Goal: Task Accomplishment & Management: Manage account settings

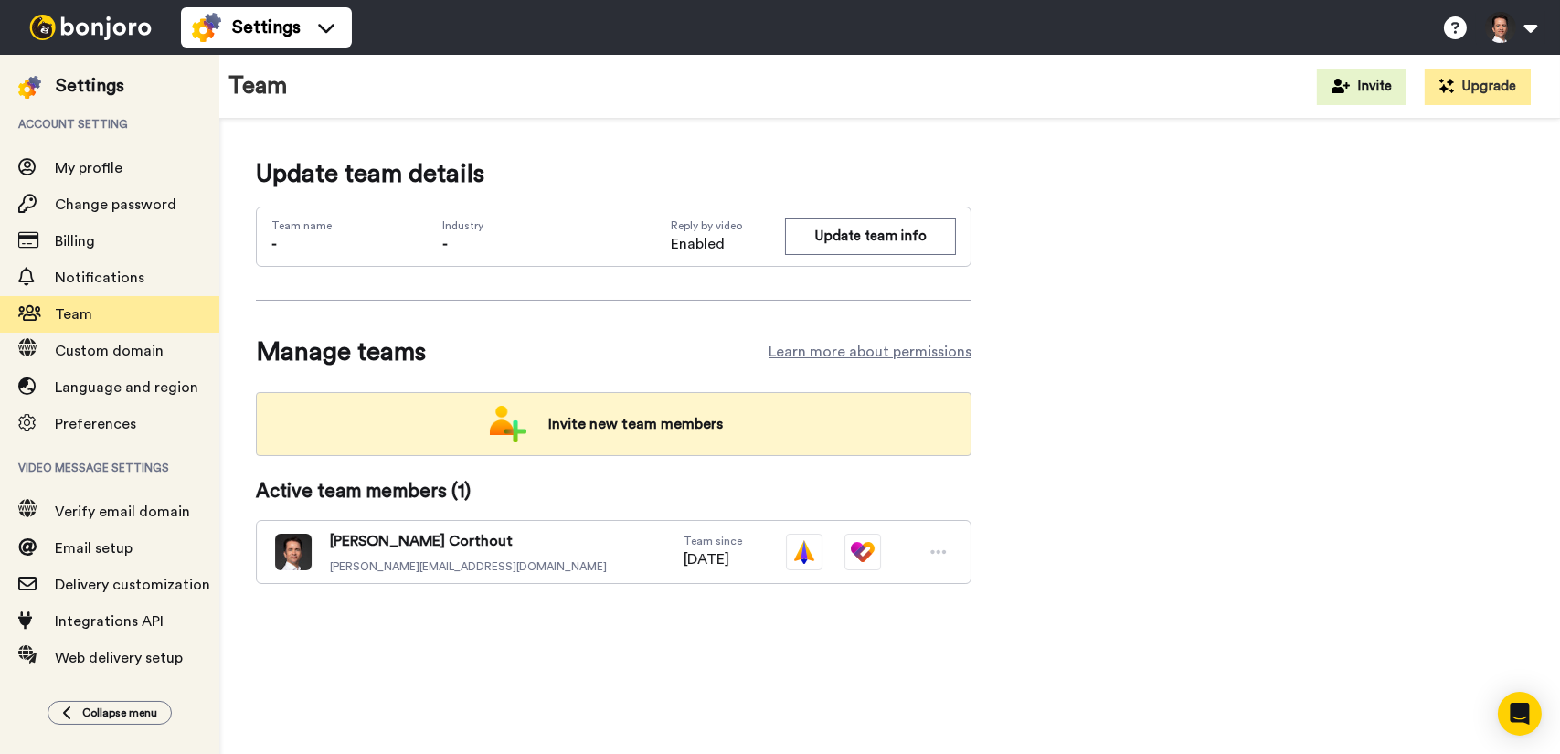
drag, startPoint x: 0, startPoint y: 0, endPoint x: 625, endPoint y: 437, distance: 762.5
click at [625, 437] on span "Invite new team members" at bounding box center [636, 424] width 204 height 37
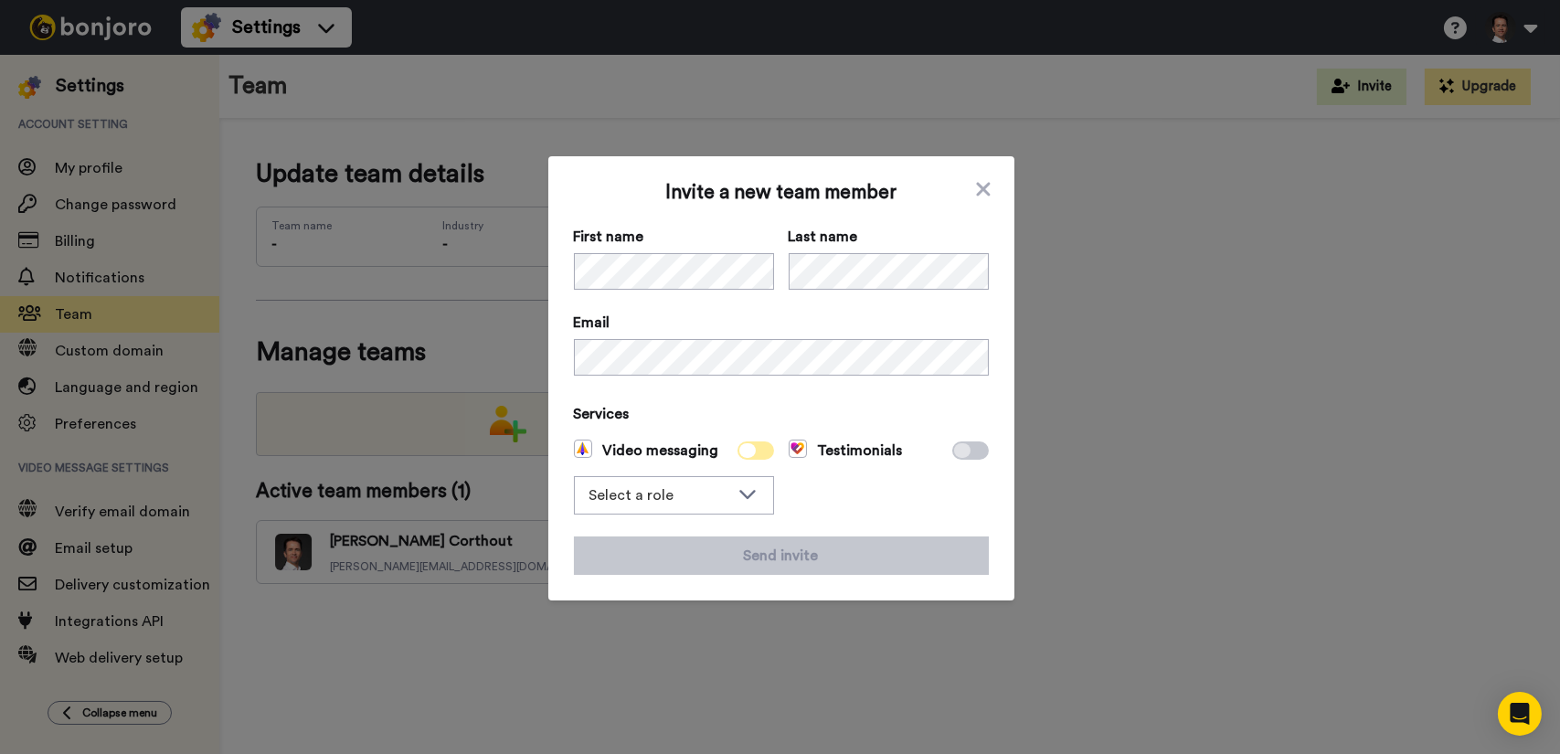
click at [749, 451] on span at bounding box center [755, 450] width 37 height 18
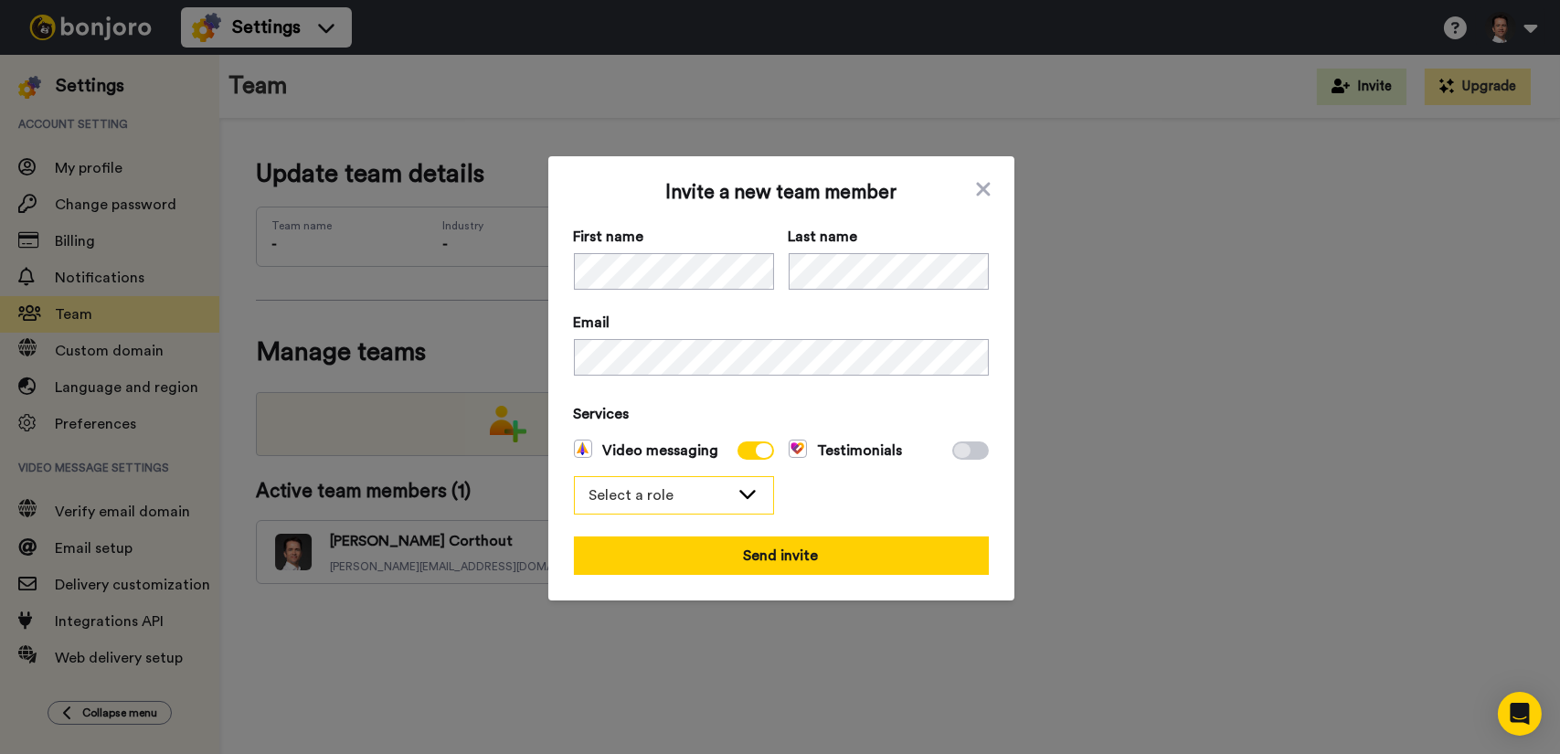
click at [753, 497] on div "Select a role" at bounding box center [674, 495] width 198 height 37
click at [673, 565] on li "Filmer" at bounding box center [674, 563] width 200 height 29
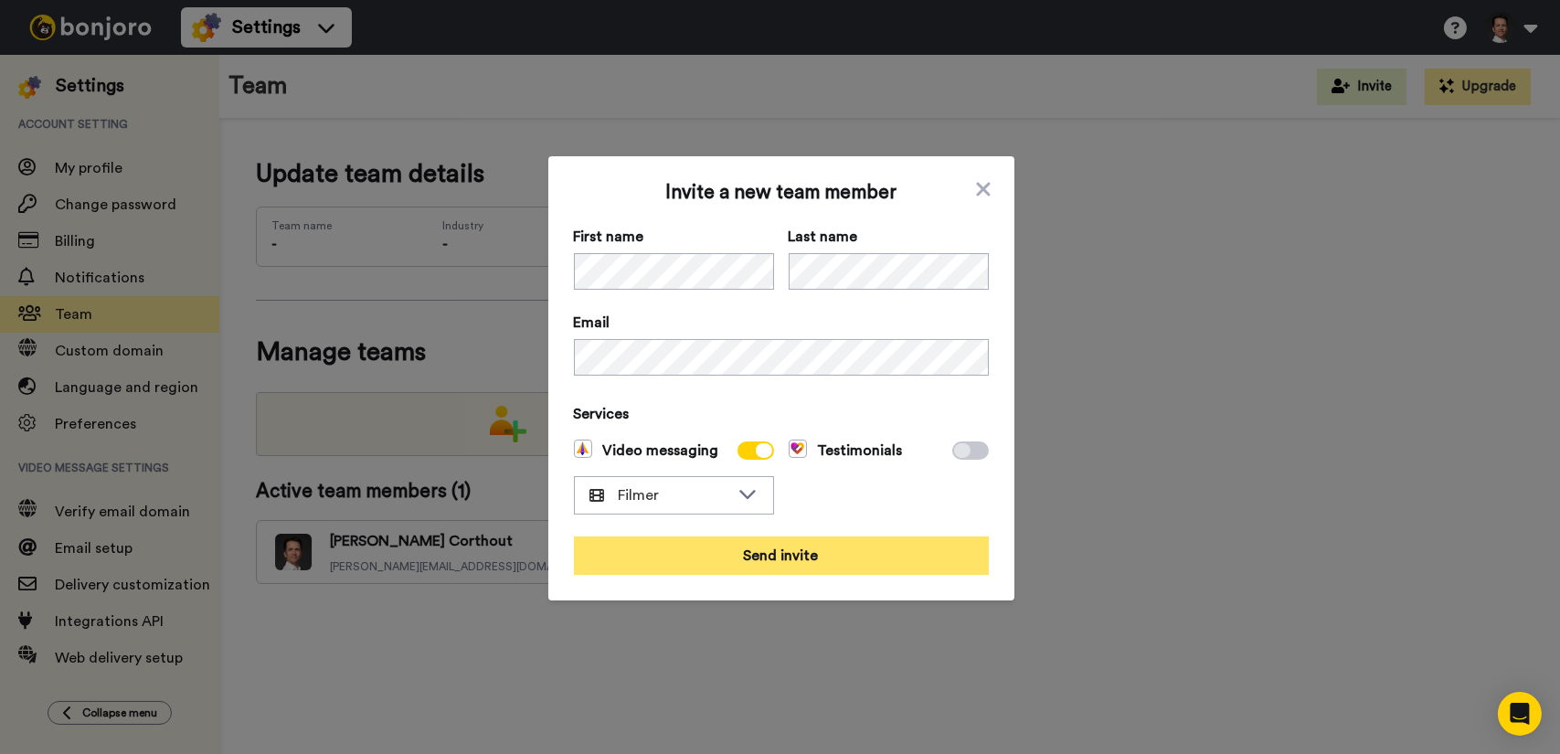
click at [778, 558] on button "Send invite" at bounding box center [781, 555] width 415 height 38
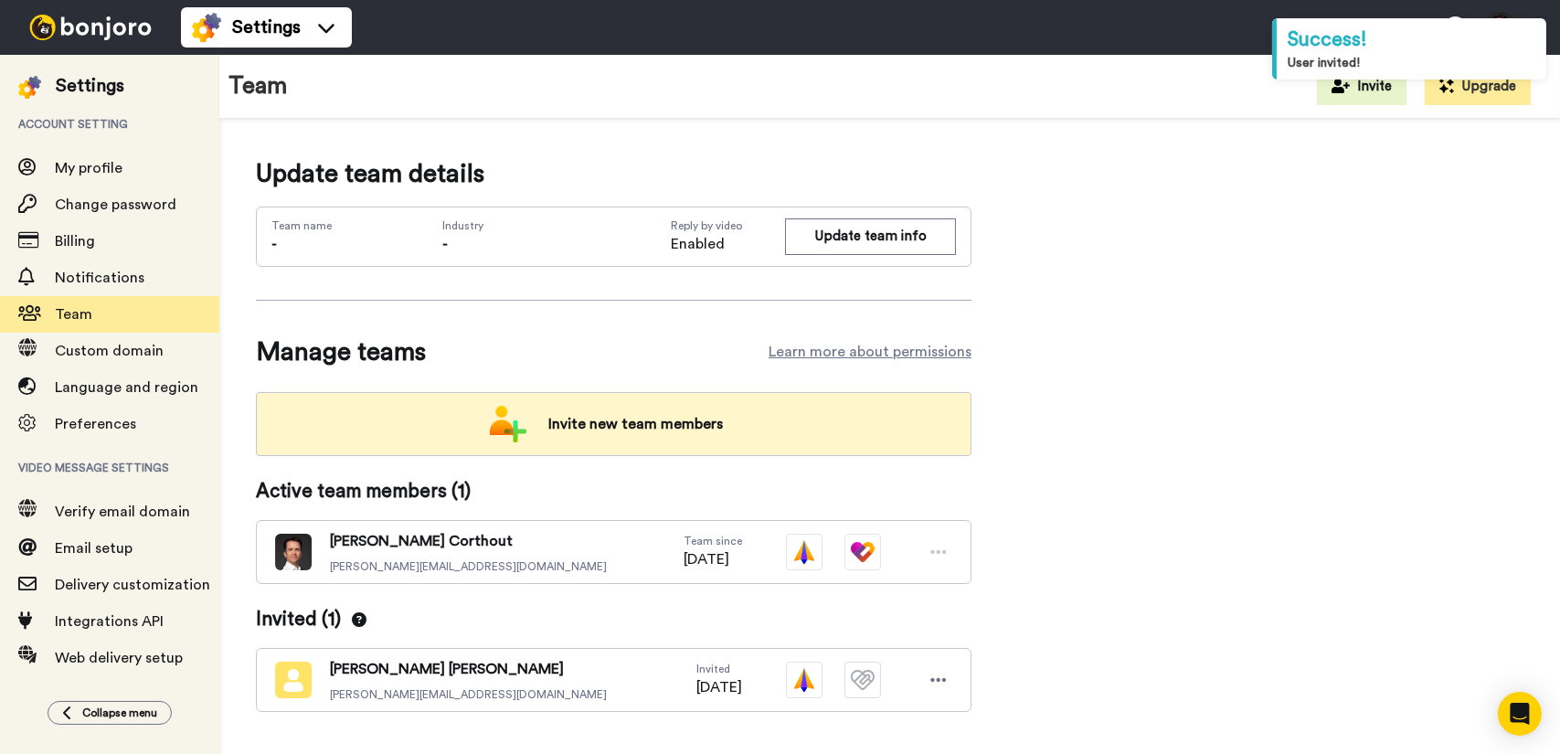
click at [599, 416] on span "Invite new team members" at bounding box center [636, 424] width 204 height 37
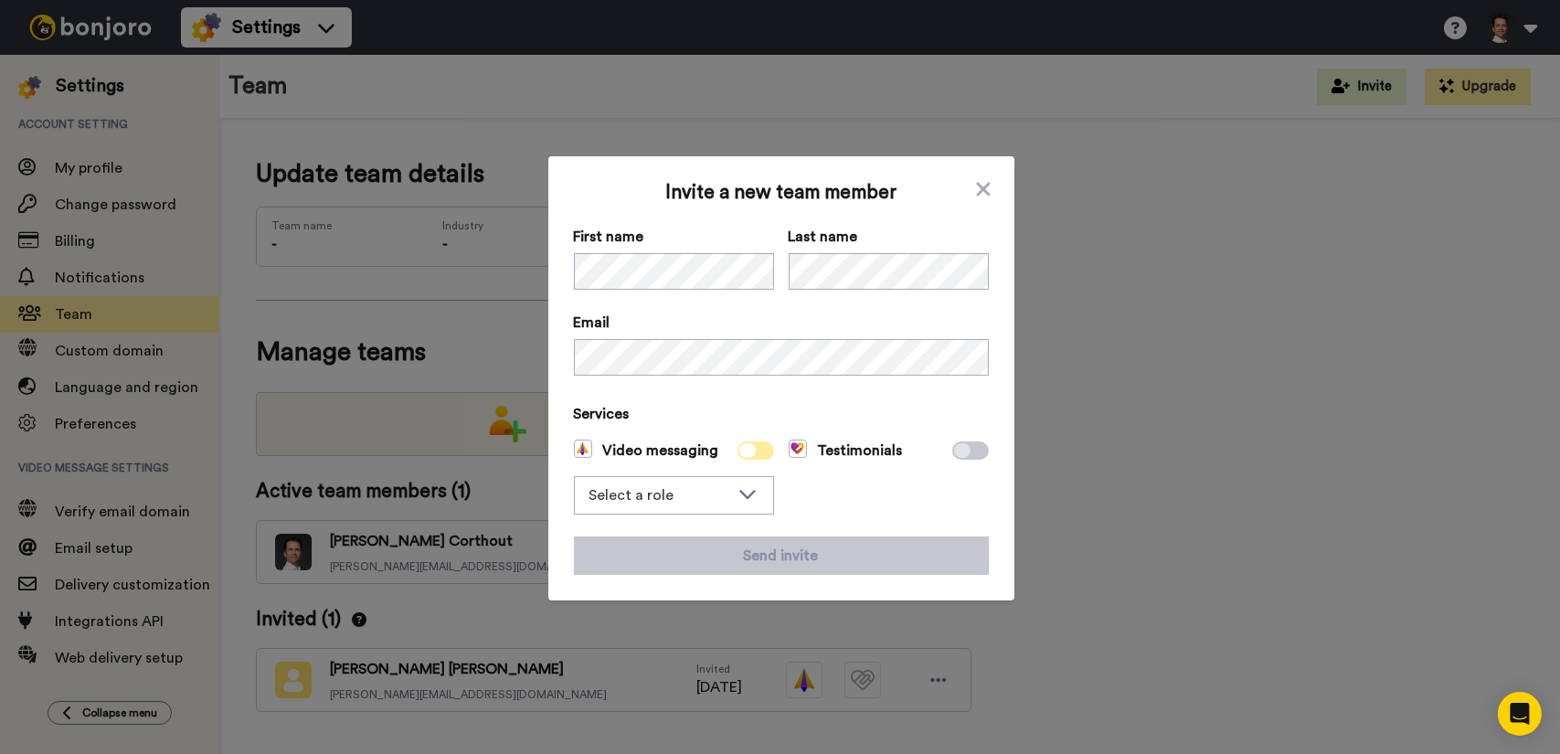
click at [747, 451] on icon at bounding box center [747, 450] width 16 height 15
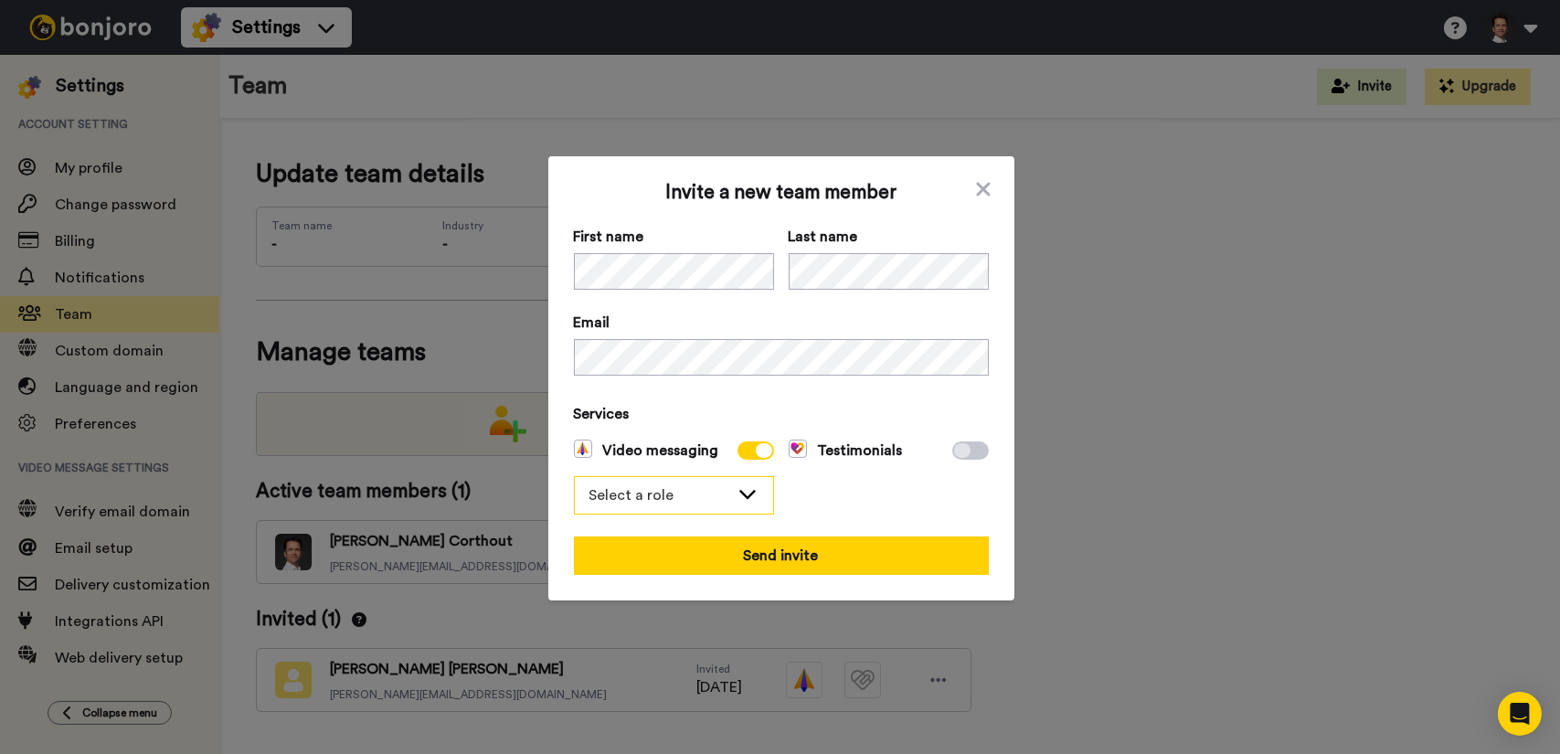
click at [744, 487] on icon at bounding box center [748, 493] width 22 height 18
click at [716, 555] on li "Filmer" at bounding box center [674, 563] width 200 height 29
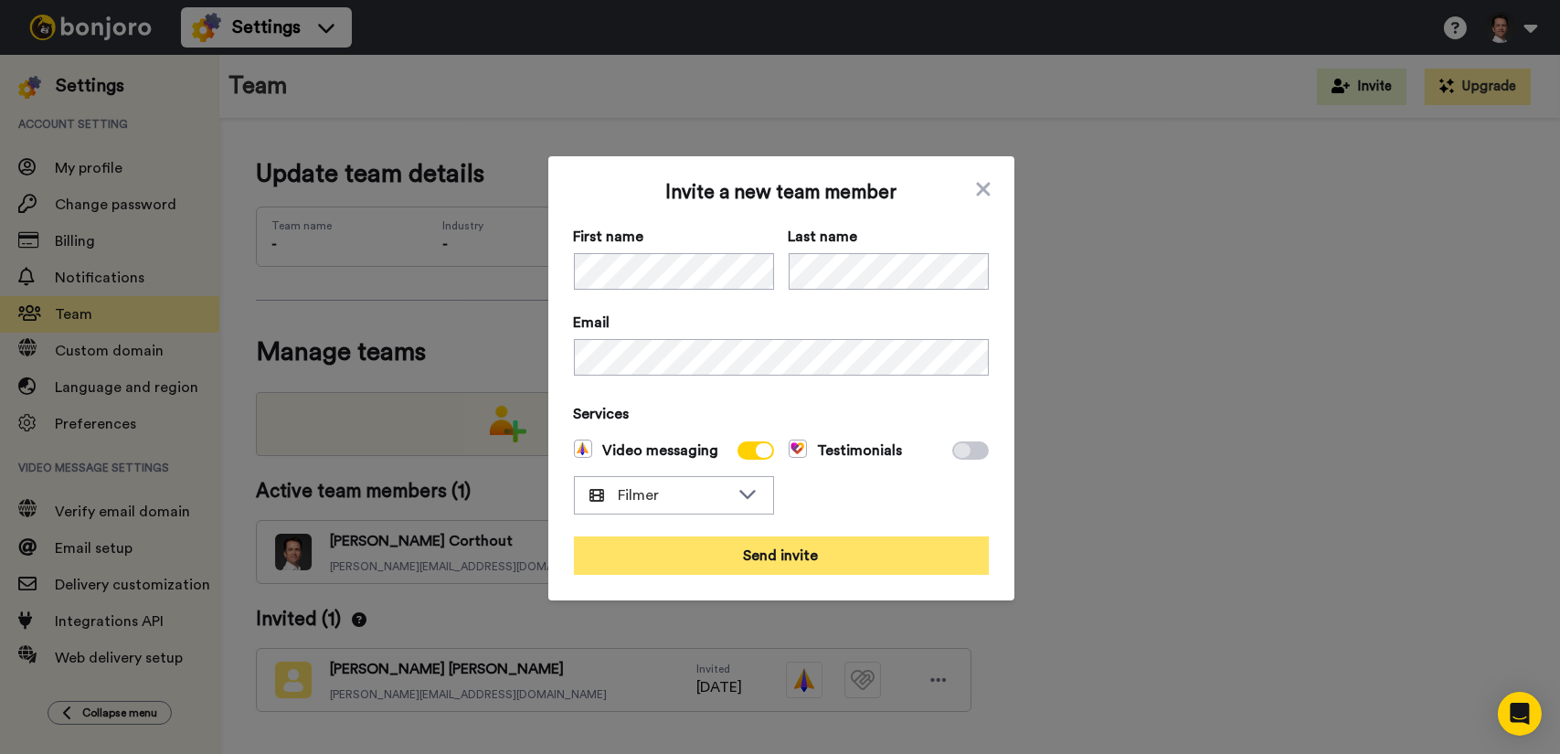
click at [763, 557] on button "Send invite" at bounding box center [781, 555] width 415 height 38
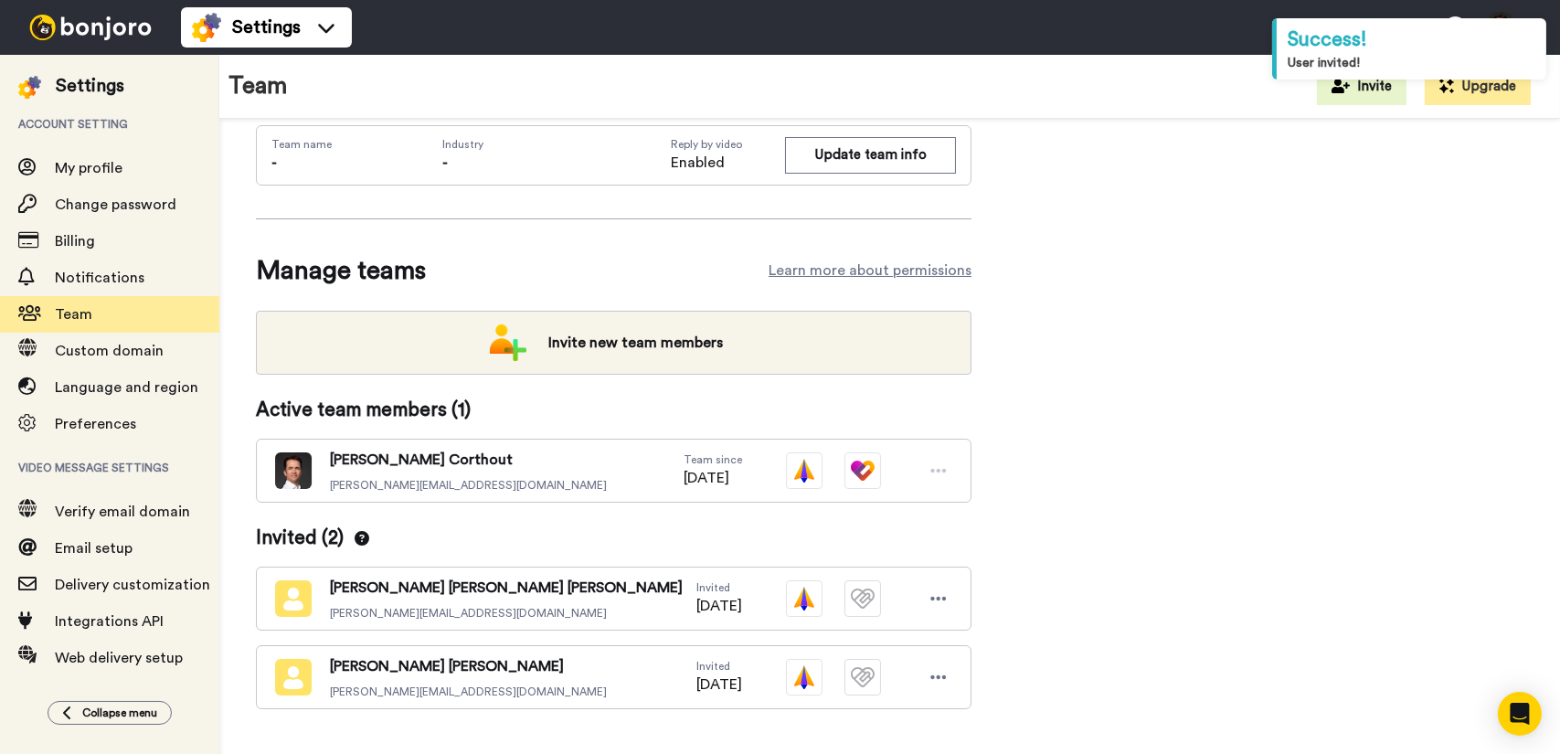
scroll to position [119, 0]
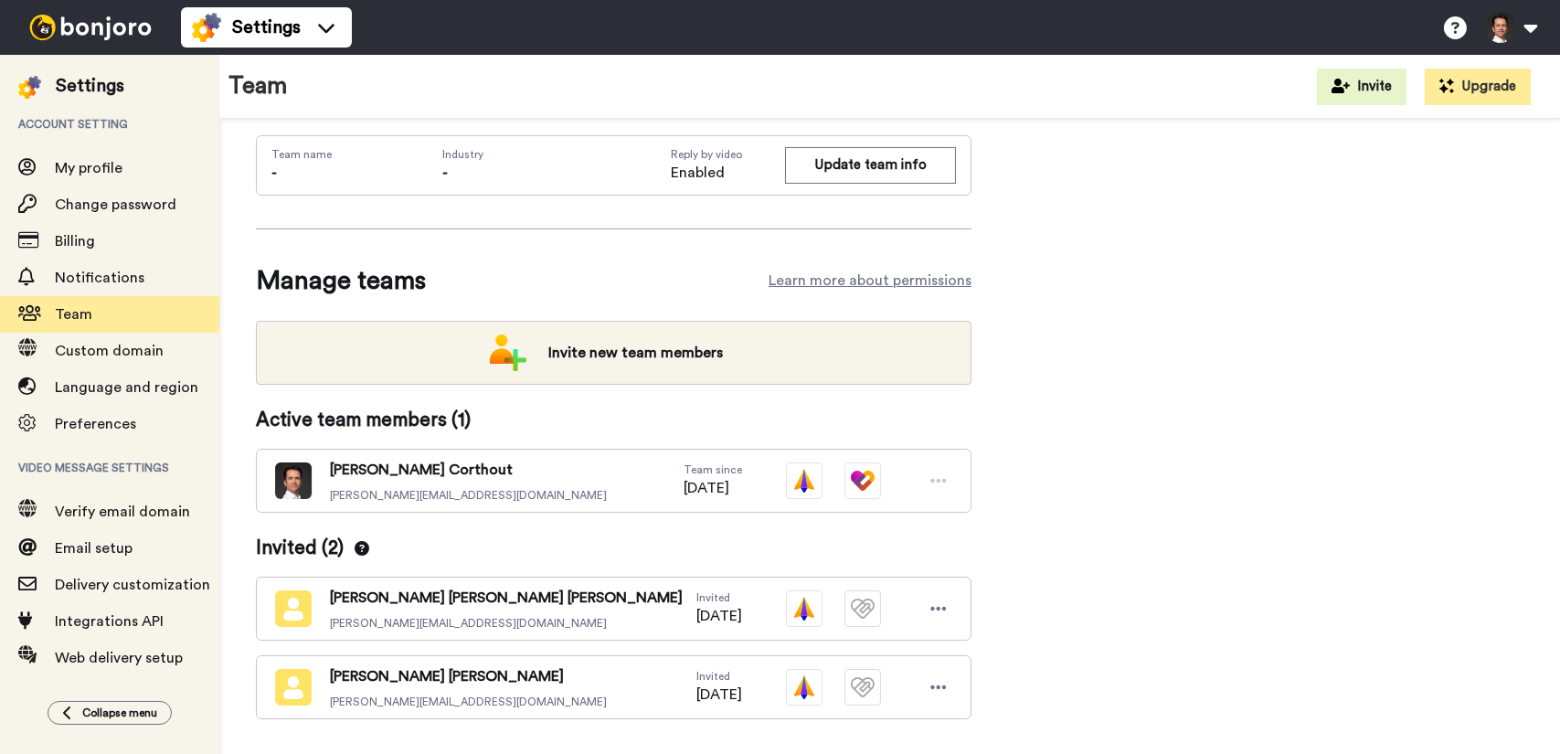
scroll to position [119, 0]
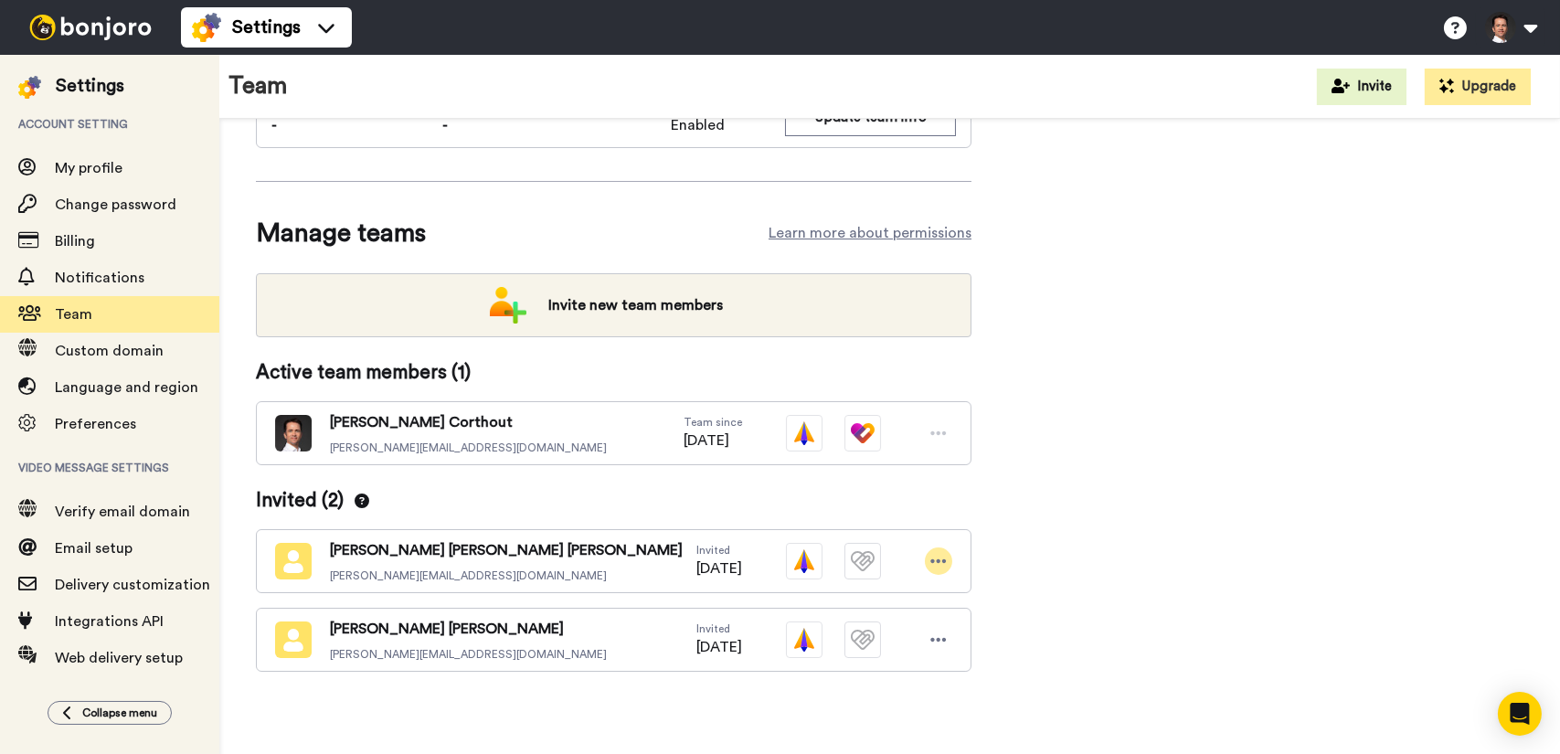
click at [939, 547] on div at bounding box center [938, 560] width 27 height 27
click at [874, 598] on li "Edit user" at bounding box center [860, 592] width 185 height 29
click at [967, 448] on span at bounding box center [970, 450] width 37 height 18
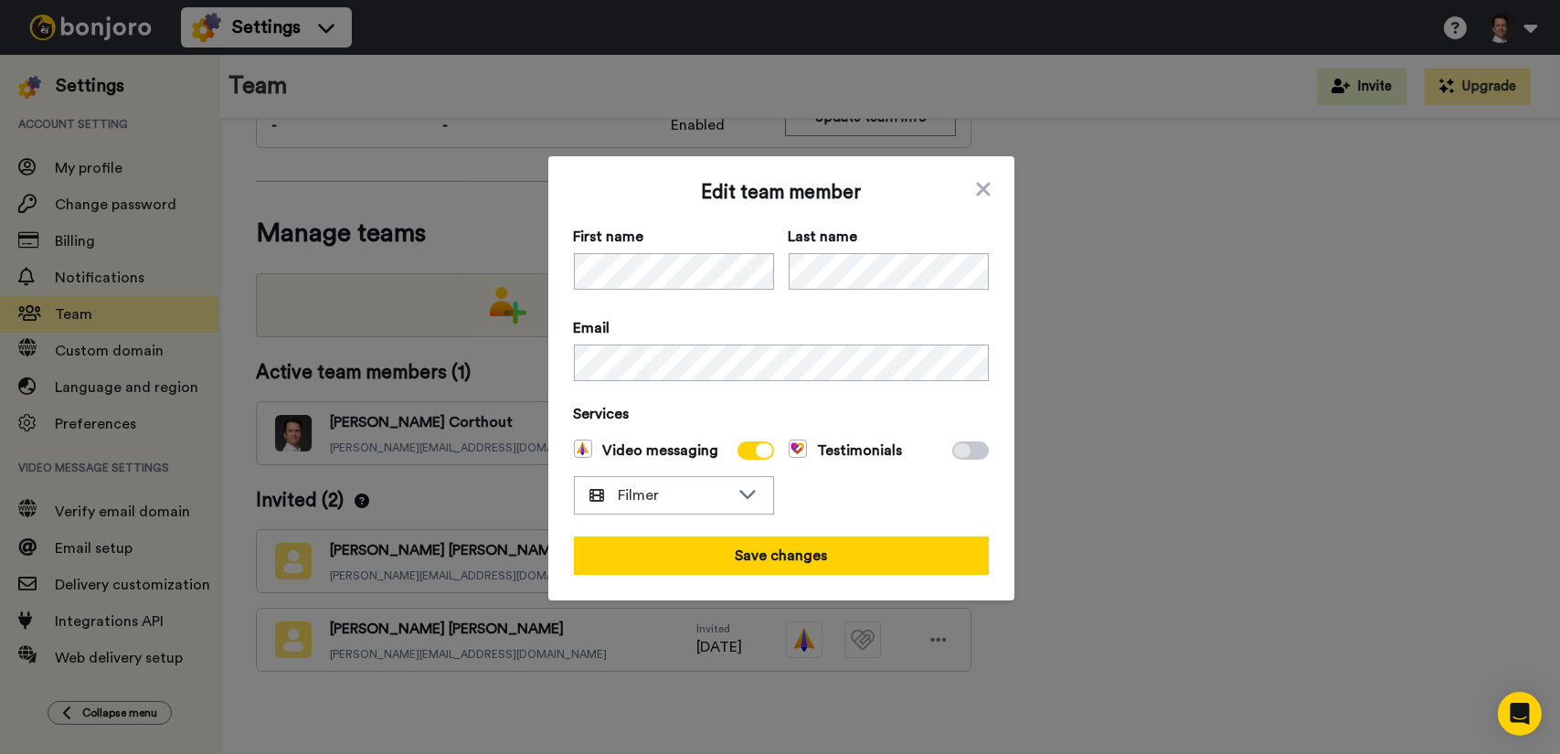
click at [956, 451] on icon at bounding box center [962, 450] width 16 height 15
click at [977, 189] on icon at bounding box center [983, 189] width 14 height 14
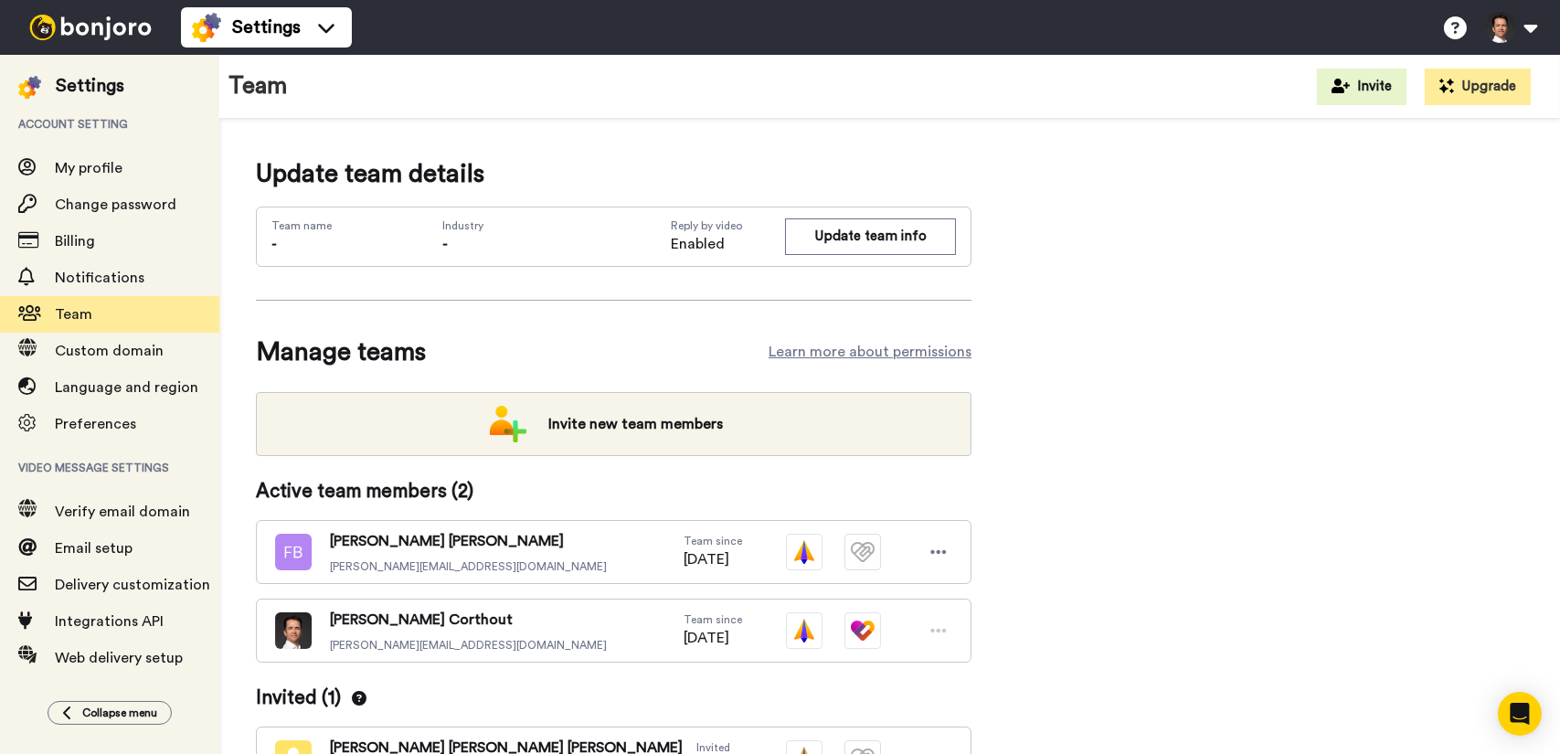
scroll to position [119, 0]
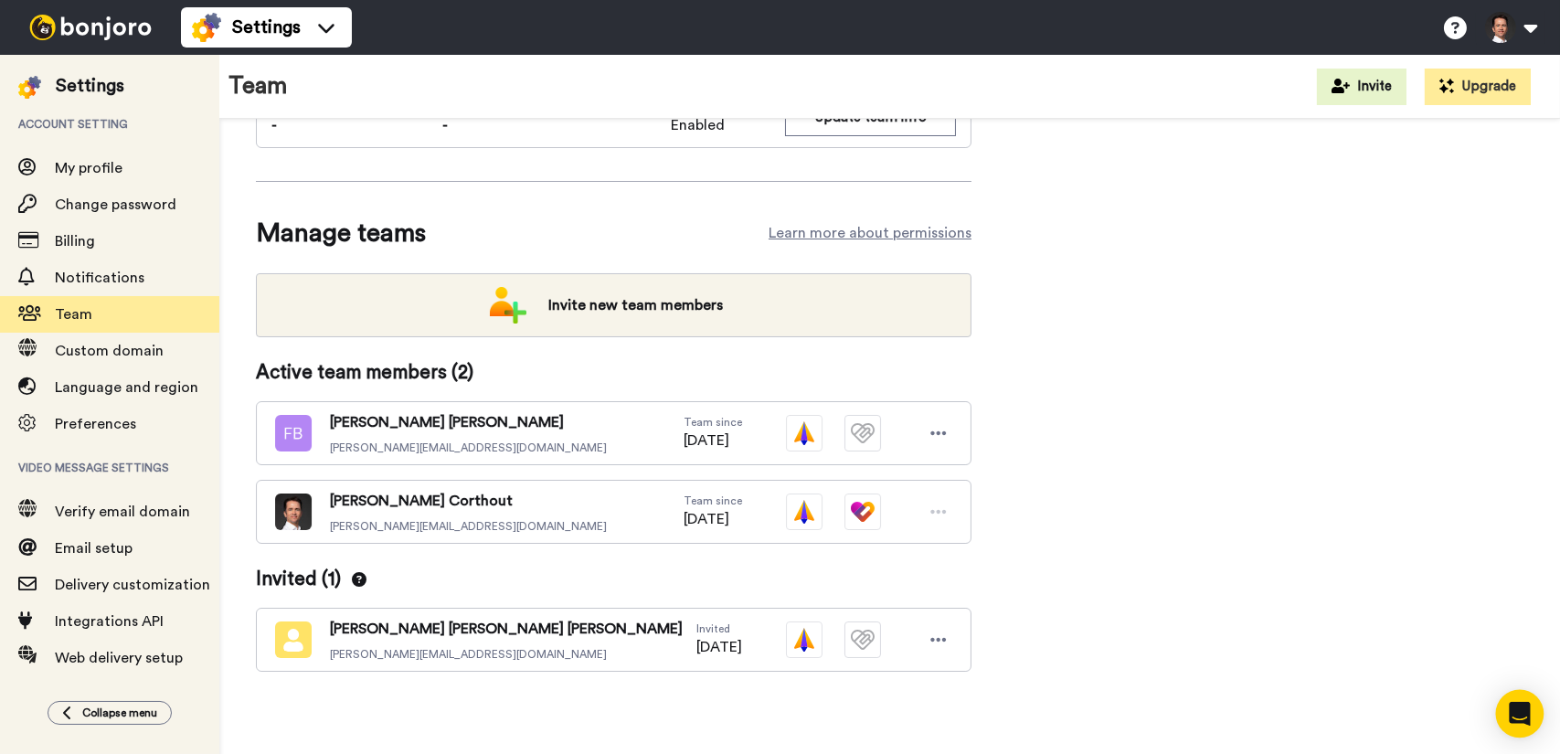
click at [1532, 703] on div "Open Intercom Messenger" at bounding box center [1520, 714] width 48 height 48
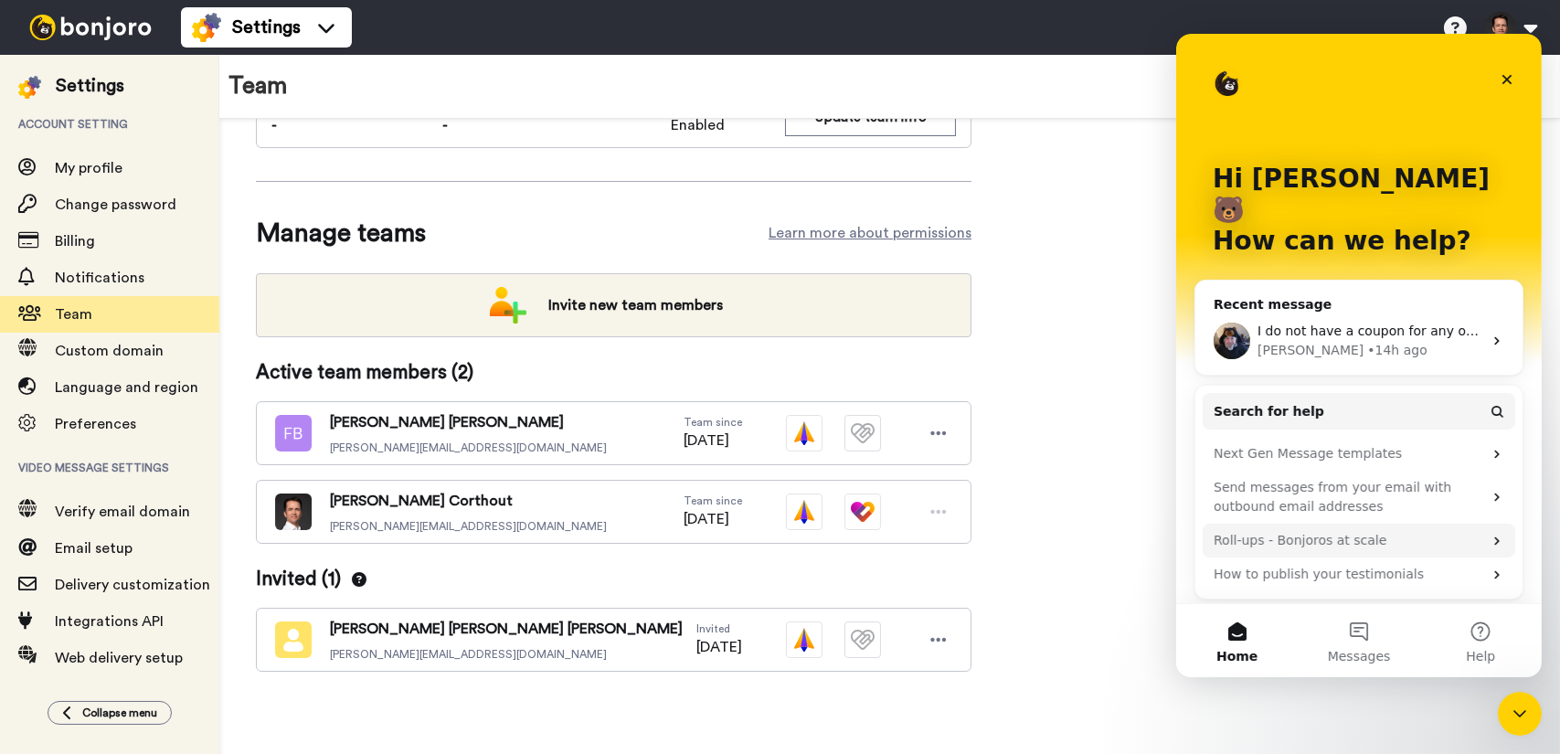
scroll to position [0, 0]
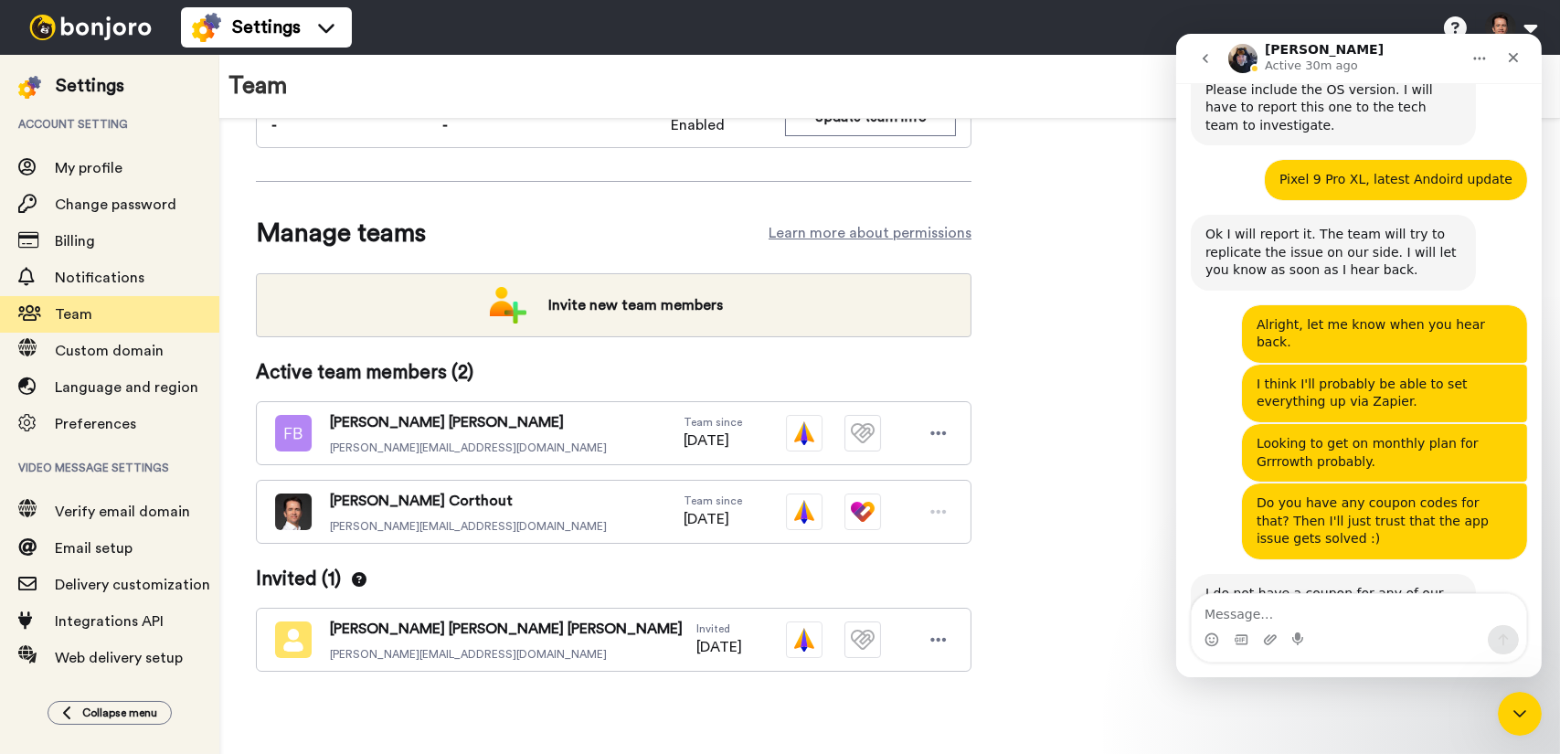
scroll to position [4203, 0]
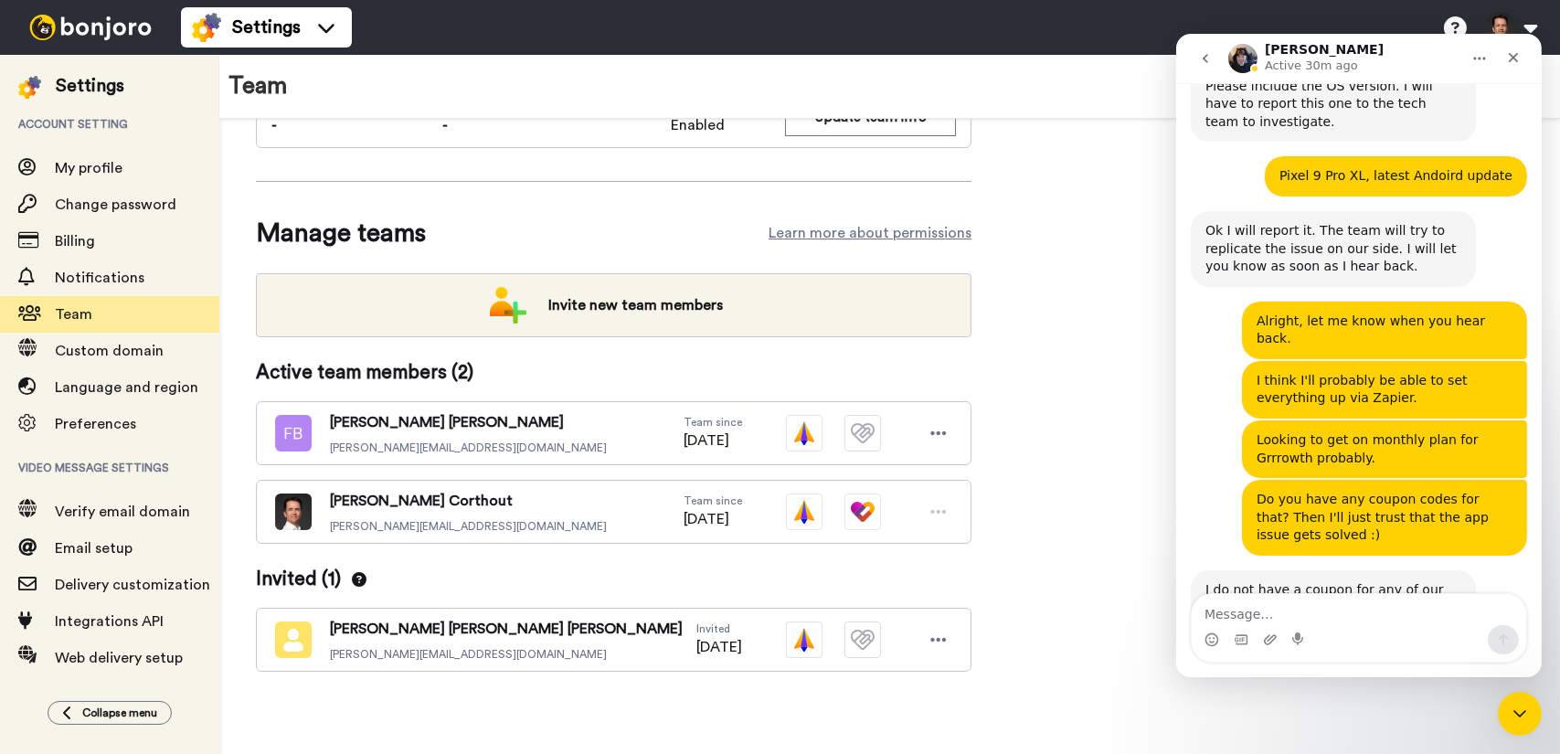
click at [1285, 620] on textarea "Message…" at bounding box center [1358, 609] width 334 height 31
type textarea "Any news on the mobile issue?"
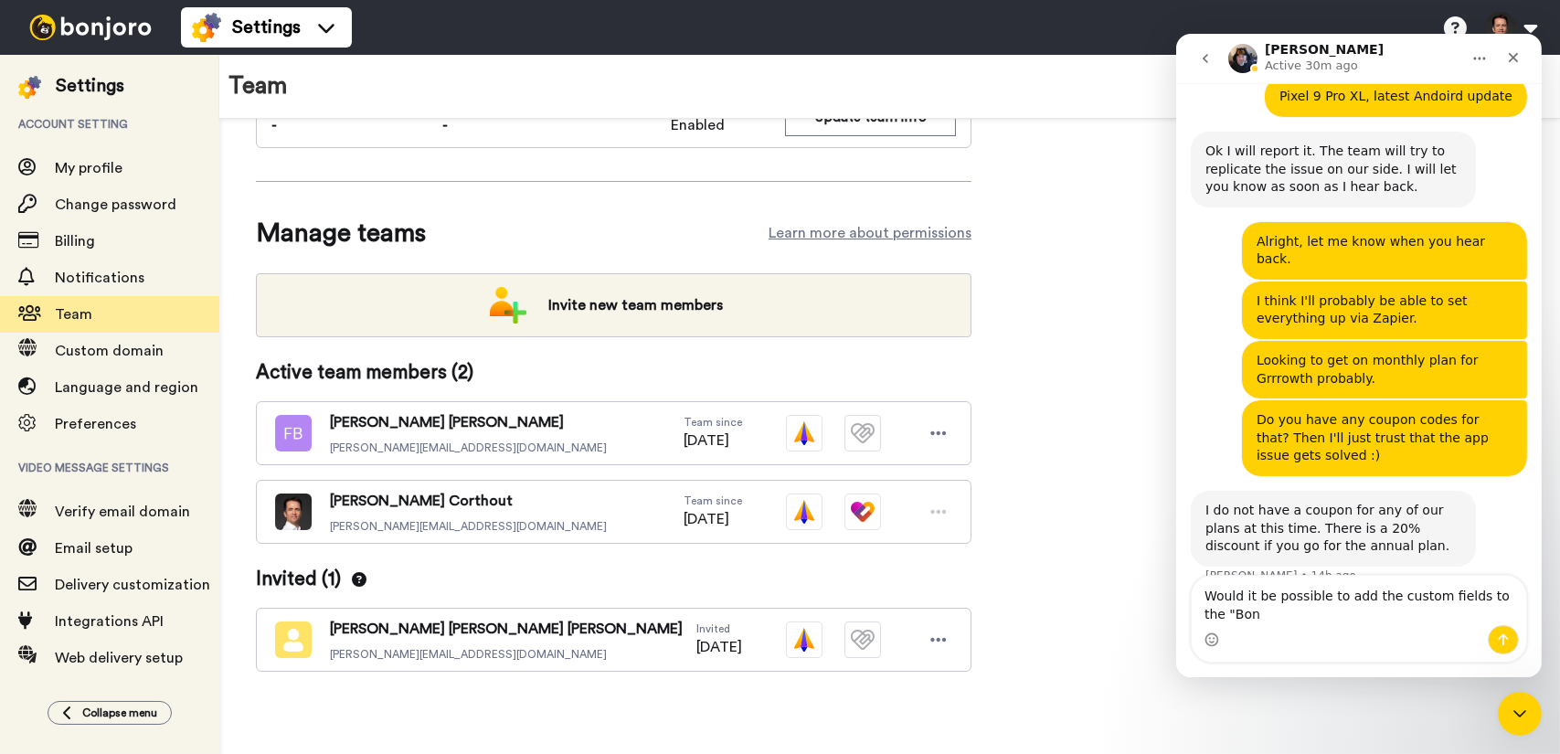
scroll to position [4325, 0]
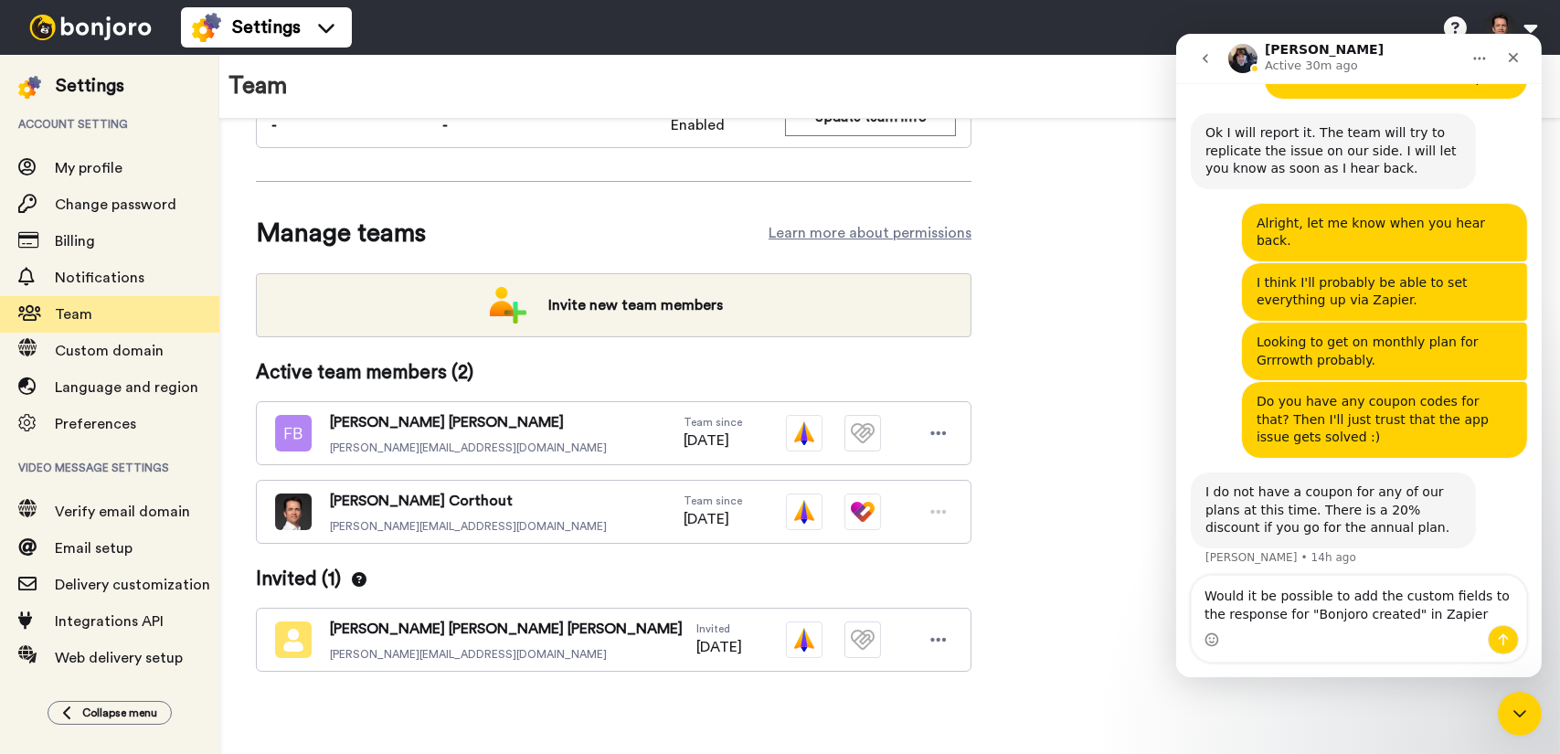
type textarea "Would it be possible to add the custom fields to the response for "Bonjoro crea…"
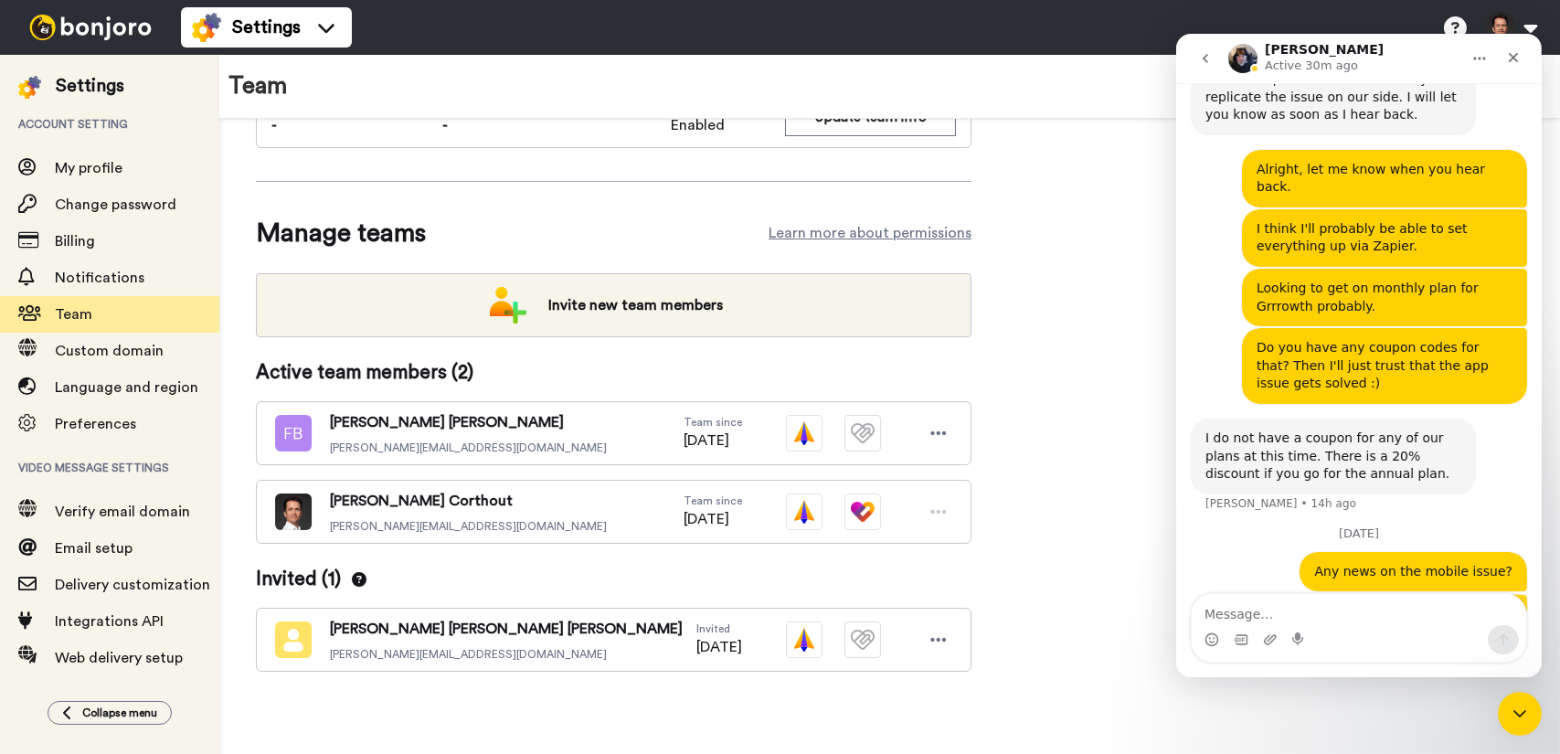
scroll to position [4384, 0]
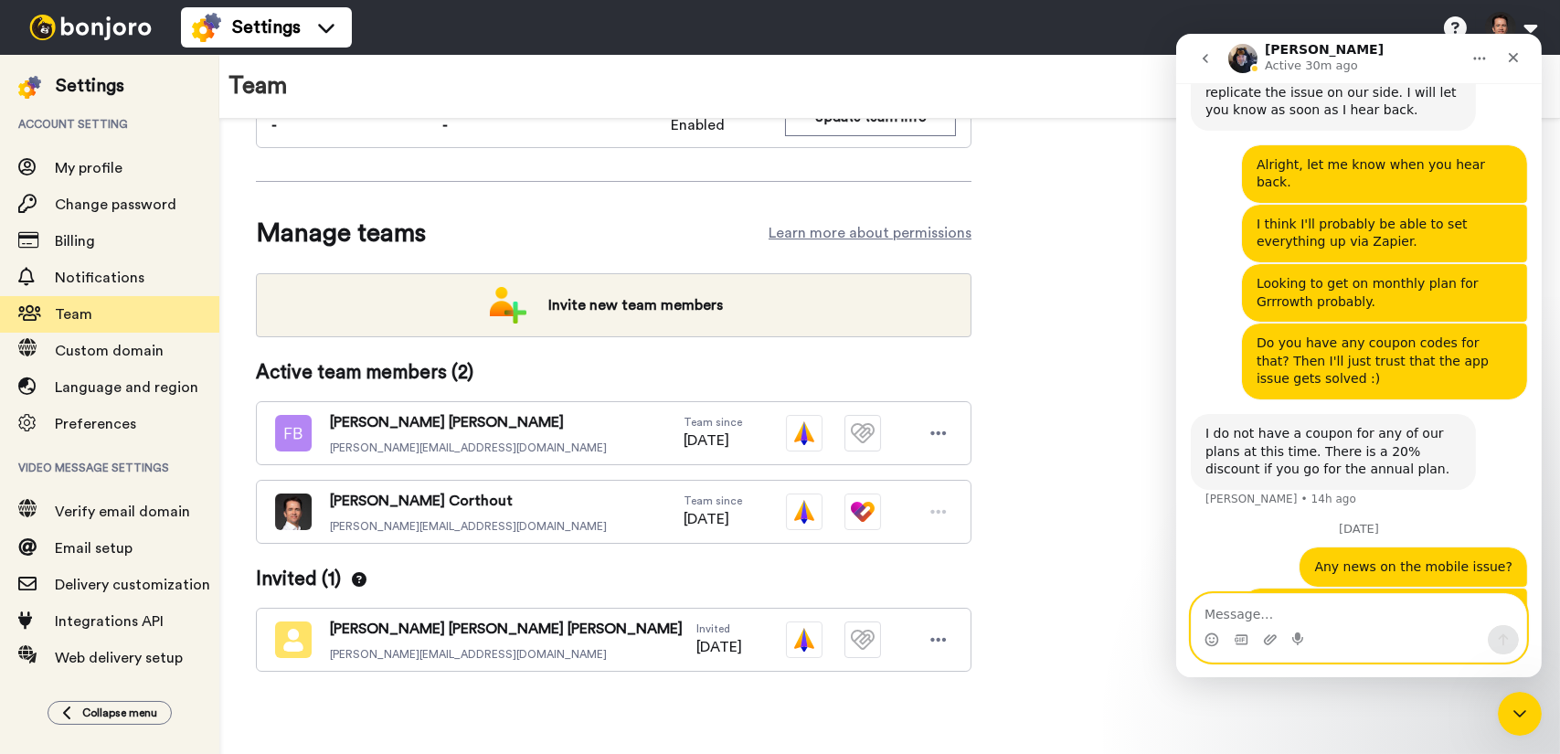
click at [1338, 612] on textarea "Message…" at bounding box center [1358, 609] width 334 height 31
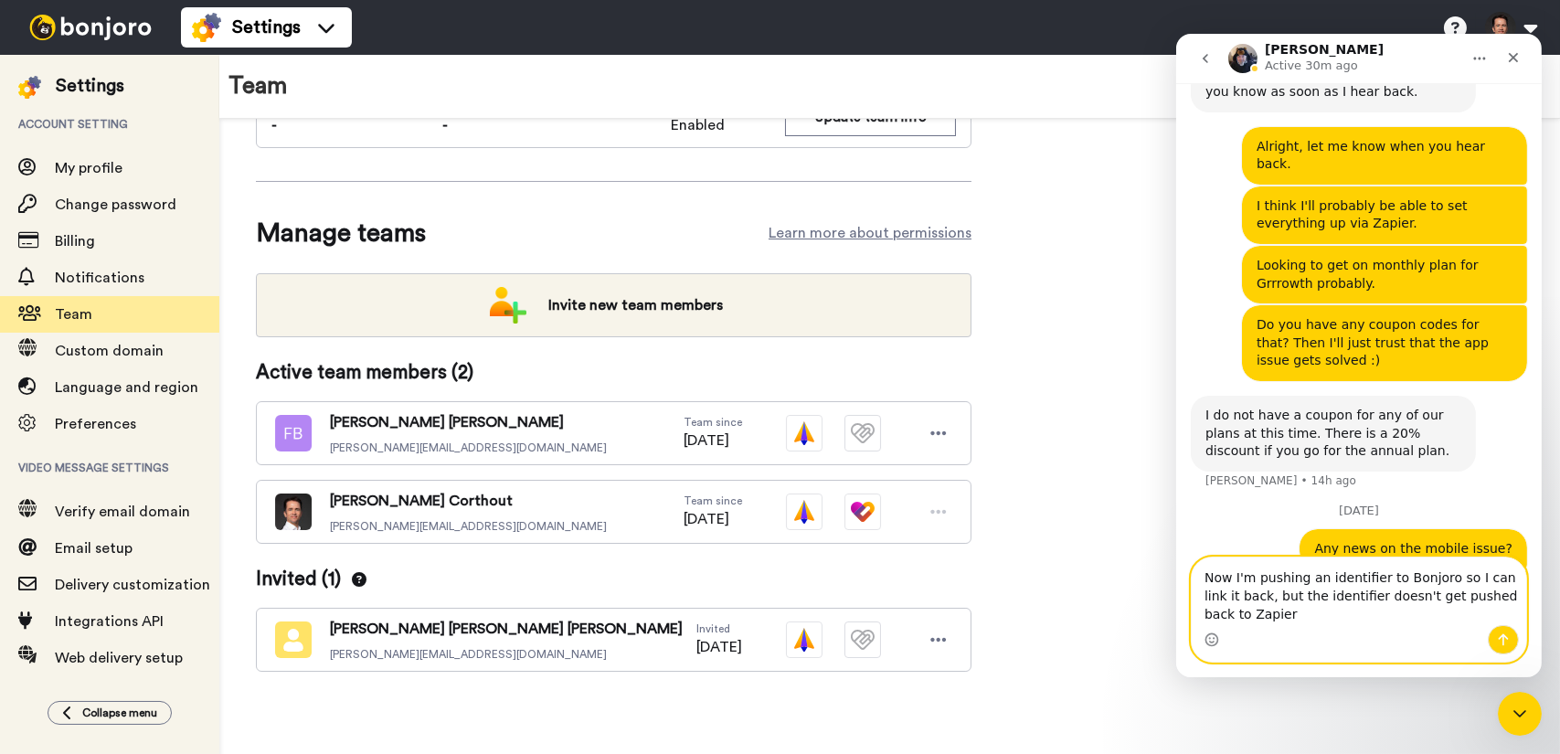
scroll to position [4420, 0]
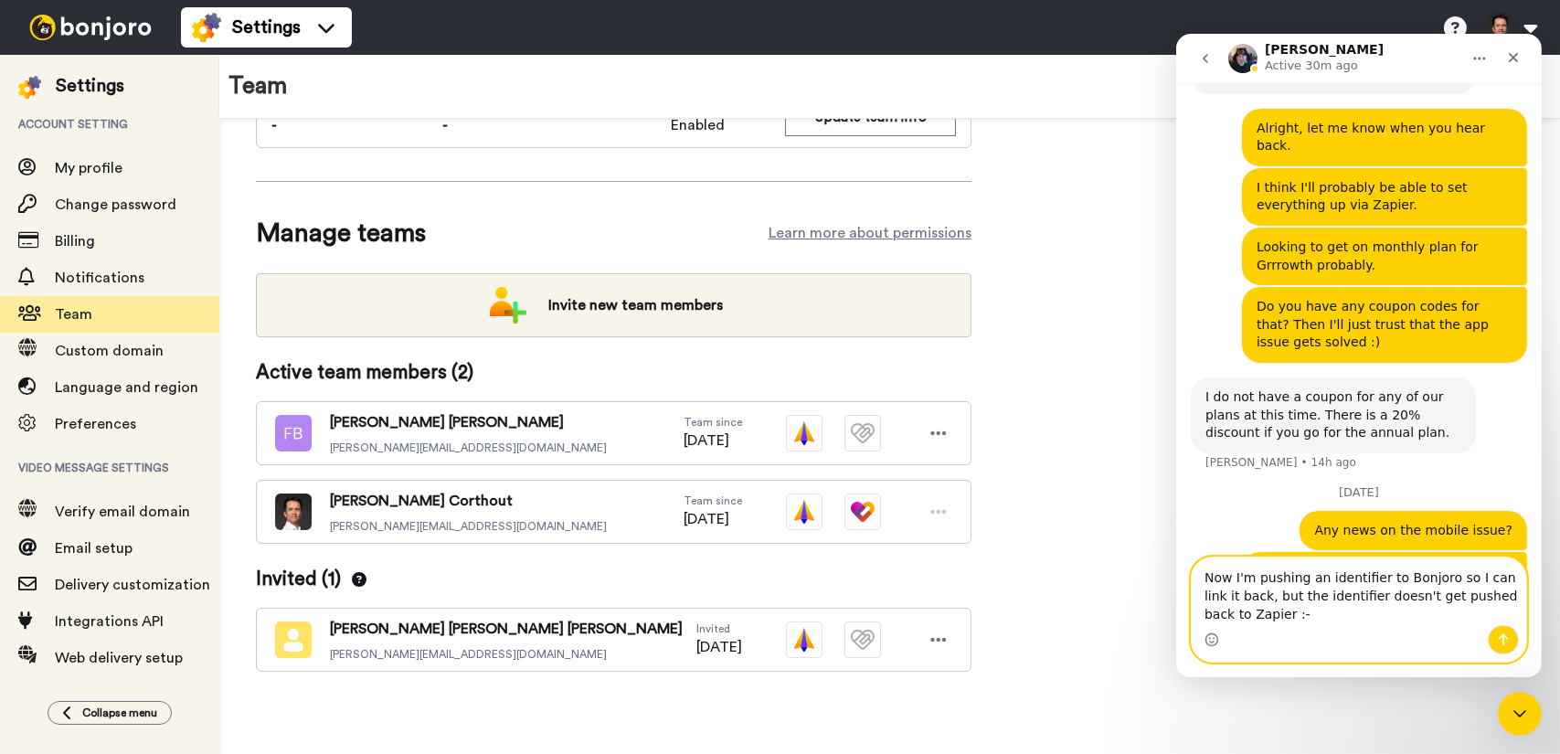
type textarea "Now I'm pushing an identifier to Bonjoro so I can link it back, but the identif…"
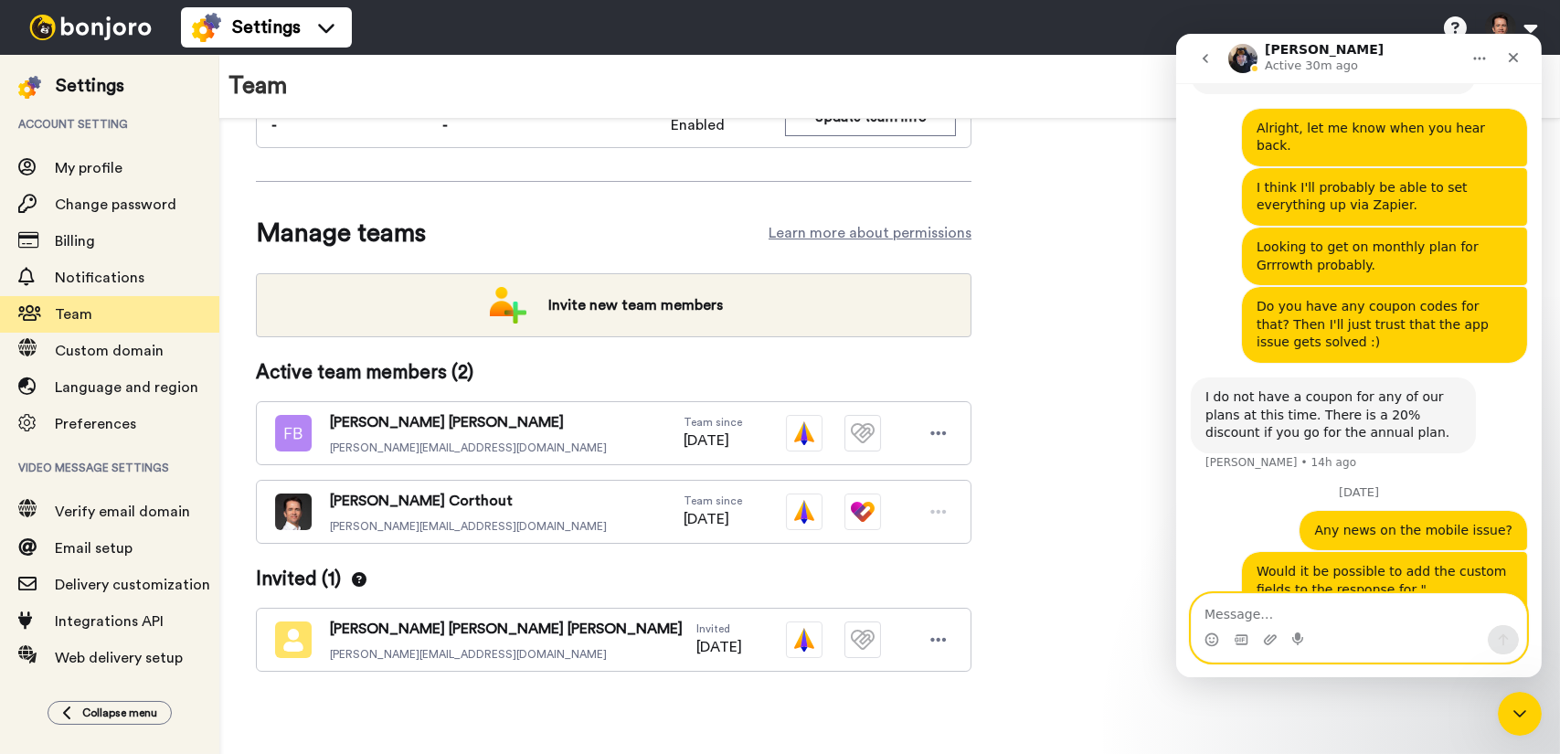
scroll to position [4461, 0]
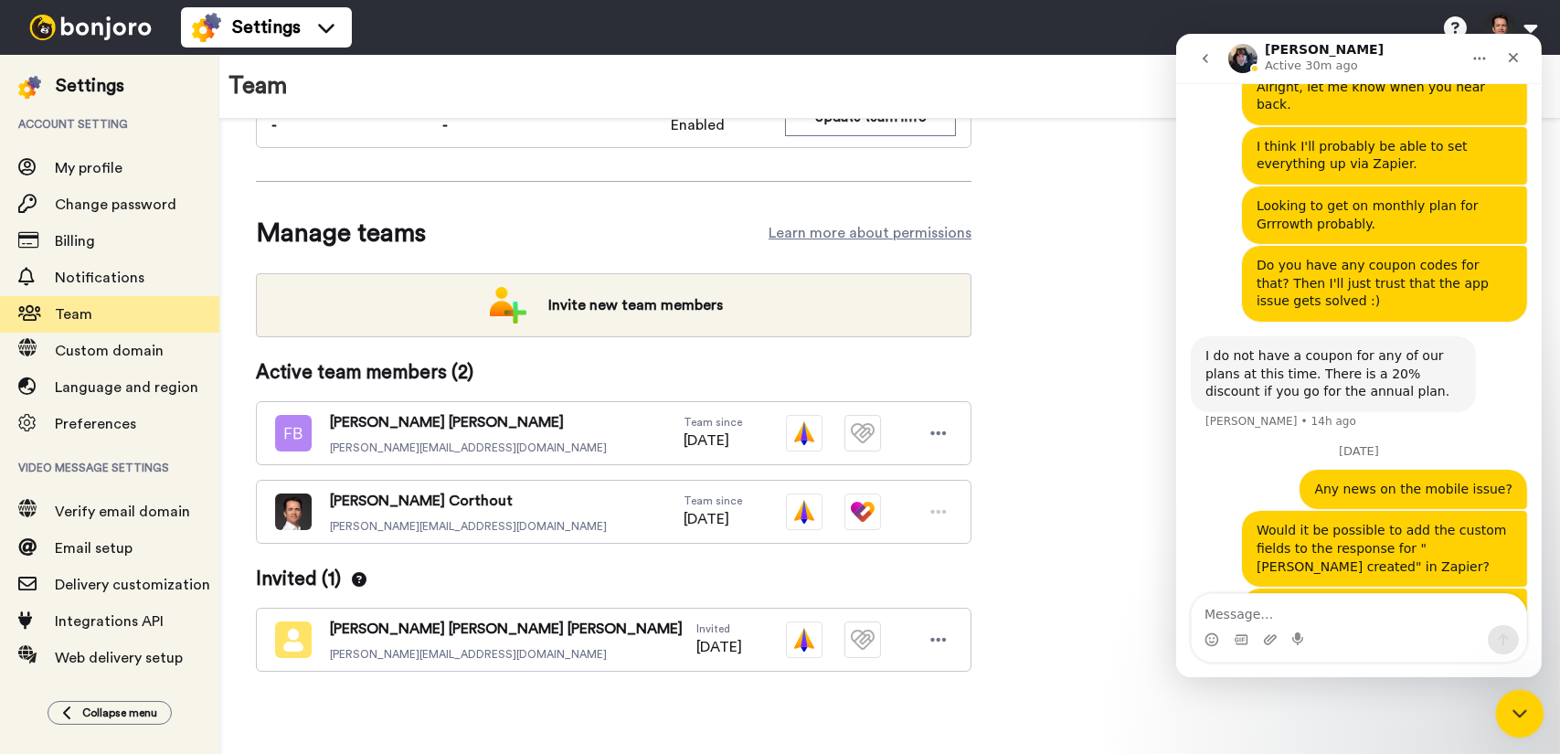
click at [1500, 718] on div "Close Intercom Messenger" at bounding box center [1517, 711] width 44 height 44
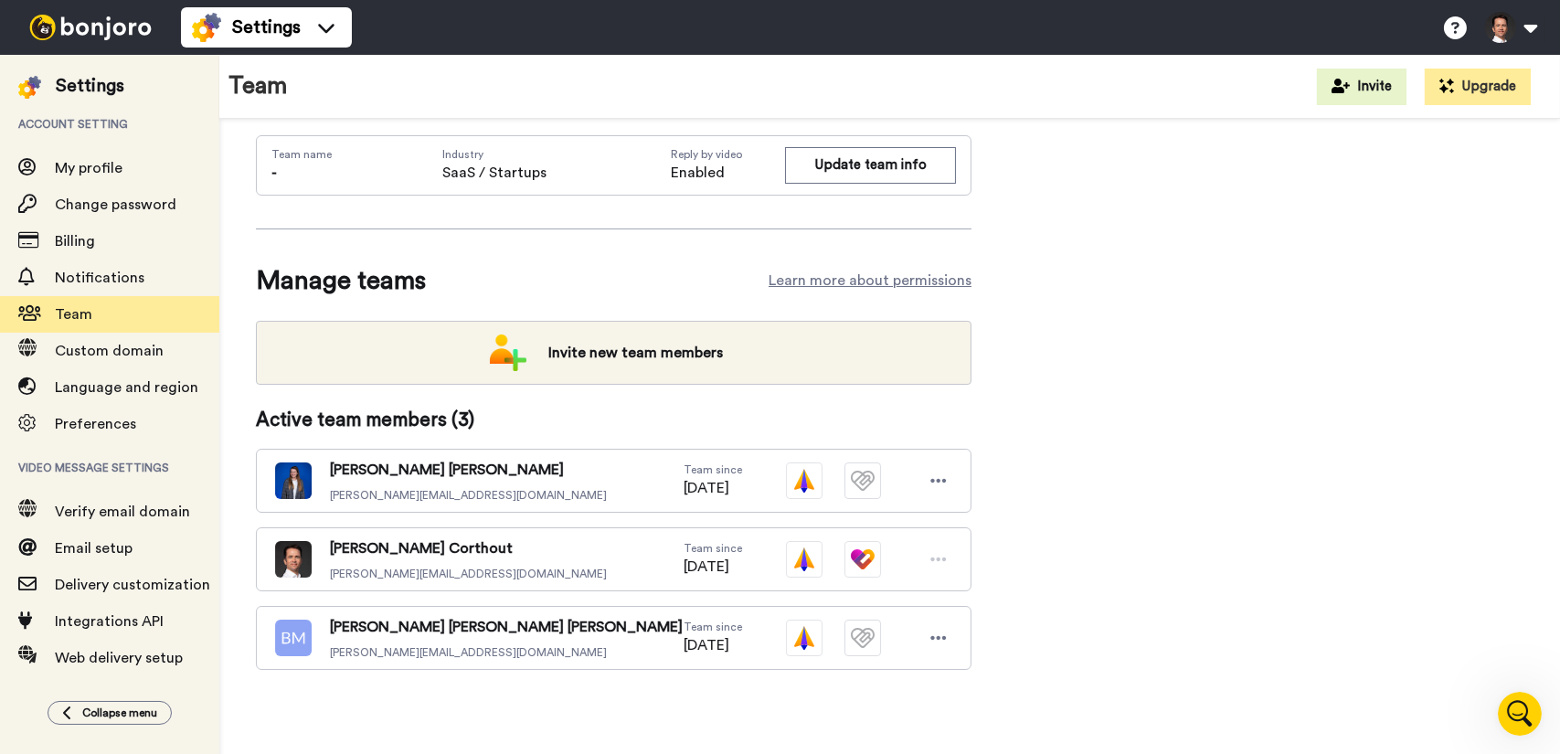
scroll to position [0, 0]
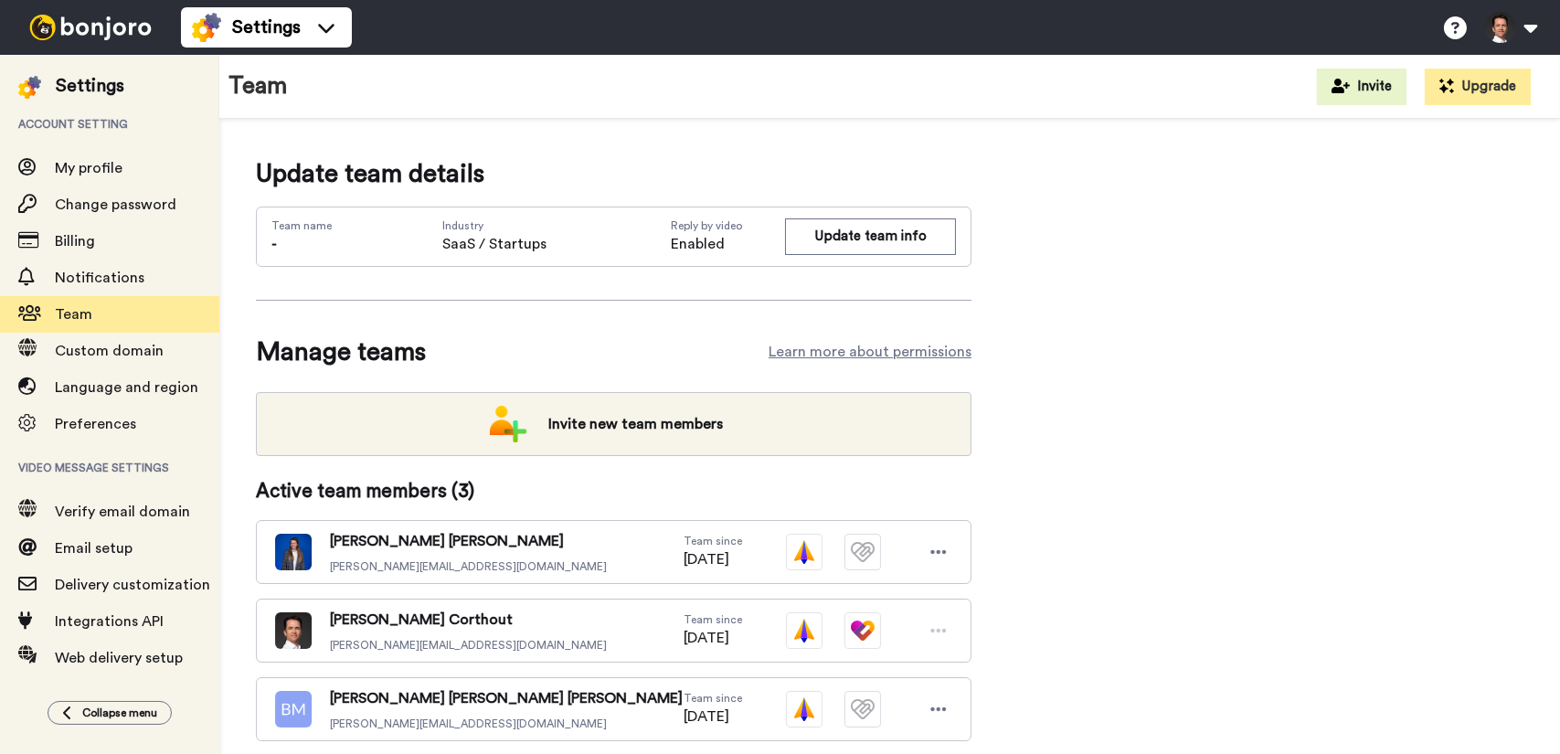
scroll to position [69, 0]
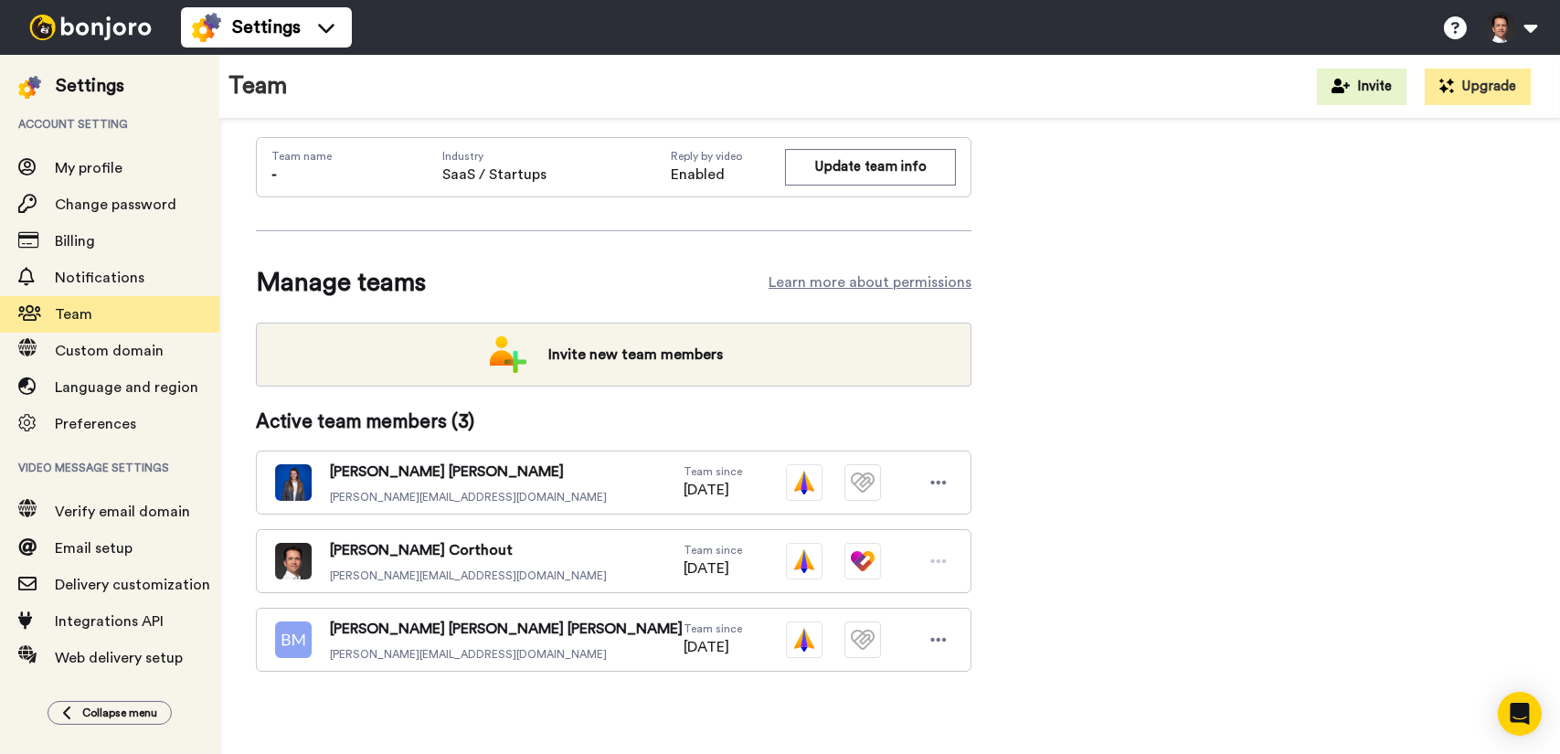
click at [88, 27] on img at bounding box center [90, 28] width 137 height 26
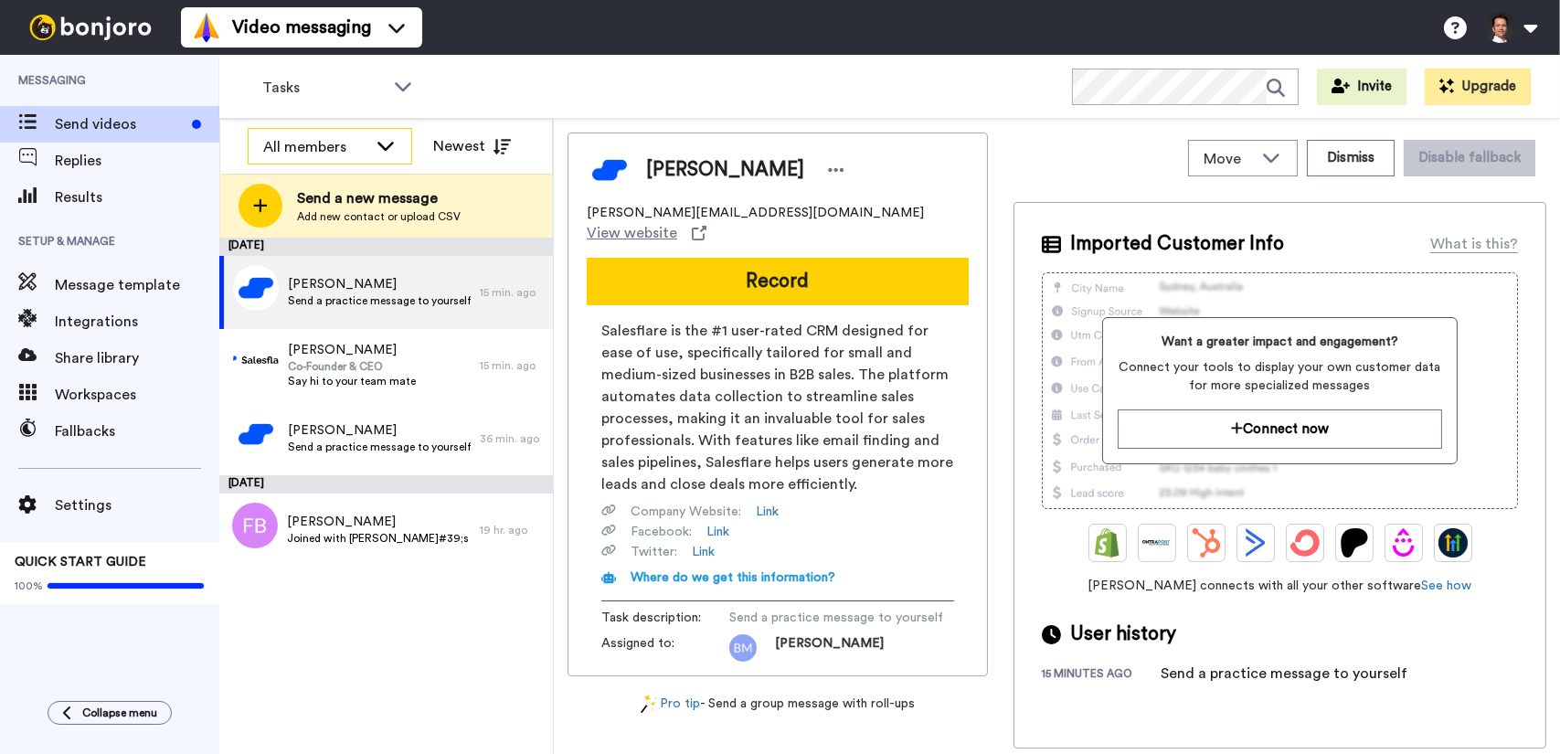
click at [376, 148] on icon at bounding box center [386, 145] width 22 height 18
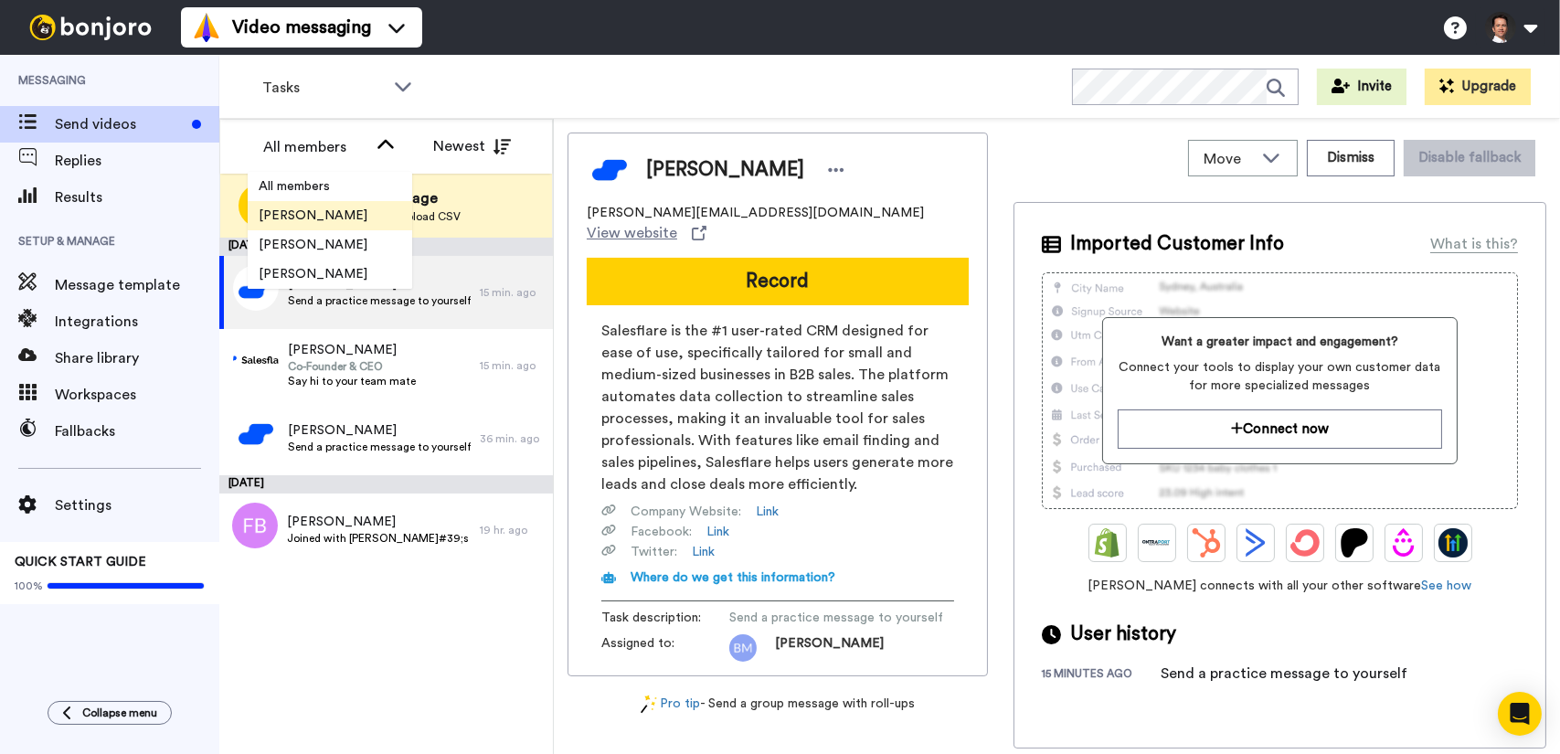
click at [354, 217] on span "[PERSON_NAME]" at bounding box center [313, 216] width 131 height 18
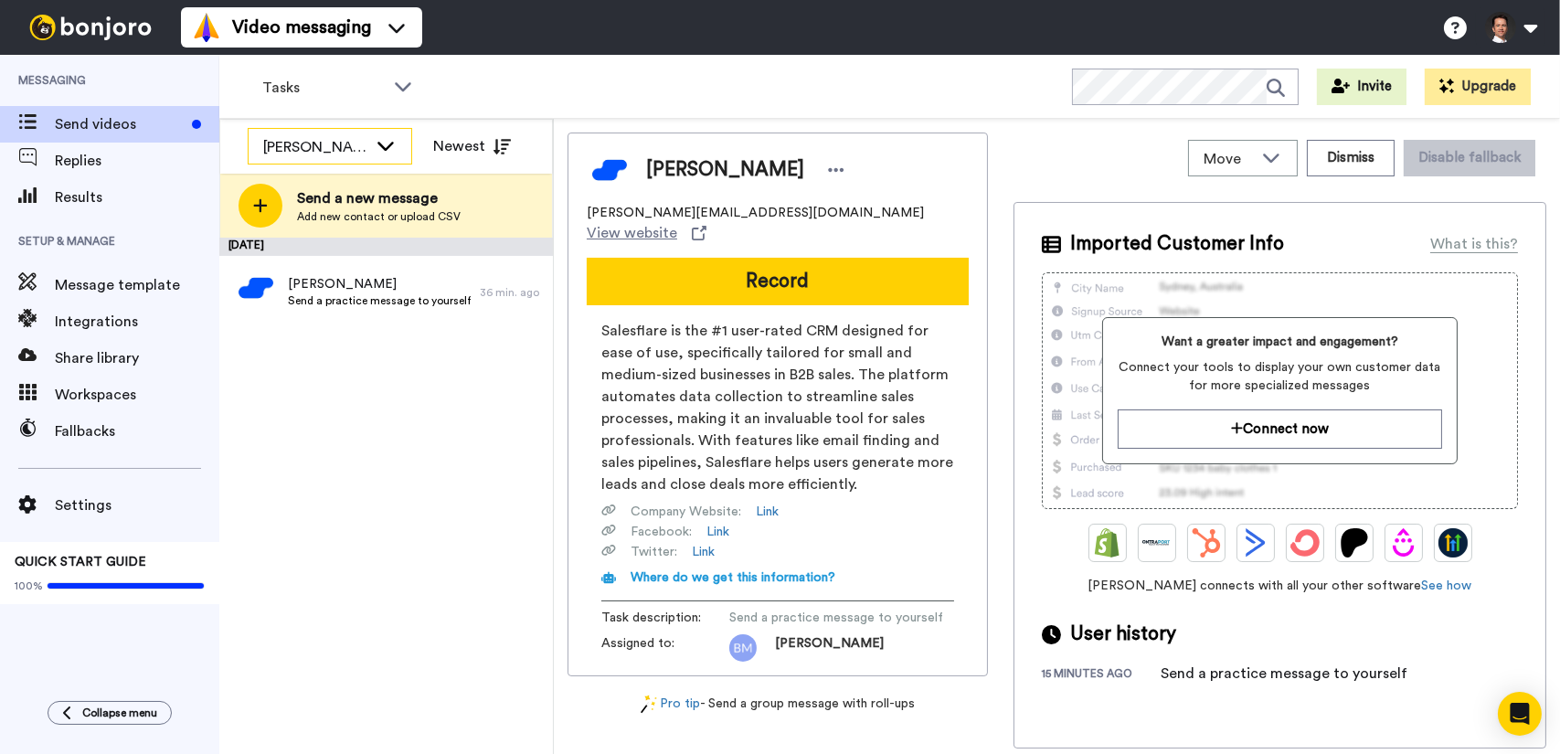
click at [391, 149] on icon at bounding box center [386, 145] width 22 height 18
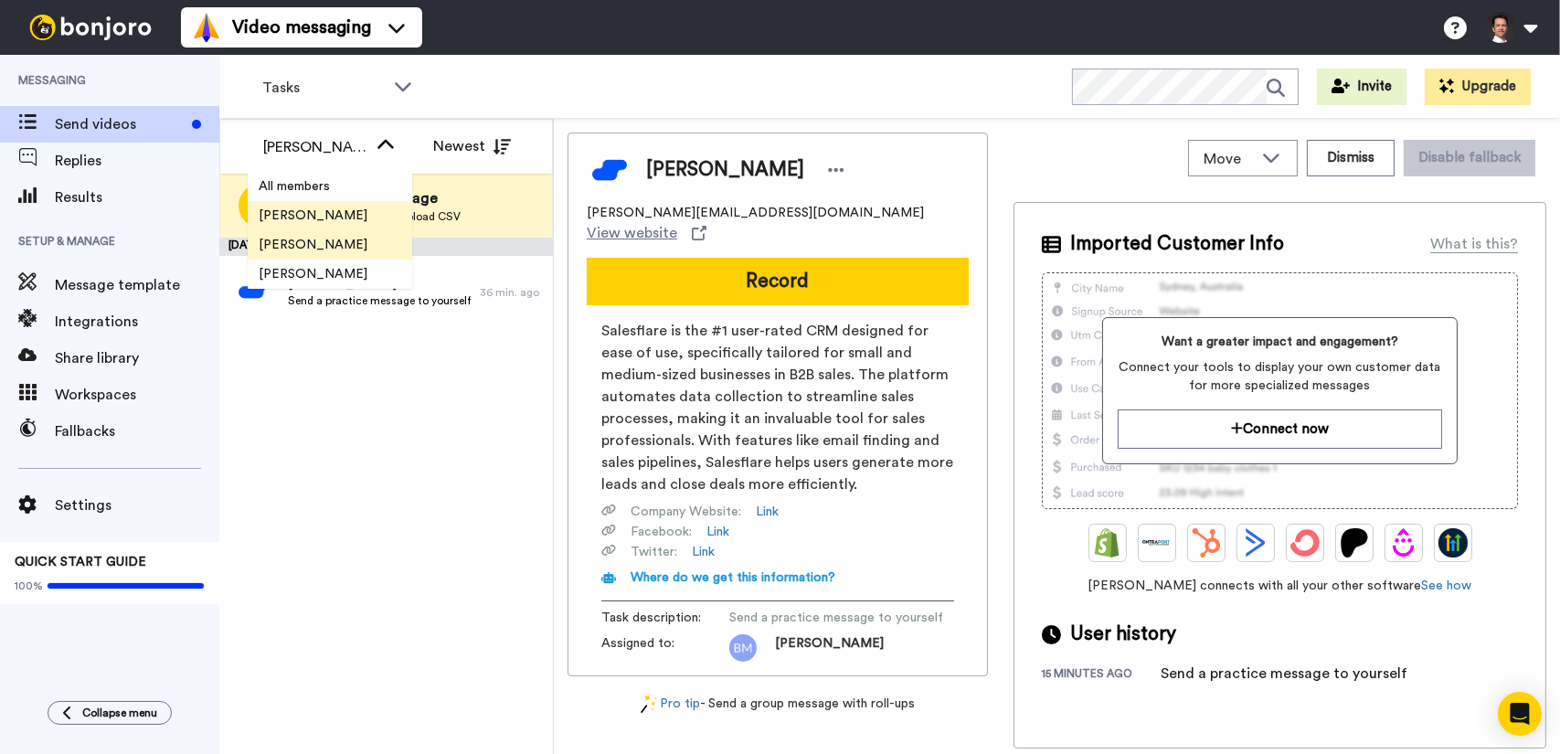
click at [352, 249] on span "Jeroen Corthout" at bounding box center [313, 245] width 131 height 18
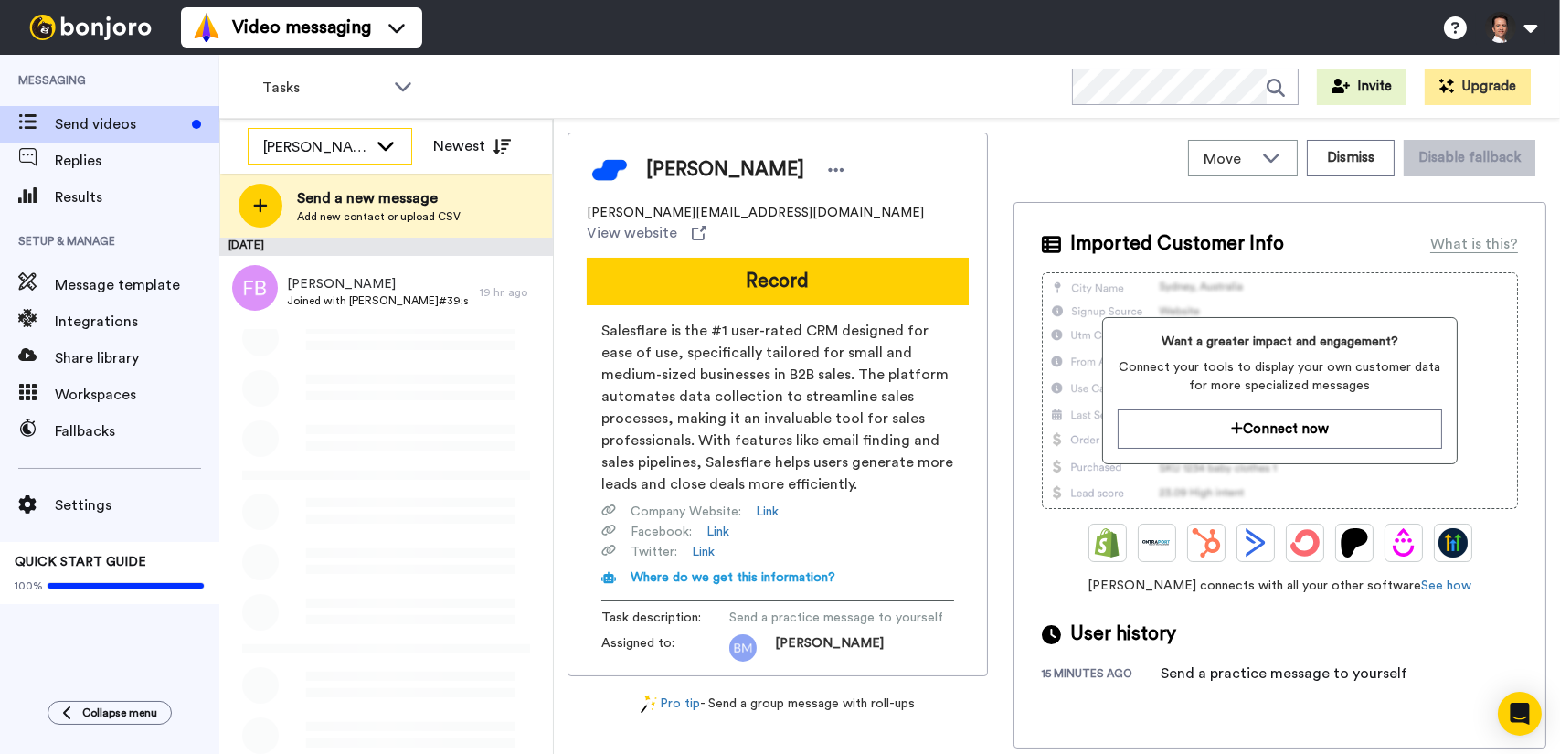
click at [380, 140] on icon at bounding box center [386, 145] width 22 height 18
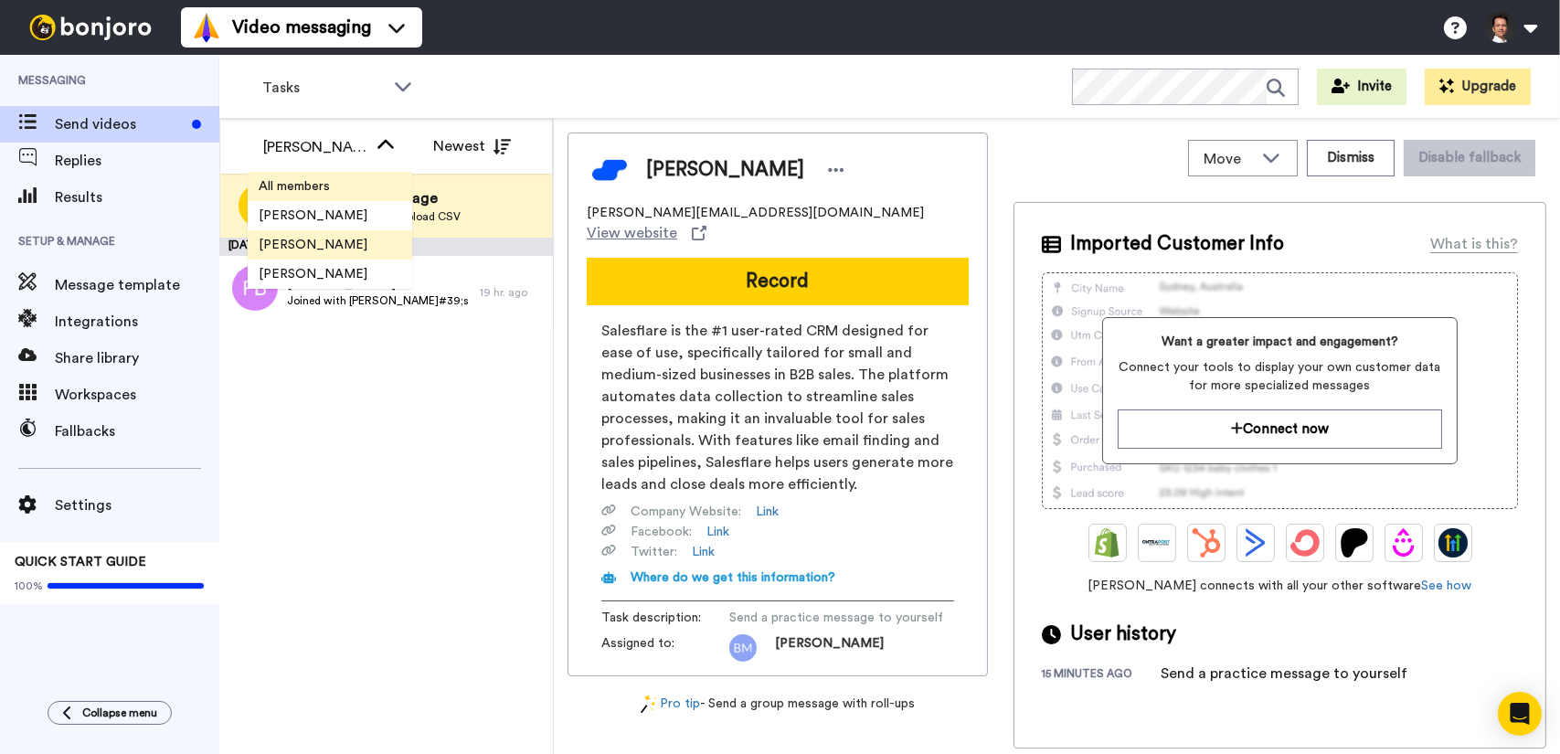
click at [351, 187] on li "All members" at bounding box center [330, 186] width 164 height 29
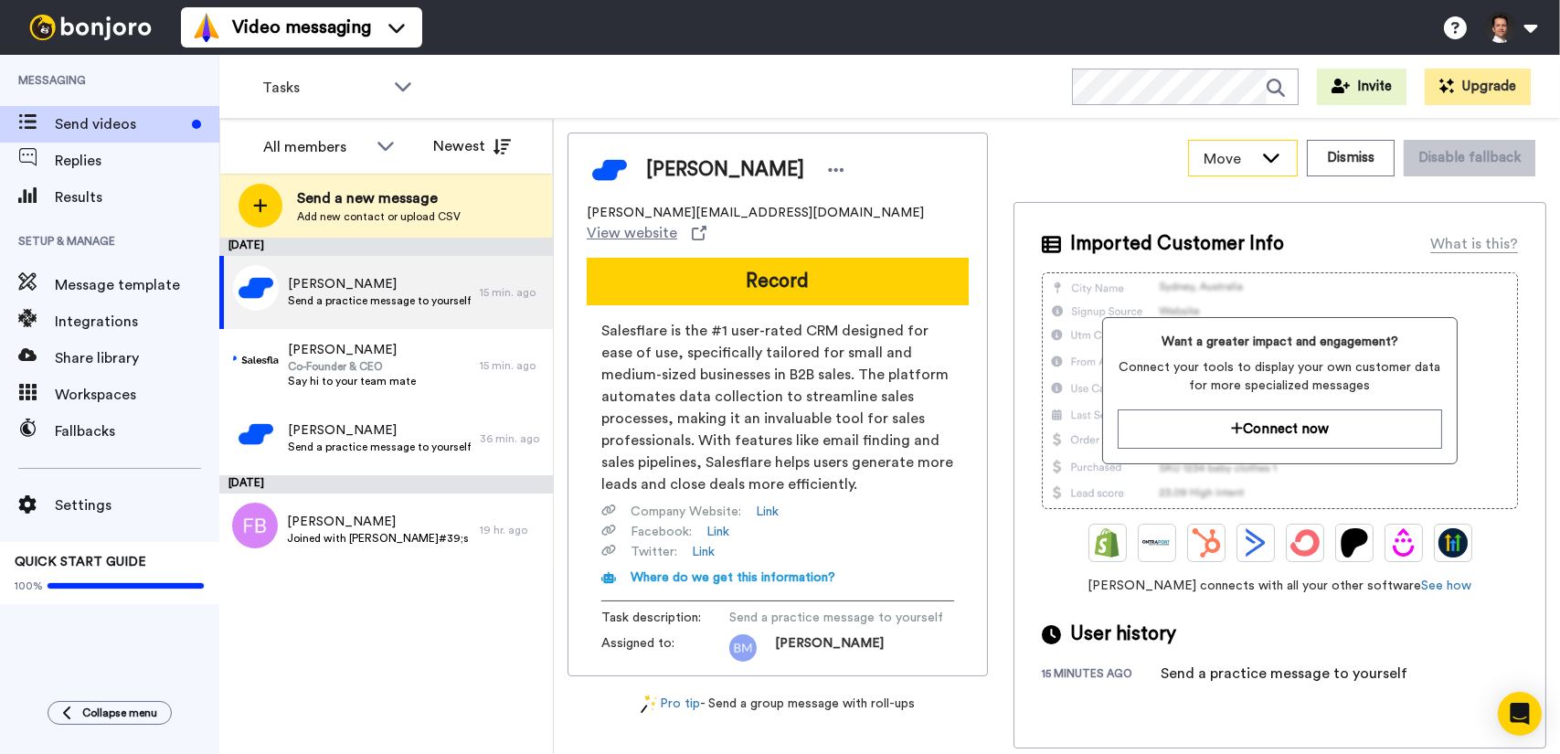
click at [1288, 169] on div "Move" at bounding box center [1243, 158] width 108 height 35
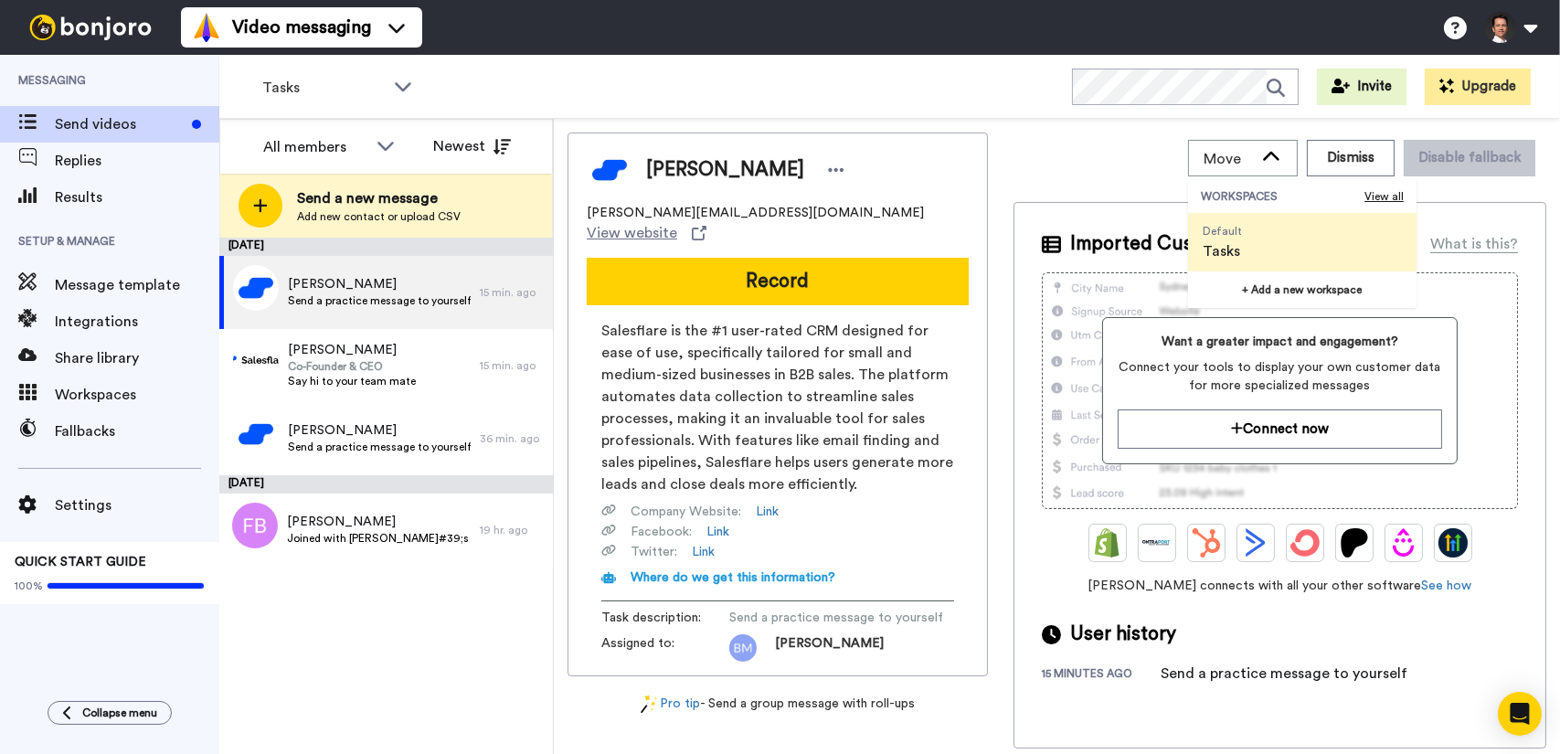
click at [1125, 142] on div "Move WORKSPACES View all Default Tasks + Add a new workspace Dismiss Disable fa…" at bounding box center [1279, 158] width 533 height 51
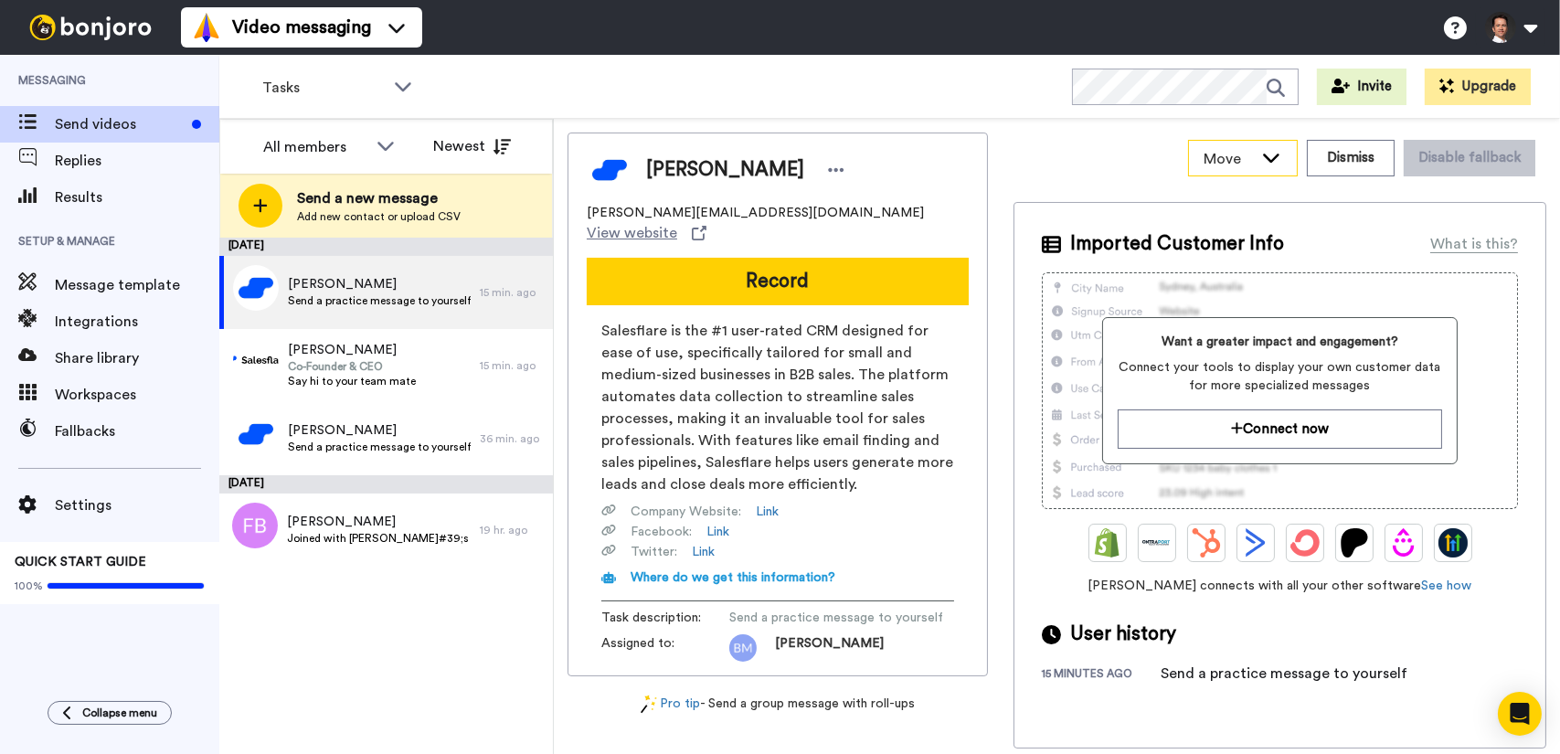
click at [1265, 141] on div "Move" at bounding box center [1243, 158] width 108 height 35
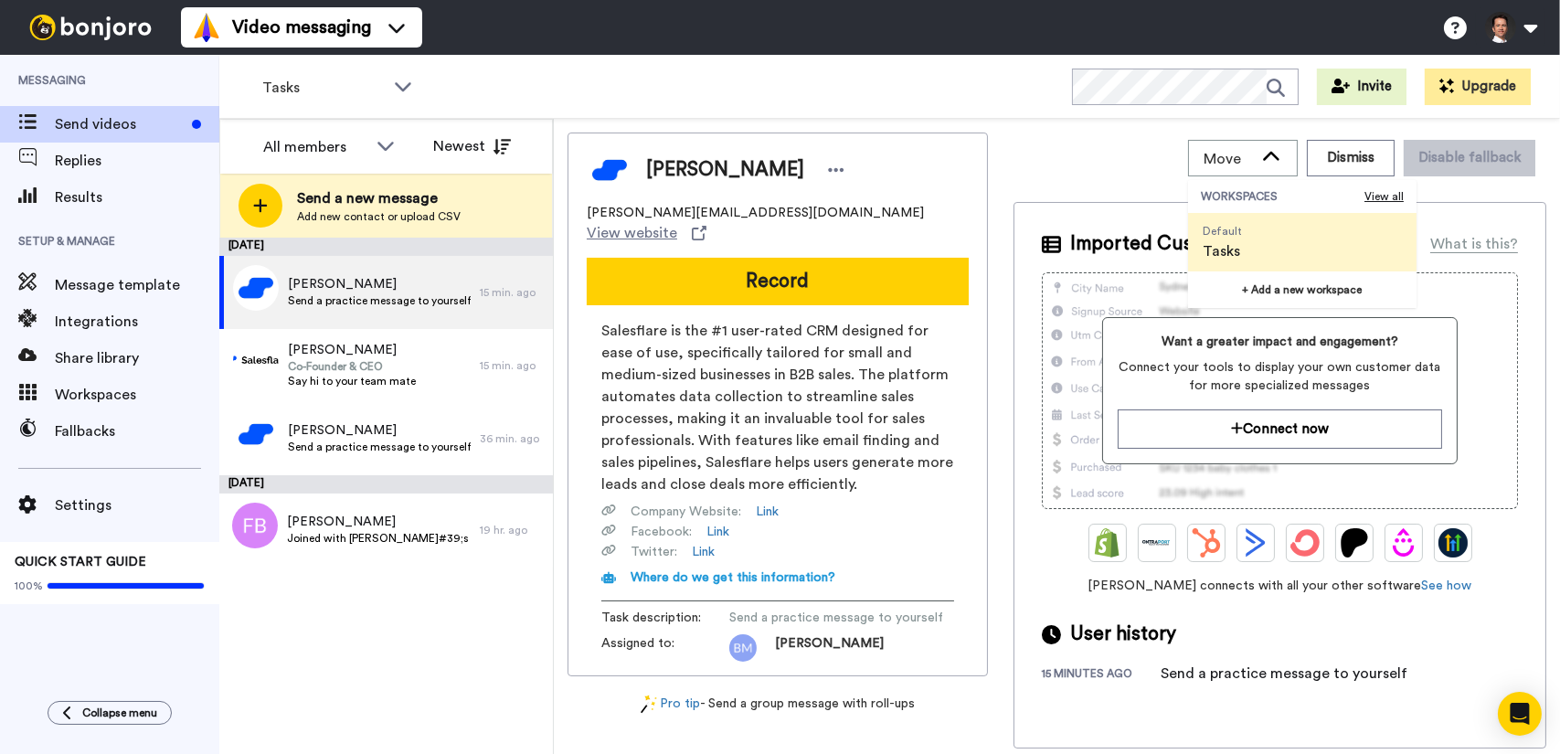
click at [1126, 159] on div "Move WORKSPACES View all Default Tasks + Add a new workspace Dismiss Disable fa…" at bounding box center [1279, 158] width 533 height 51
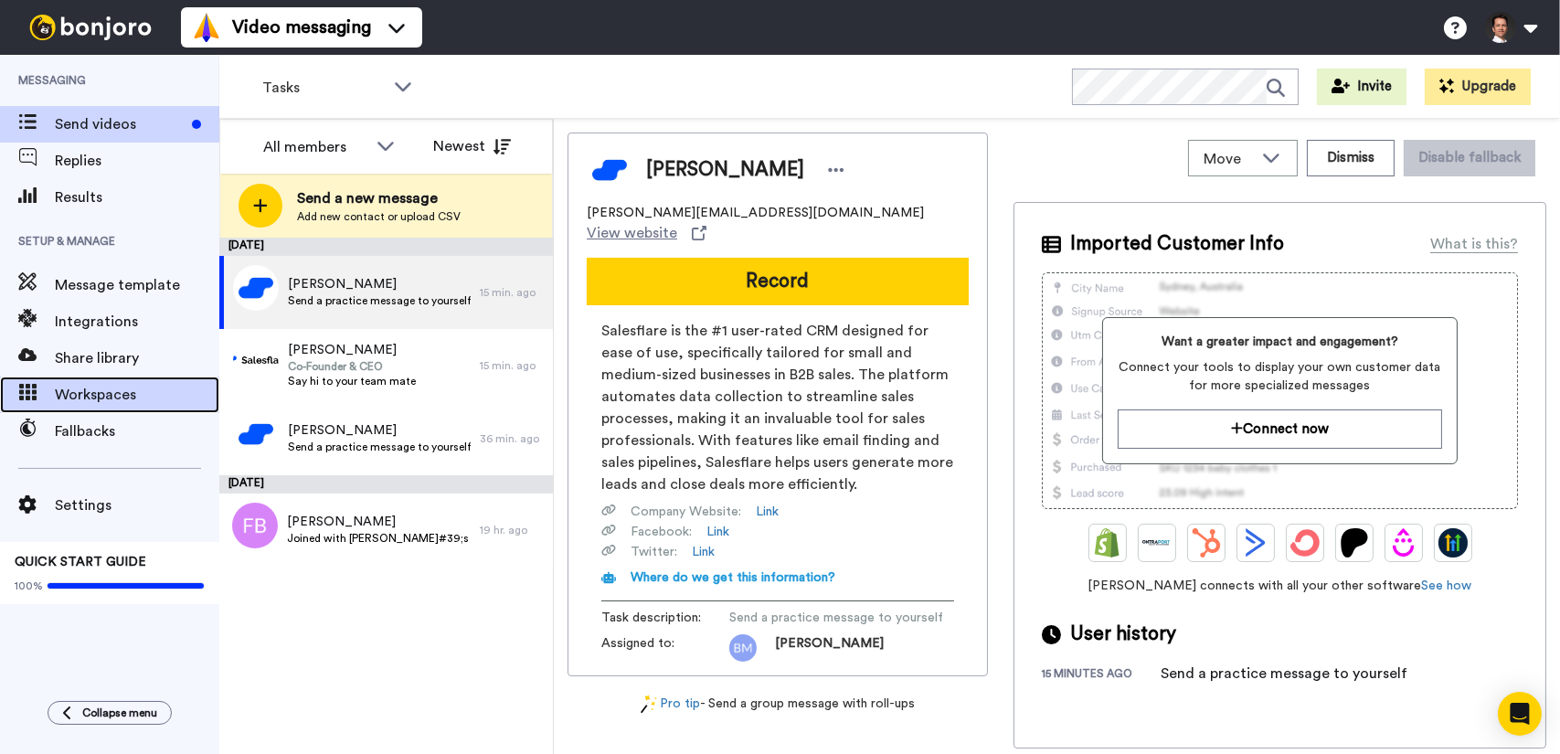
click at [120, 403] on span "Workspaces" at bounding box center [137, 395] width 164 height 22
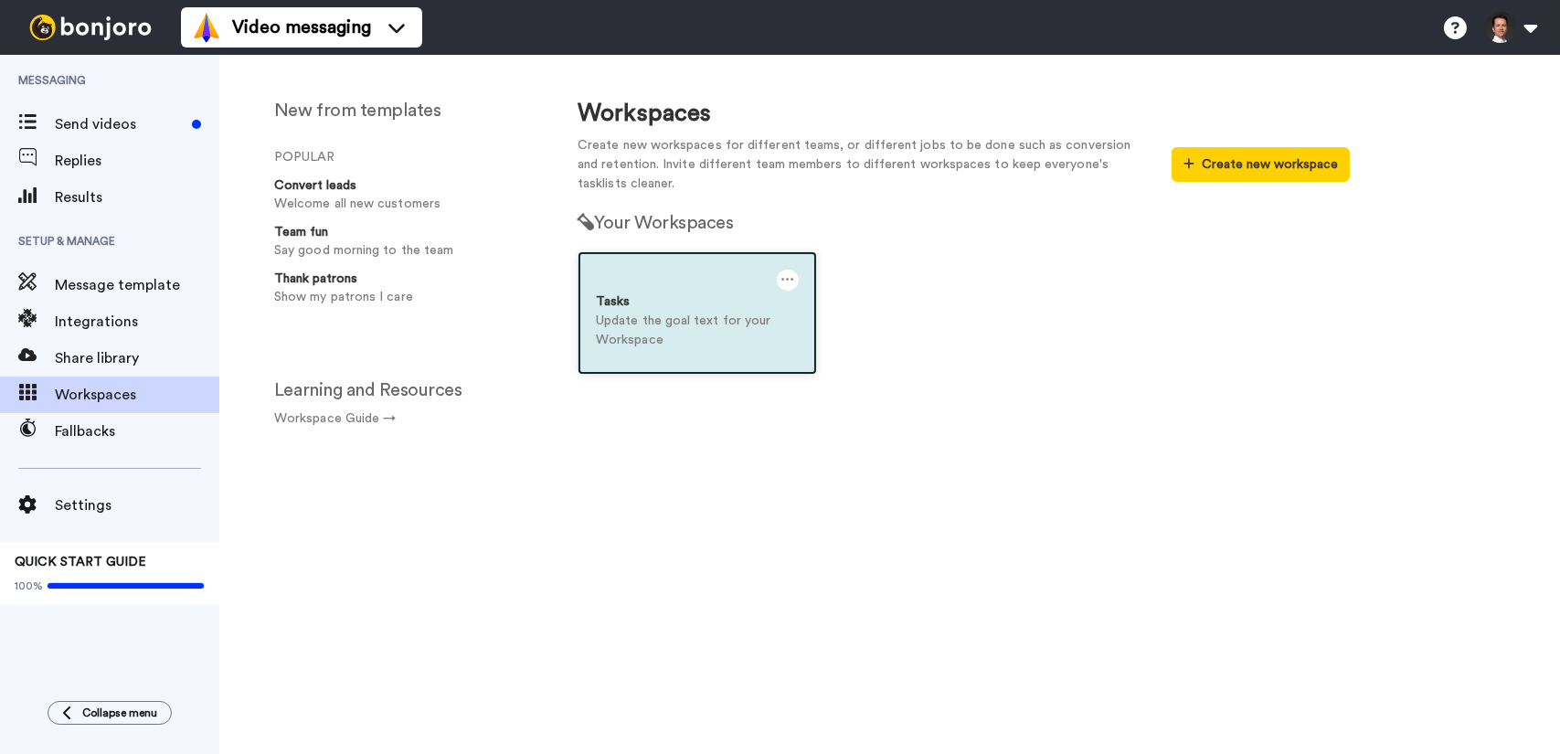
click at [788, 285] on icon at bounding box center [787, 280] width 13 height 20
click at [789, 280] on icon at bounding box center [787, 280] width 13 height 20
click at [699, 286] on div "Settings" at bounding box center [705, 288] width 163 height 36
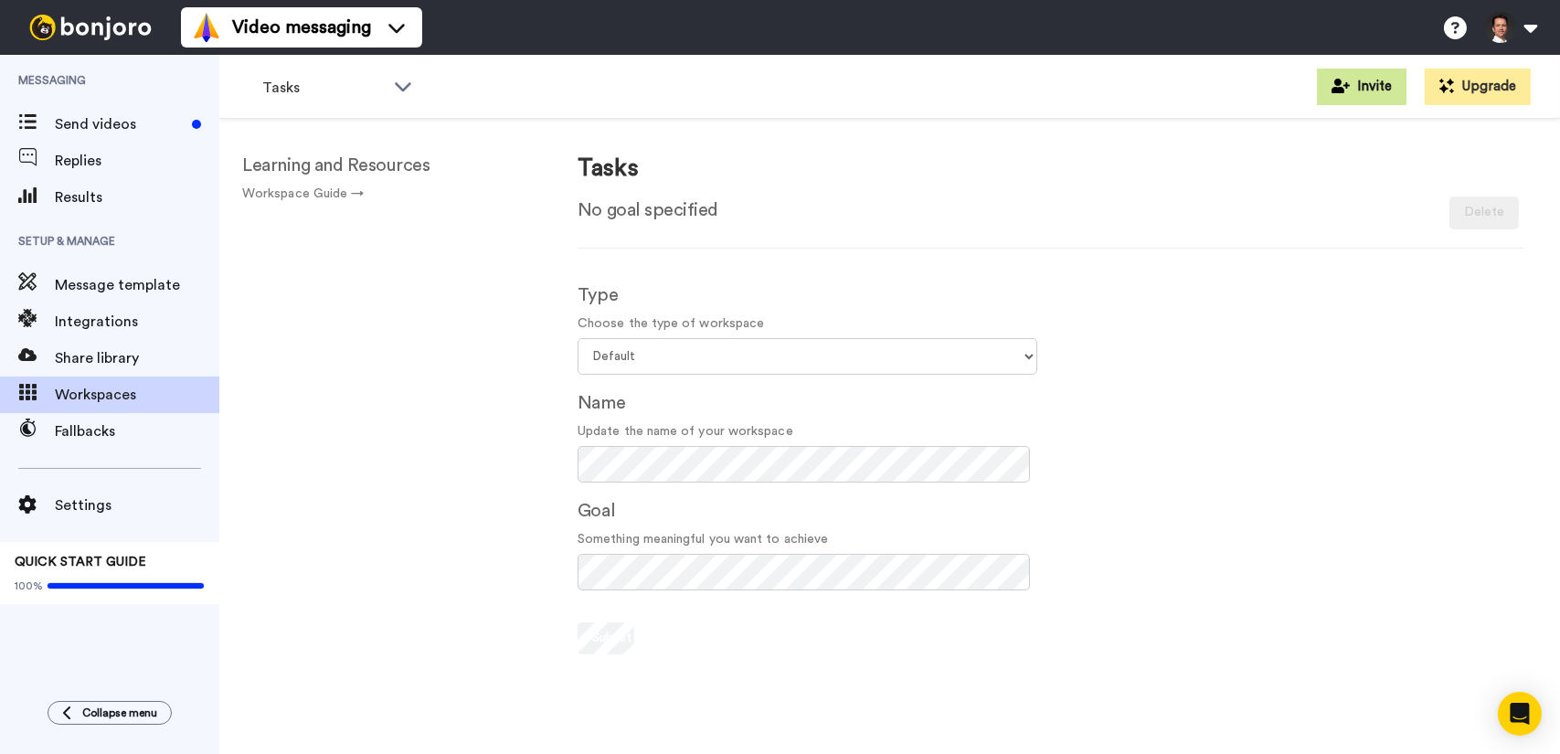
click at [1337, 89] on icon at bounding box center [1340, 86] width 18 height 15
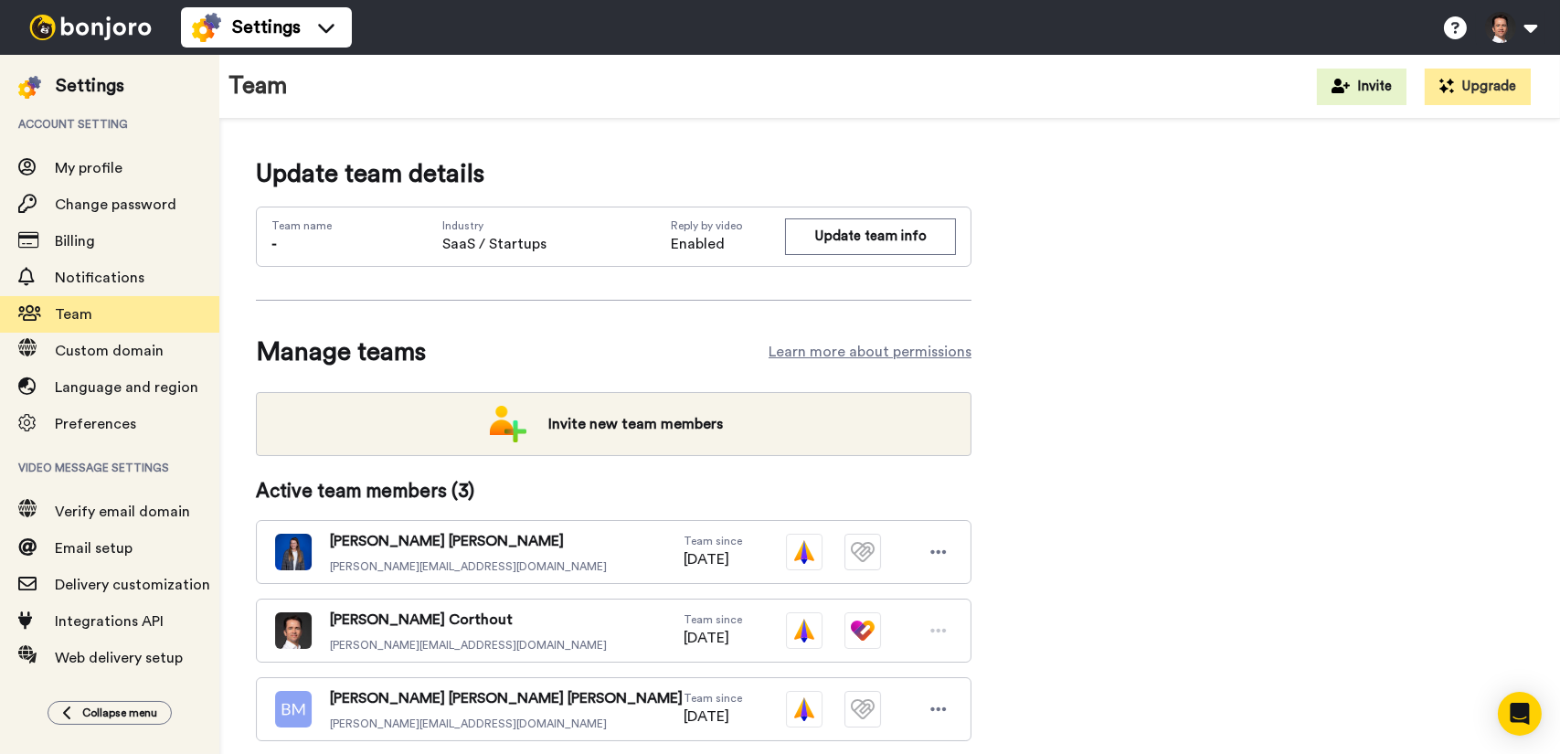
click at [51, 16] on img at bounding box center [90, 28] width 137 height 26
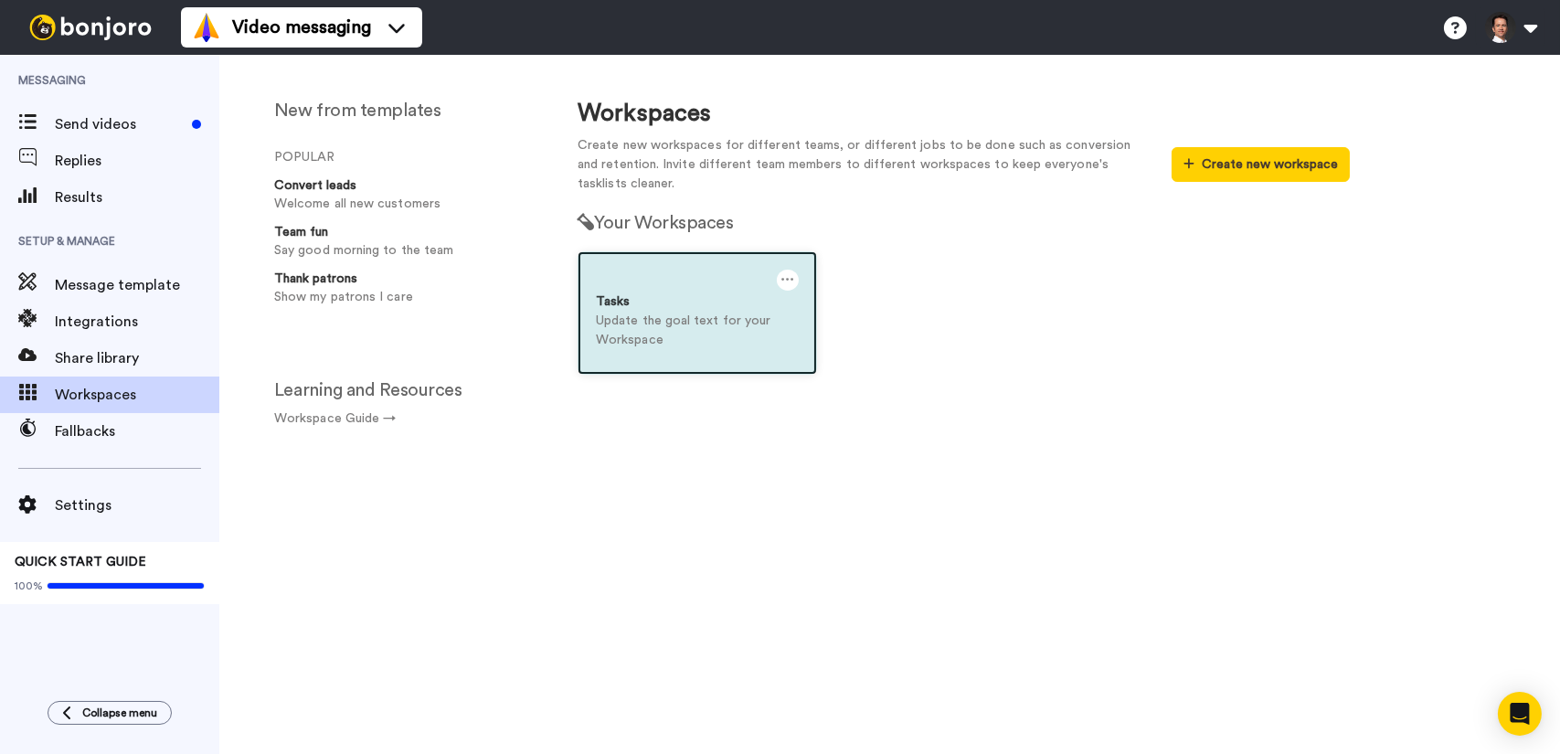
click at [642, 297] on div "Tasks" at bounding box center [697, 301] width 203 height 19
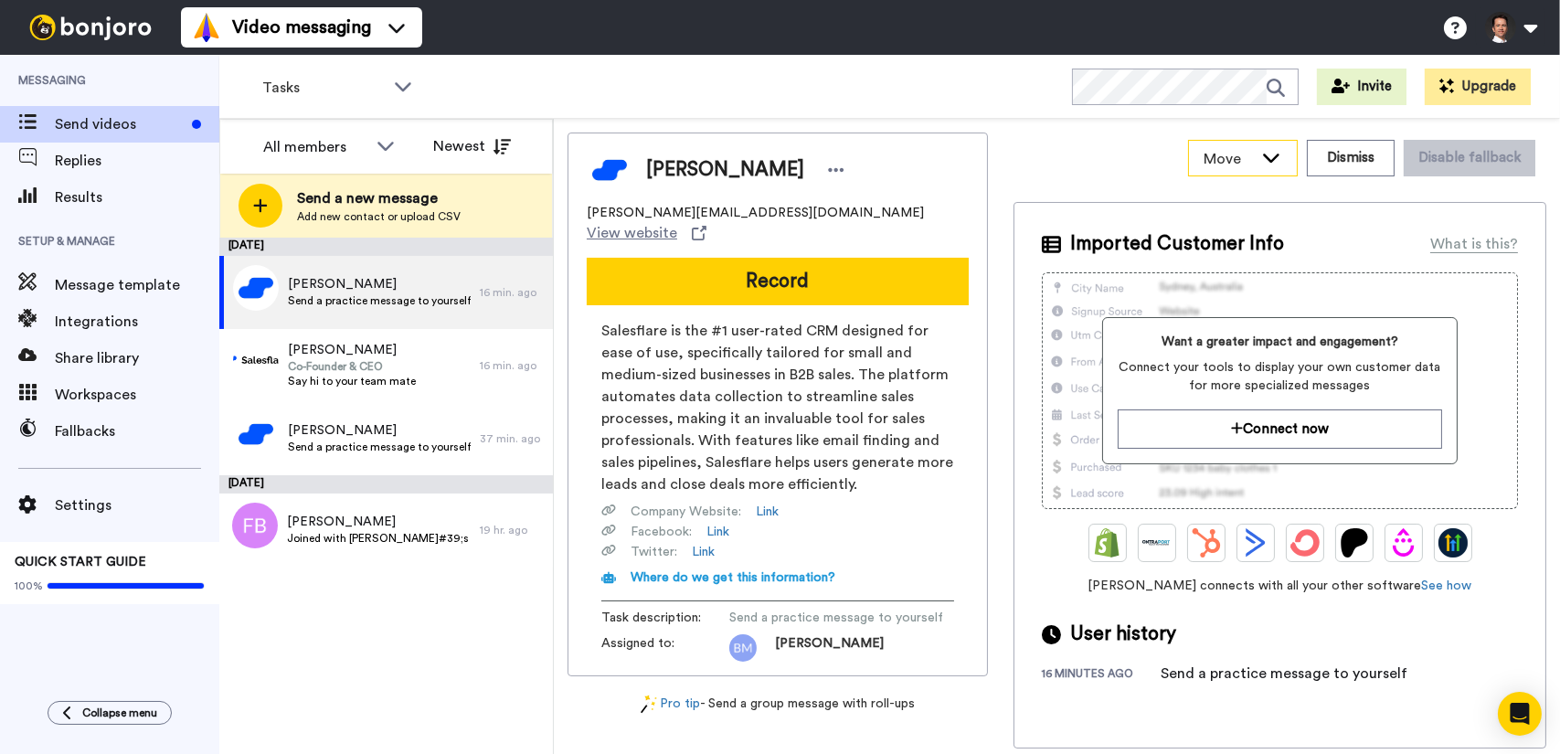
click at [1273, 153] on icon at bounding box center [1271, 157] width 22 height 18
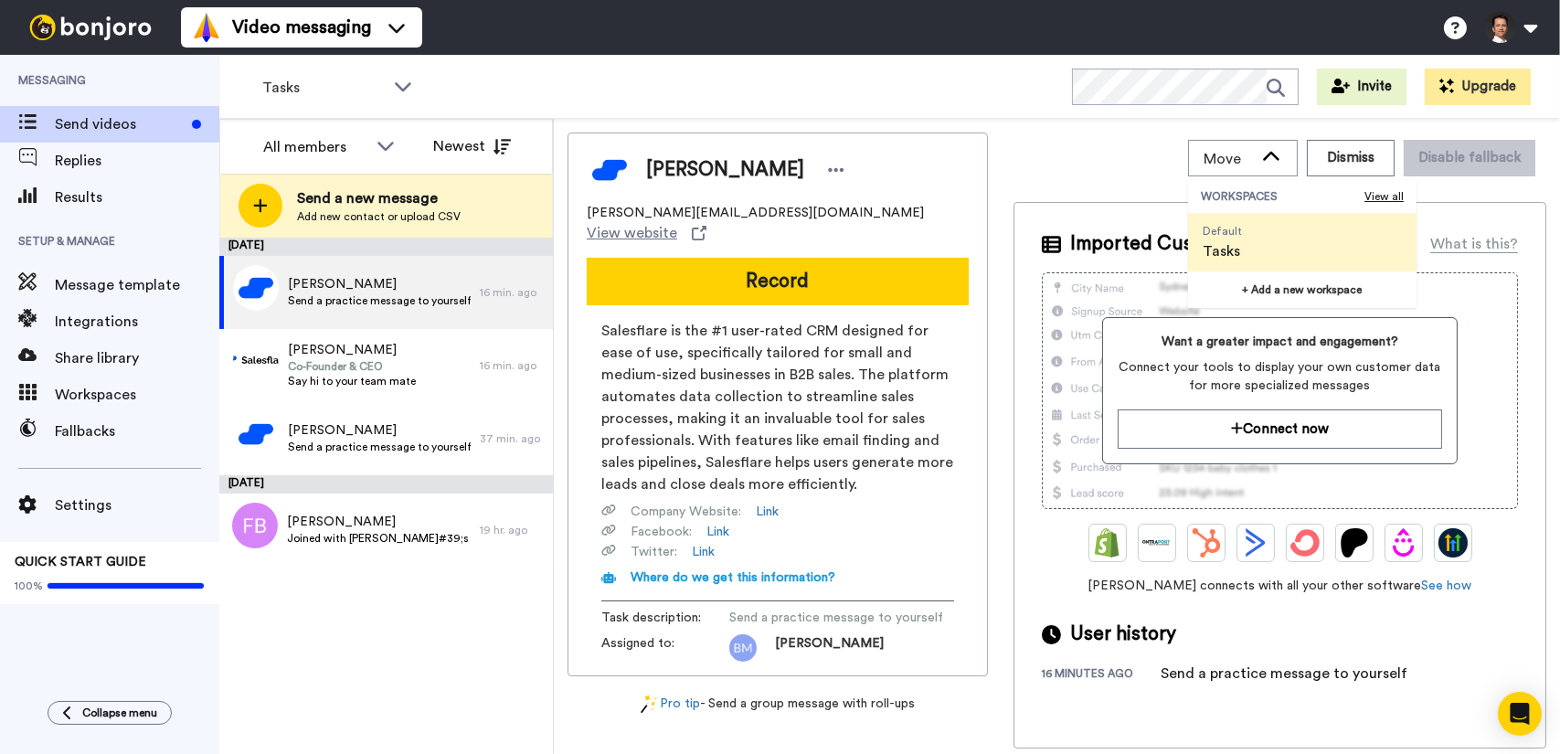
click at [1100, 162] on div "Move WORKSPACES View all Default Tasks + Add a new workspace Dismiss Disable fa…" at bounding box center [1279, 158] width 533 height 51
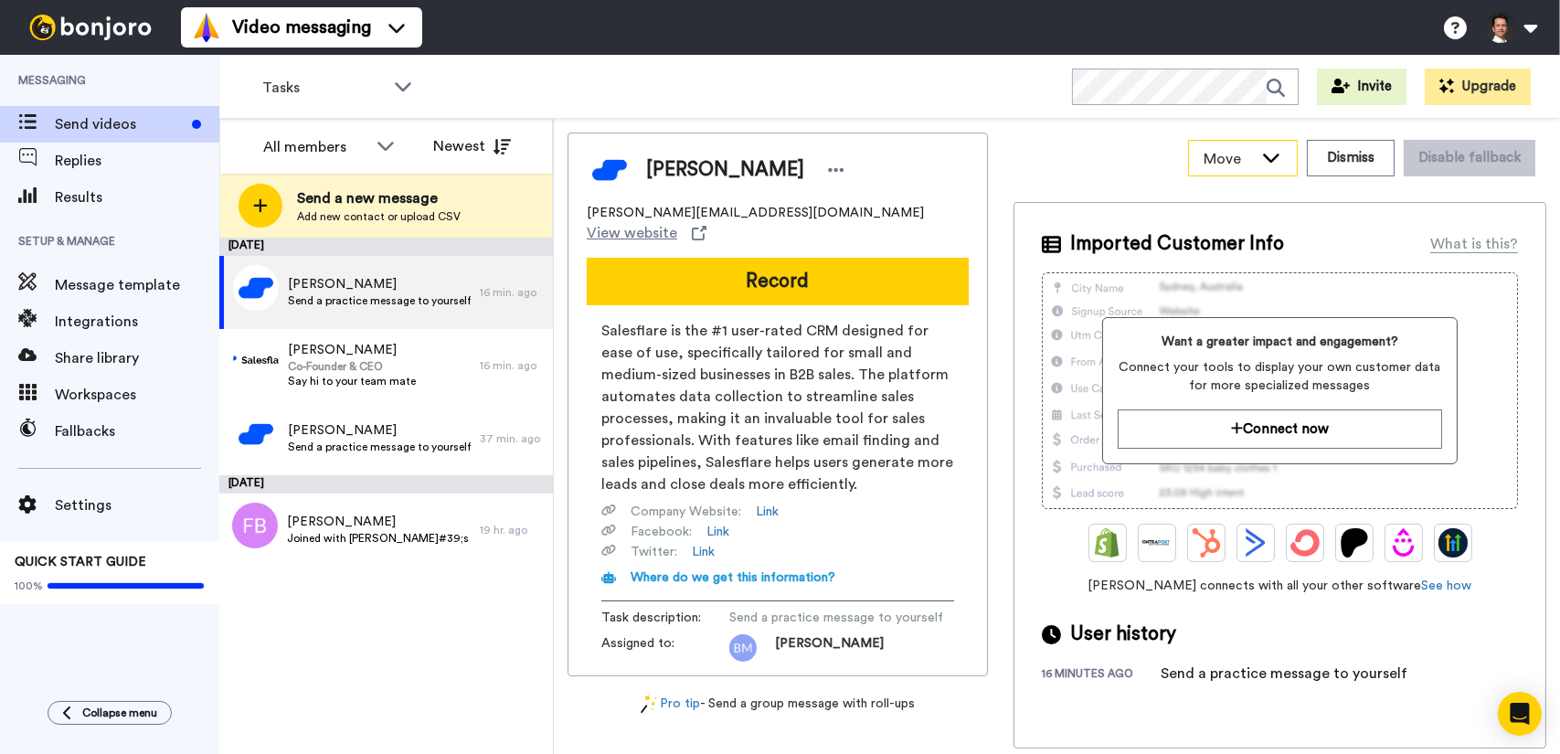
click at [1225, 157] on span "Move" at bounding box center [1227, 159] width 49 height 22
click at [1127, 163] on div "Move WORKSPACES View all Default Tasks + Add a new workspace Dismiss Disable fa…" at bounding box center [1279, 158] width 533 height 51
click at [384, 97] on span "Tasks" at bounding box center [323, 88] width 122 height 22
click at [986, 78] on div "Tasks WORKSPACES View all All Default Tasks + Add a new workspace Invite Upgrade" at bounding box center [889, 87] width 1341 height 64
click at [101, 401] on span "Workspaces" at bounding box center [137, 395] width 164 height 22
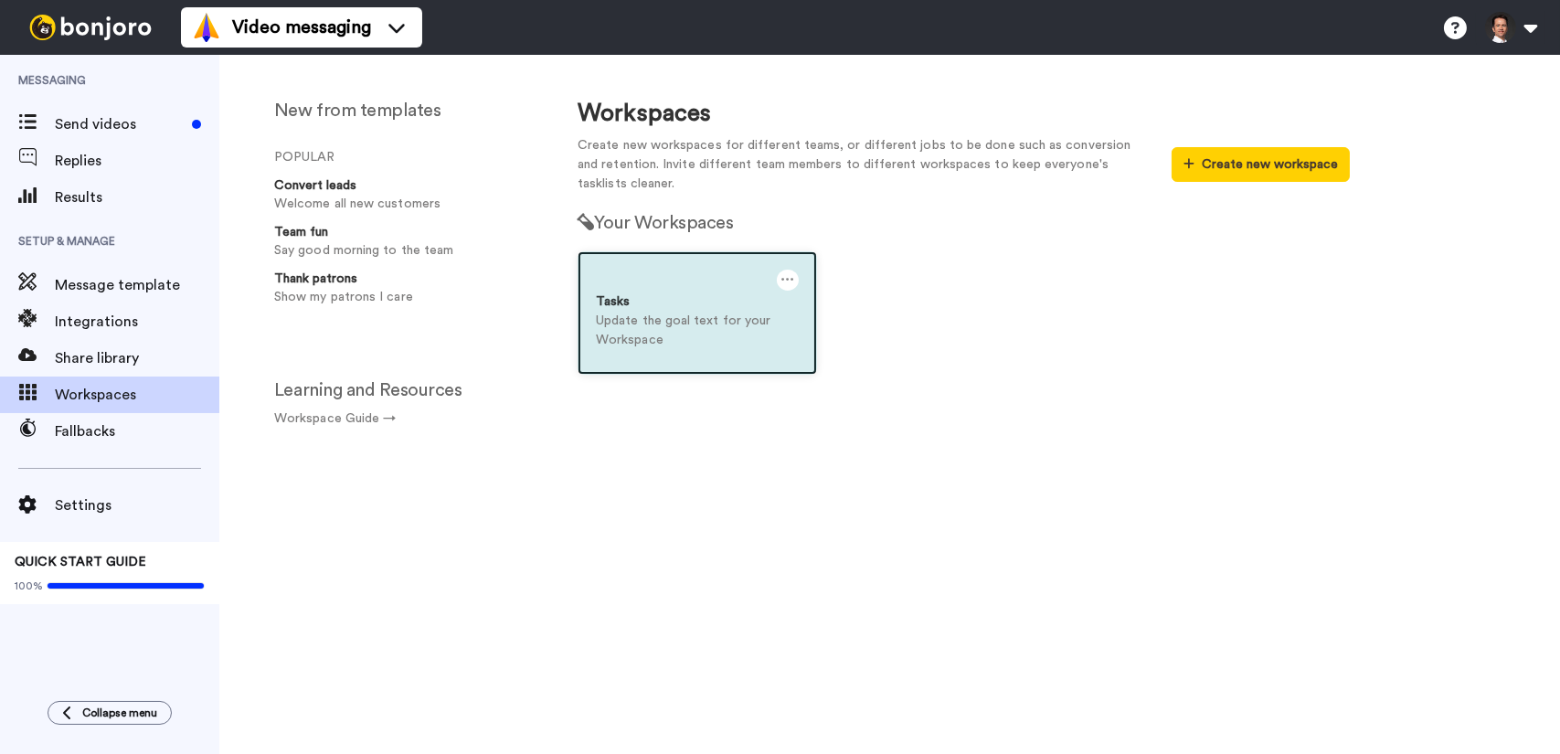
click at [787, 281] on icon at bounding box center [787, 280] width 13 height 20
click at [697, 322] on p "Update the goal text for your Workspace" at bounding box center [697, 331] width 203 height 38
click at [621, 298] on div "Tasks" at bounding box center [697, 301] width 203 height 19
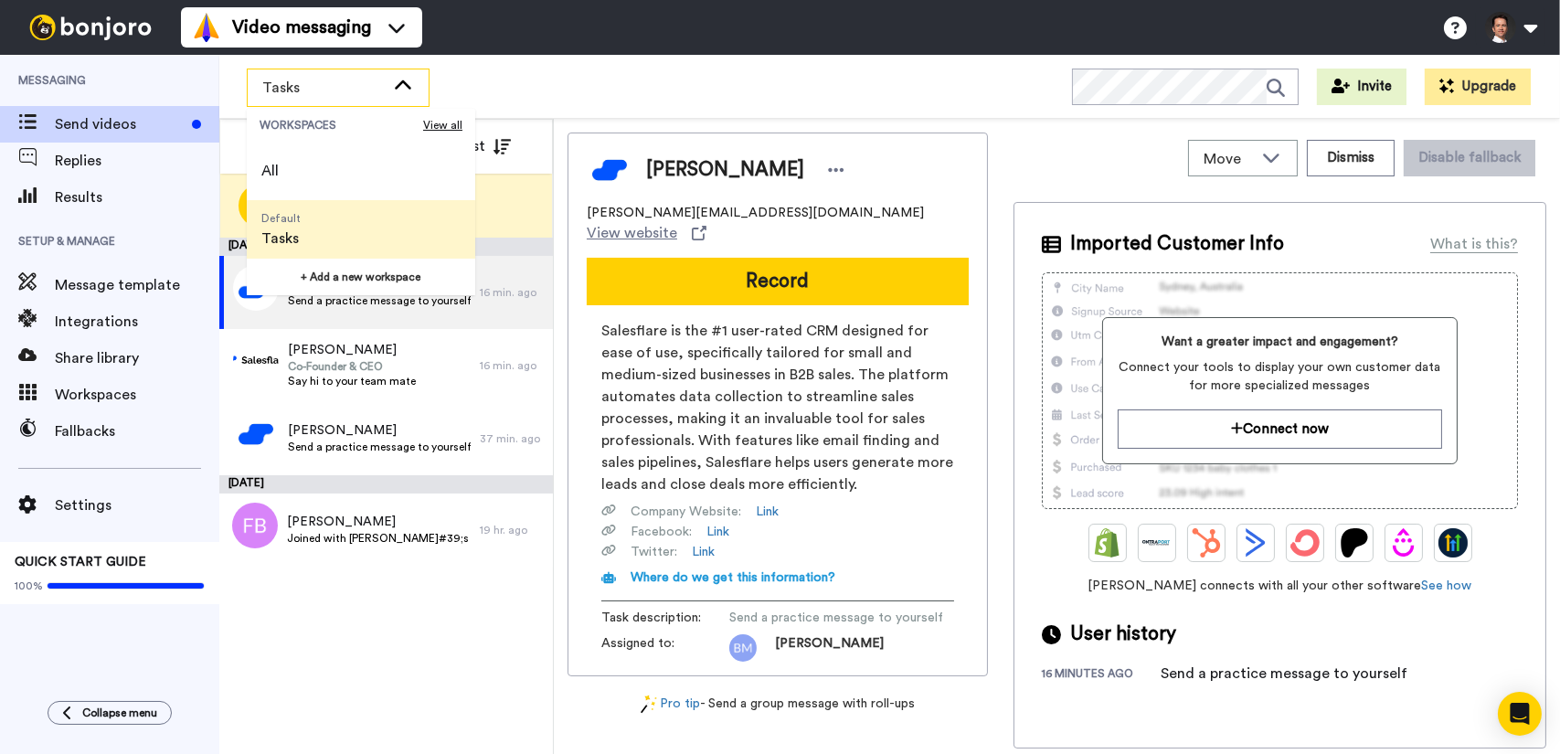
click at [811, 101] on div "Tasks WORKSPACES View all All Default Tasks + Add a new workspace Invite Upgrade" at bounding box center [889, 87] width 1341 height 64
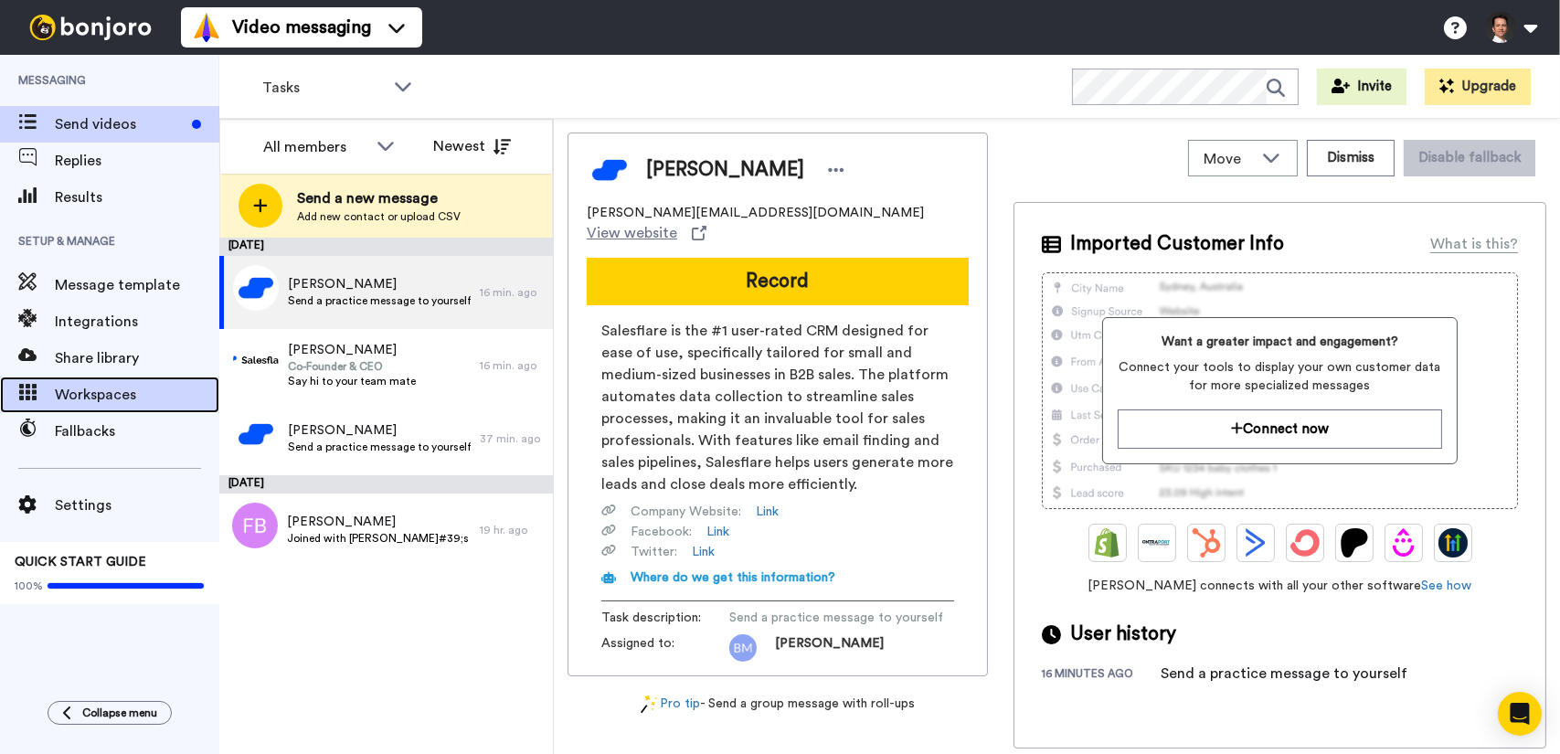
click at [166, 400] on span "Workspaces" at bounding box center [137, 395] width 164 height 22
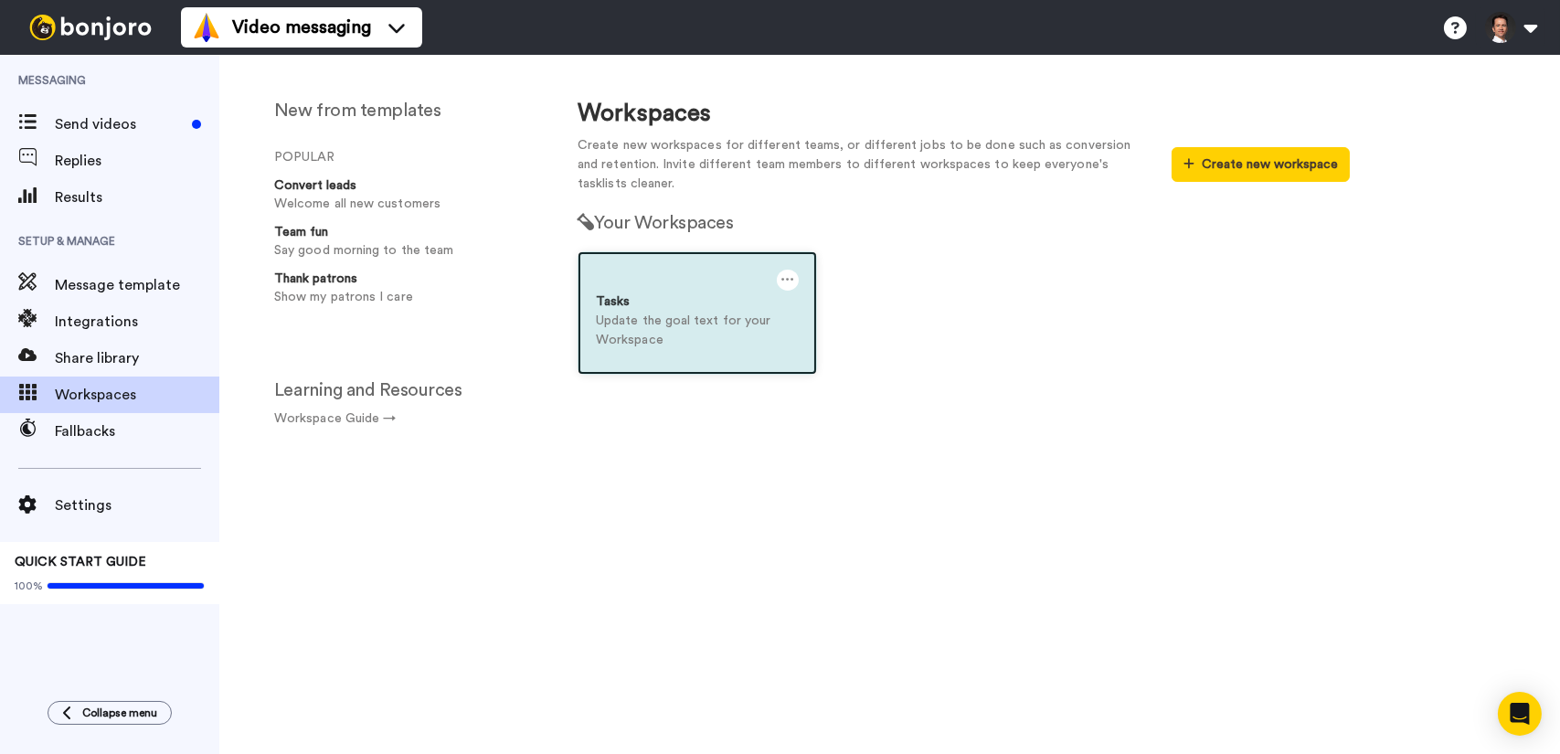
click at [634, 329] on p "Update the goal text for your Workspace" at bounding box center [697, 331] width 203 height 38
click at [793, 273] on div at bounding box center [788, 280] width 22 height 21
click at [733, 291] on div "Settings" at bounding box center [705, 288] width 163 height 36
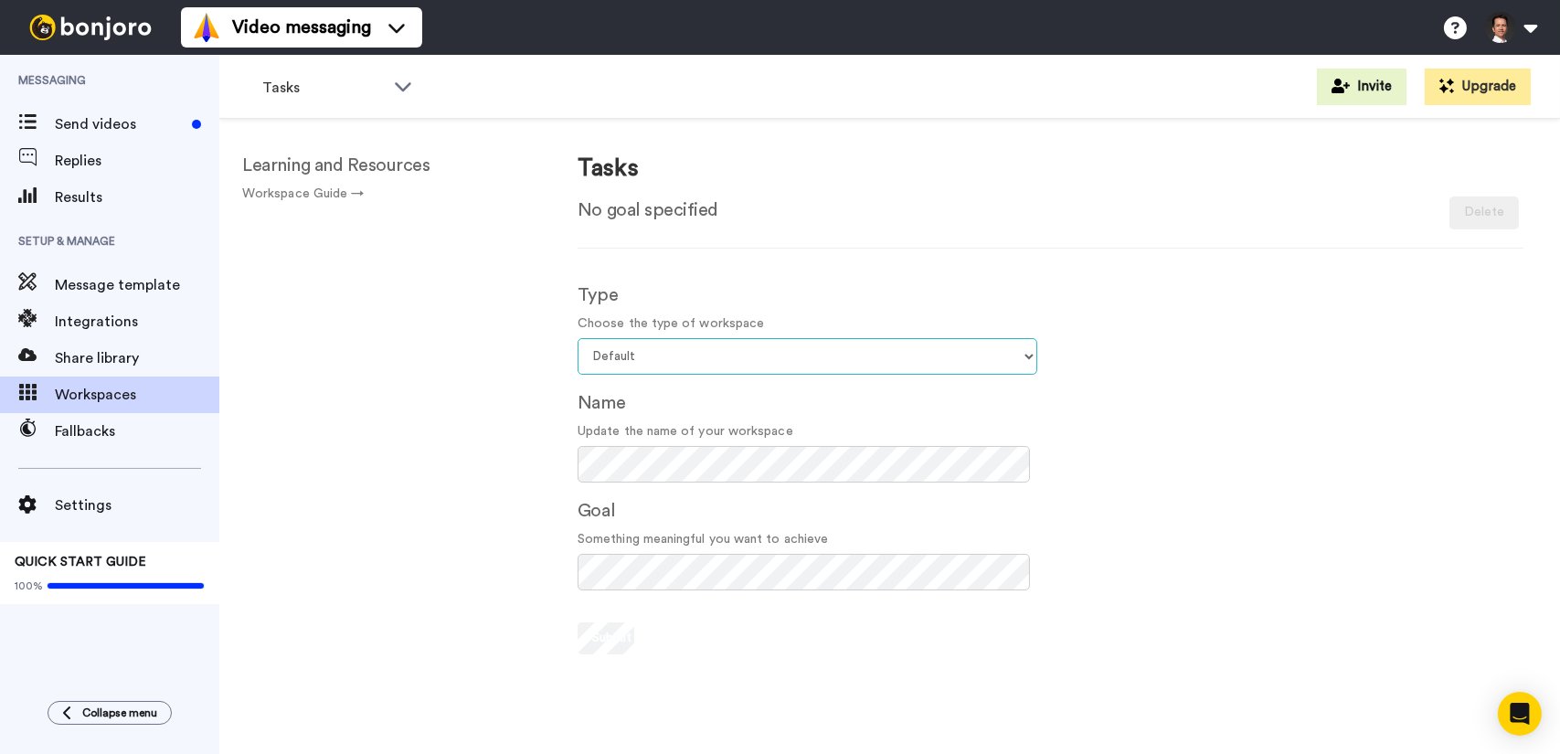
click at [678, 365] on select "Select your workspace type Default Onboarding Activation Retention Team updates…" at bounding box center [808, 356] width 460 height 37
click at [578, 338] on select "Select your workspace type Default Onboarding Activation Retention Team updates…" at bounding box center [808, 356] width 460 height 37
click at [503, 459] on div "Learning and Resources Workspace Guide → Tasks No goal specified Archive [GEOGR…" at bounding box center [889, 468] width 1341 height 699
click at [655, 364] on select "Select your workspace type Default Onboarding Activation Retention Team updates…" at bounding box center [808, 356] width 460 height 37
select select "Onboarding"
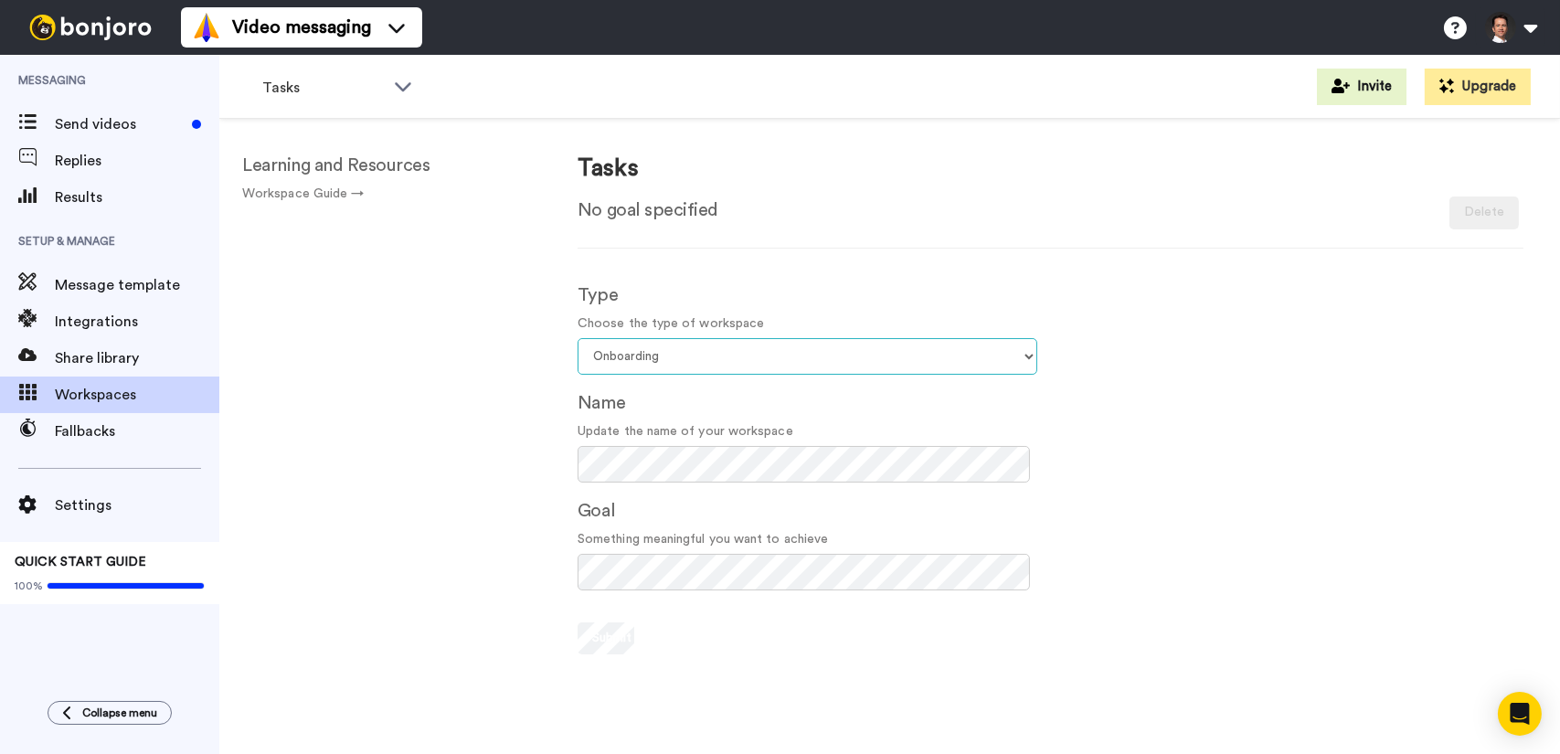
click at [578, 338] on select "Select your workspace type Default Onboarding Activation Retention Team updates…" at bounding box center [808, 356] width 460 height 37
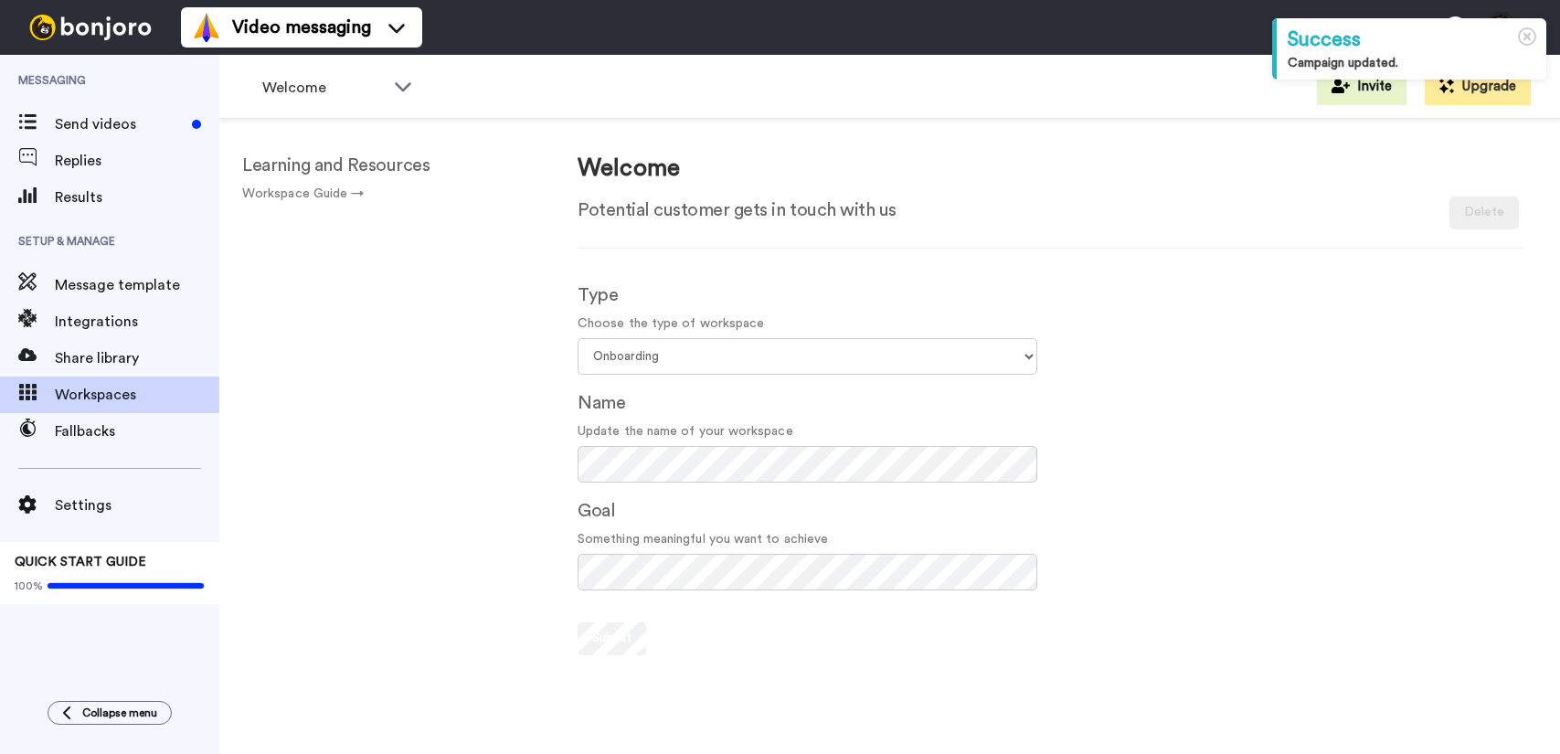
click at [89, 386] on span "Workspaces" at bounding box center [137, 395] width 164 height 22
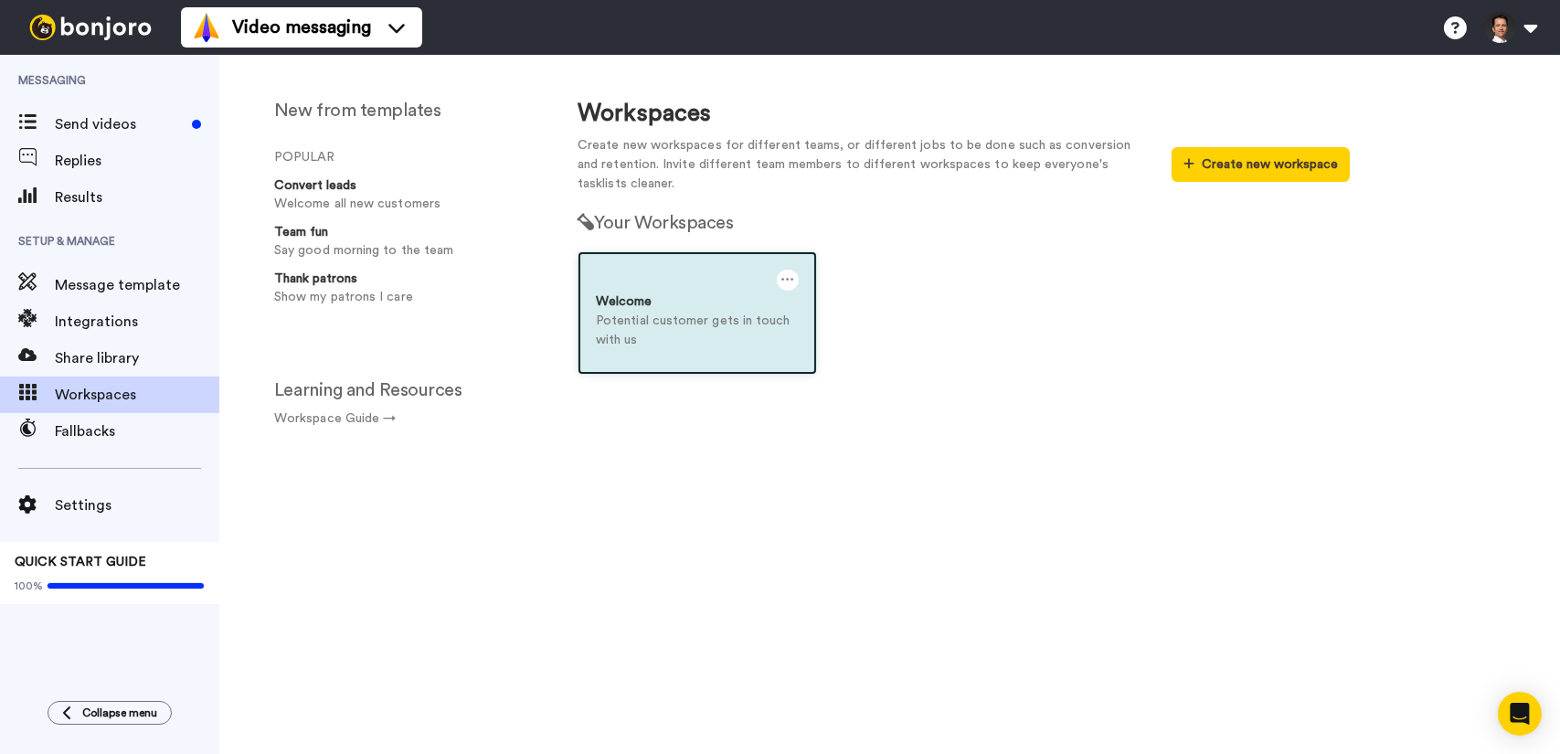
click at [665, 322] on p "Potential customer gets in touch with us" at bounding box center [697, 331] width 203 height 38
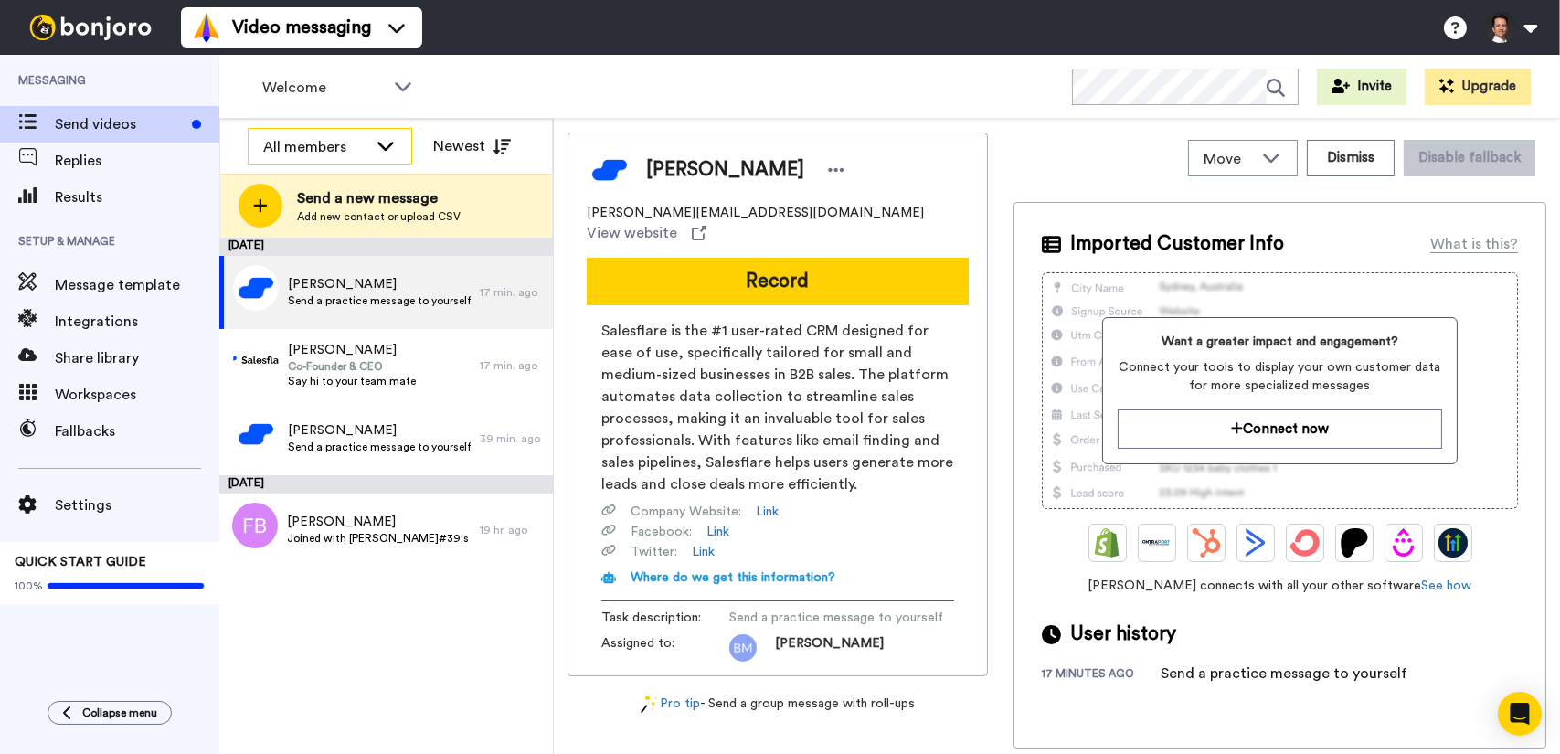
click at [397, 154] on div "All members" at bounding box center [330, 147] width 163 height 37
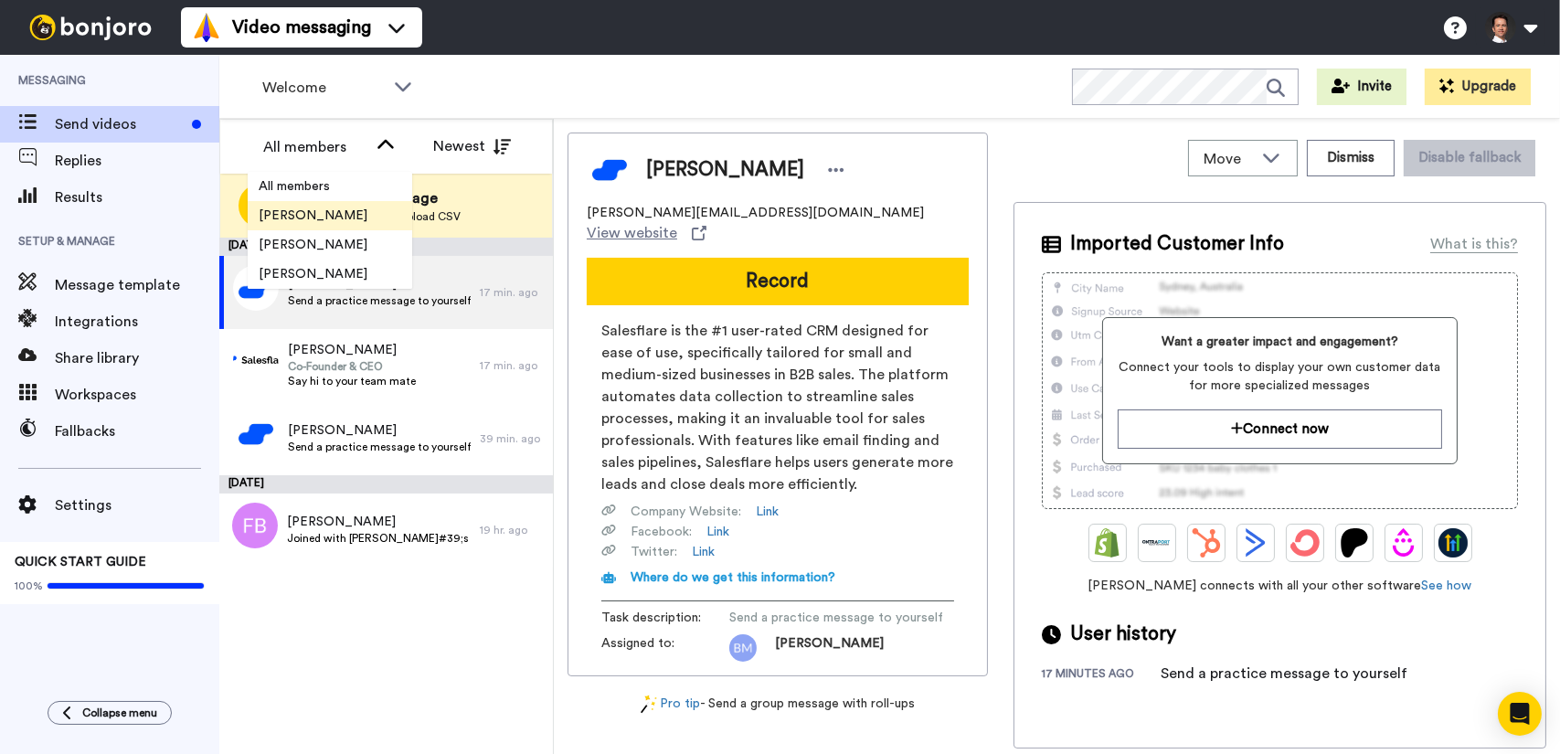
click at [345, 217] on span "[PERSON_NAME]" at bounding box center [313, 216] width 131 height 18
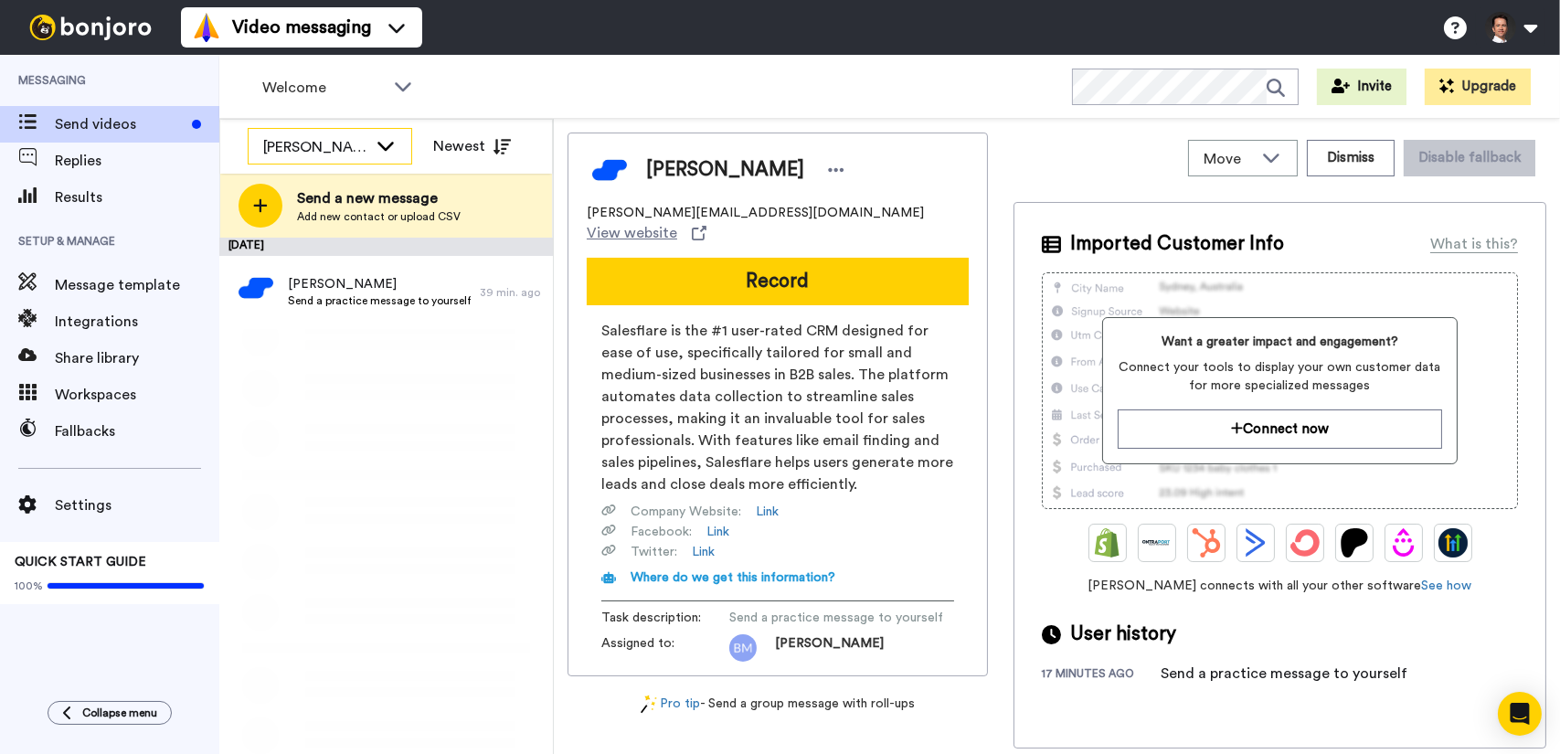
click at [387, 144] on icon at bounding box center [386, 145] width 22 height 18
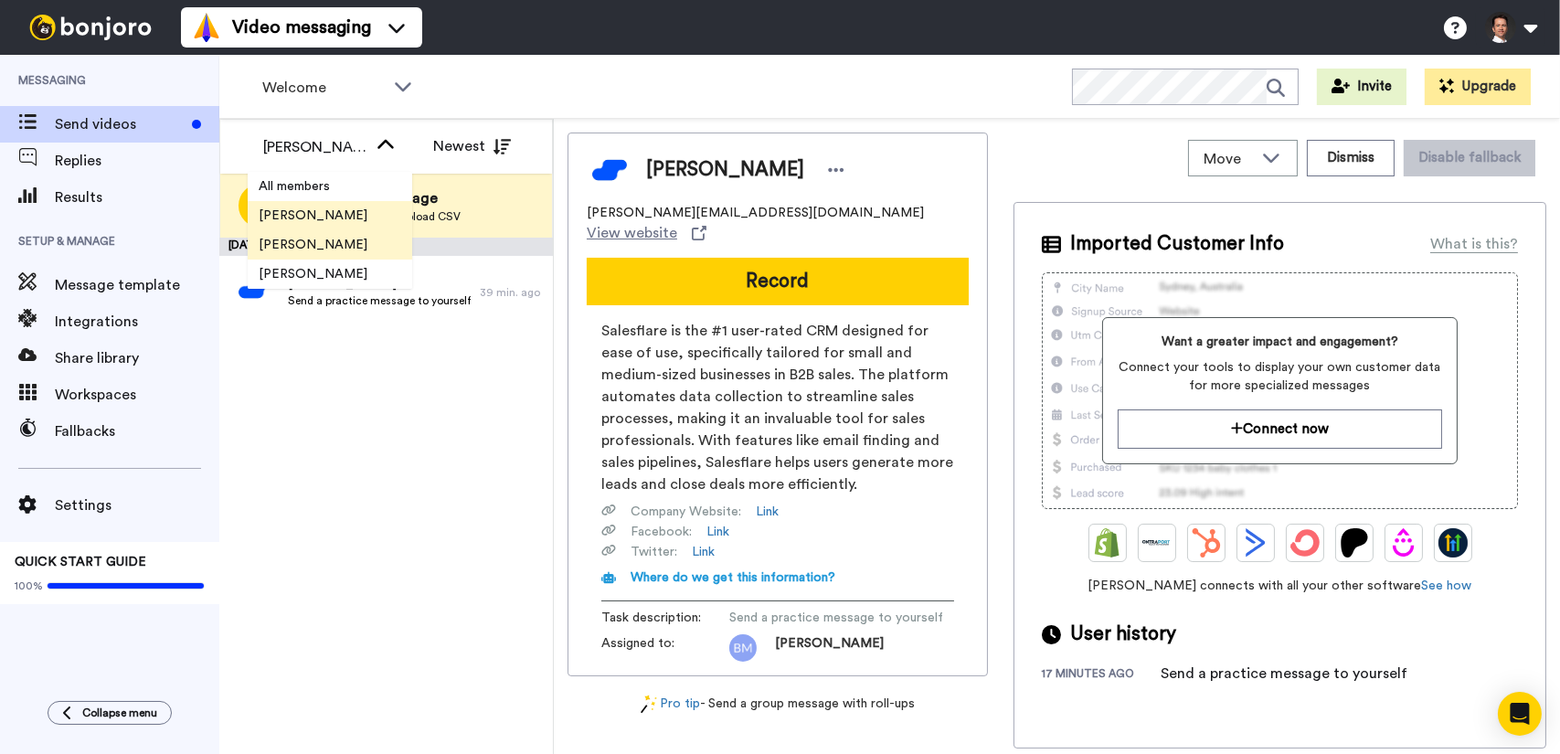
click at [348, 249] on span "[PERSON_NAME]" at bounding box center [313, 245] width 131 height 18
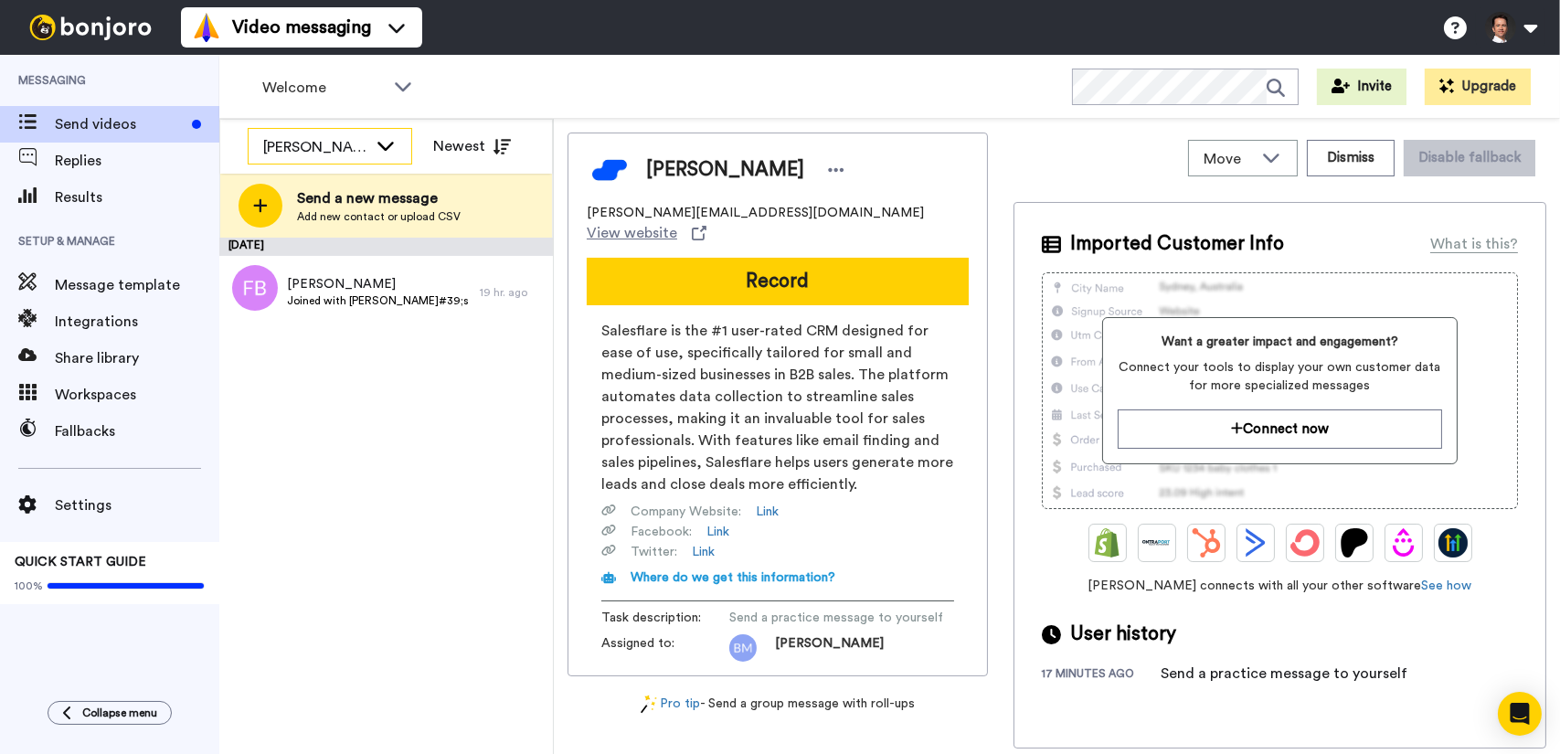
click at [387, 153] on icon at bounding box center [386, 145] width 22 height 18
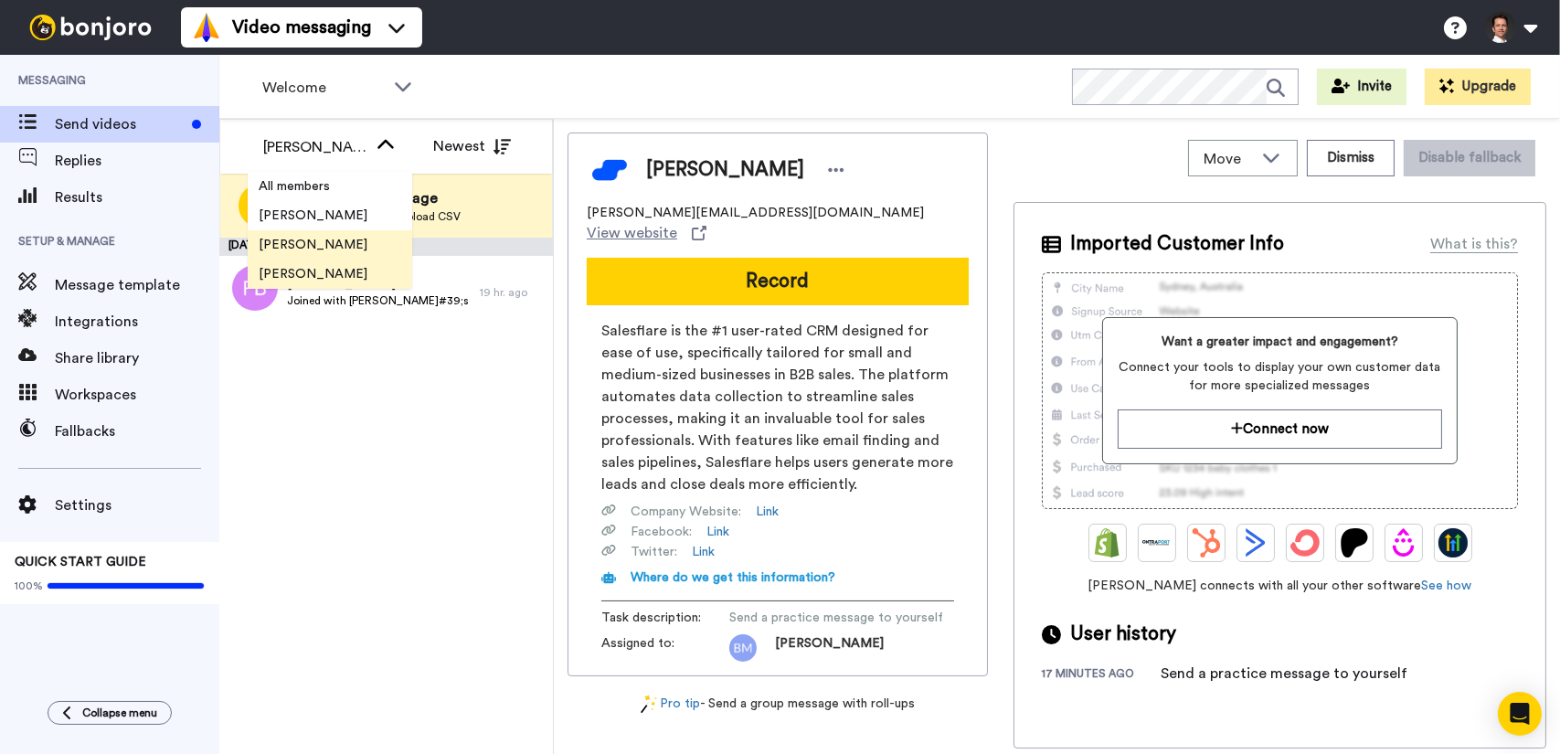
click at [351, 274] on span "[PERSON_NAME]" at bounding box center [313, 274] width 131 height 18
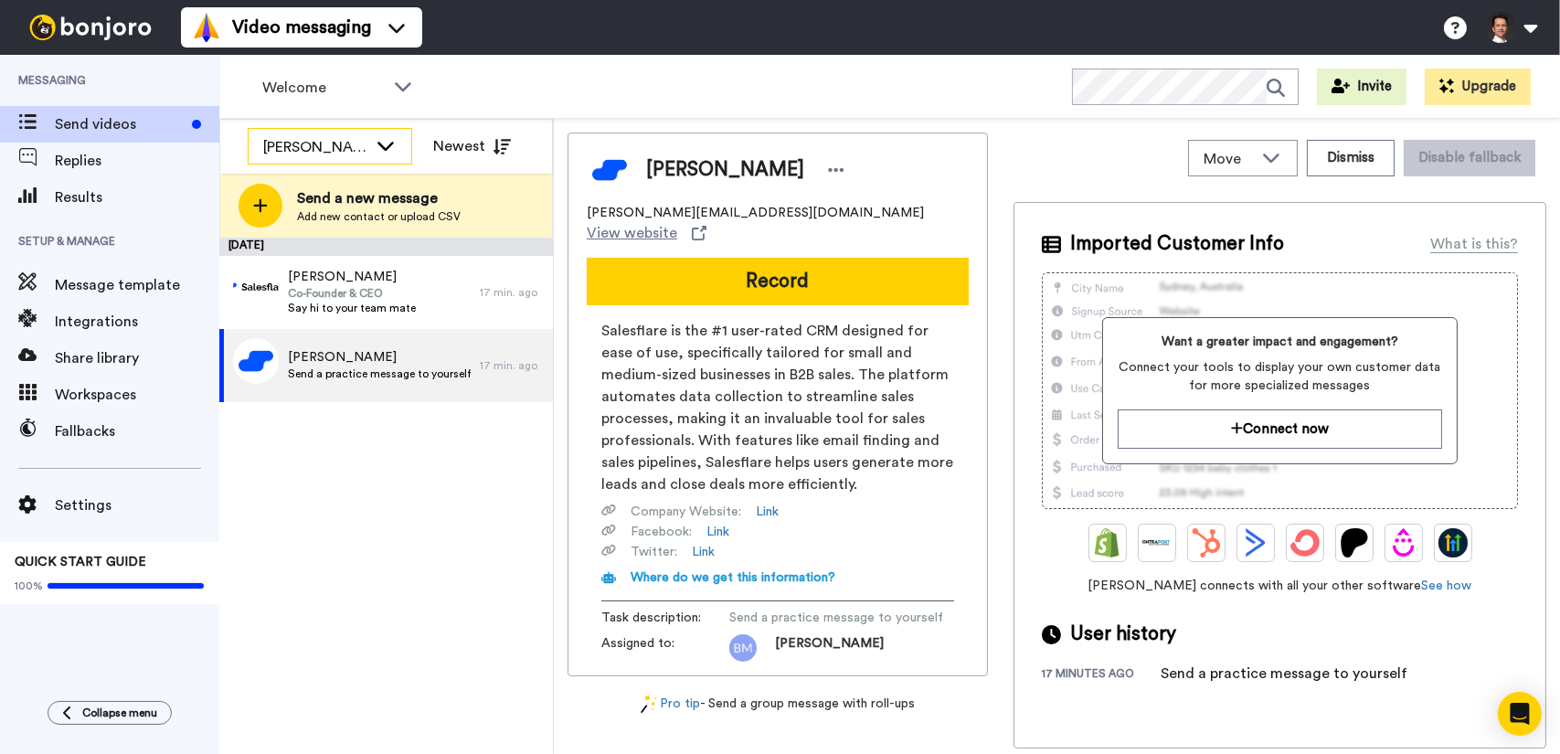
click at [388, 147] on icon at bounding box center [385, 146] width 16 height 9
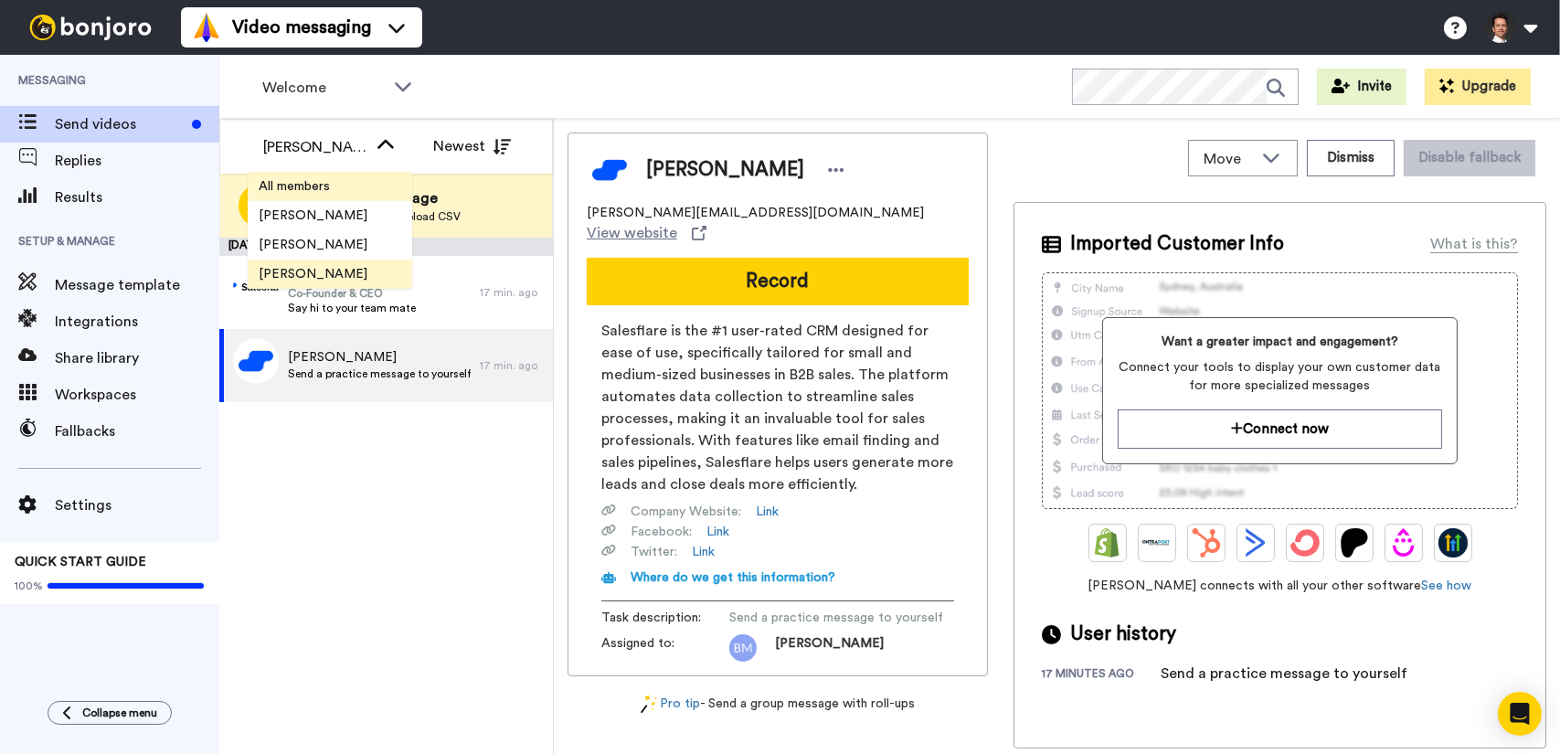
click at [345, 191] on li "All members" at bounding box center [330, 186] width 164 height 29
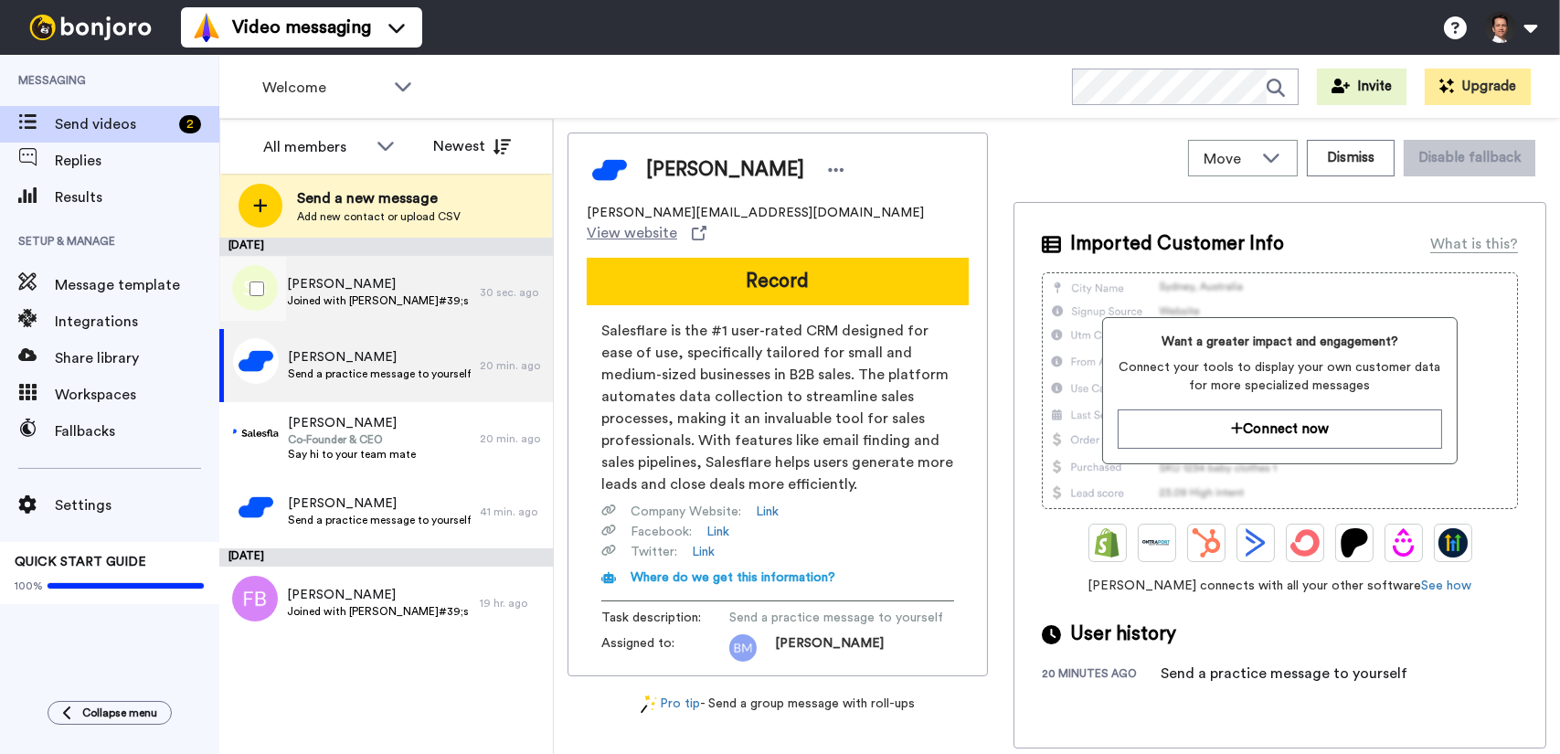
click at [439, 282] on span "Sarah Bax" at bounding box center [379, 284] width 184 height 18
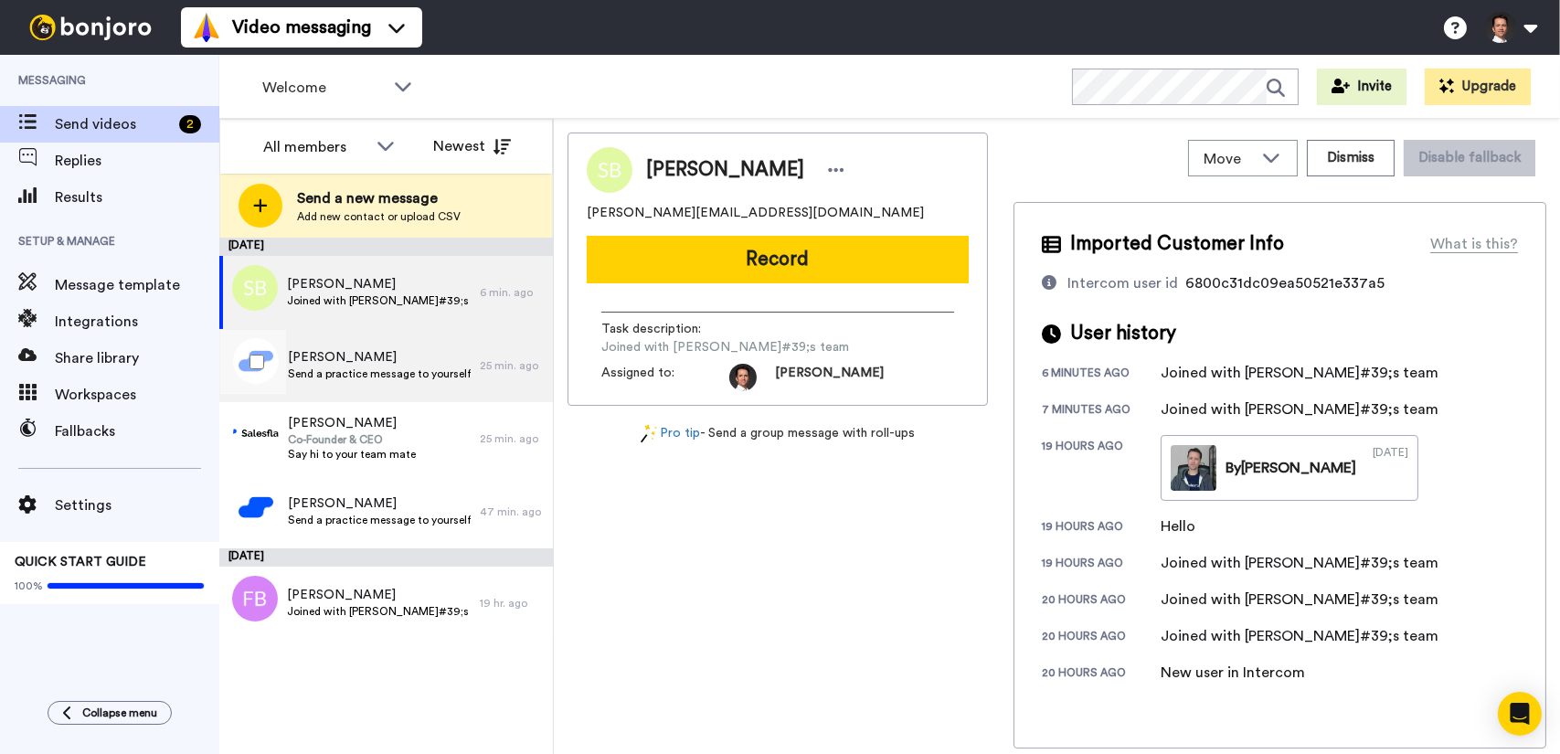
click at [429, 363] on span "Bruno" at bounding box center [379, 357] width 183 height 18
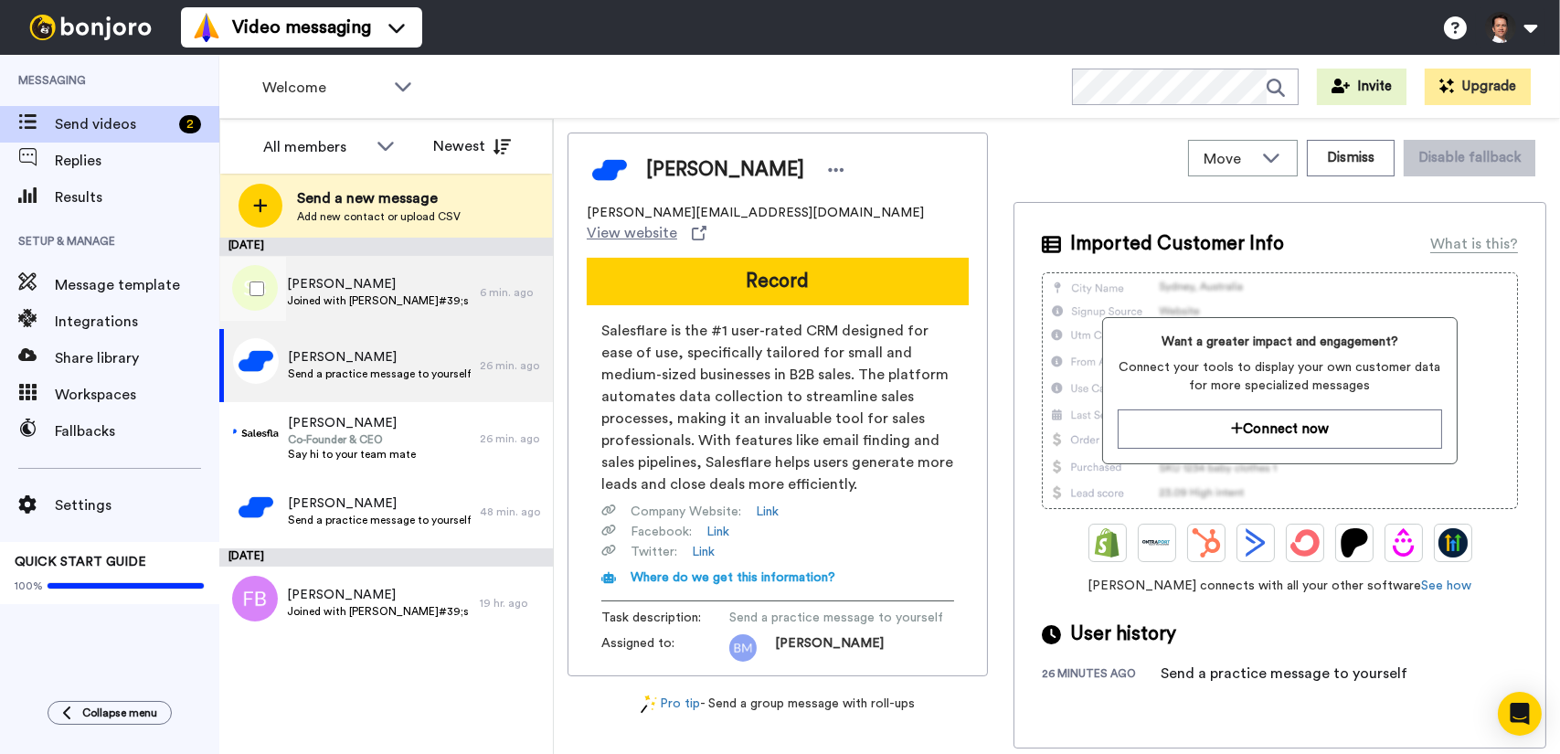
click at [387, 302] on span "Joined with Sarah&#39;s team" at bounding box center [379, 300] width 184 height 15
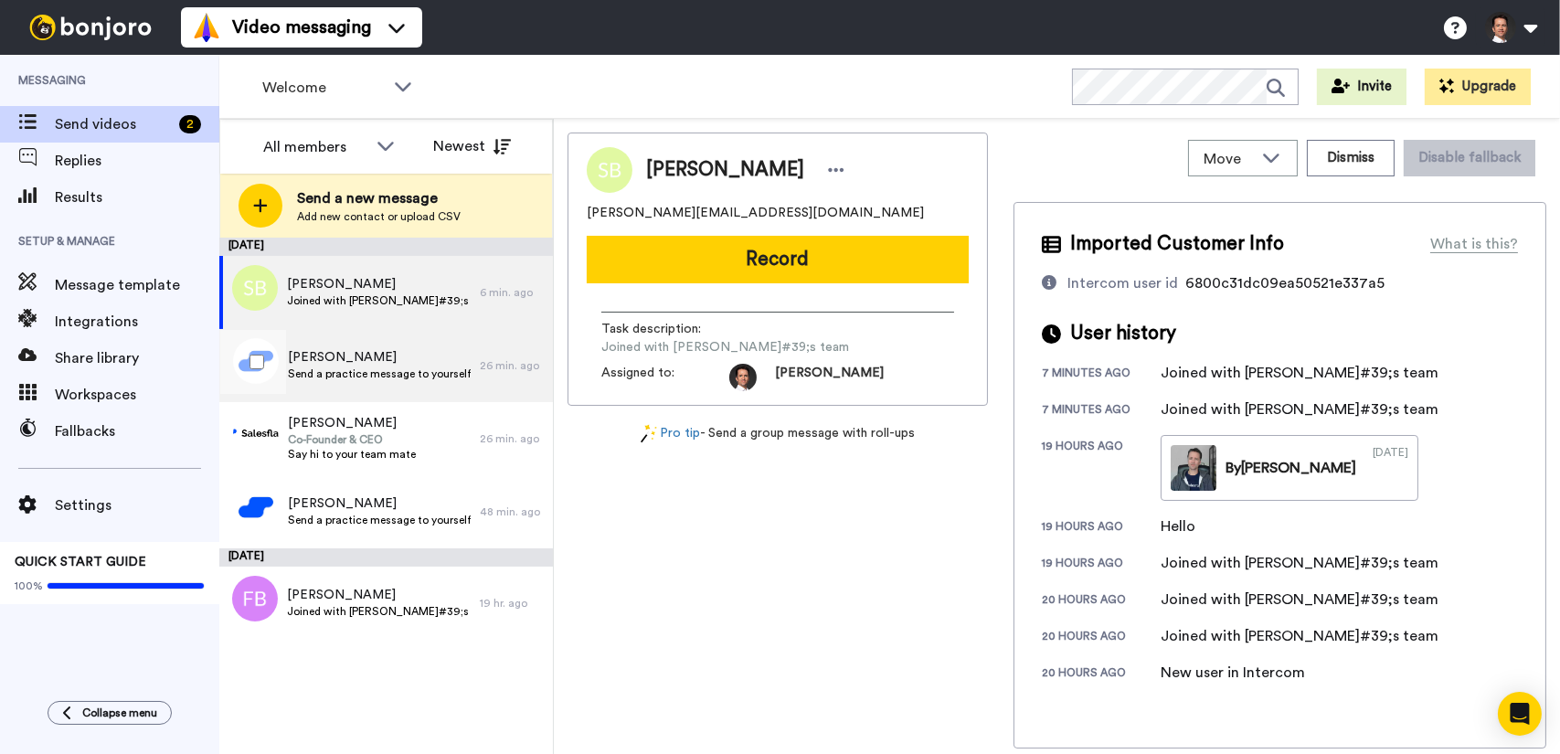
click at [380, 378] on span "Send a practice message to yourself" at bounding box center [379, 373] width 183 height 15
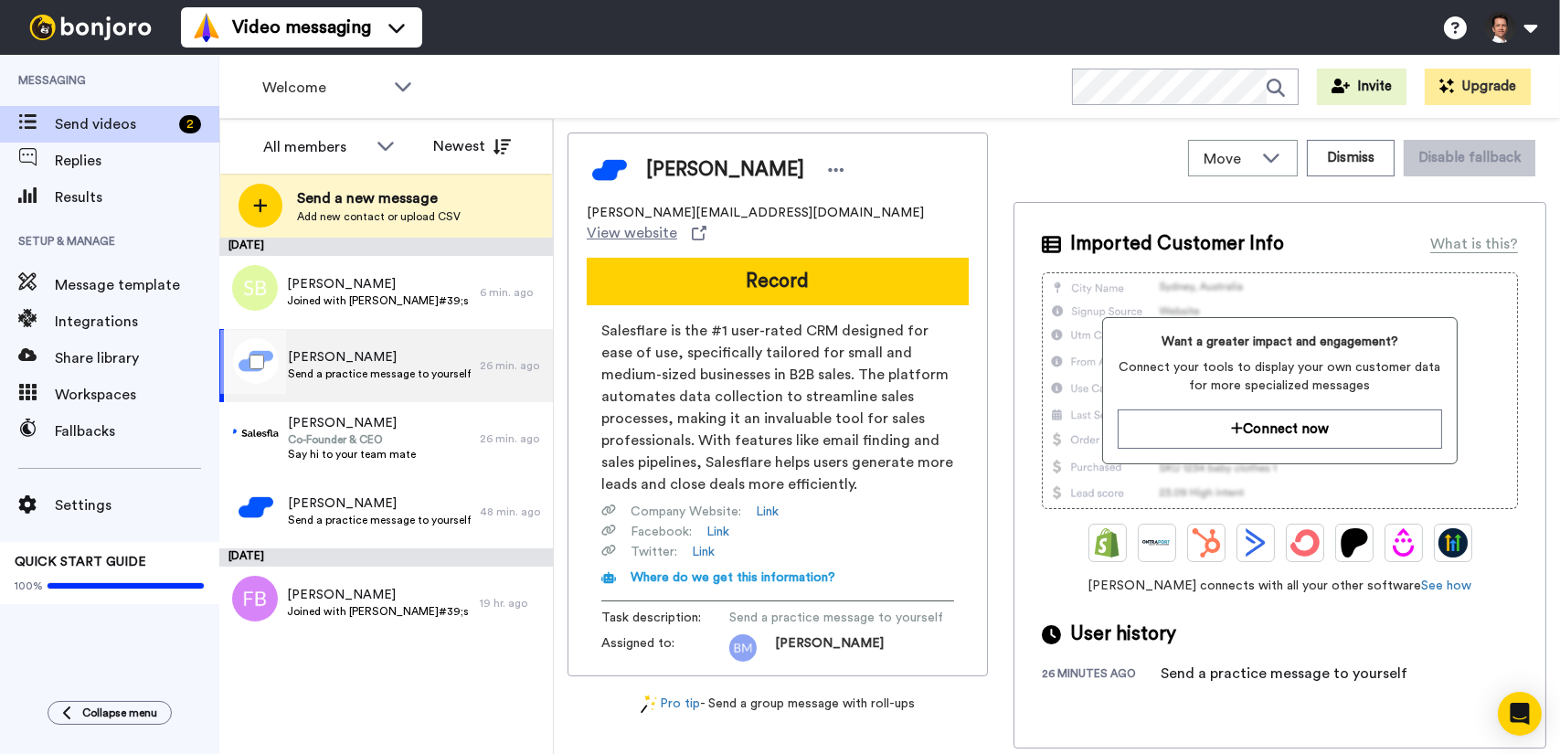
click at [400, 332] on div "Bruno Send a practice message to yourself" at bounding box center [349, 365] width 260 height 73
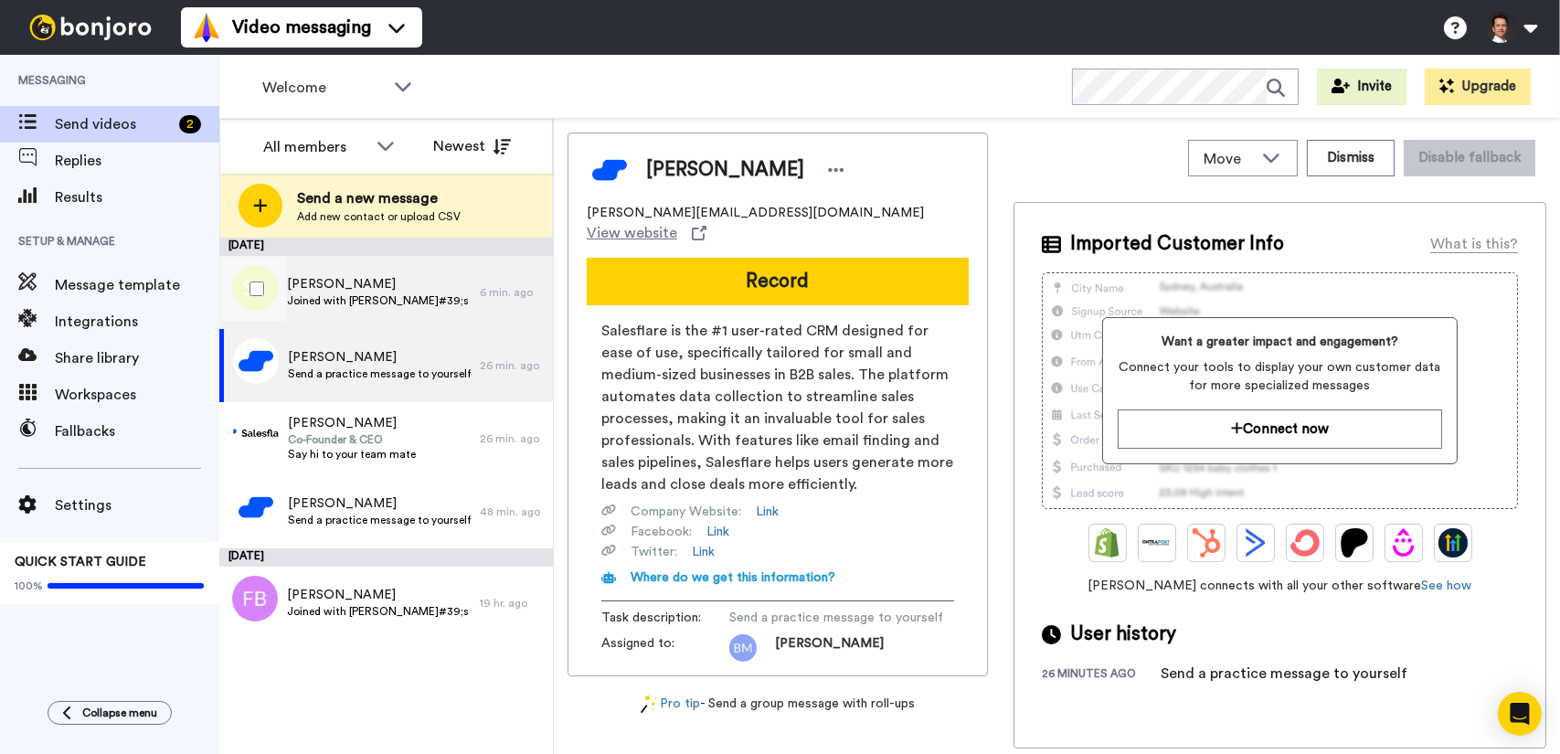
click at [419, 295] on span "Joined with Sarah&#39;s team" at bounding box center [379, 300] width 184 height 15
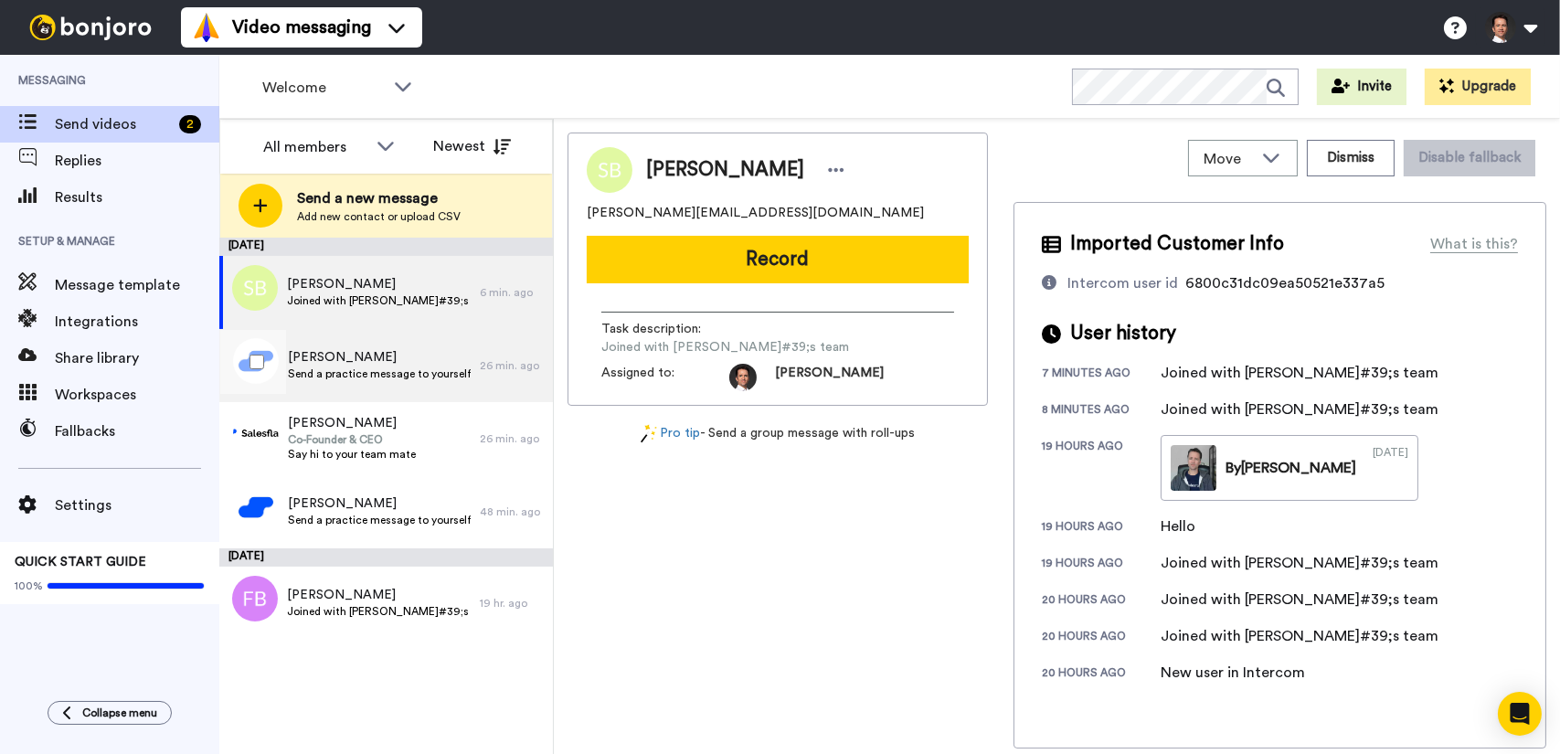
click at [376, 384] on div "Bruno Send a practice message to yourself" at bounding box center [349, 365] width 260 height 73
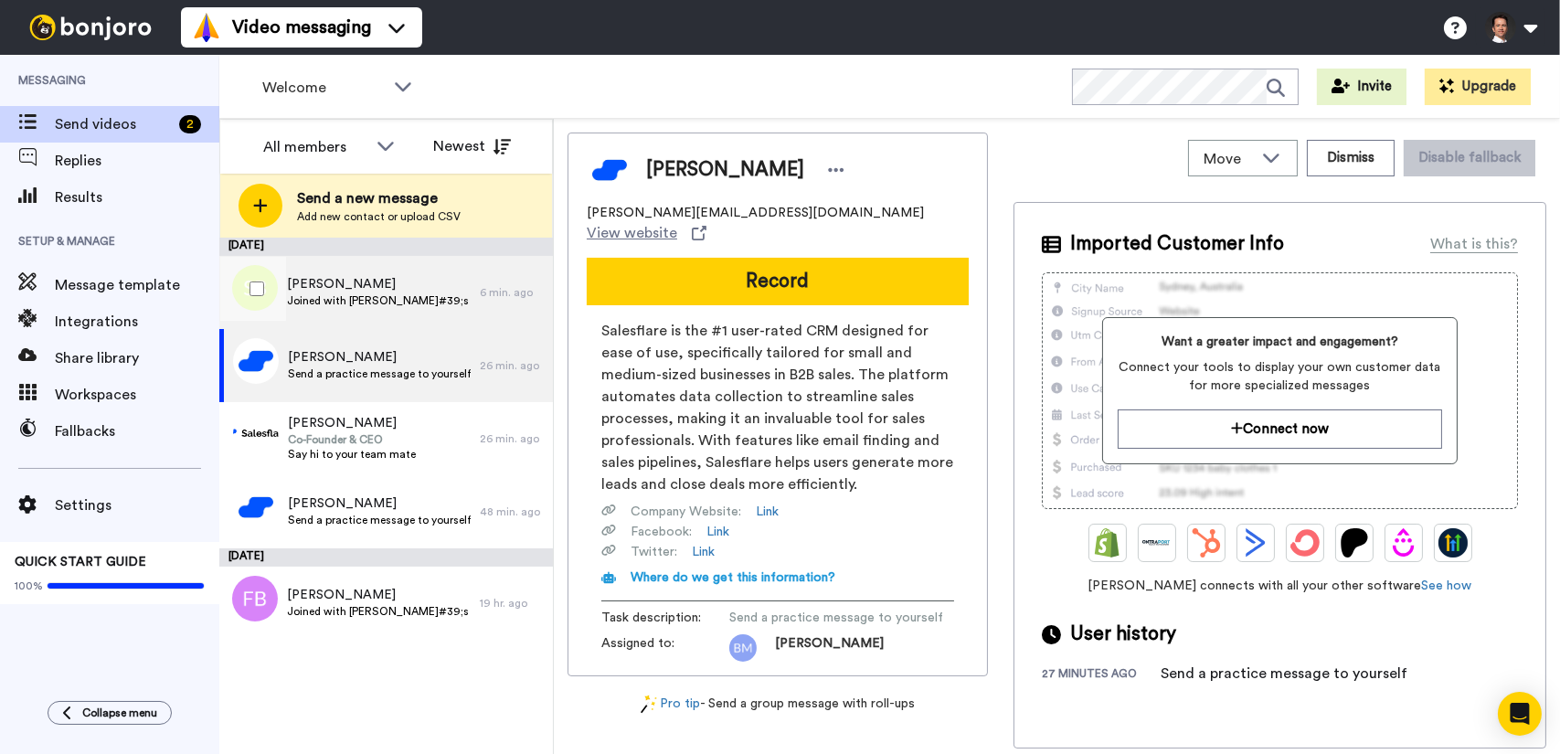
click at [382, 293] on span "Joined with Sarah&#39;s team" at bounding box center [379, 300] width 184 height 15
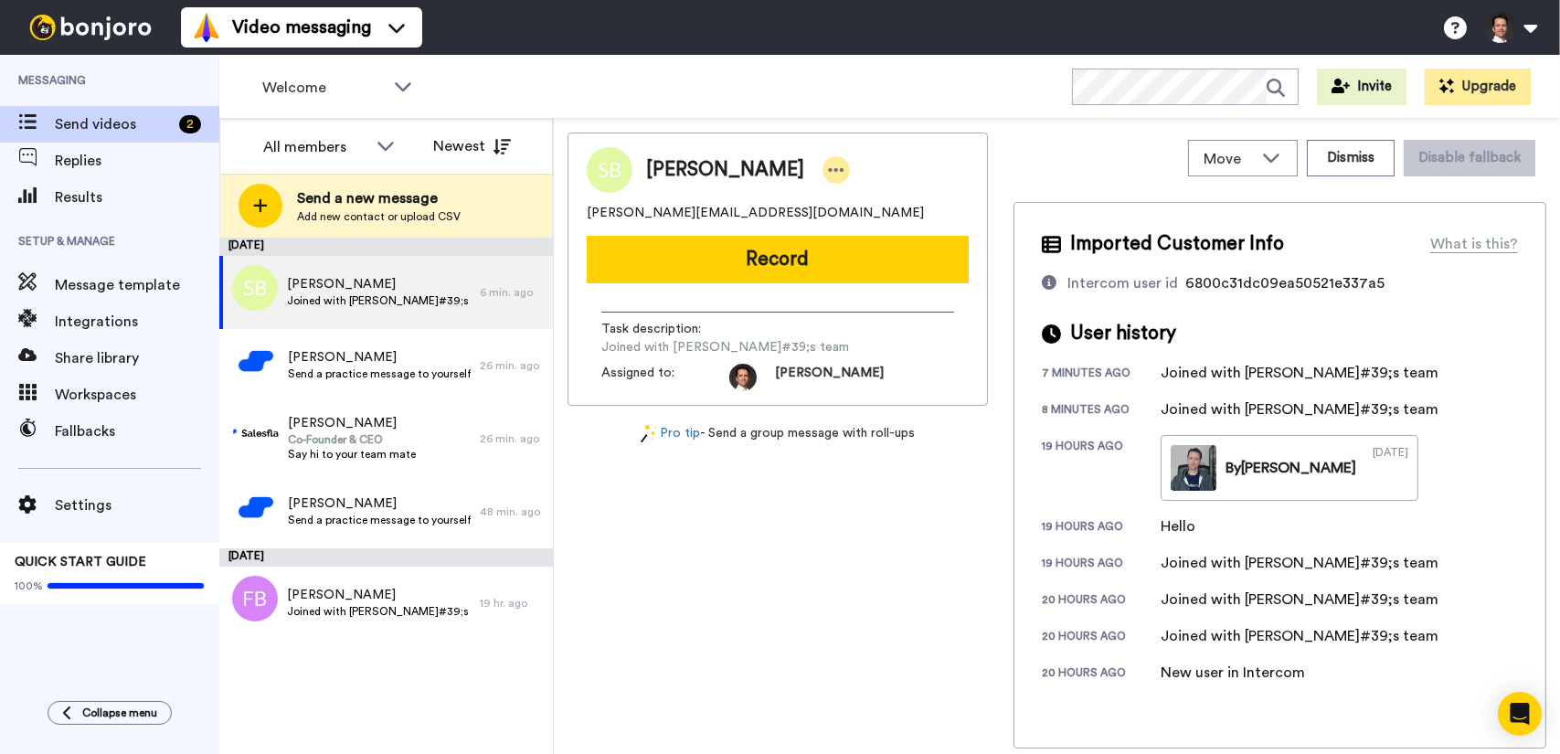
click at [822, 168] on div at bounding box center [835, 169] width 27 height 27
click at [961, 173] on div "[PERSON_NAME]" at bounding box center [778, 170] width 382 height 46
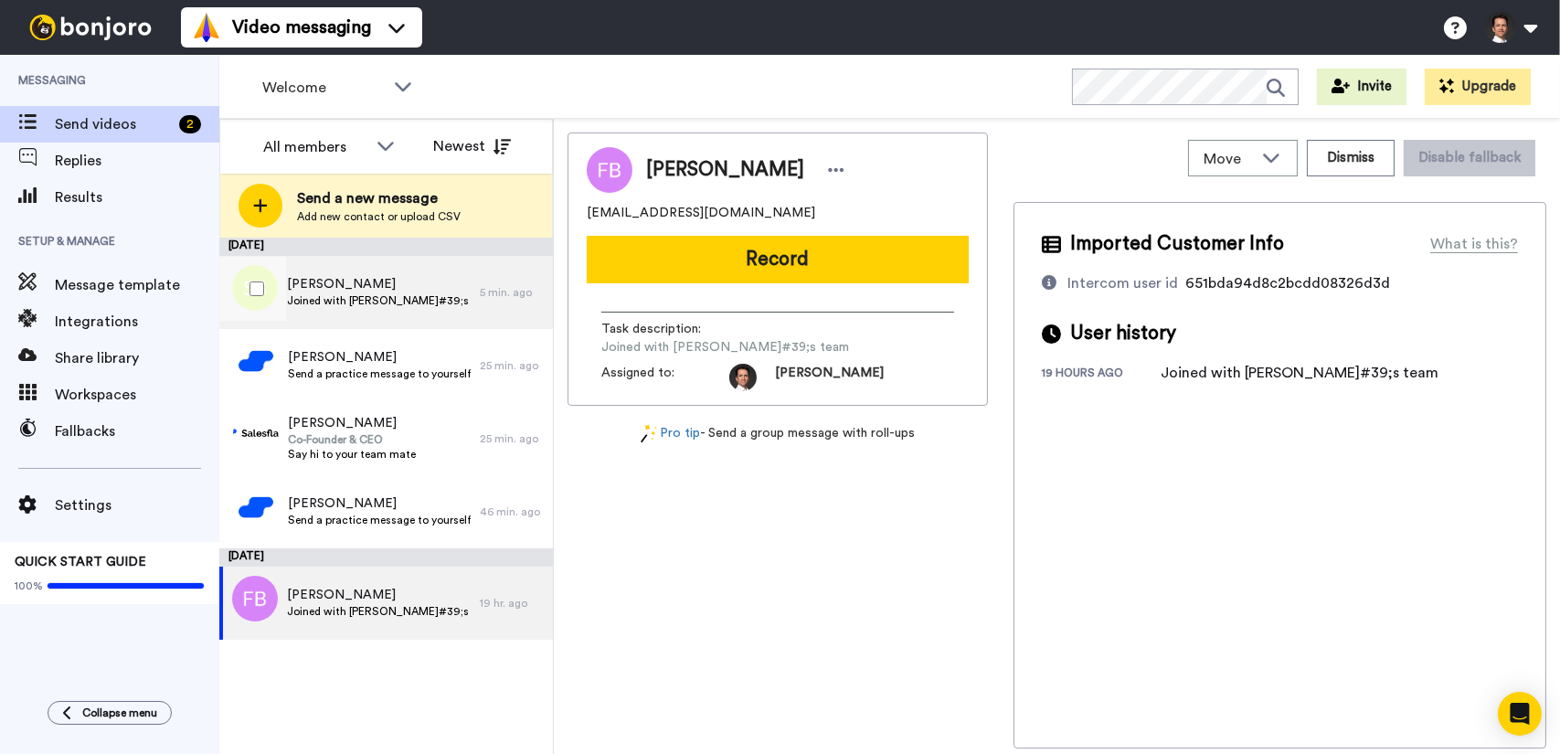
click at [441, 295] on div "[PERSON_NAME] Joined with [PERSON_NAME]#39;s team" at bounding box center [349, 292] width 260 height 73
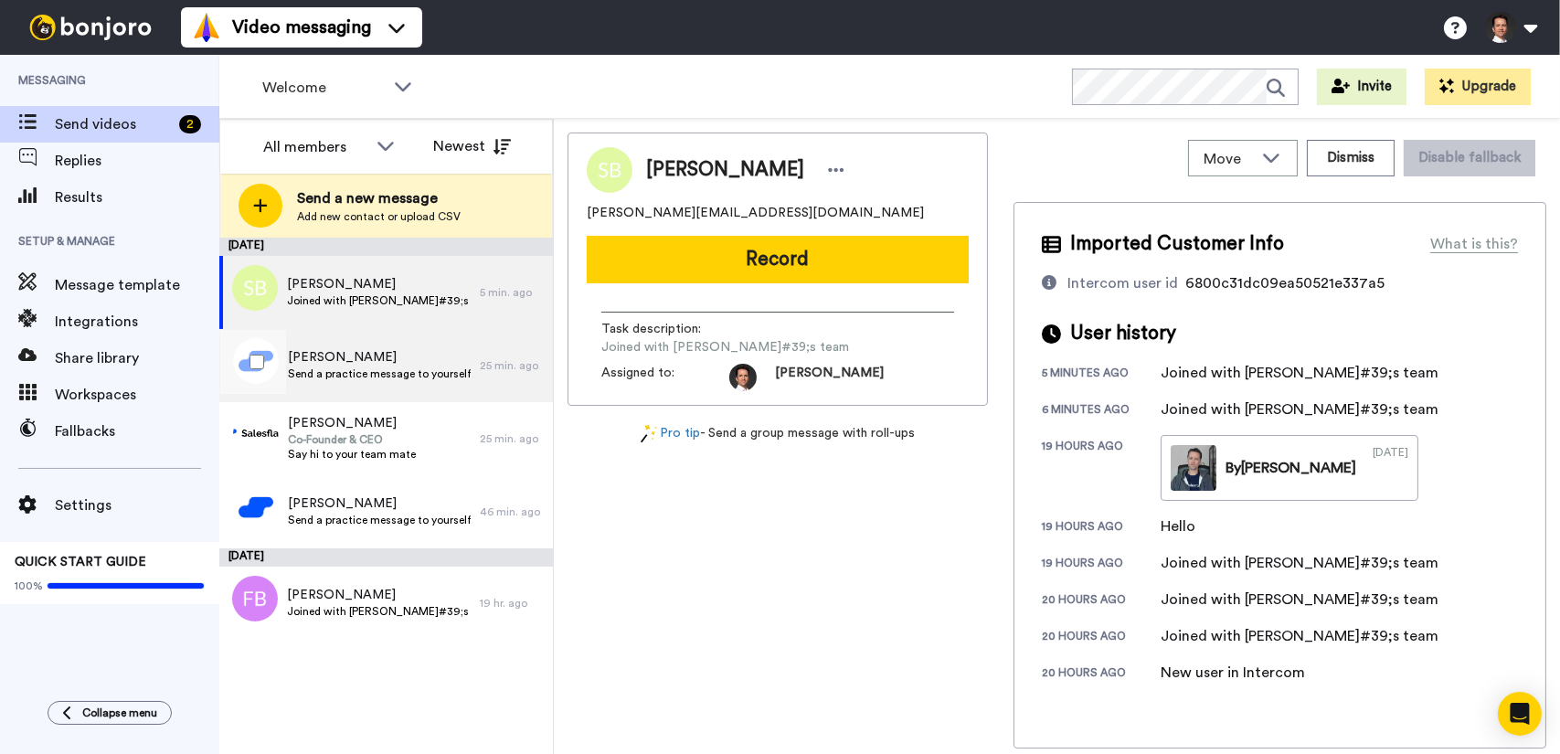
click at [397, 365] on span "[PERSON_NAME]" at bounding box center [379, 357] width 183 height 18
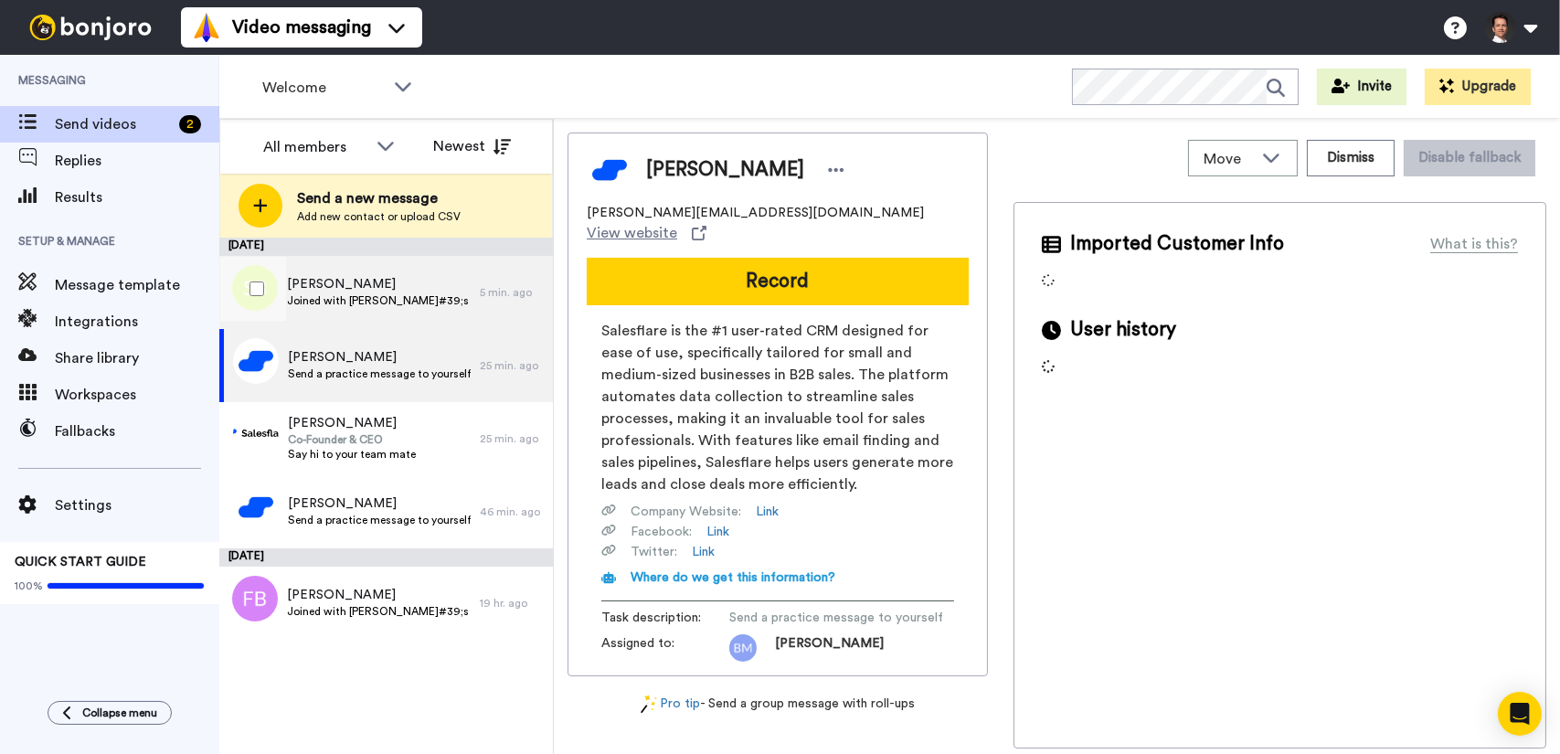
click at [399, 312] on div "[PERSON_NAME] Joined with [PERSON_NAME]#39;s team" at bounding box center [349, 292] width 260 height 73
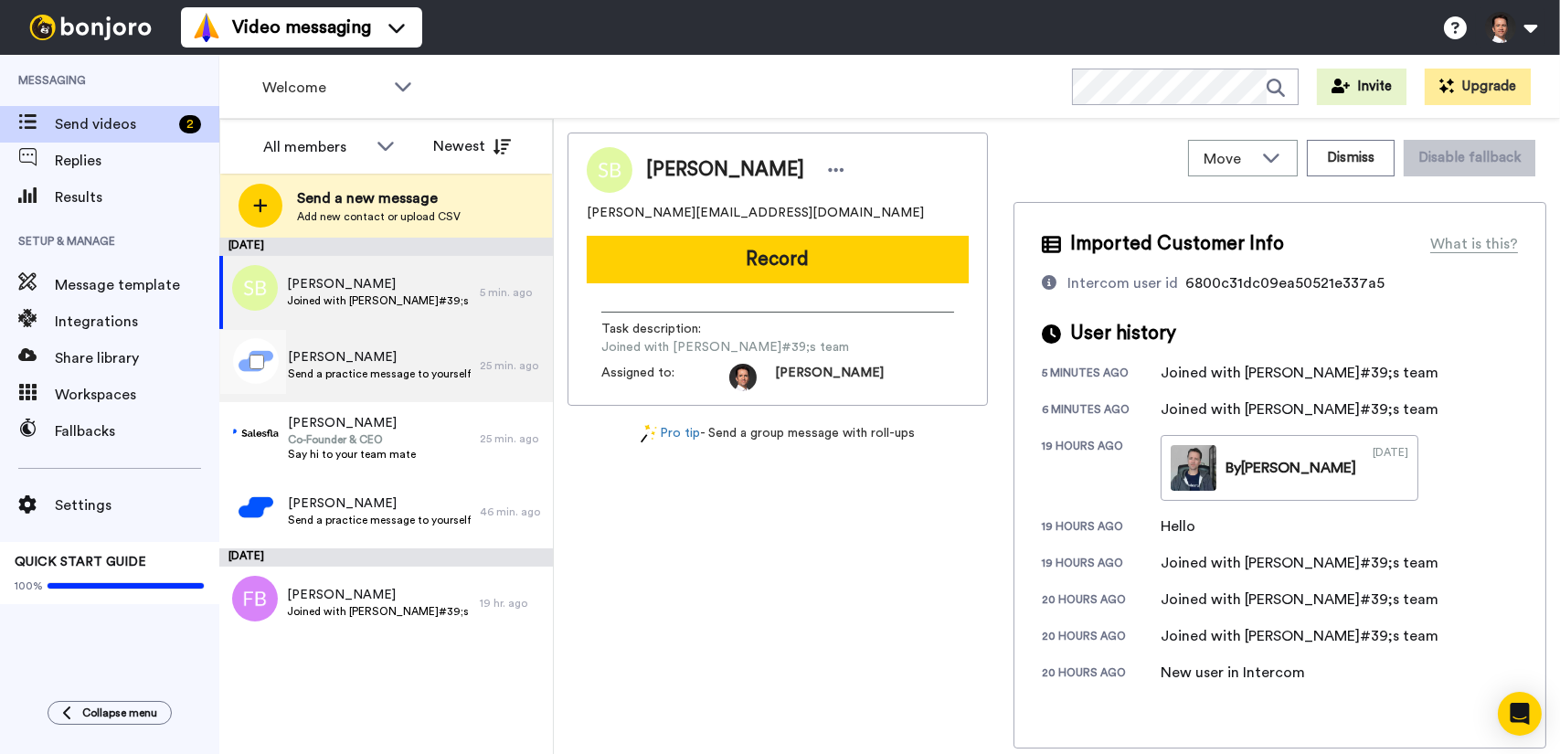
click at [387, 355] on span "[PERSON_NAME]" at bounding box center [379, 357] width 183 height 18
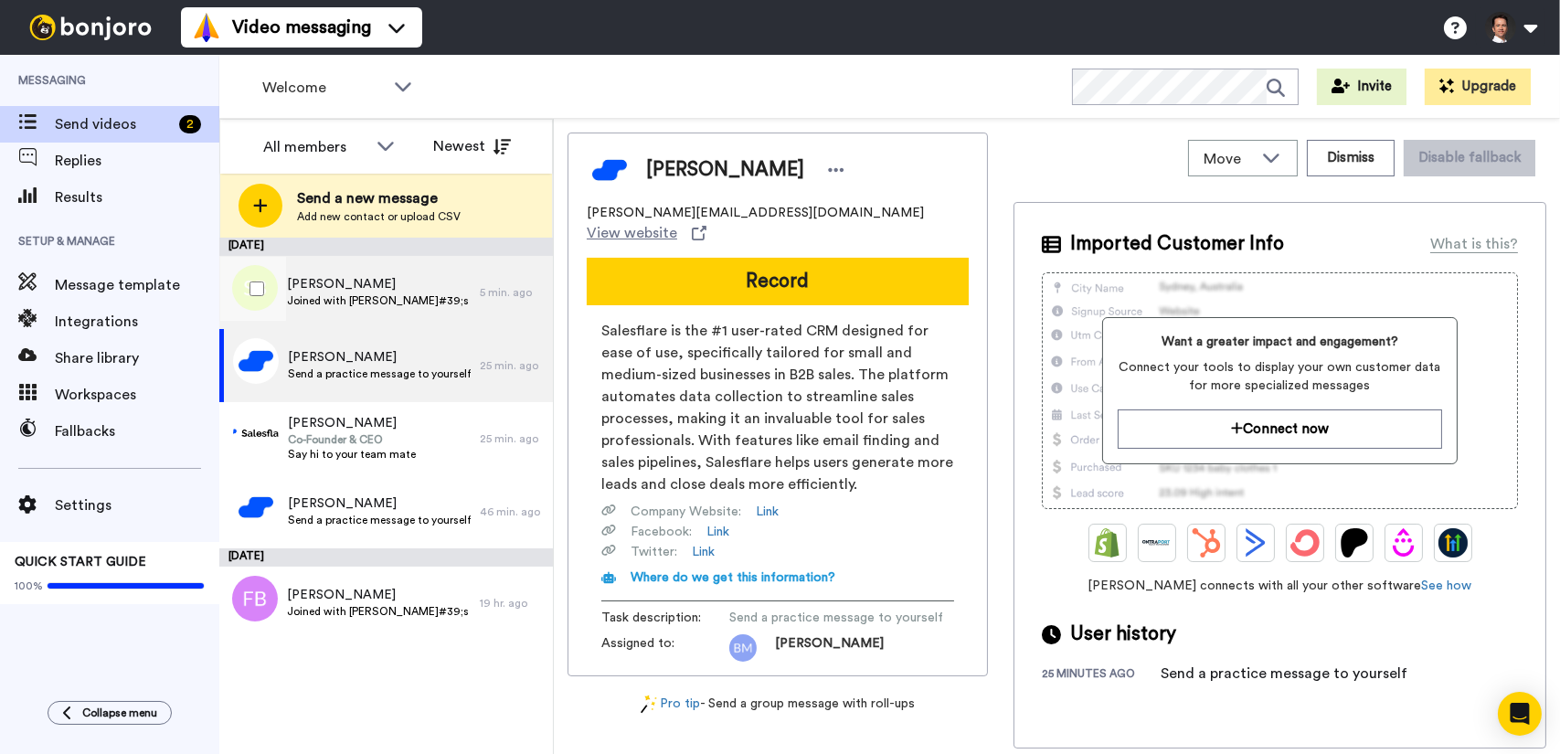
click at [397, 296] on span "Joined with [PERSON_NAME]#39;s team" at bounding box center [379, 300] width 184 height 15
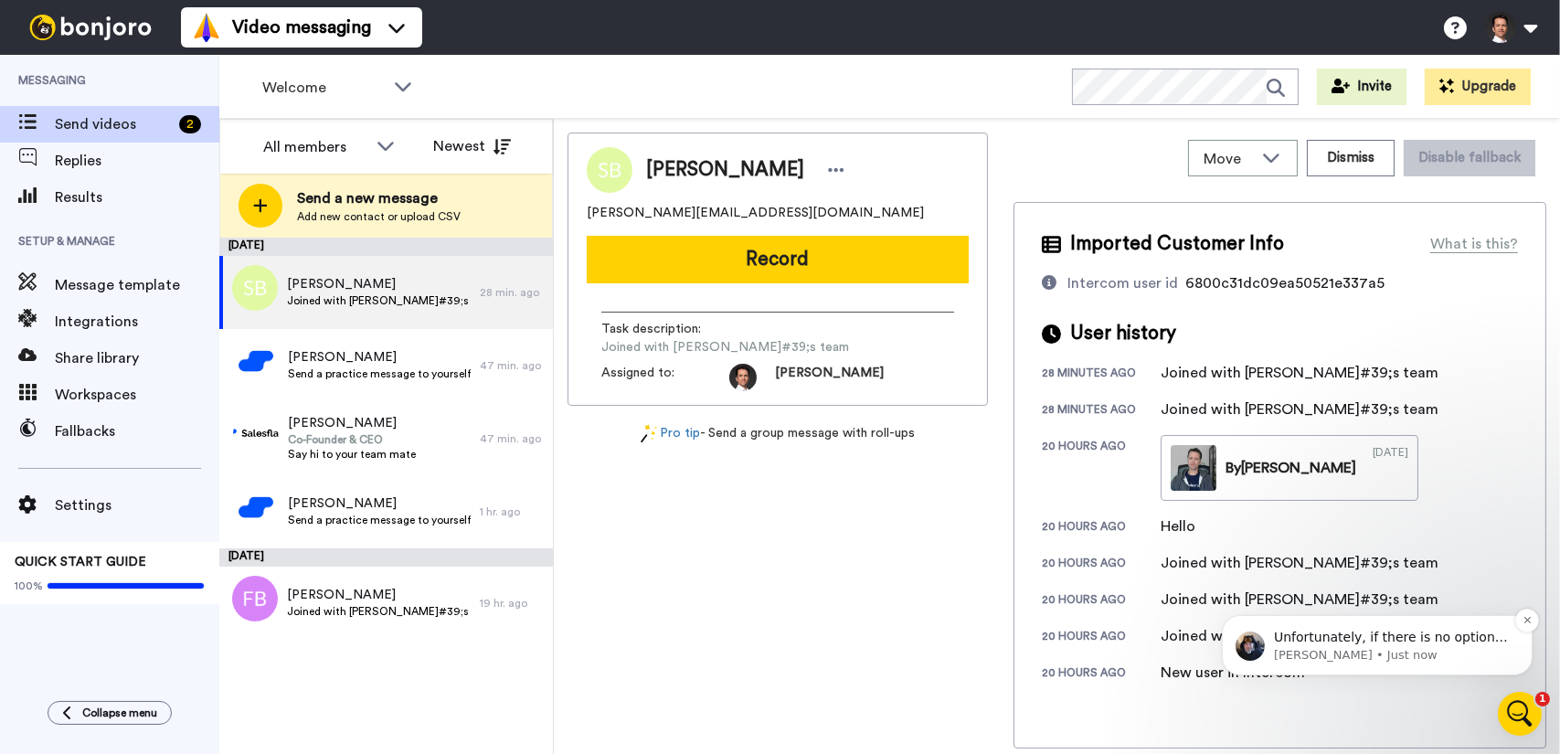
click at [1405, 653] on p "Johann • Just now" at bounding box center [1391, 654] width 236 height 16
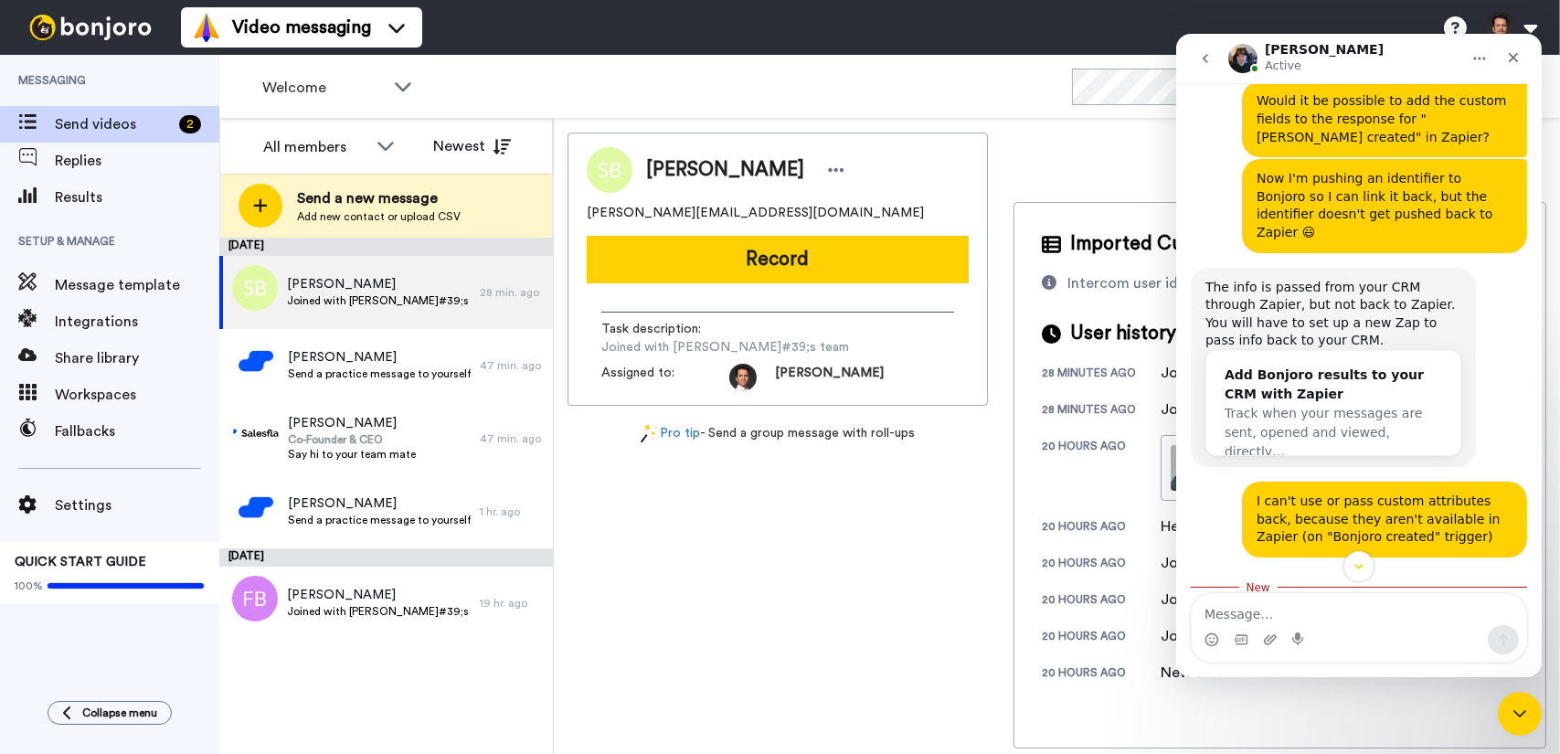
scroll to position [4886, 0]
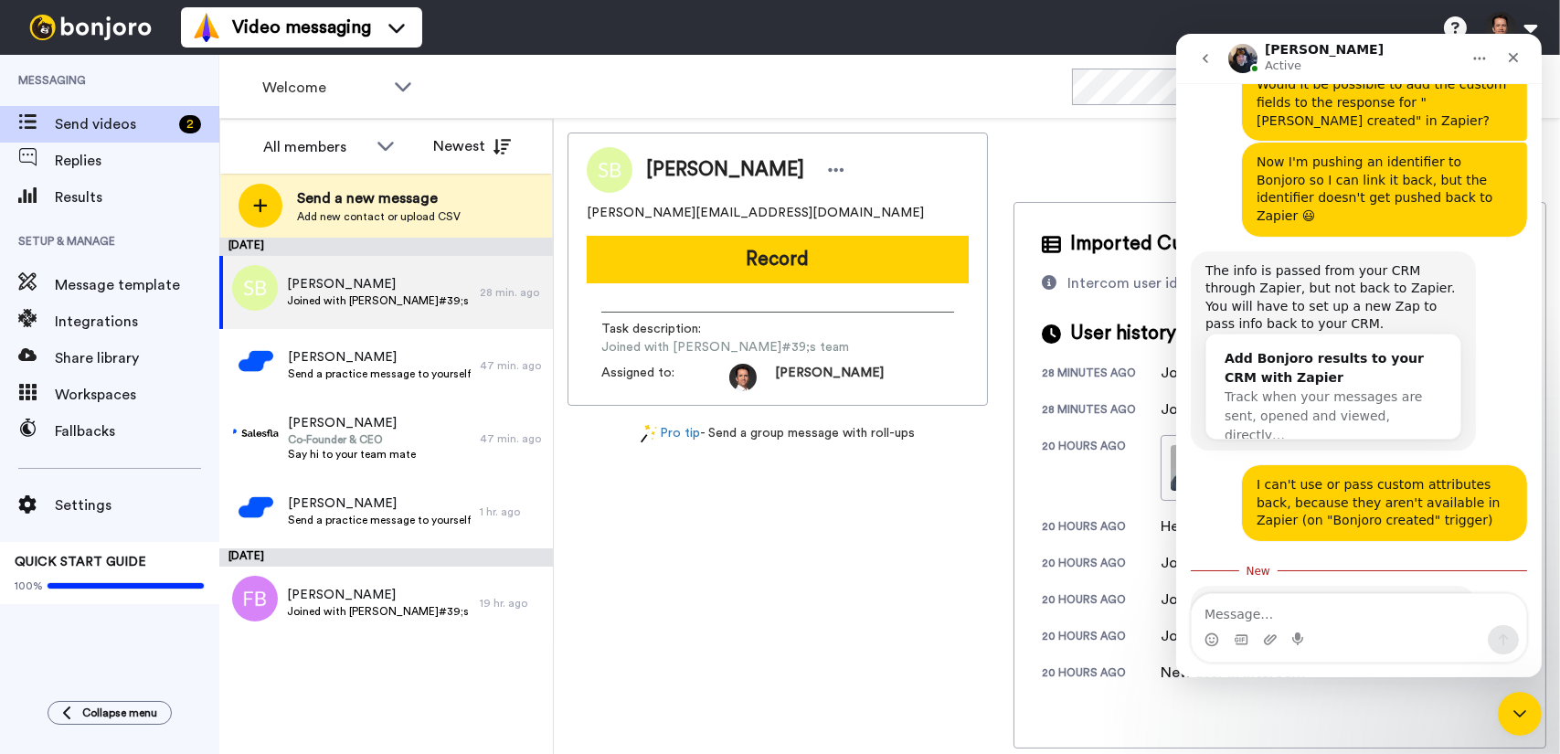
click at [1355, 605] on textarea "Message…" at bounding box center [1358, 609] width 334 height 31
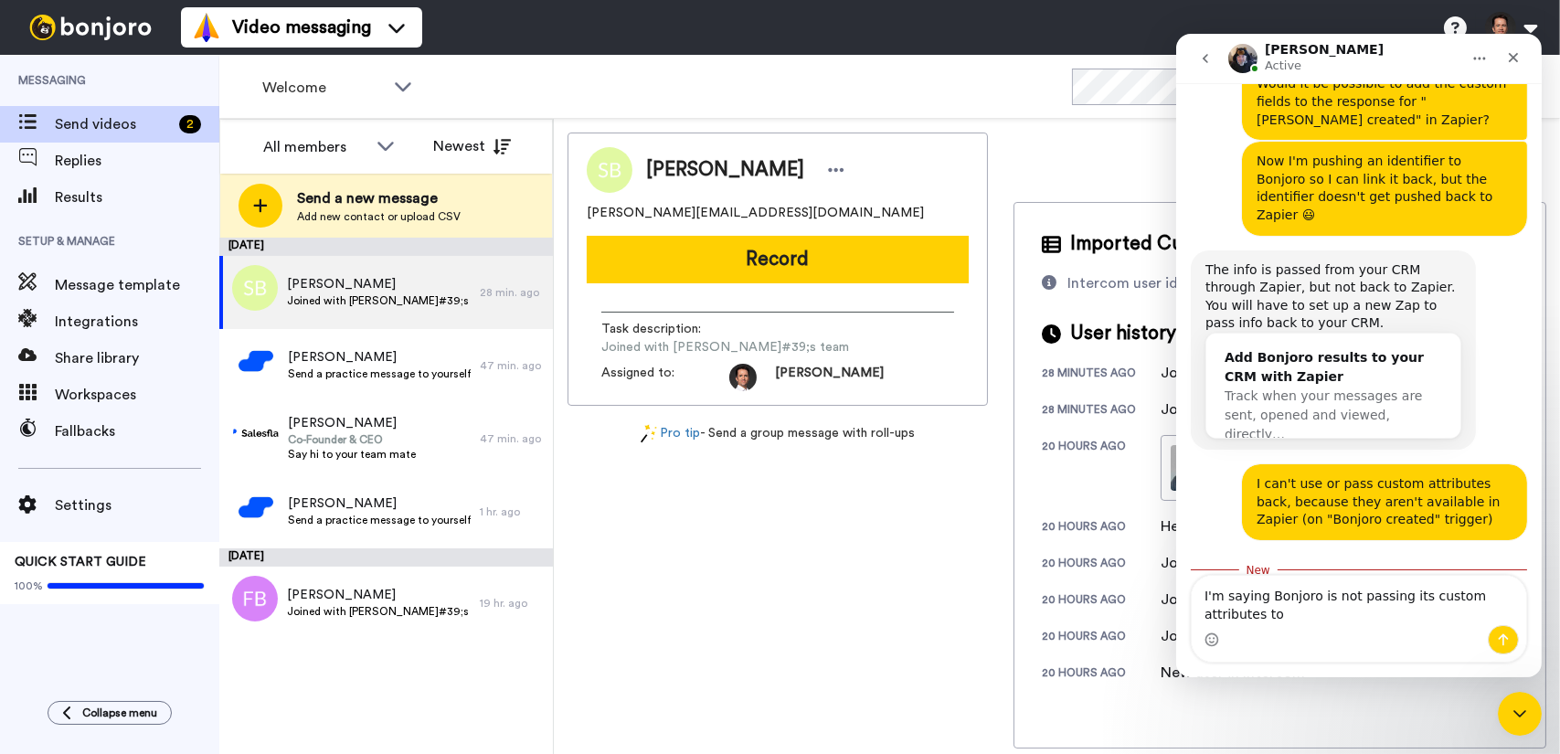
scroll to position [4904, 0]
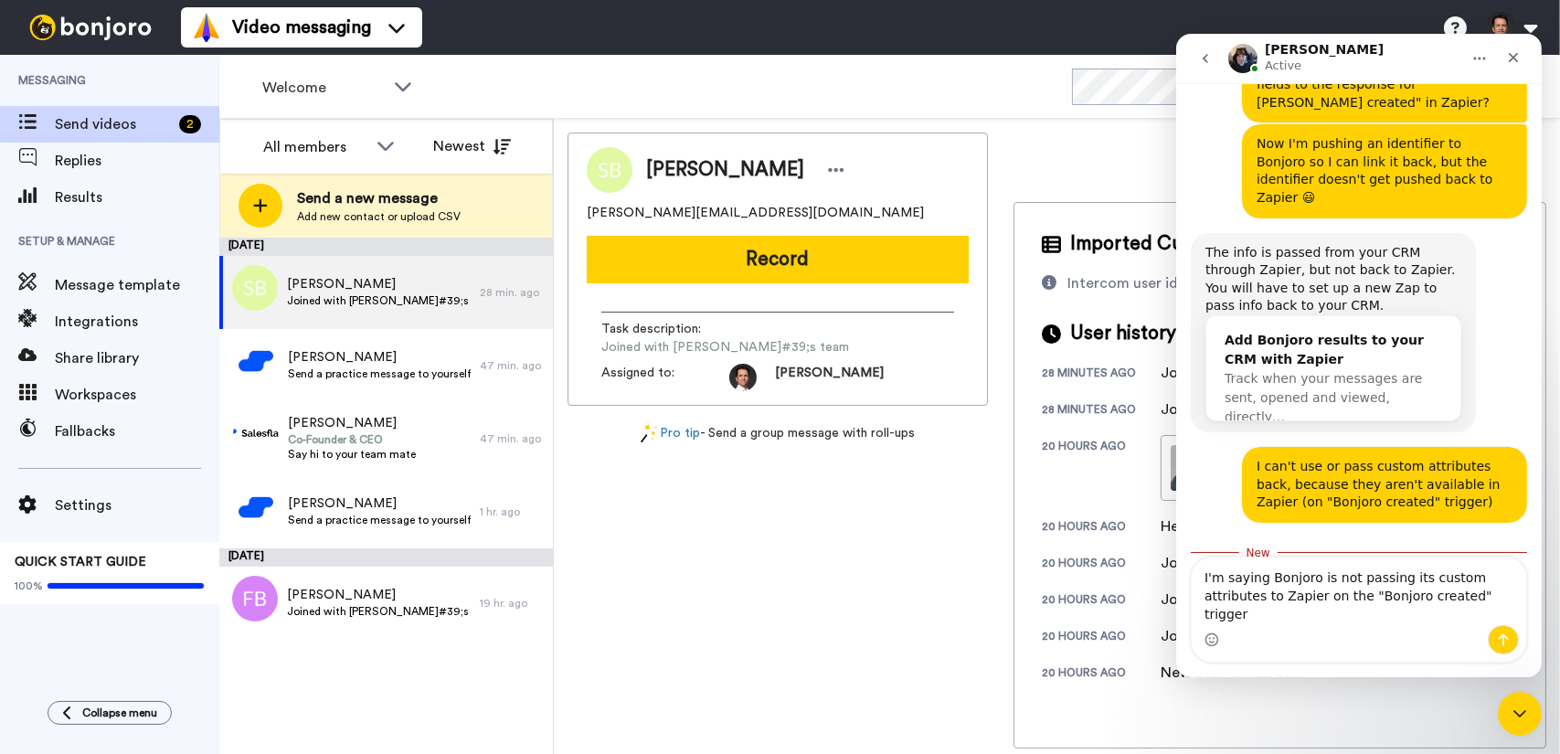
type textarea "I'm saying Bonjoro is not passing its custom attributes to Zapier on the "Bonjo…"
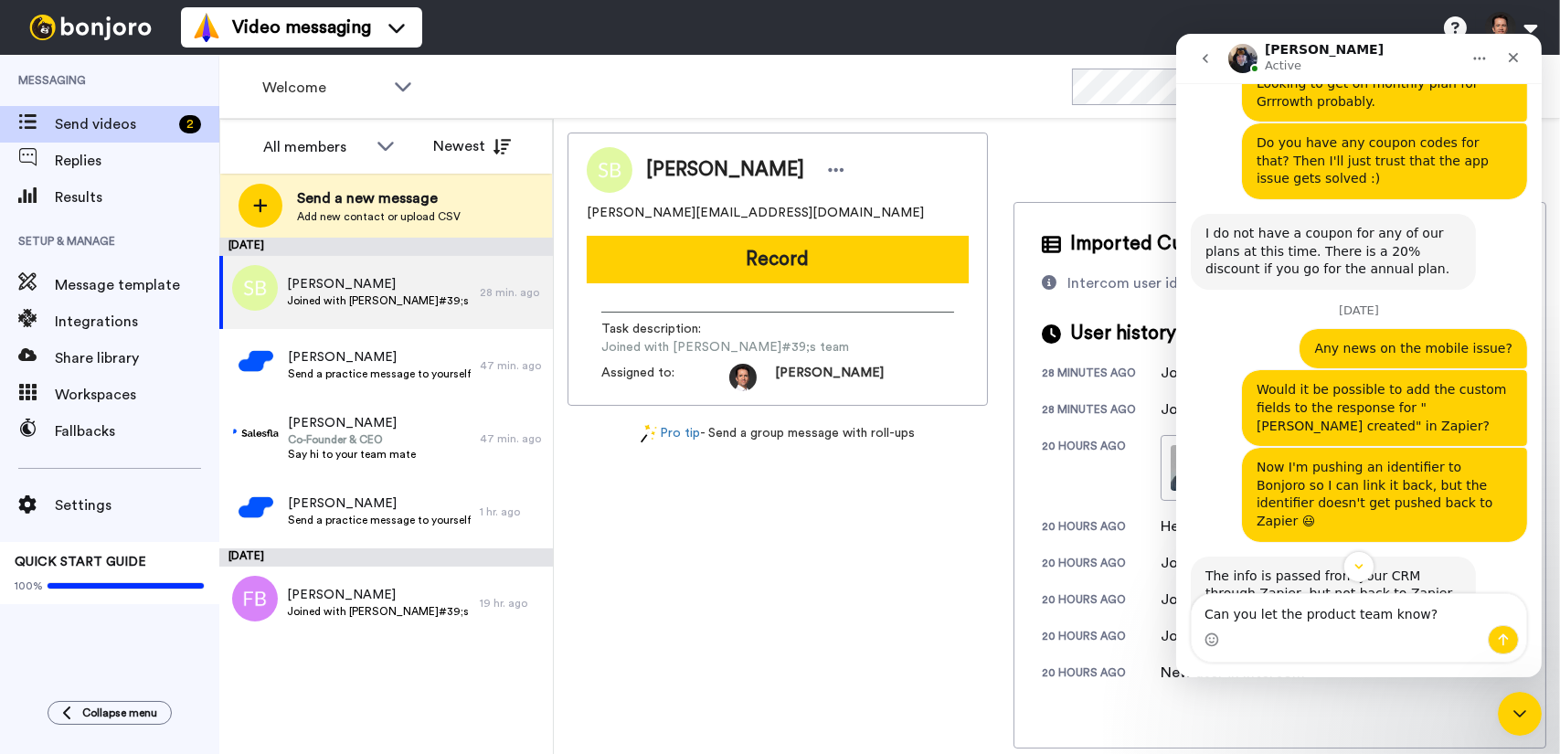
scroll to position [4946, 0]
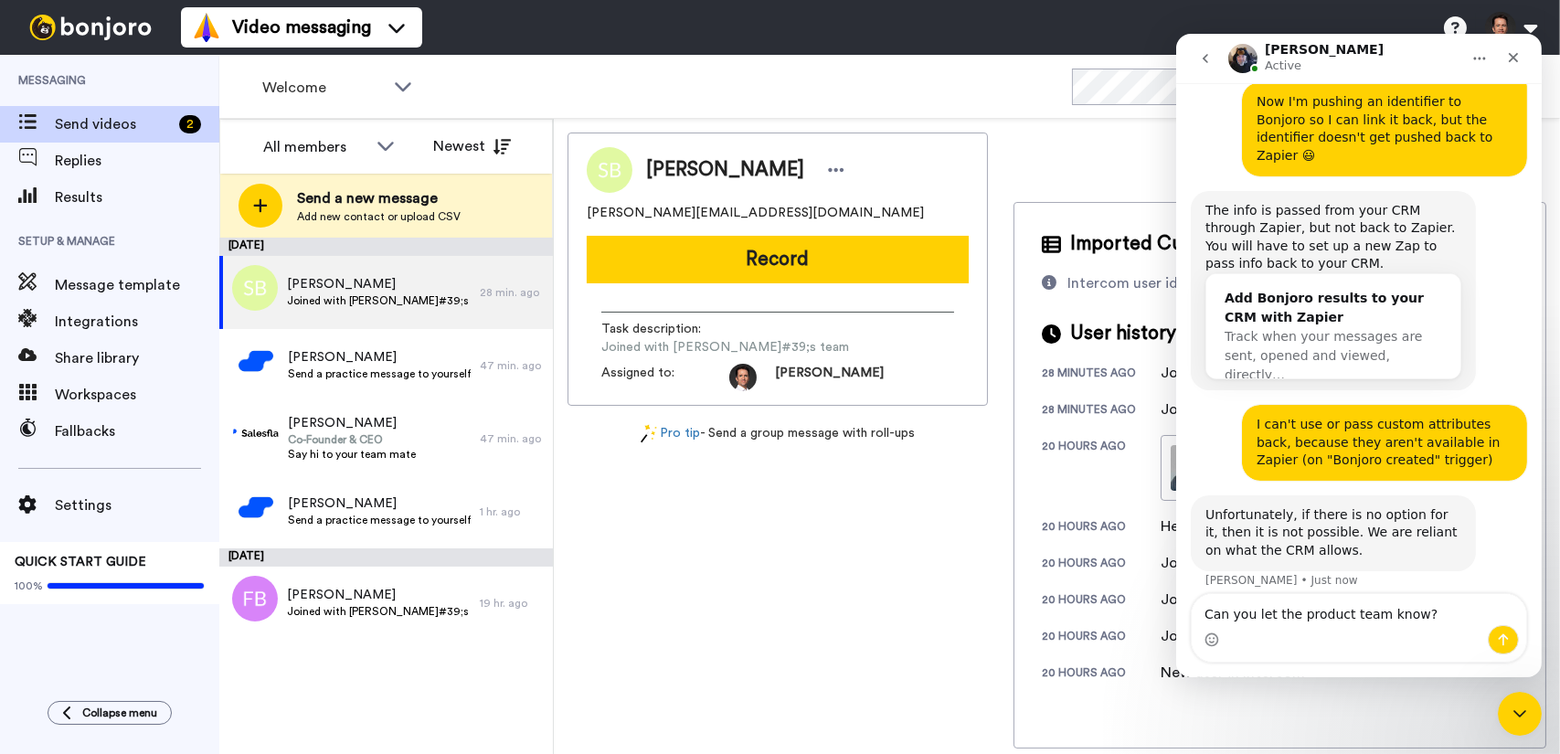
drag, startPoint x: 1253, startPoint y: 614, endPoint x: 1288, endPoint y: 615, distance: 34.7
click at [1288, 615] on textarea "Can you let the product team know?" at bounding box center [1358, 609] width 334 height 31
type textarea "Can you note this for the product team?"
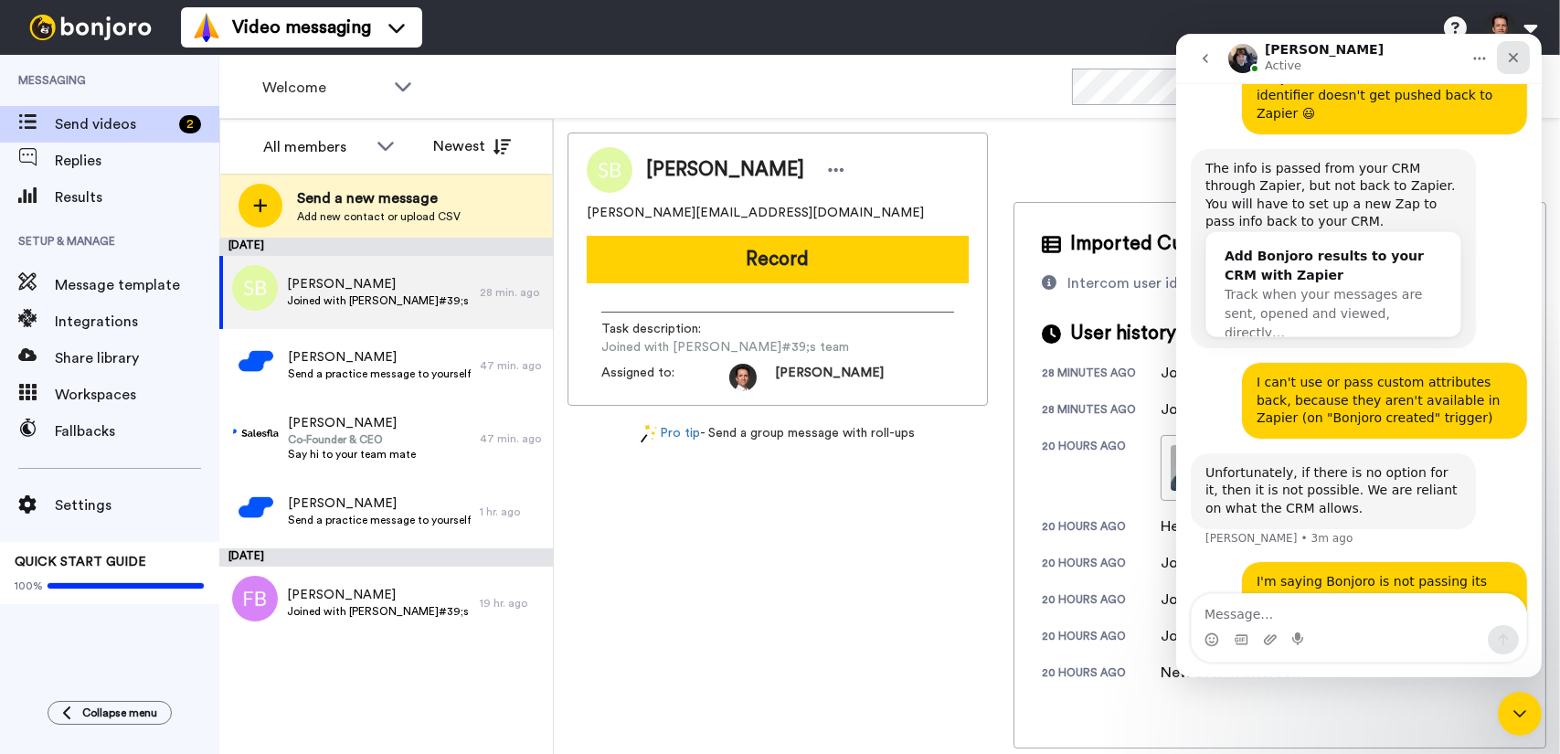
click at [1513, 54] on icon "Close" at bounding box center [1512, 57] width 15 height 15
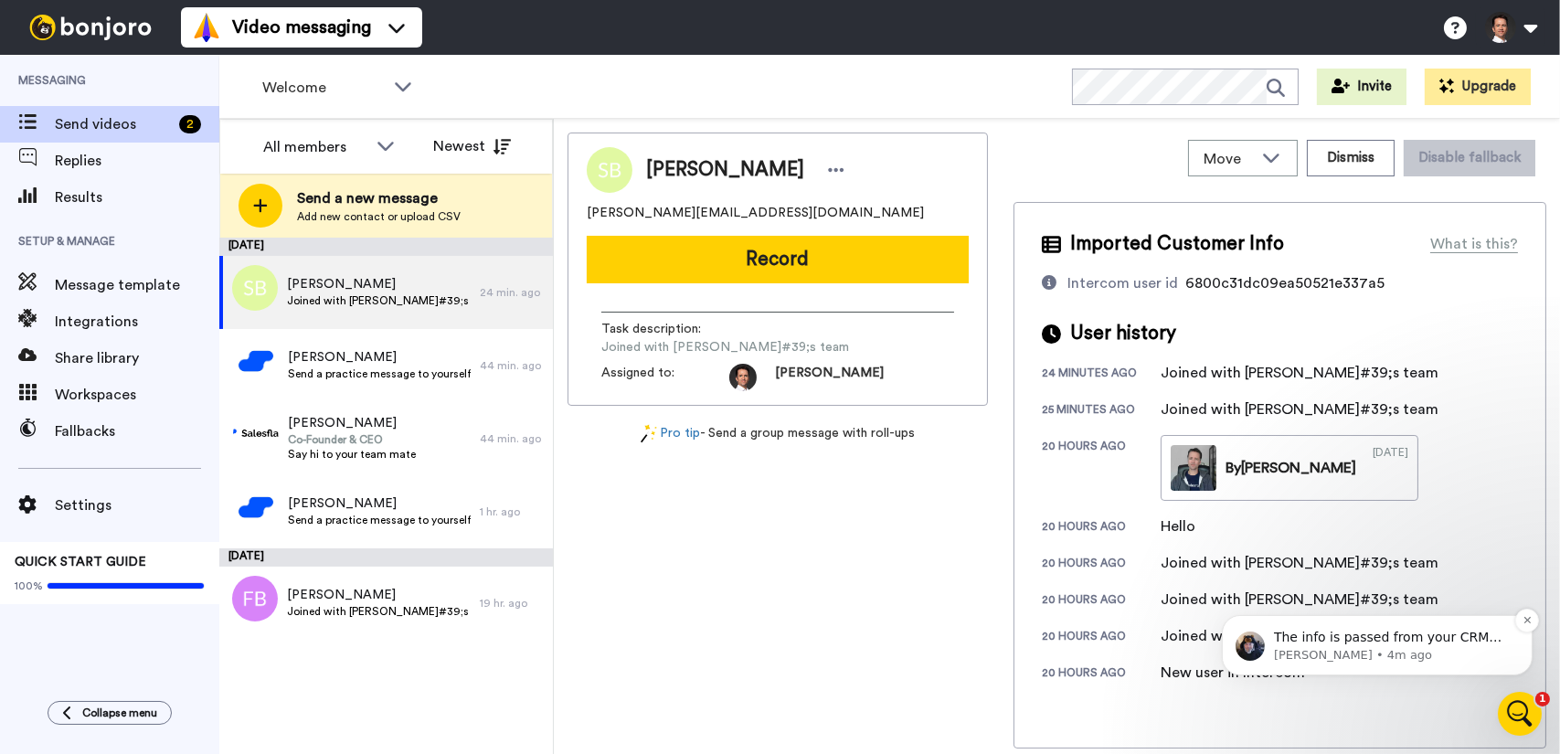
click at [1411, 664] on div "The info is passed from your CRM through Zapier, but not back to Zapier. You wi…" at bounding box center [1376, 644] width 311 height 60
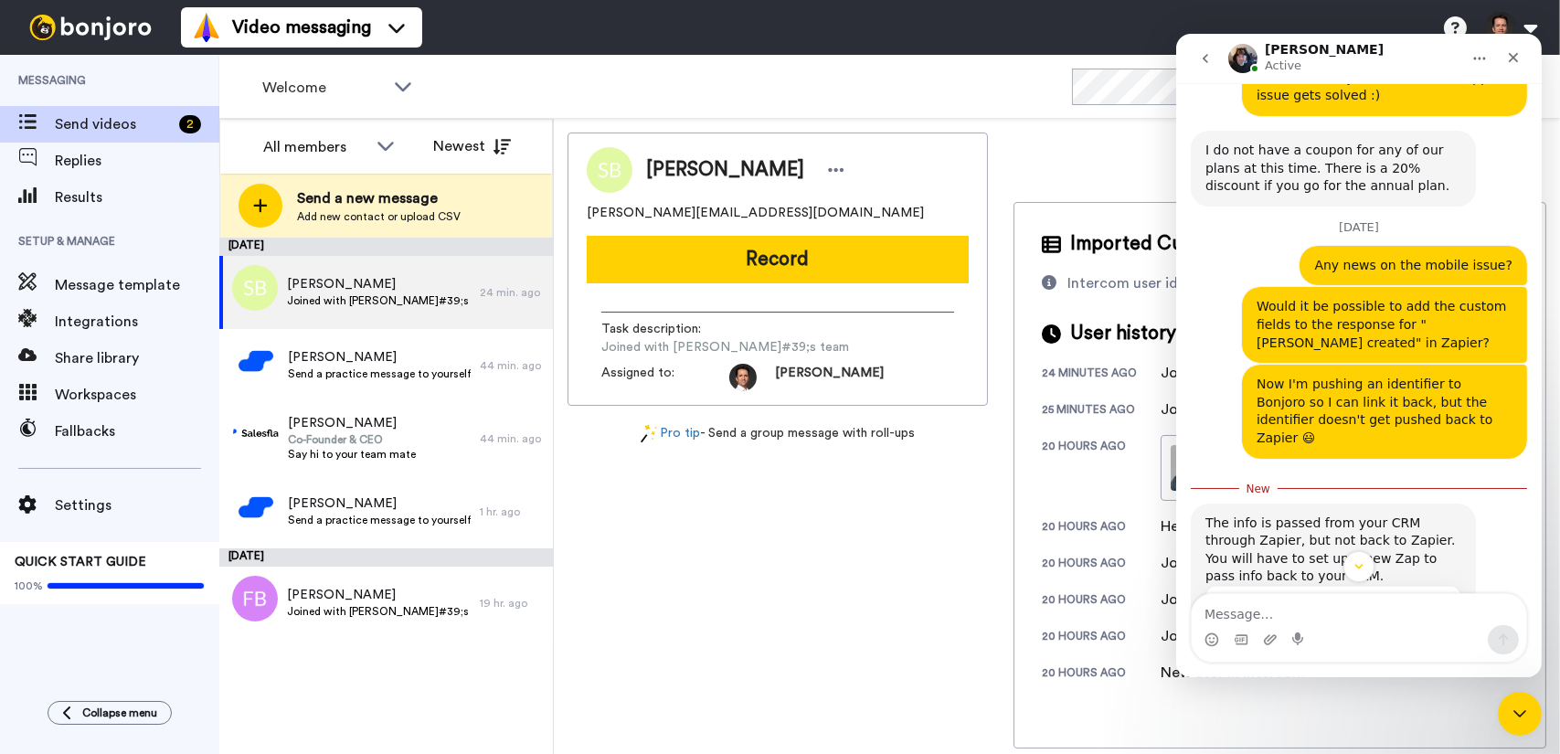
scroll to position [4706, 0]
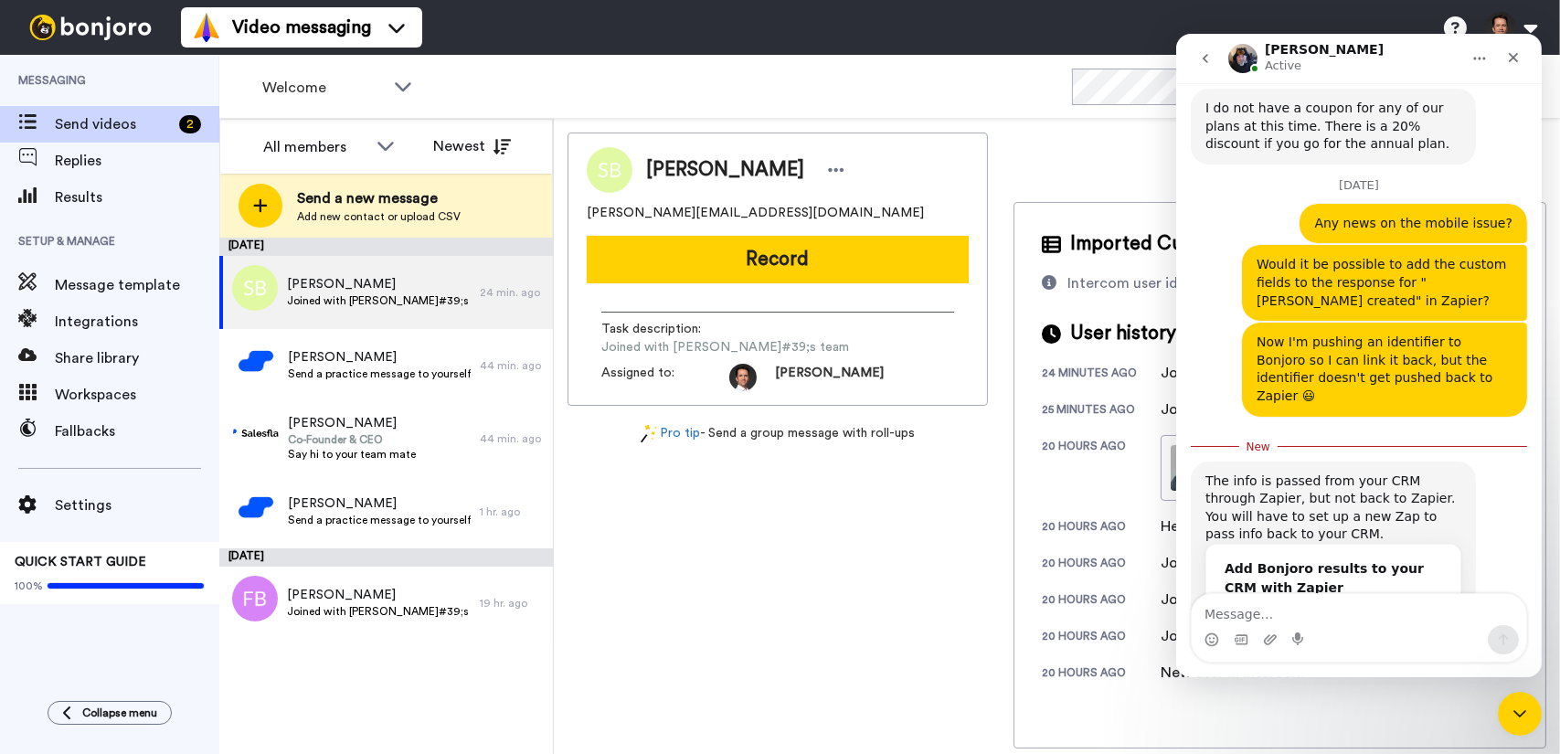
click at [1382, 617] on textarea "Message…" at bounding box center [1358, 609] width 334 height 31
click at [1370, 559] on div "Add Bonjoro results to your CRM with Zapier" at bounding box center [1332, 578] width 217 height 38
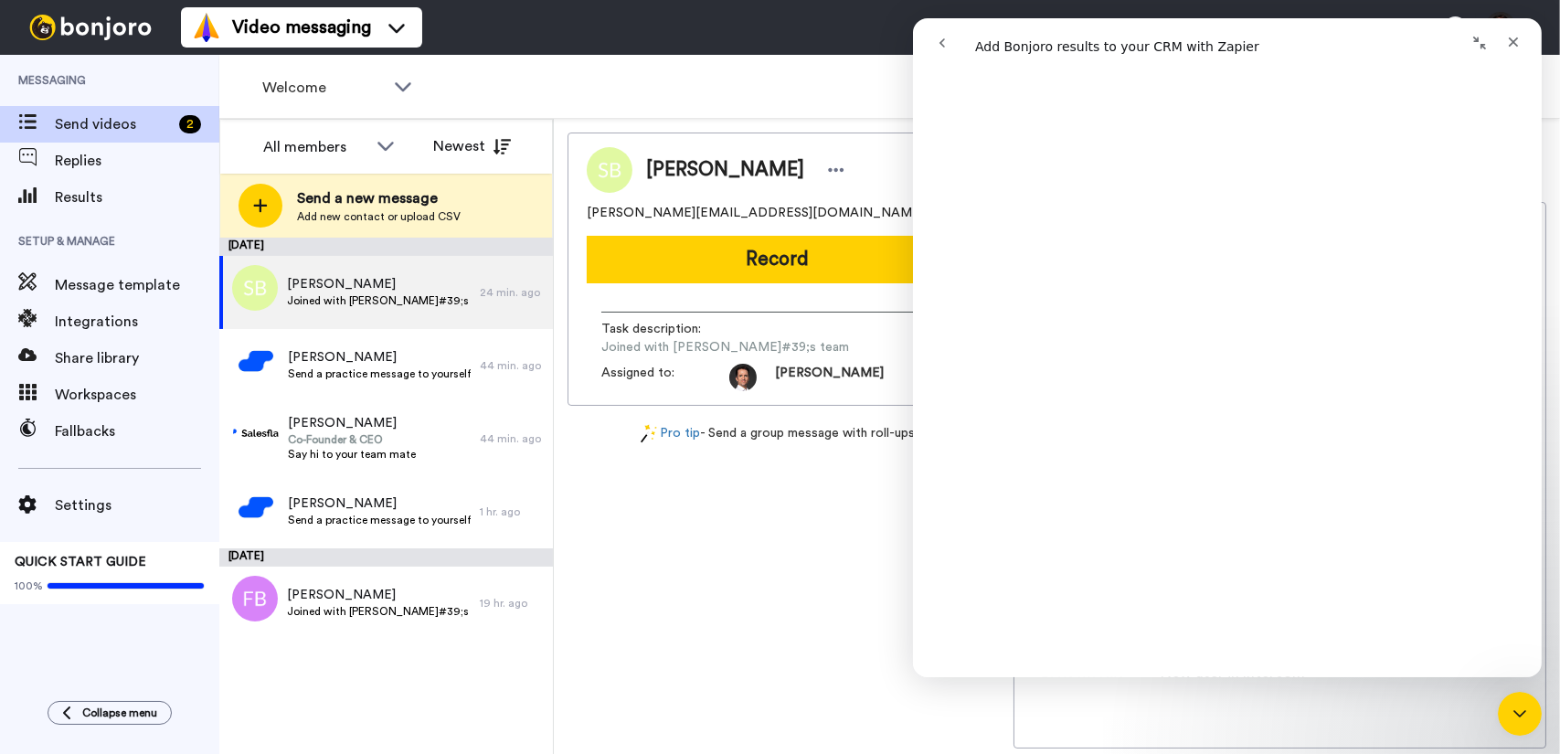
scroll to position [16, 0]
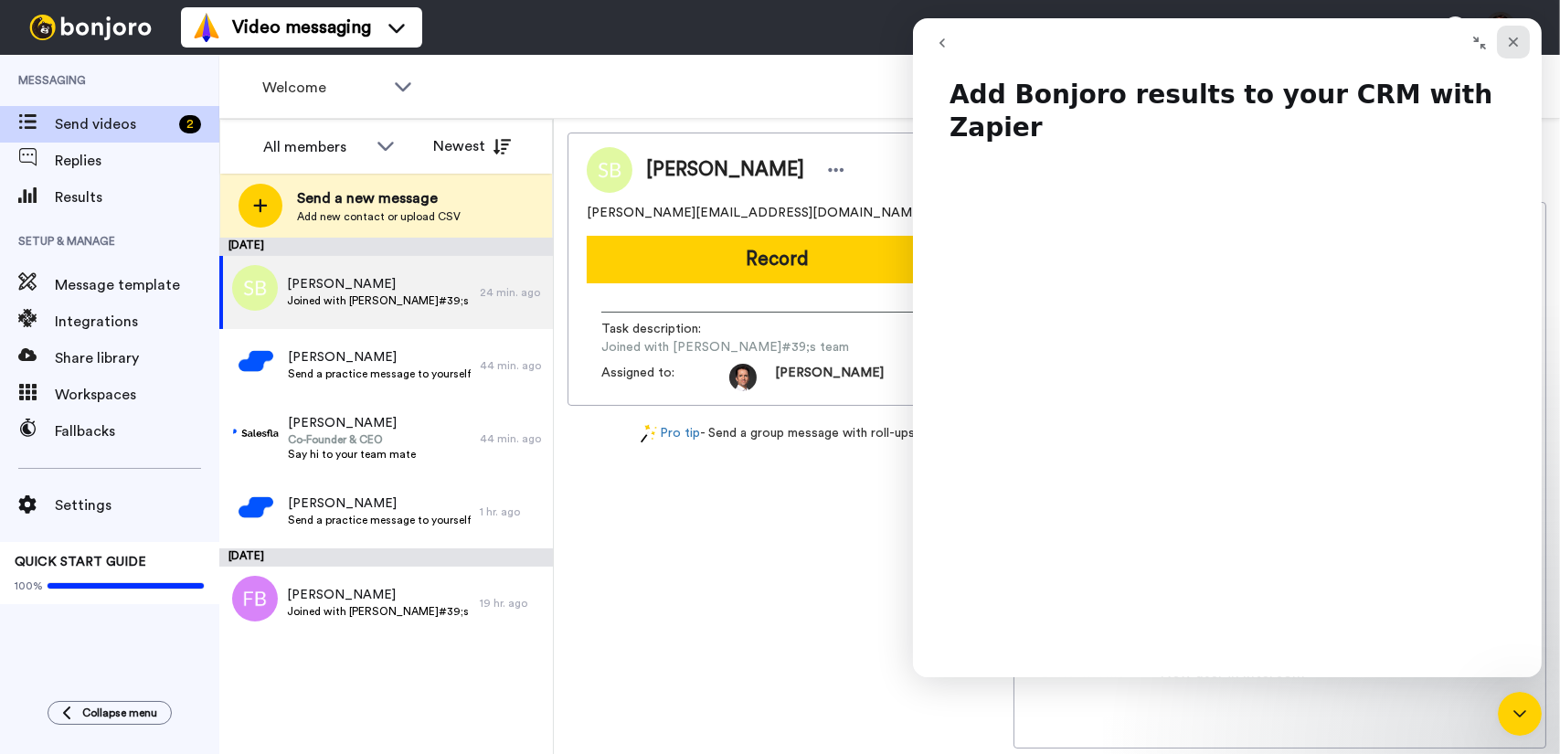
click at [1516, 43] on icon "Close" at bounding box center [1512, 42] width 15 height 15
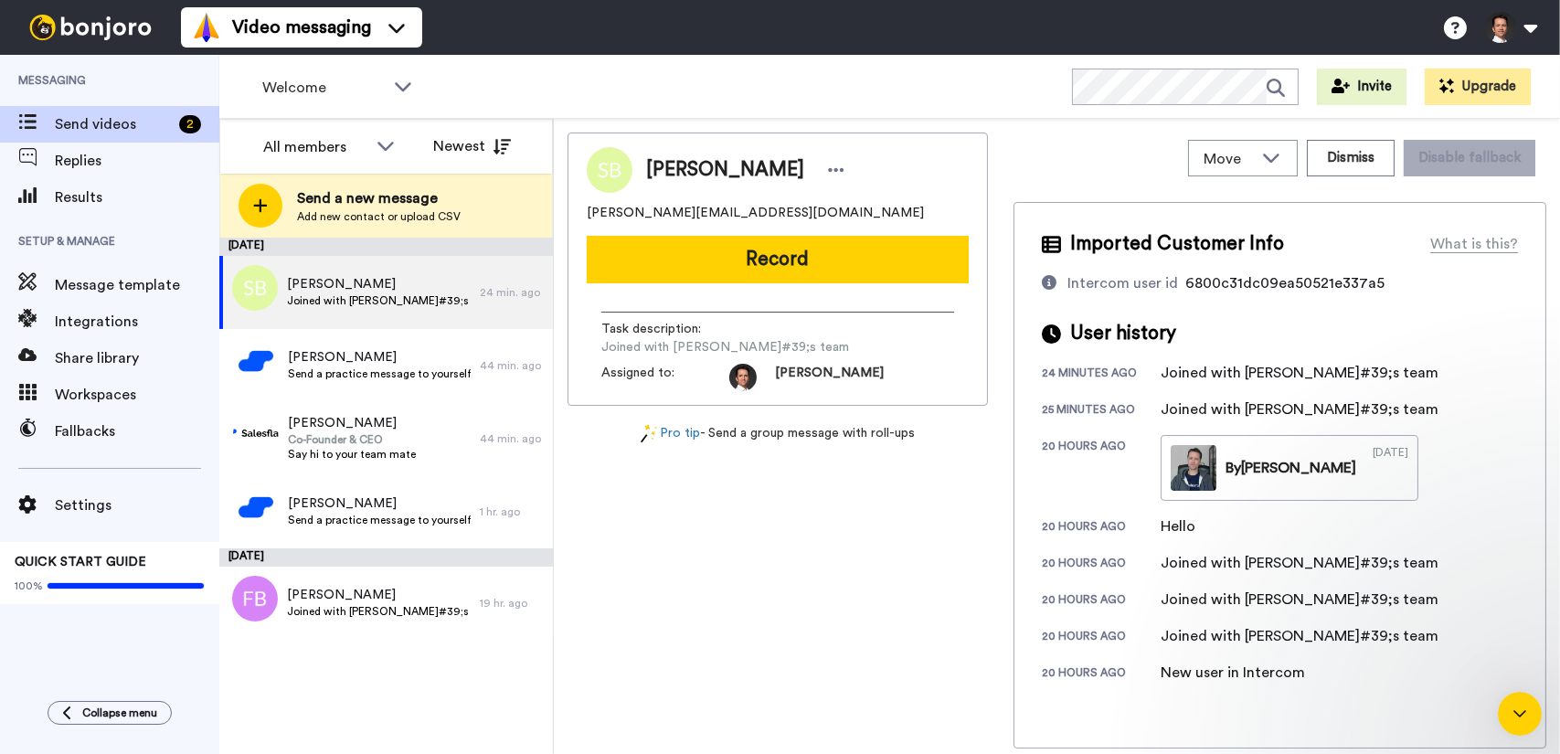
scroll to position [0, 0]
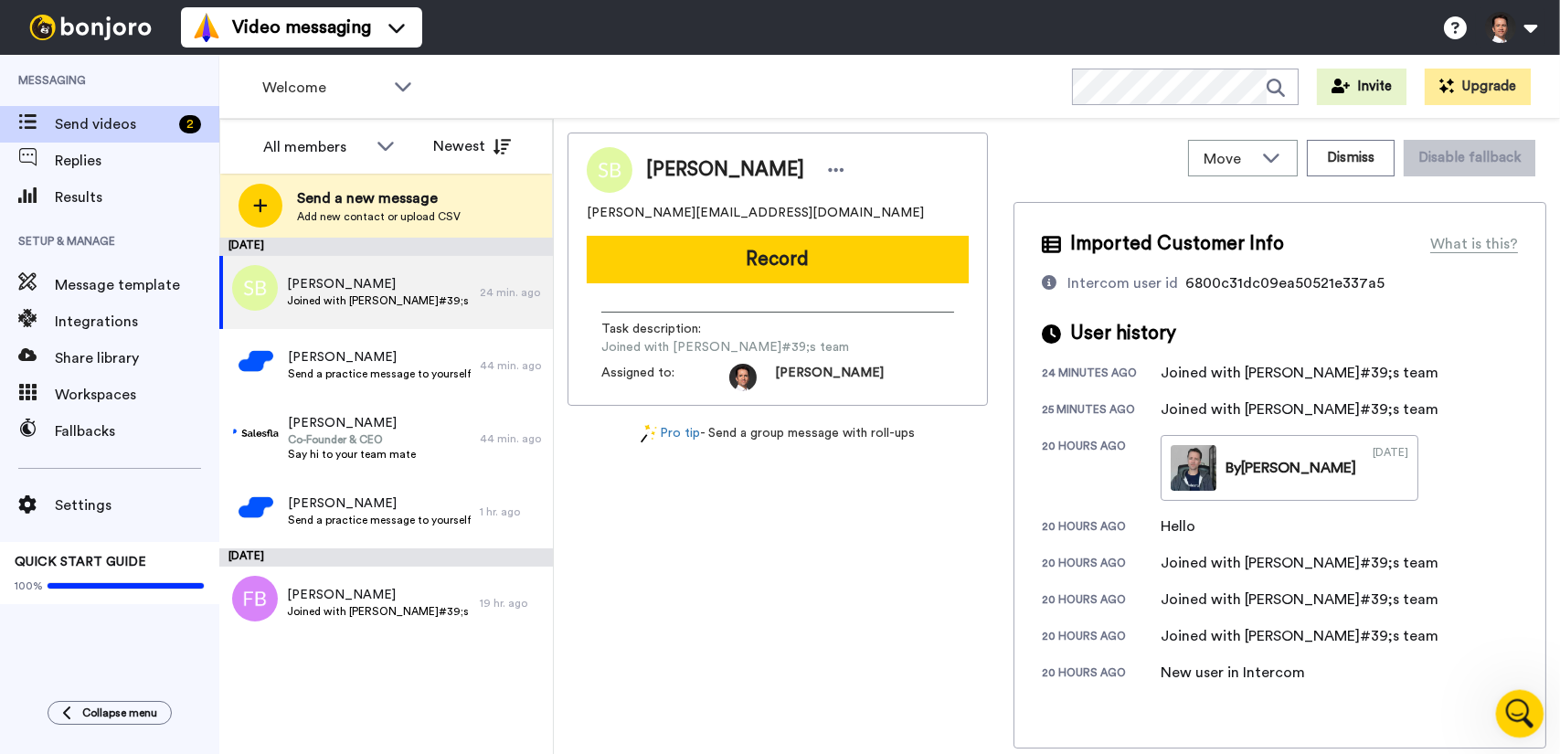
click at [1519, 718] on icon "Open Intercom Messenger" at bounding box center [1517, 711] width 30 height 30
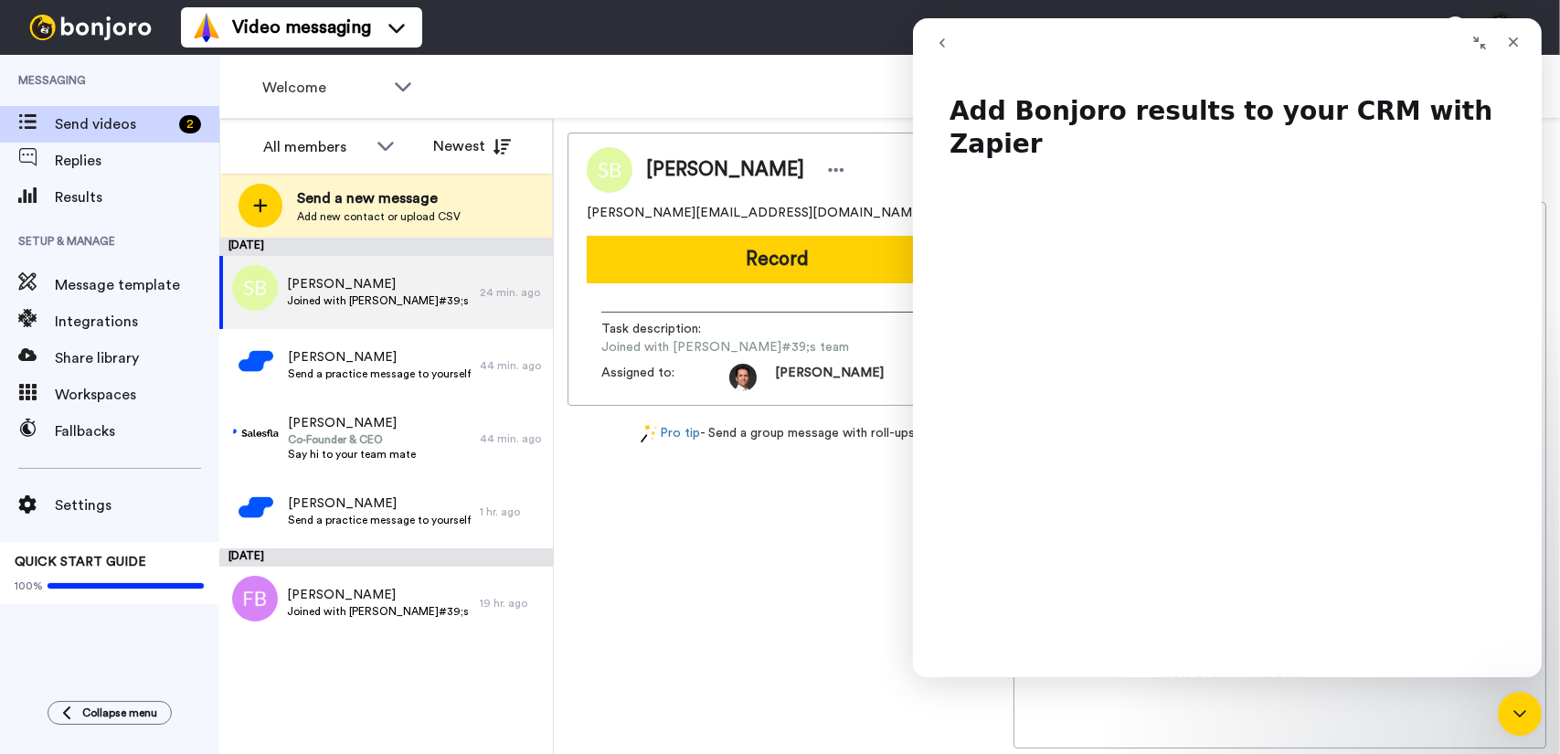
drag, startPoint x: 938, startPoint y: 44, endPoint x: 1851, endPoint y: 64, distance: 914.0
click at [938, 44] on icon "go back" at bounding box center [941, 43] width 15 height 15
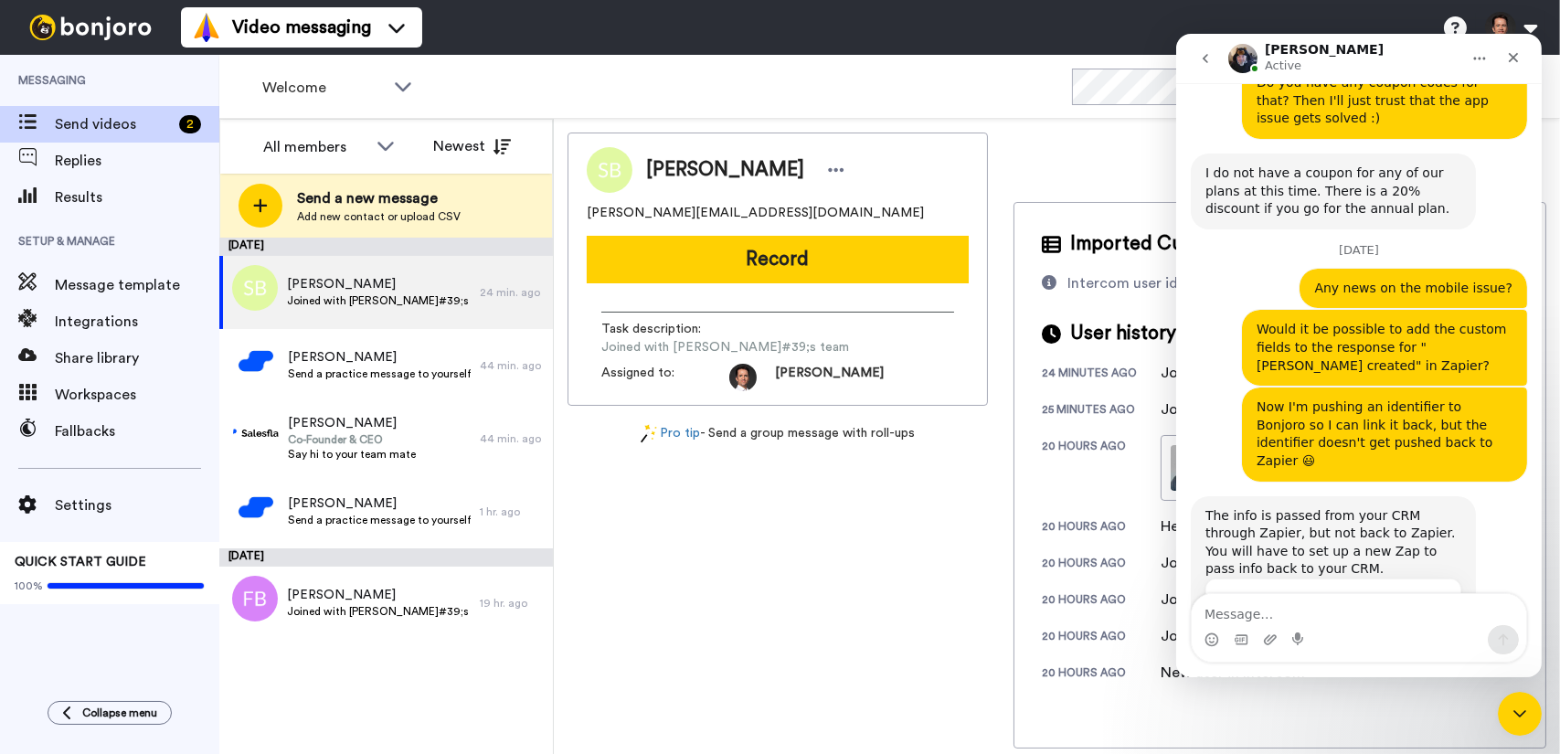
scroll to position [4676, 0]
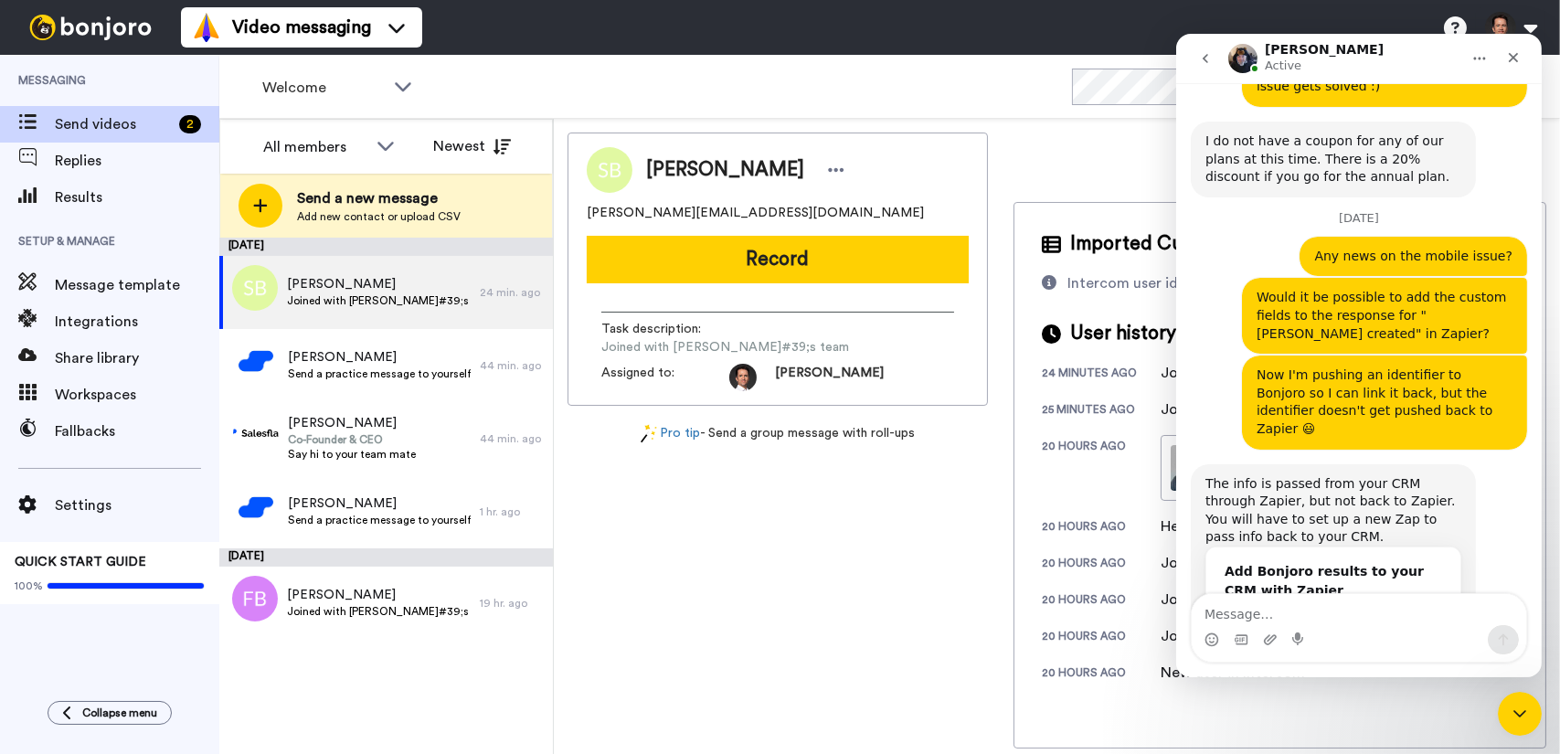
click at [1352, 601] on textarea "Message…" at bounding box center [1358, 609] width 334 height 31
type textarea "B"
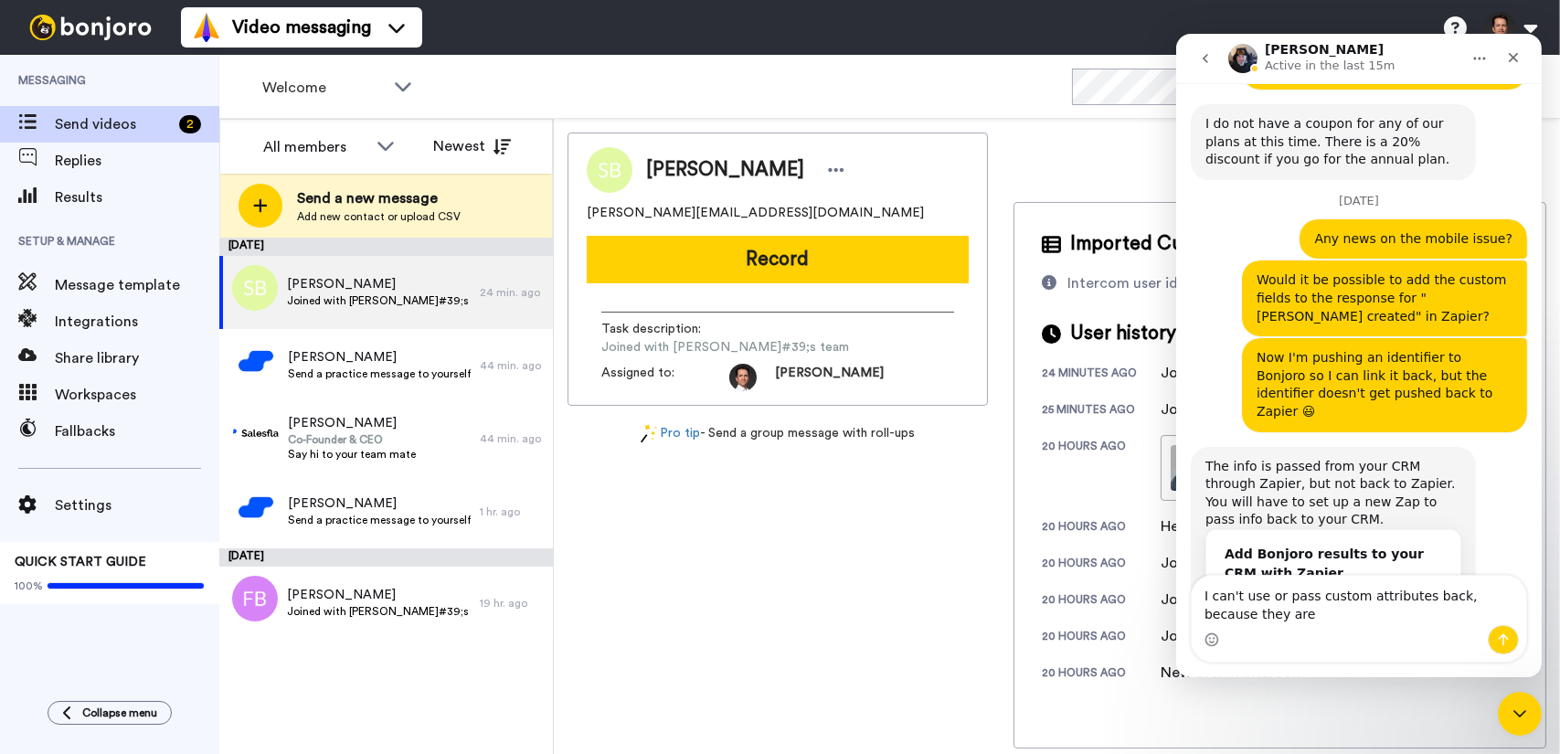
scroll to position [4694, 0]
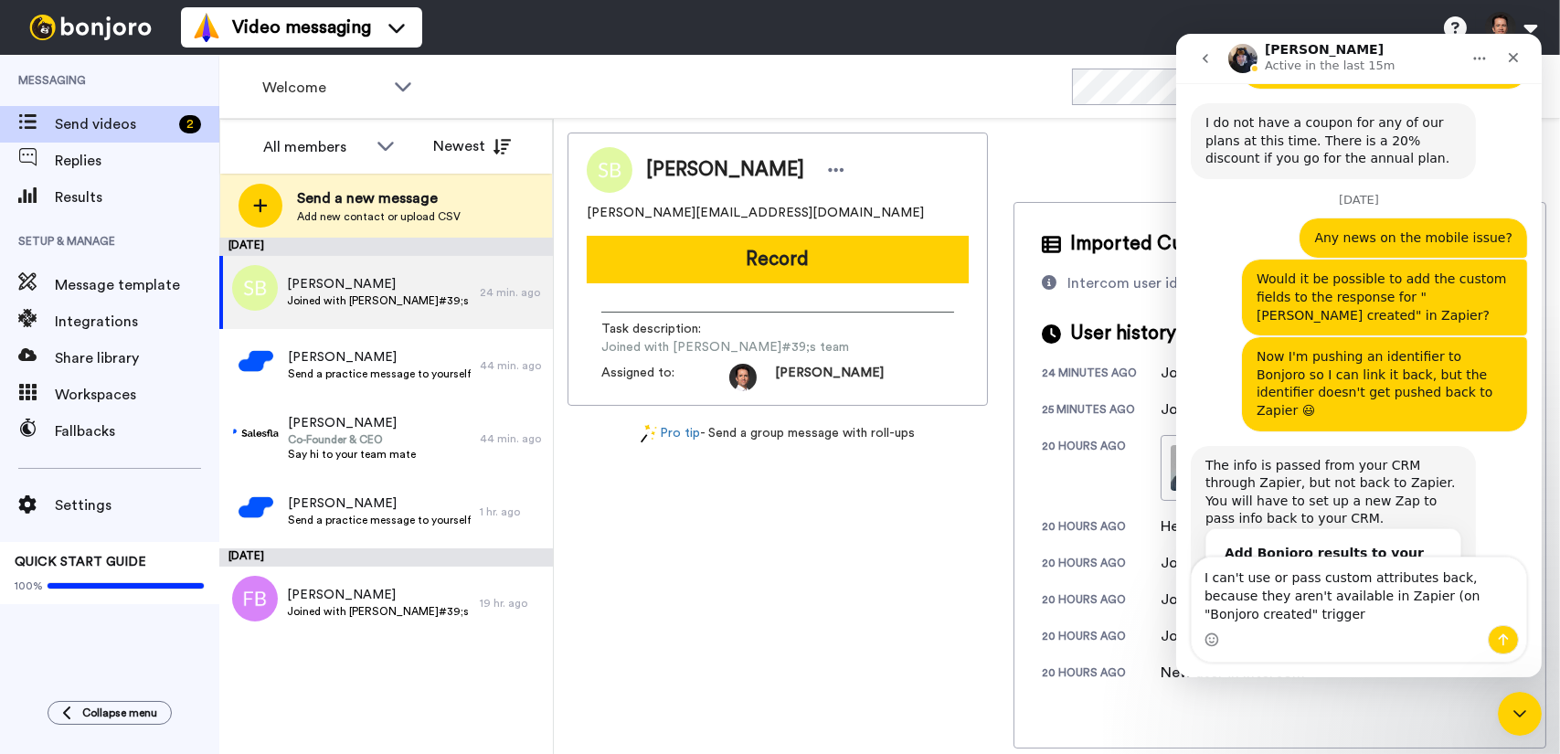
type textarea "I can't use or pass custom attributes back, because they aren't available in Za…"
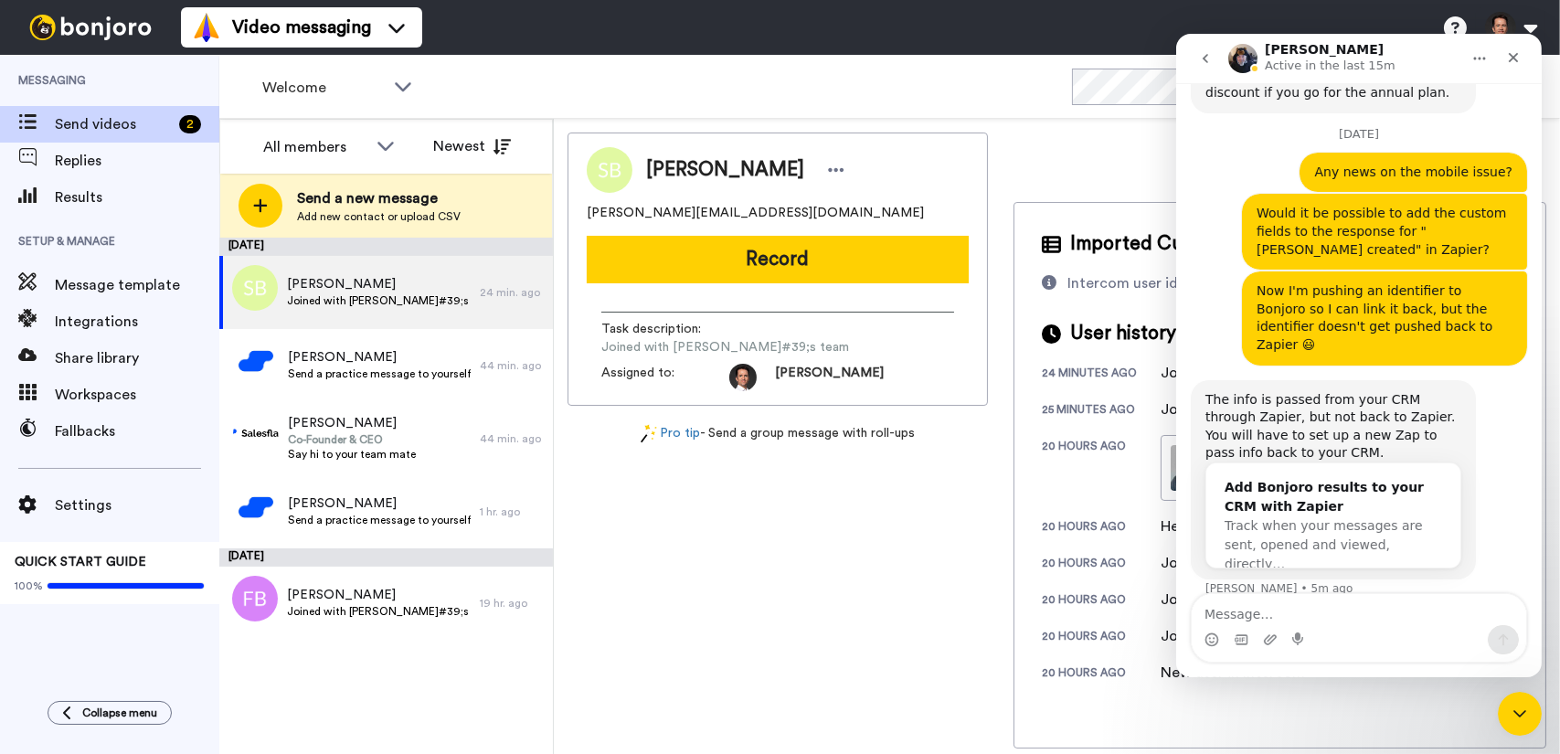
scroll to position [4766, 0]
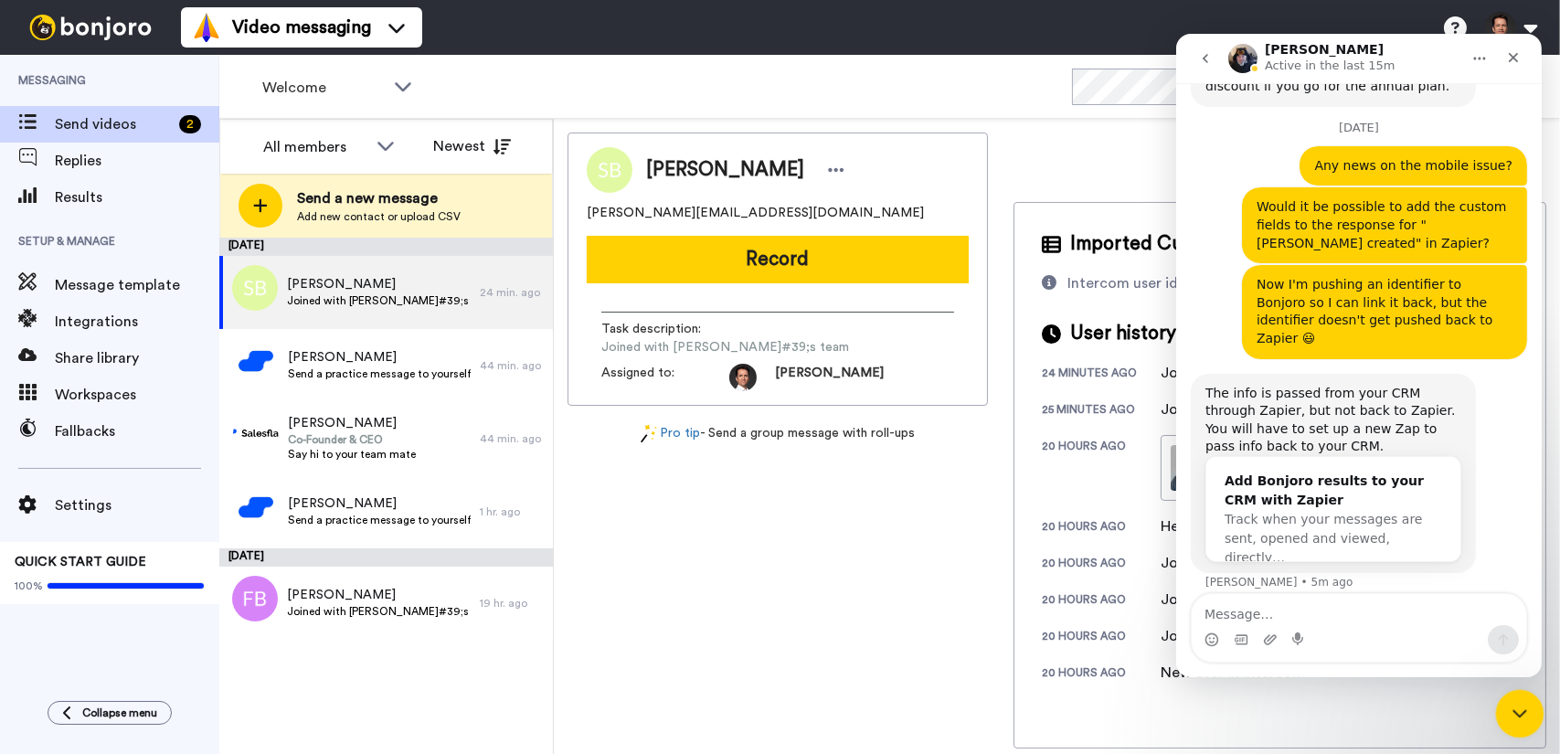
click at [1519, 714] on icon "Close Intercom Messenger" at bounding box center [1517, 711] width 22 height 22
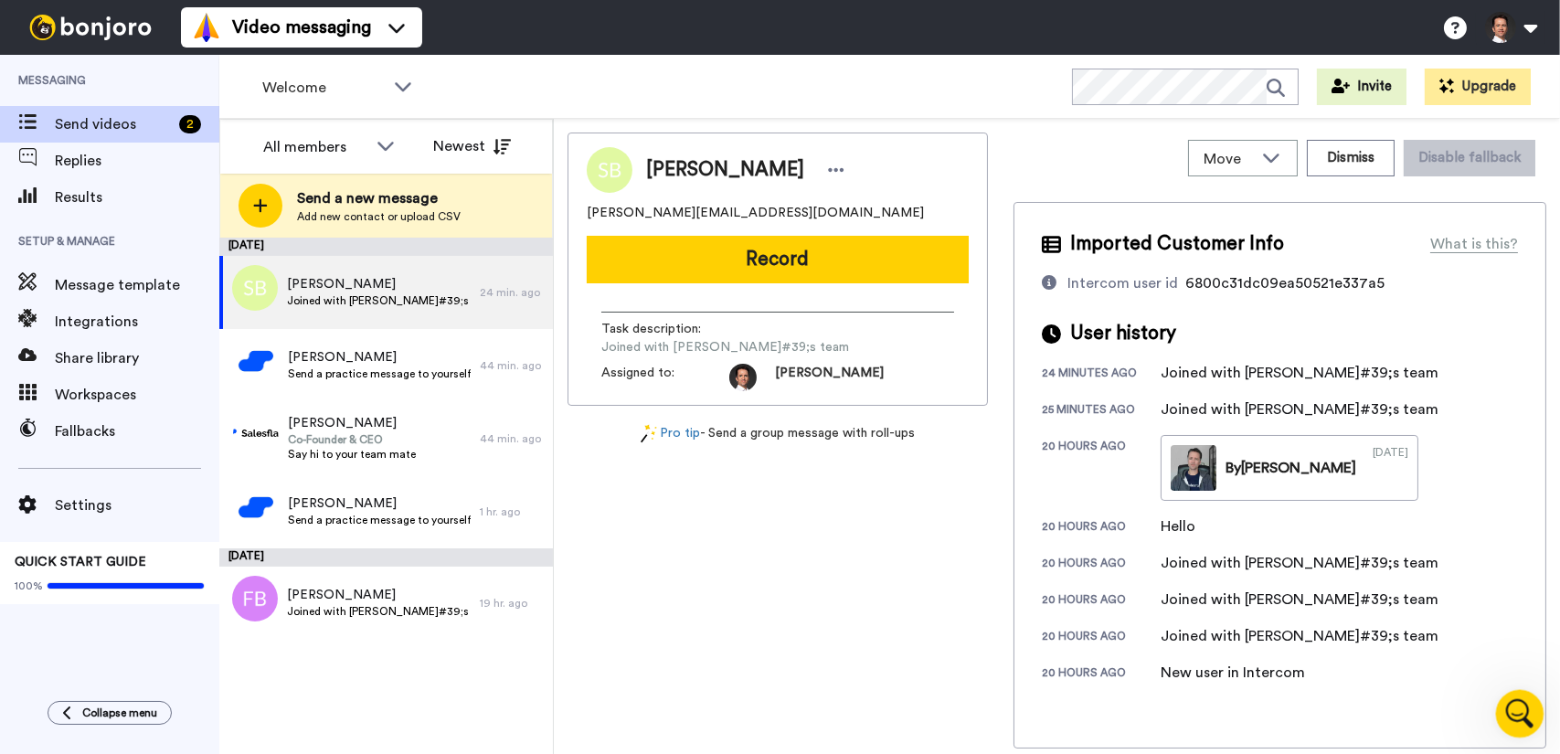
click at [1505, 727] on div "Open Intercom Messenger" at bounding box center [1517, 711] width 60 height 60
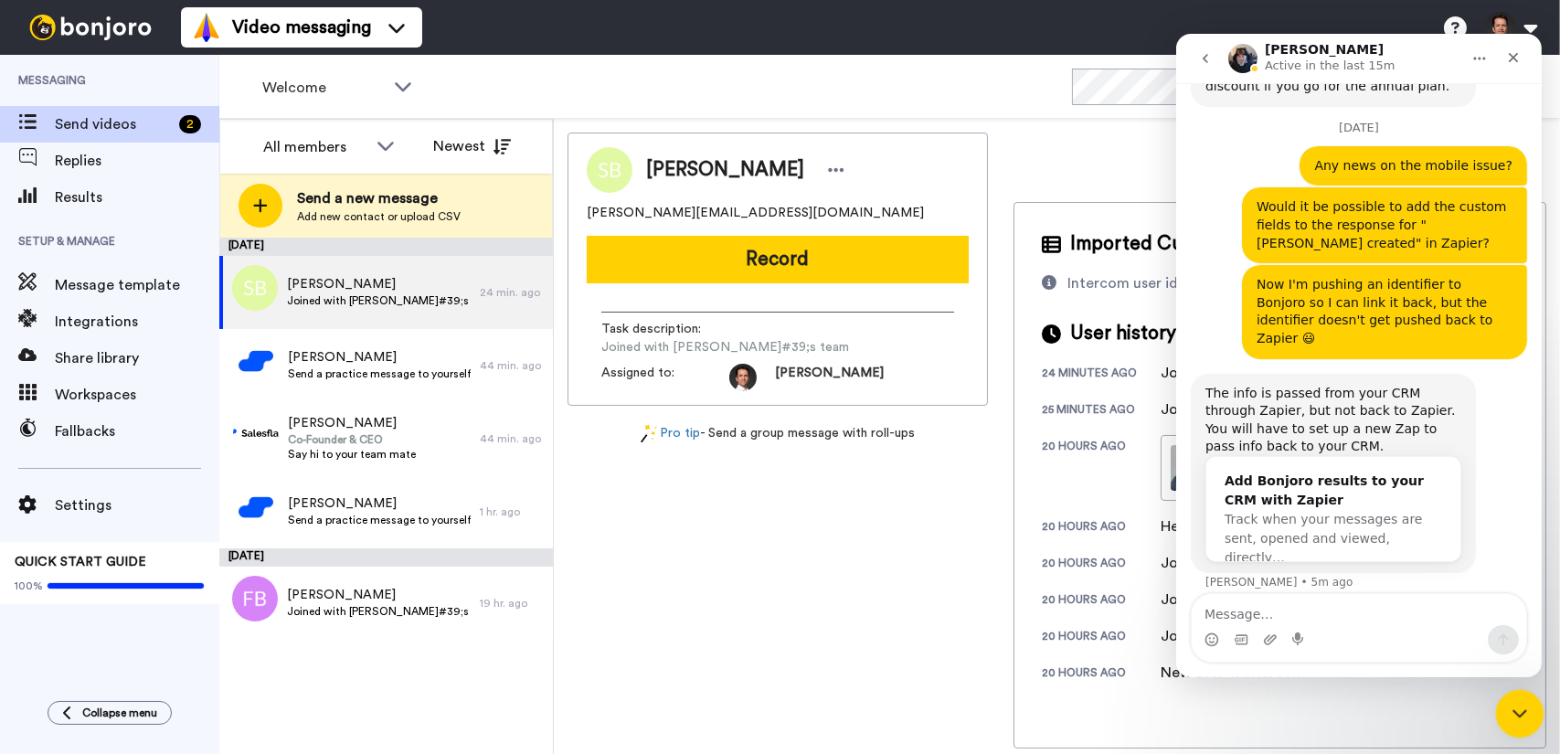
click at [1510, 704] on icon "Close Intercom Messenger" at bounding box center [1517, 711] width 22 height 22
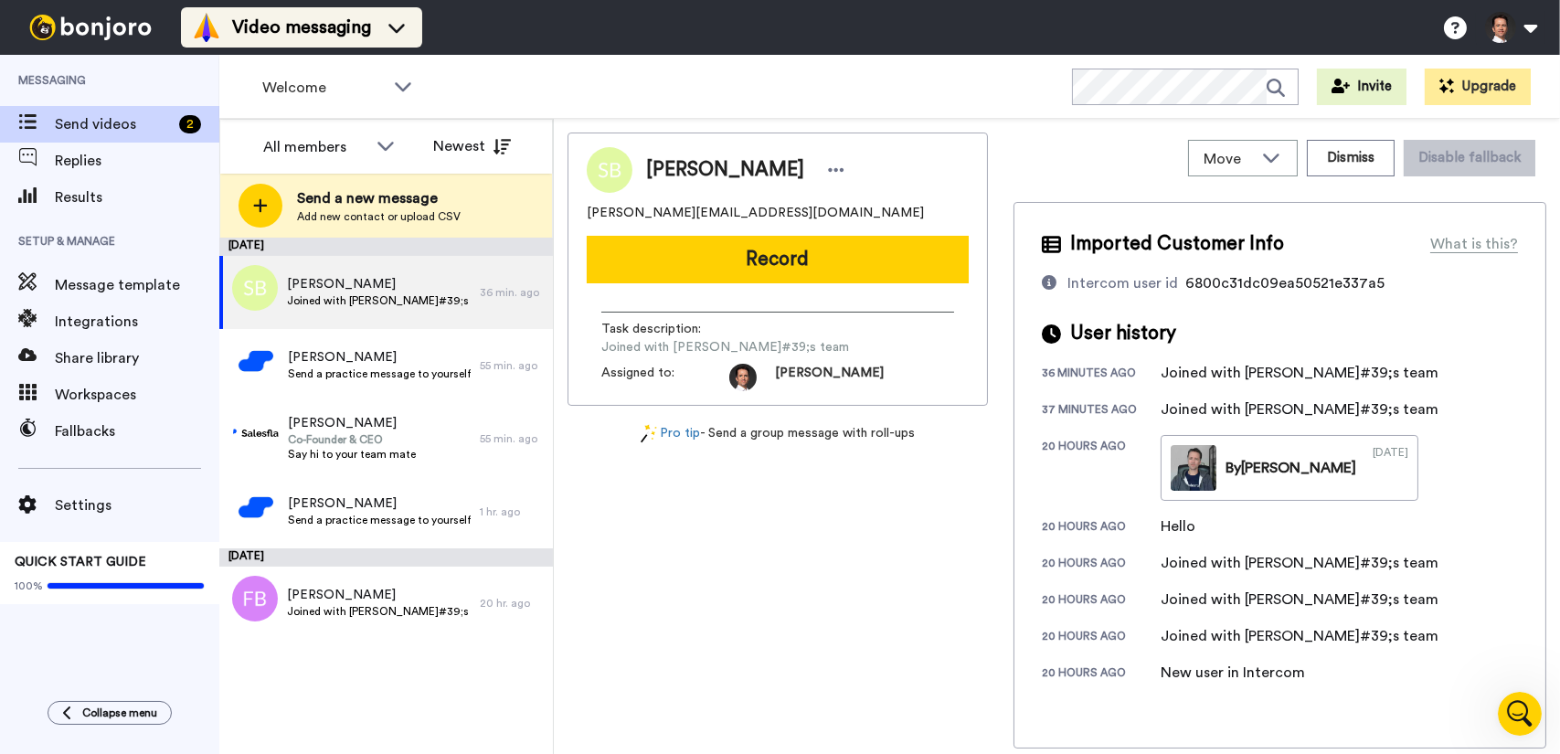
scroll to position [4989, 0]
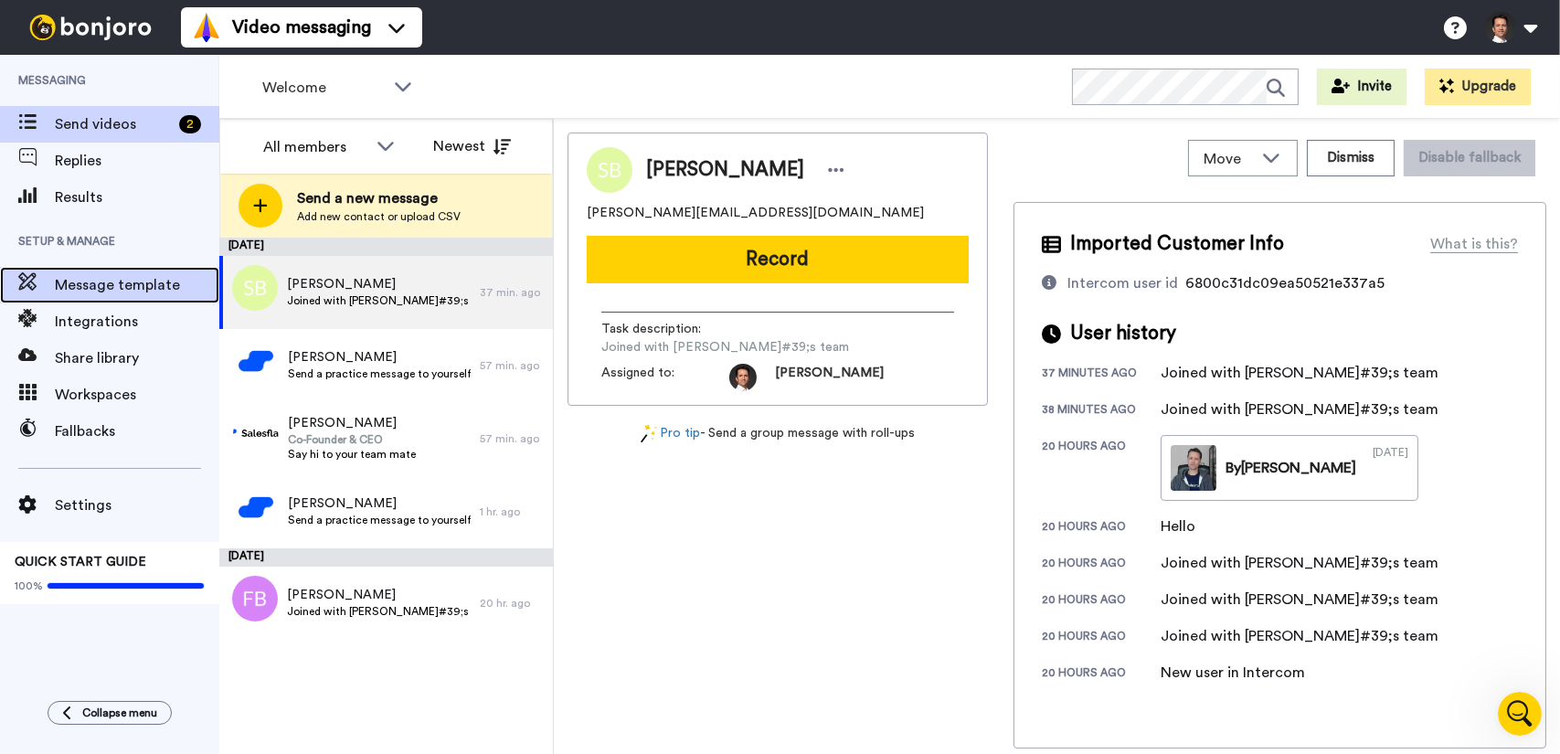
click at [120, 291] on span "Message template" at bounding box center [137, 285] width 164 height 22
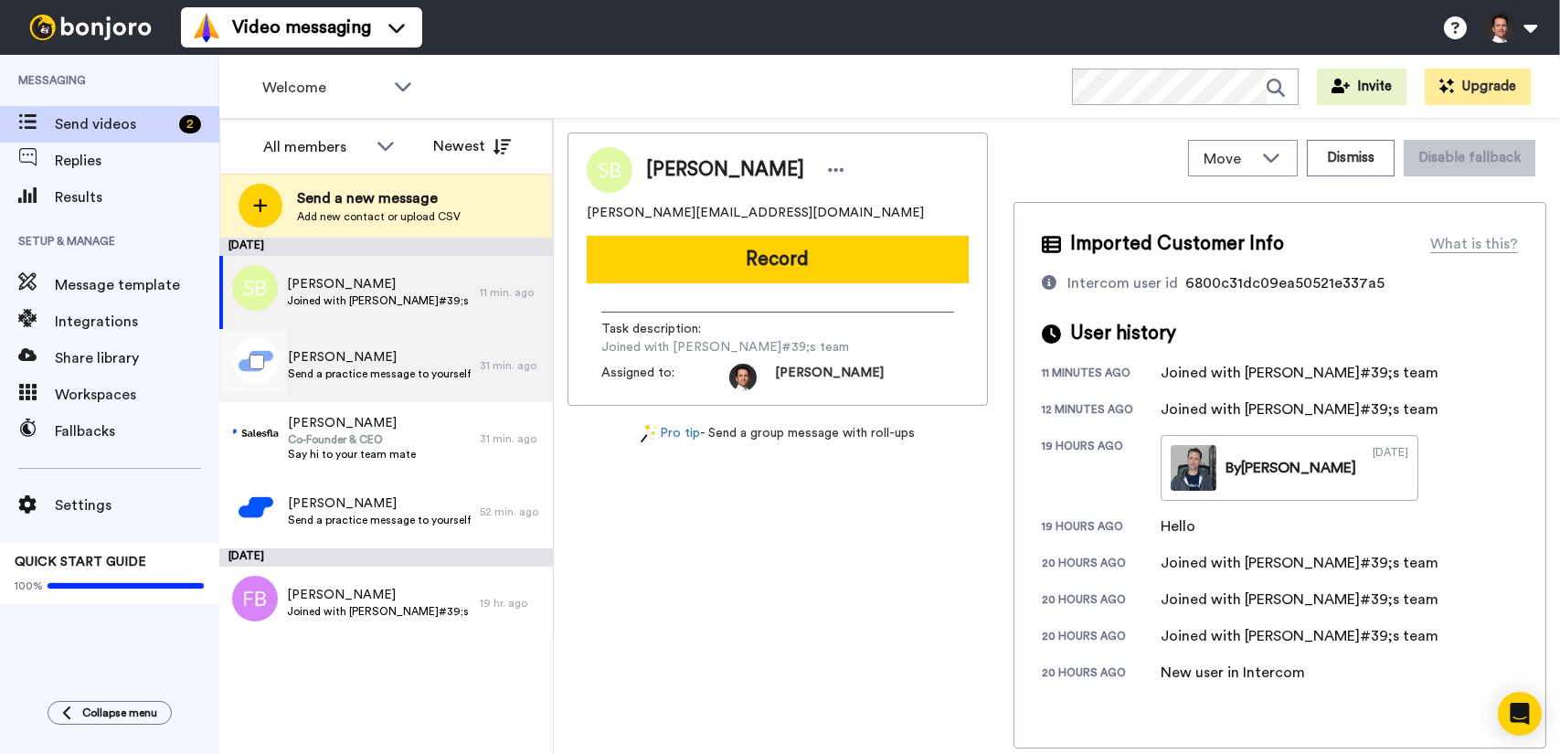
click at [439, 367] on span "Send a practice message to yourself" at bounding box center [379, 373] width 183 height 15
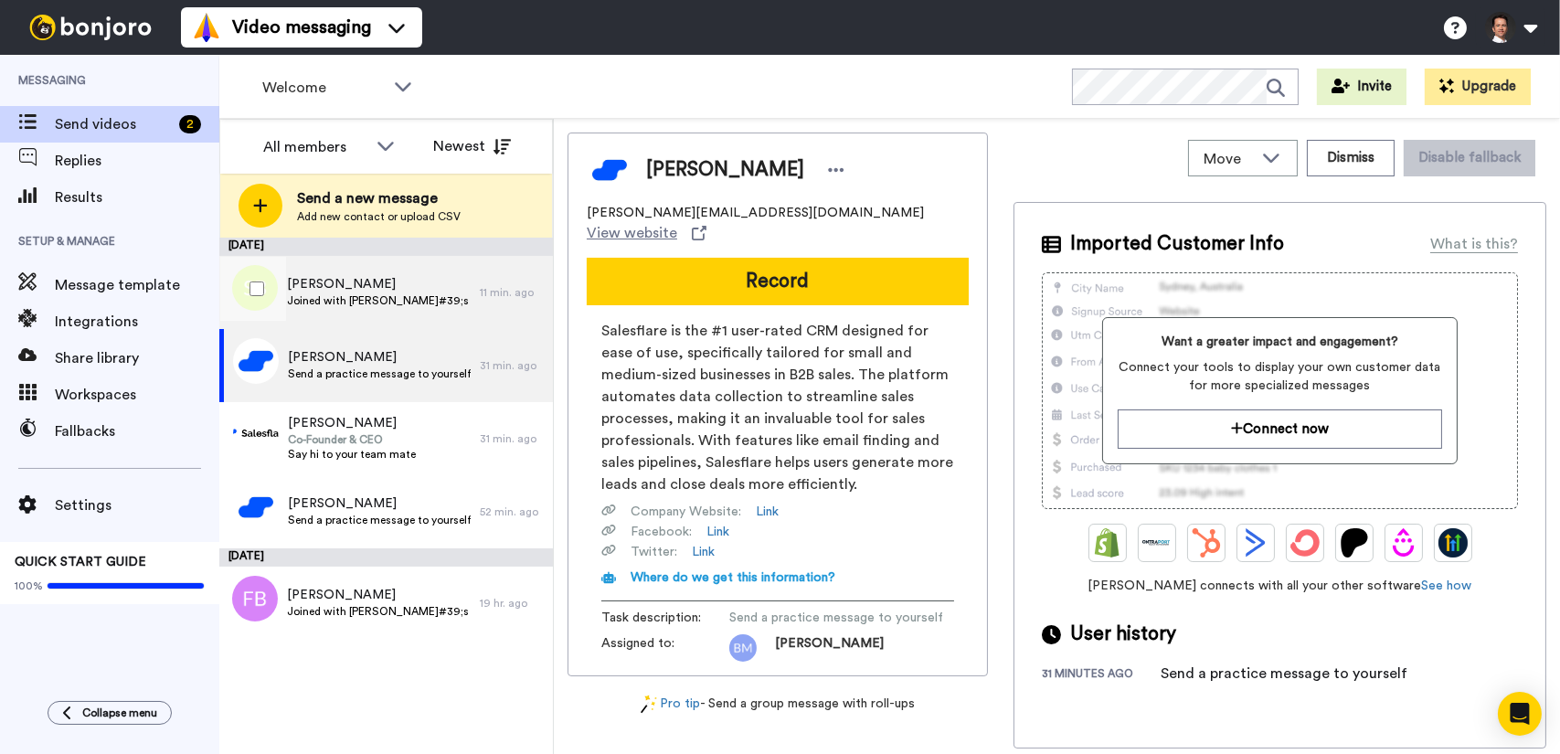
click at [428, 303] on span "Joined with [PERSON_NAME]#39;s team" at bounding box center [379, 300] width 184 height 15
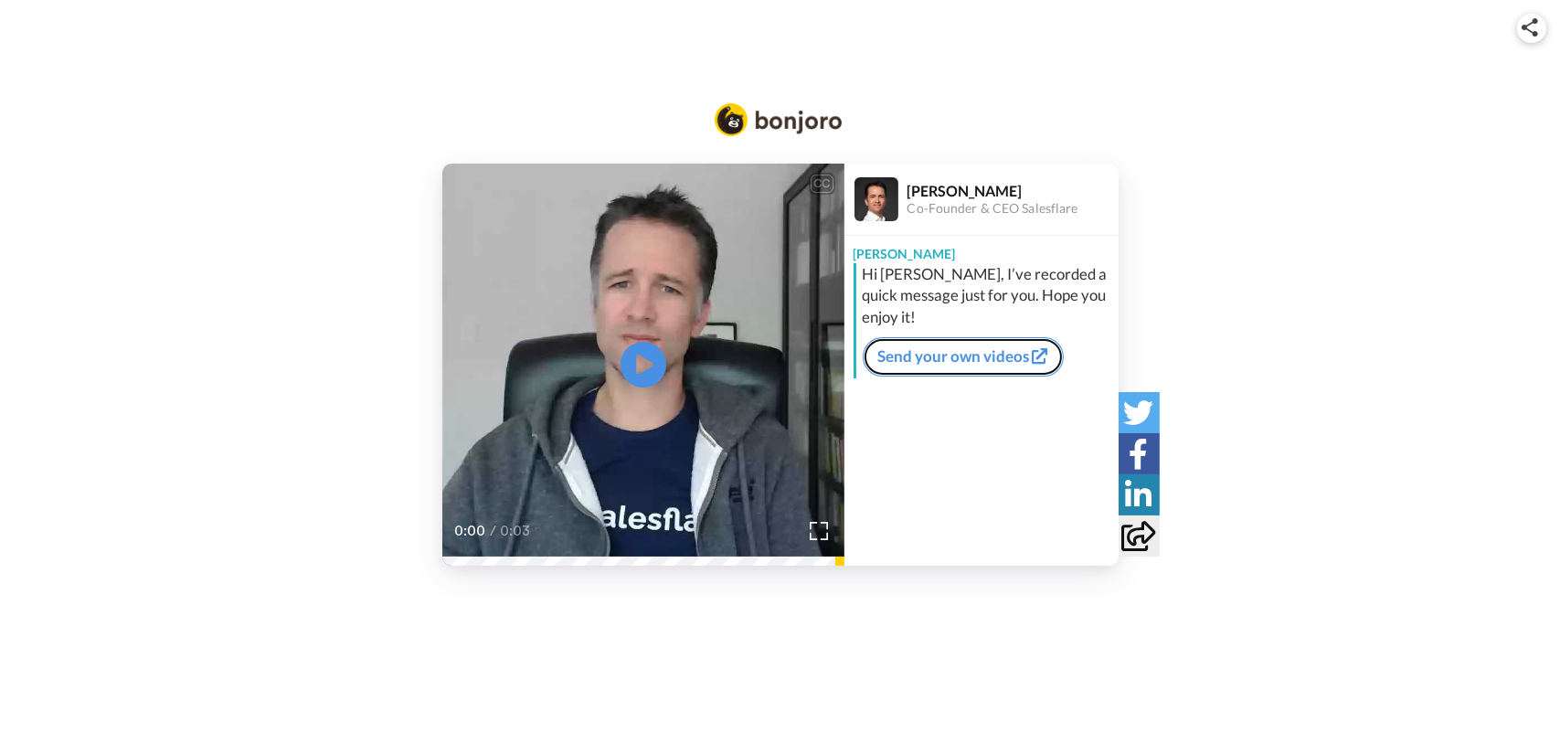
click at [958, 361] on link "Send your own videos" at bounding box center [963, 356] width 201 height 38
click at [978, 276] on div "Hi [PERSON_NAME], I’ve recorded a quick message just for you. Hope you enjoy it!" at bounding box center [988, 296] width 251 height 66
click at [653, 362] on icon at bounding box center [643, 364] width 48 height 48
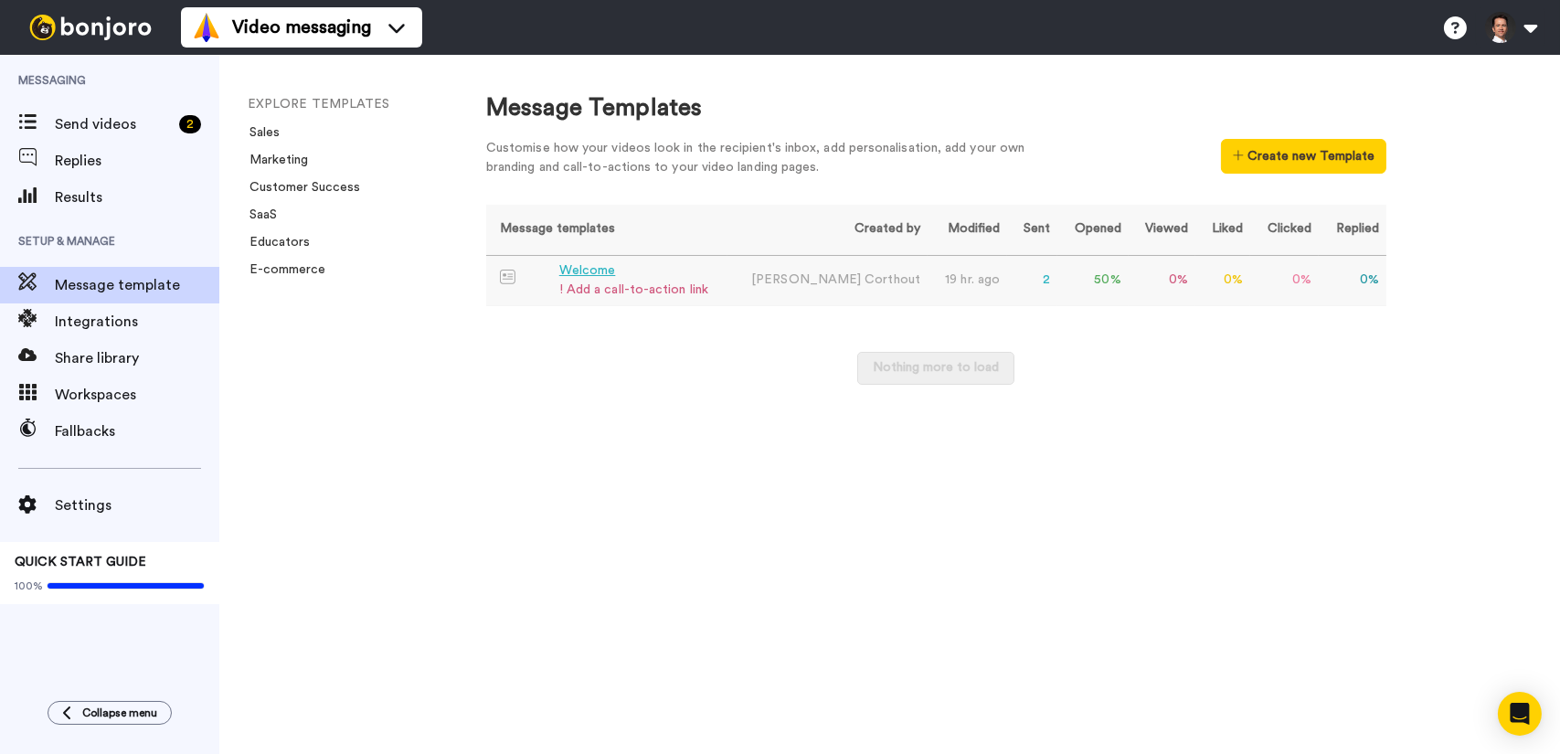
click at [594, 277] on div "Welcome" at bounding box center [633, 270] width 149 height 19
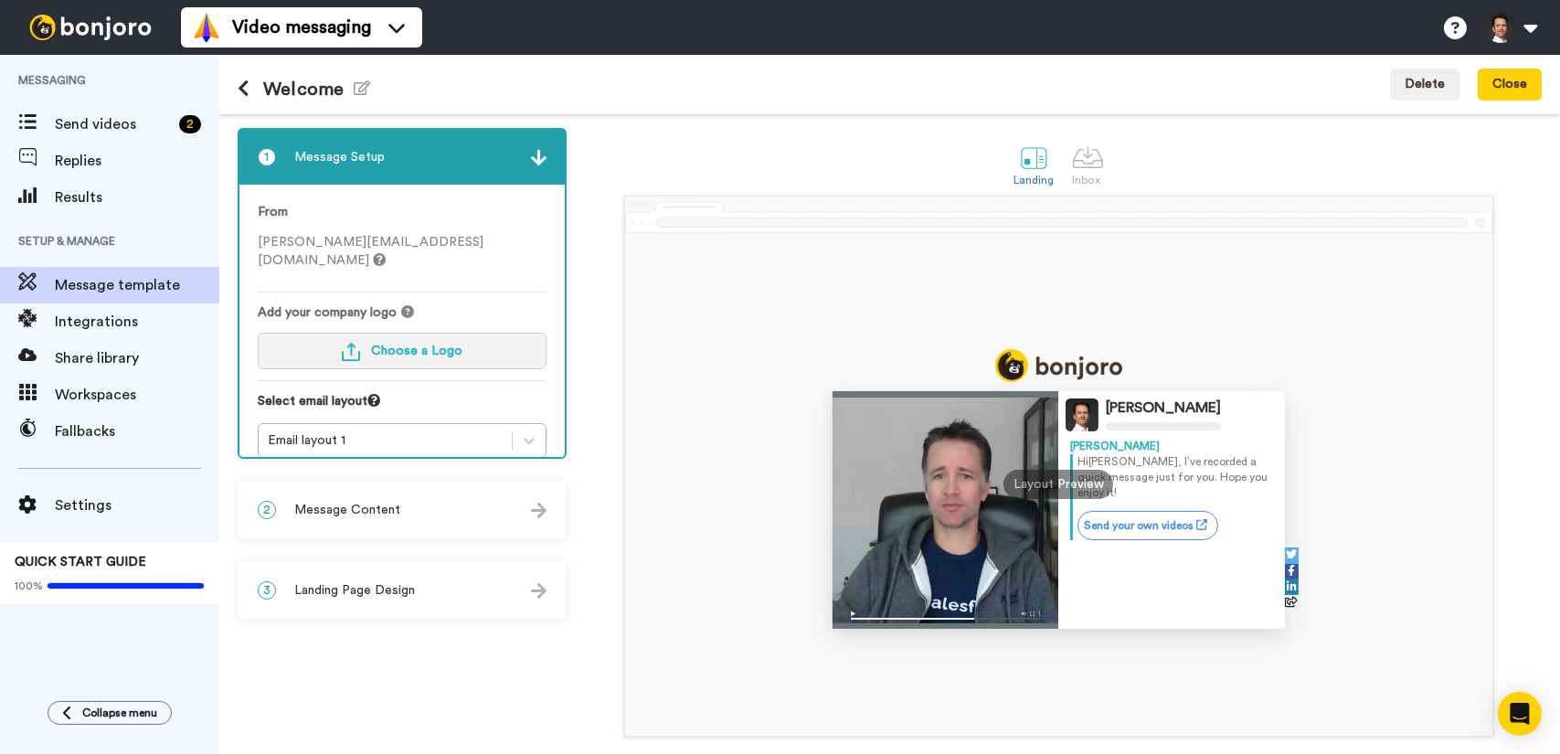
click at [433, 345] on span "Choose a Logo" at bounding box center [416, 351] width 91 height 13
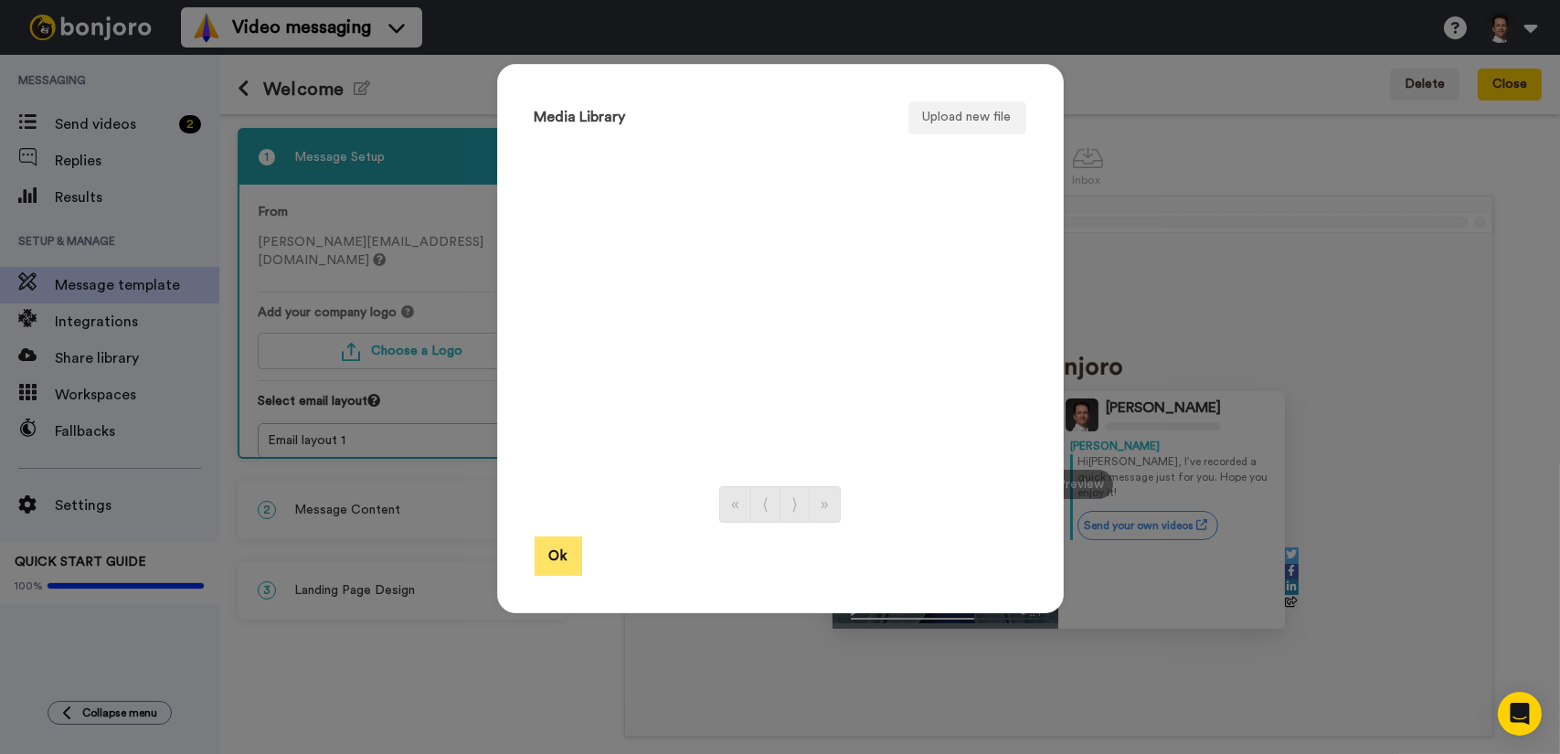
click at [558, 553] on button "Ok" at bounding box center [559, 555] width 48 height 39
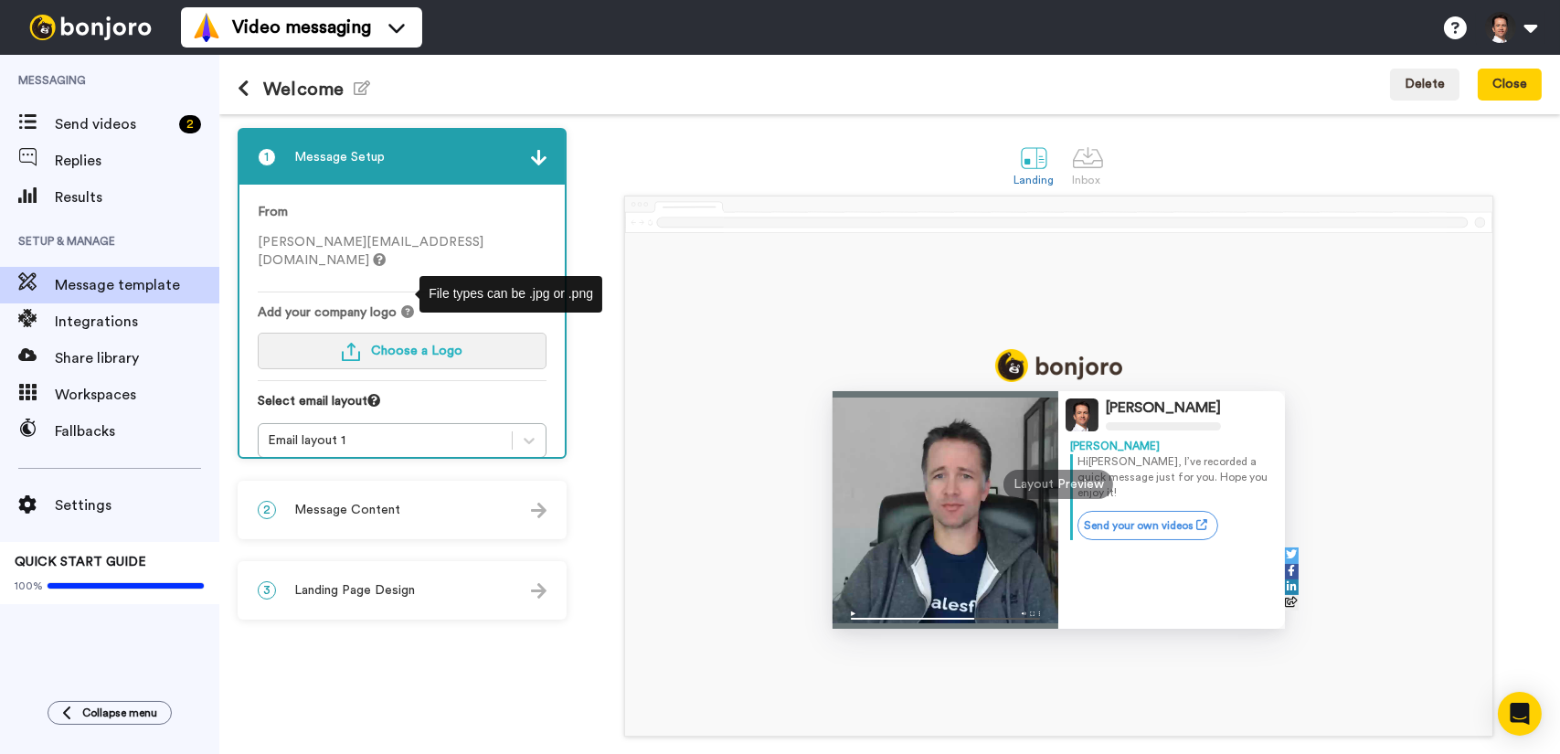
click at [402, 345] on span "Choose a Logo" at bounding box center [416, 351] width 91 height 13
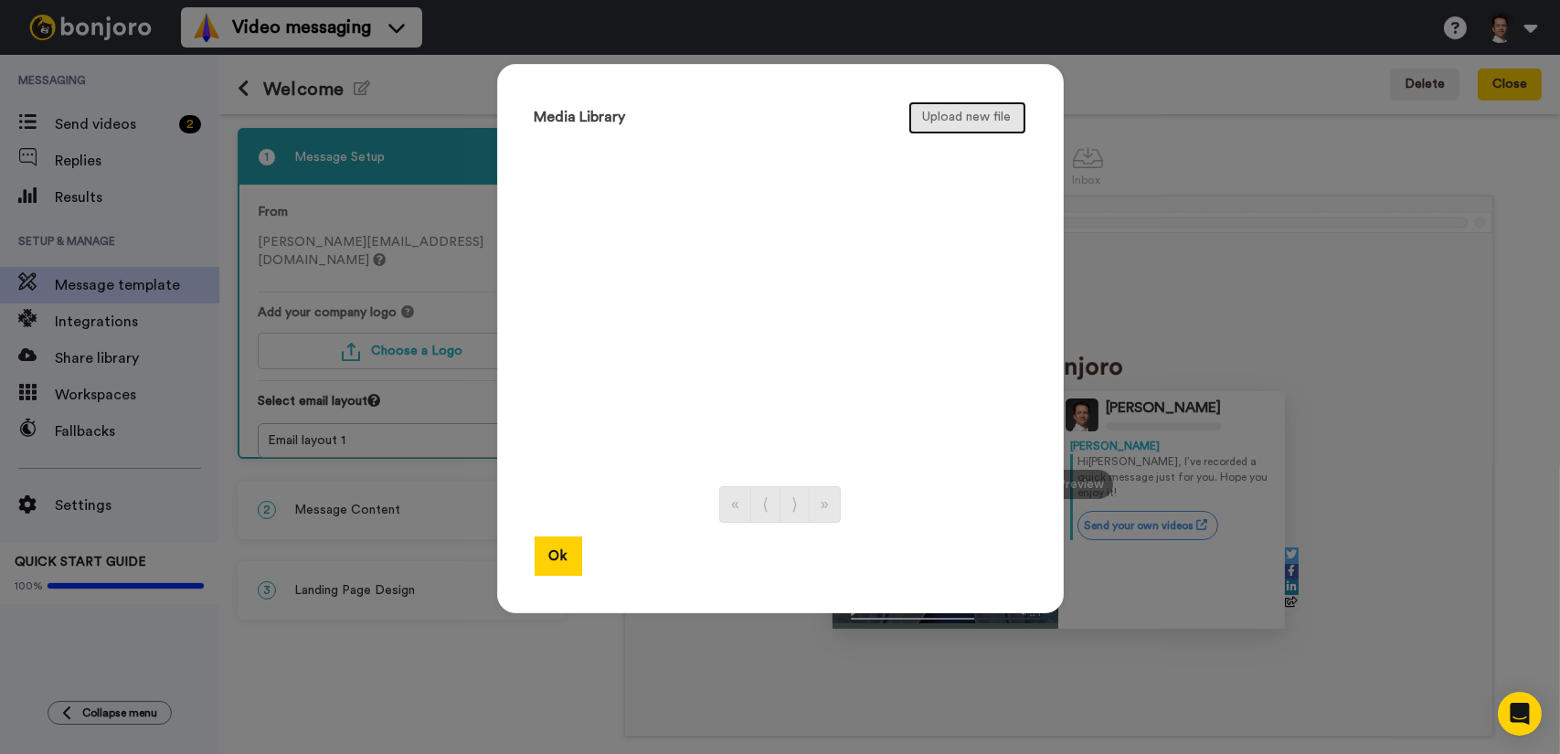
click at [992, 113] on button "Upload new file" at bounding box center [967, 117] width 118 height 33
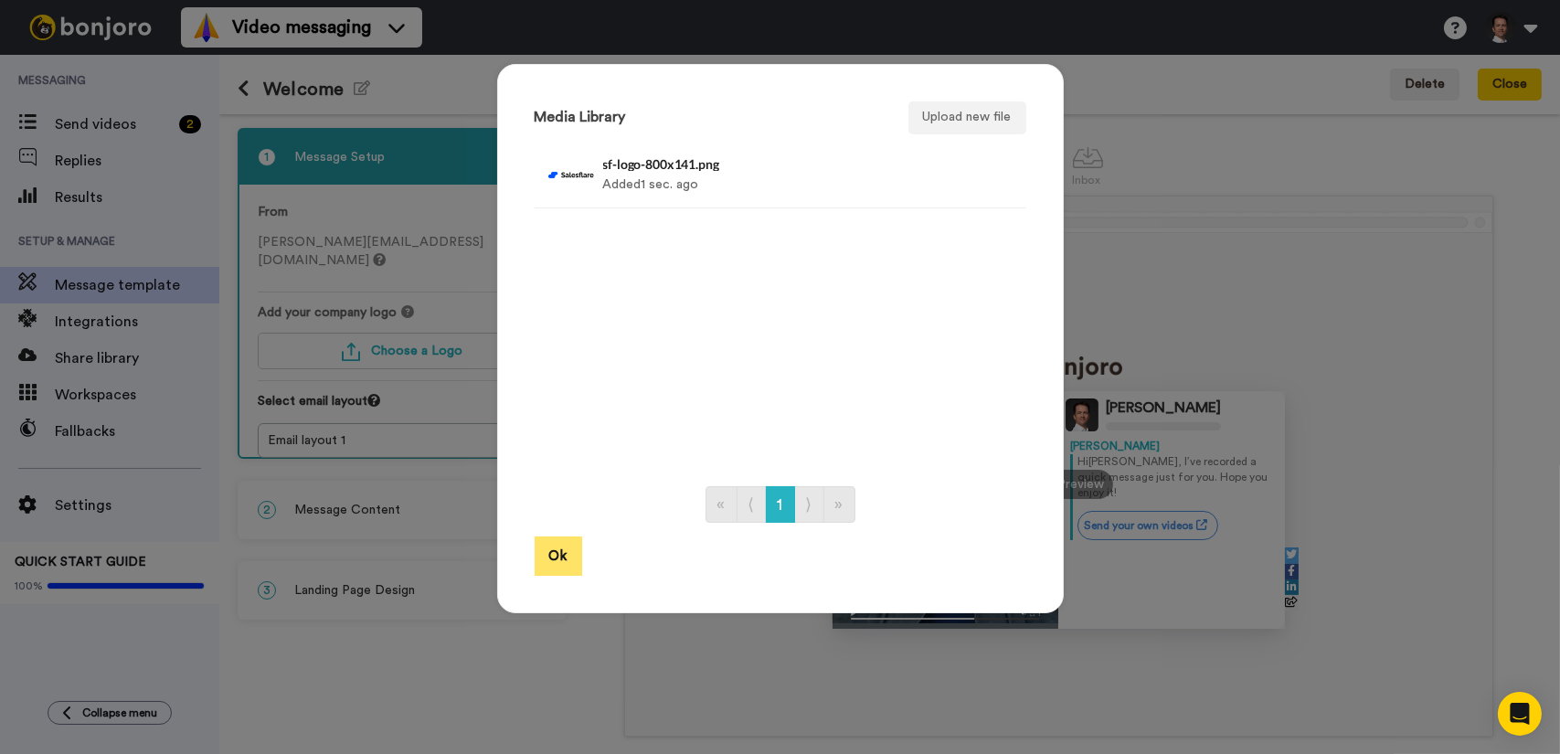
click at [550, 557] on button "Ok" at bounding box center [559, 555] width 48 height 39
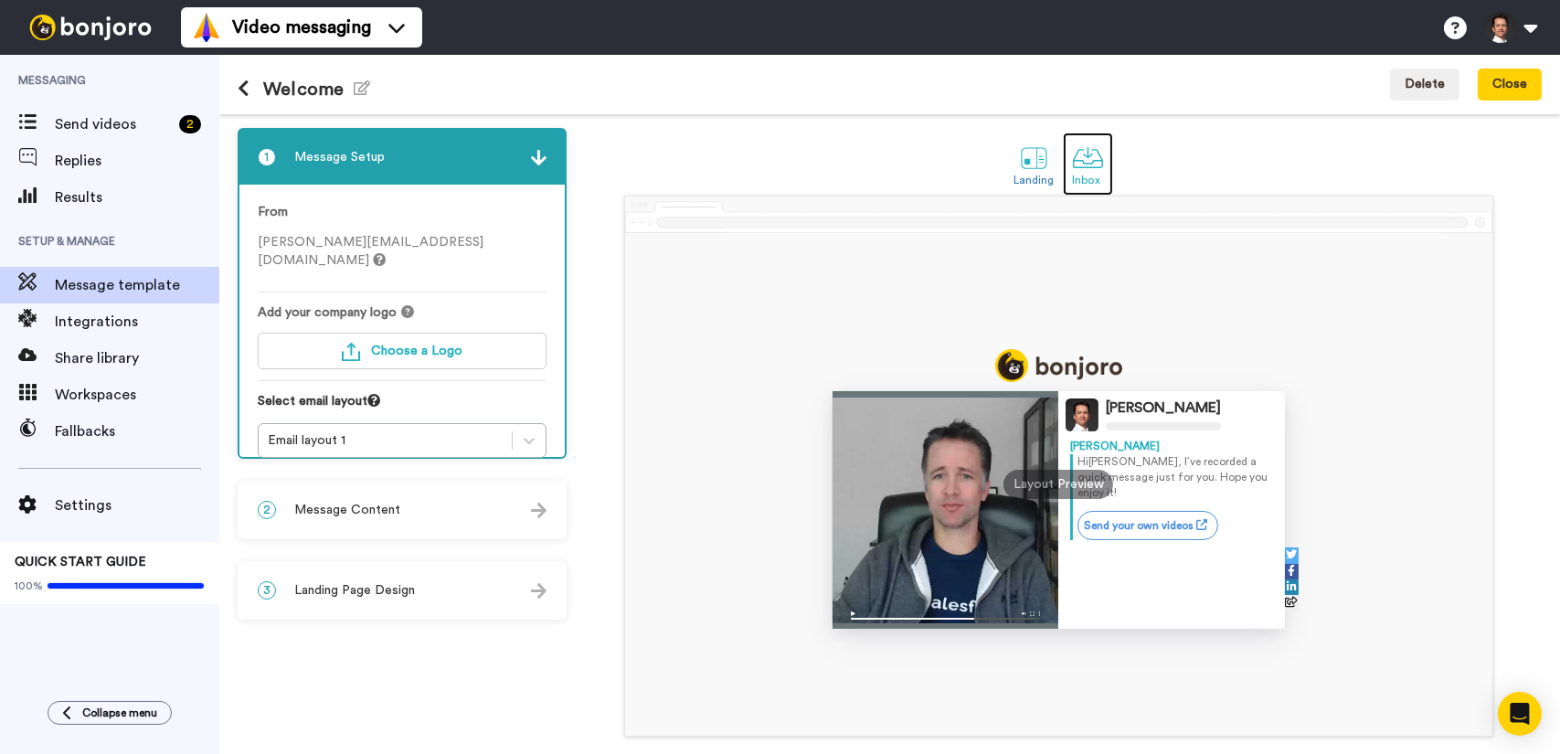
click at [1078, 163] on div at bounding box center [1088, 158] width 32 height 32
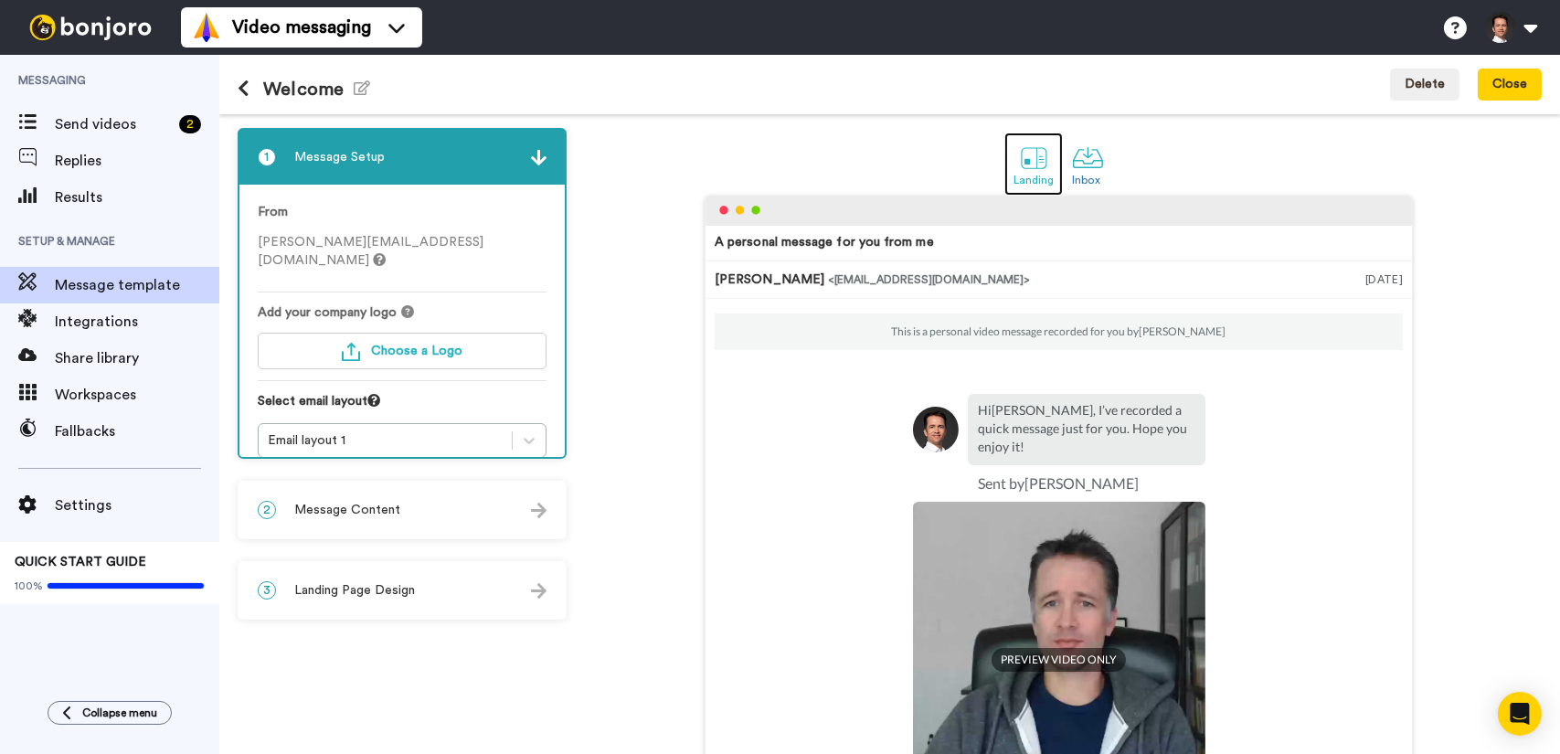
click at [1034, 165] on div at bounding box center [1034, 158] width 32 height 32
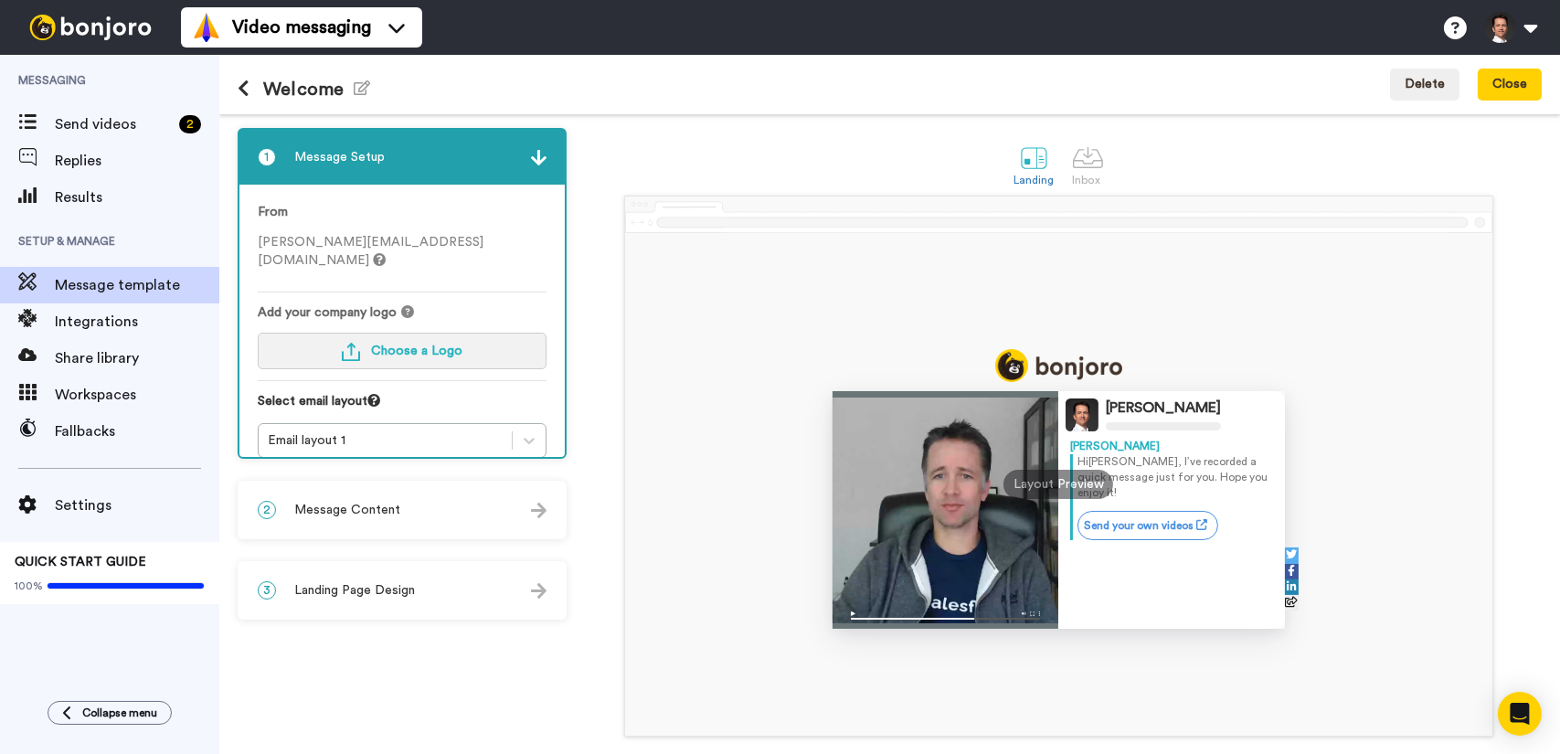
click at [461, 333] on button "Choose a Logo" at bounding box center [402, 351] width 289 height 37
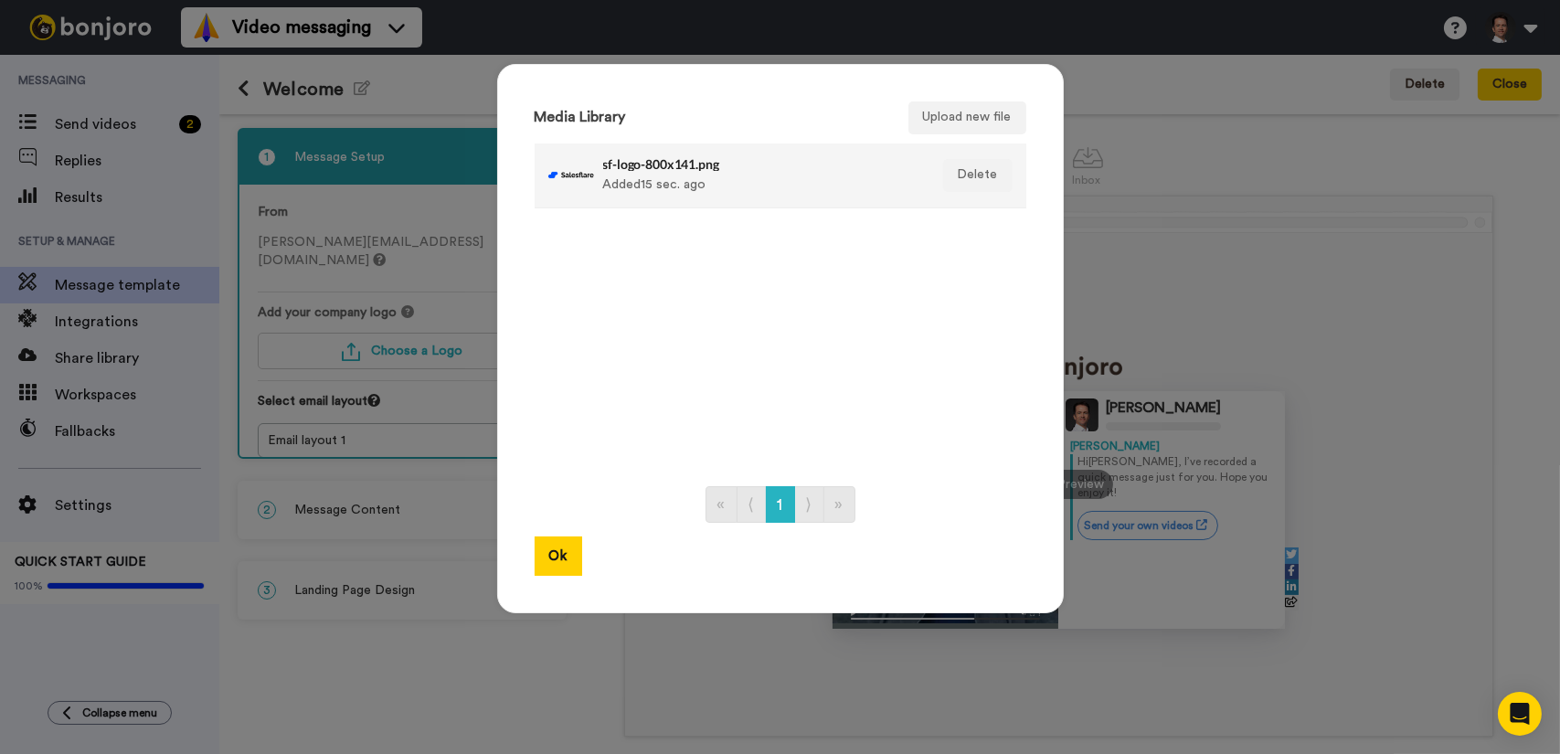
click at [729, 183] on div "sf-logo-800x141.png Added 15 sec. ago" at bounding box center [760, 176] width 315 height 46
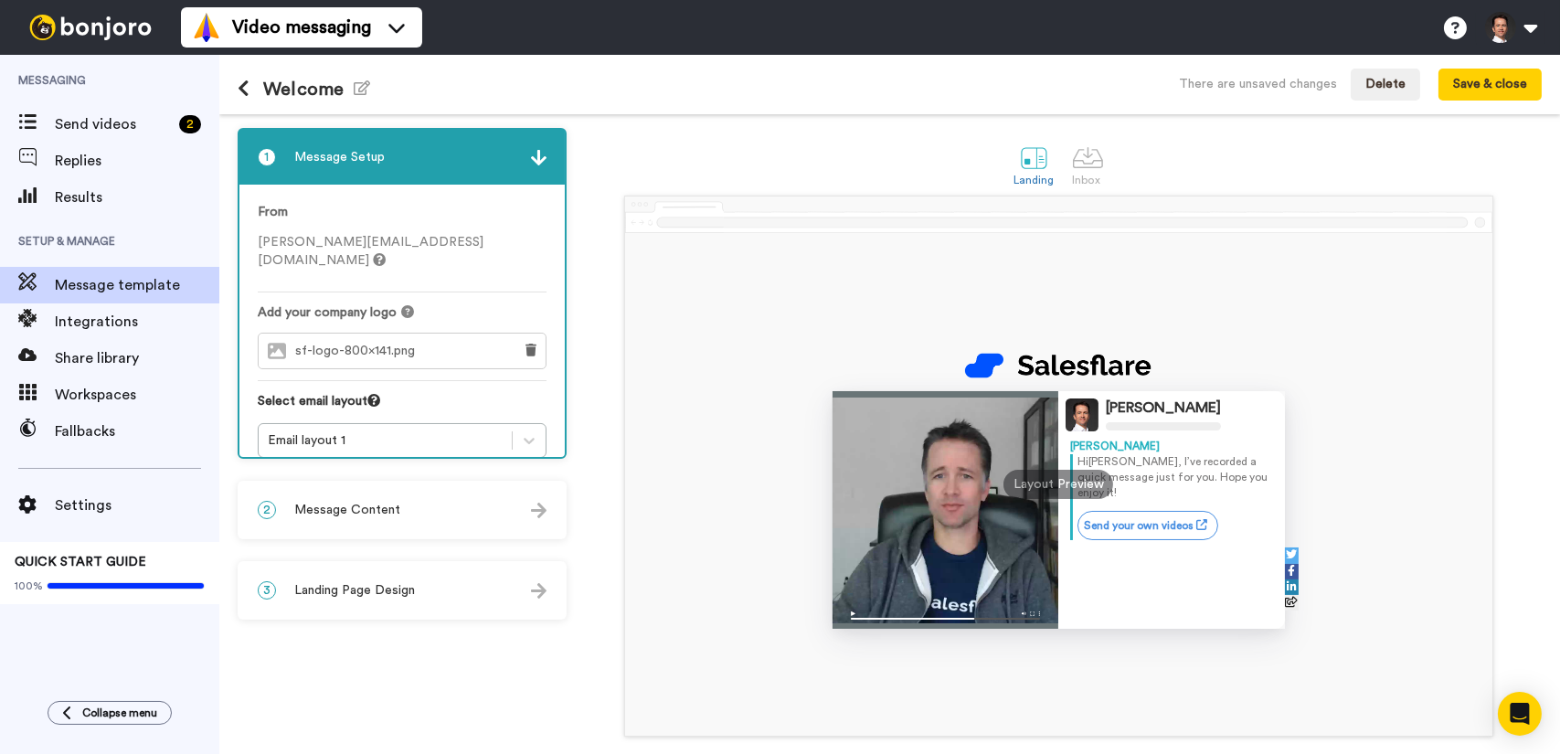
click at [419, 527] on div "2 Message Content" at bounding box center [401, 509] width 325 height 55
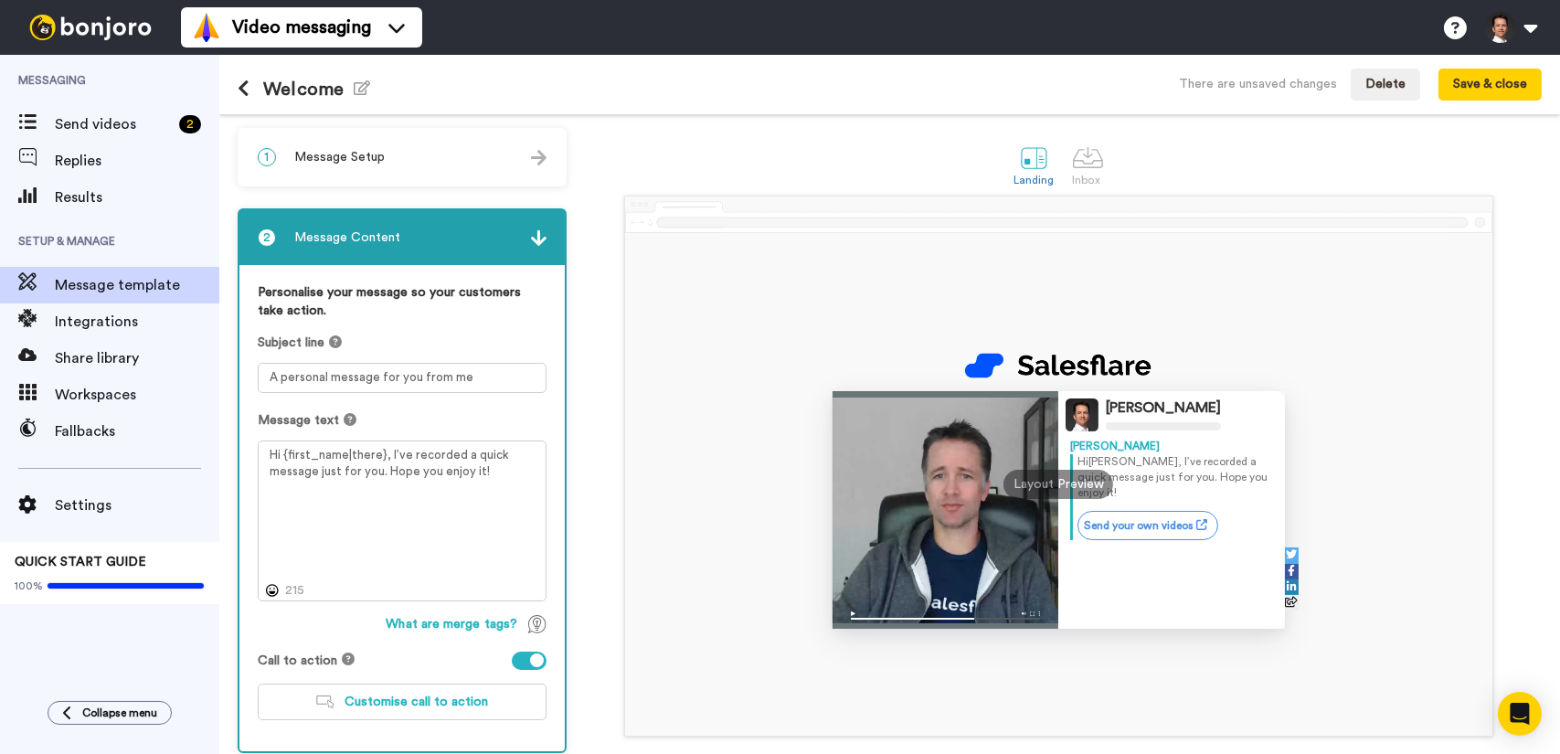
scroll to position [91, 0]
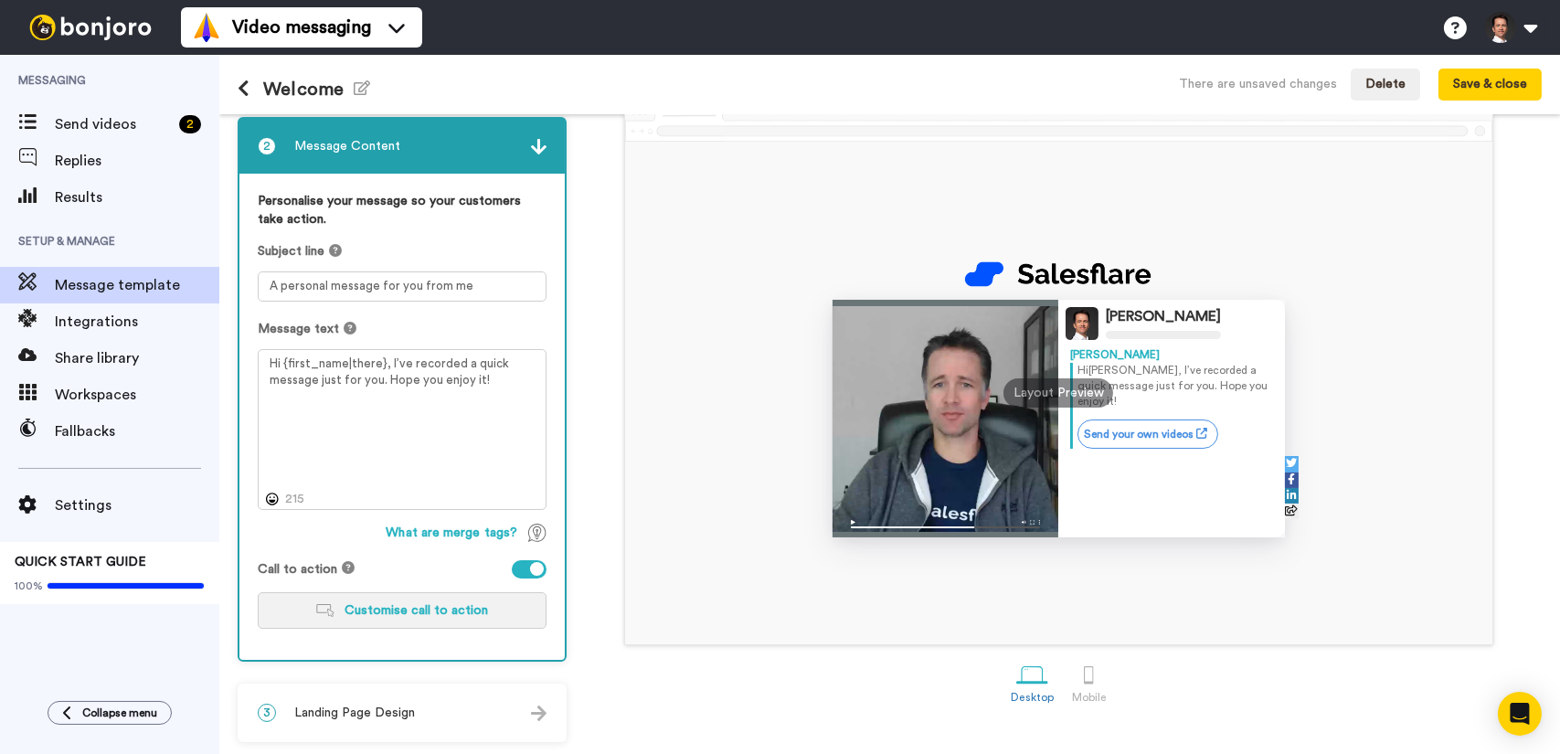
click at [474, 616] on button "Customise call to action" at bounding box center [402, 610] width 289 height 37
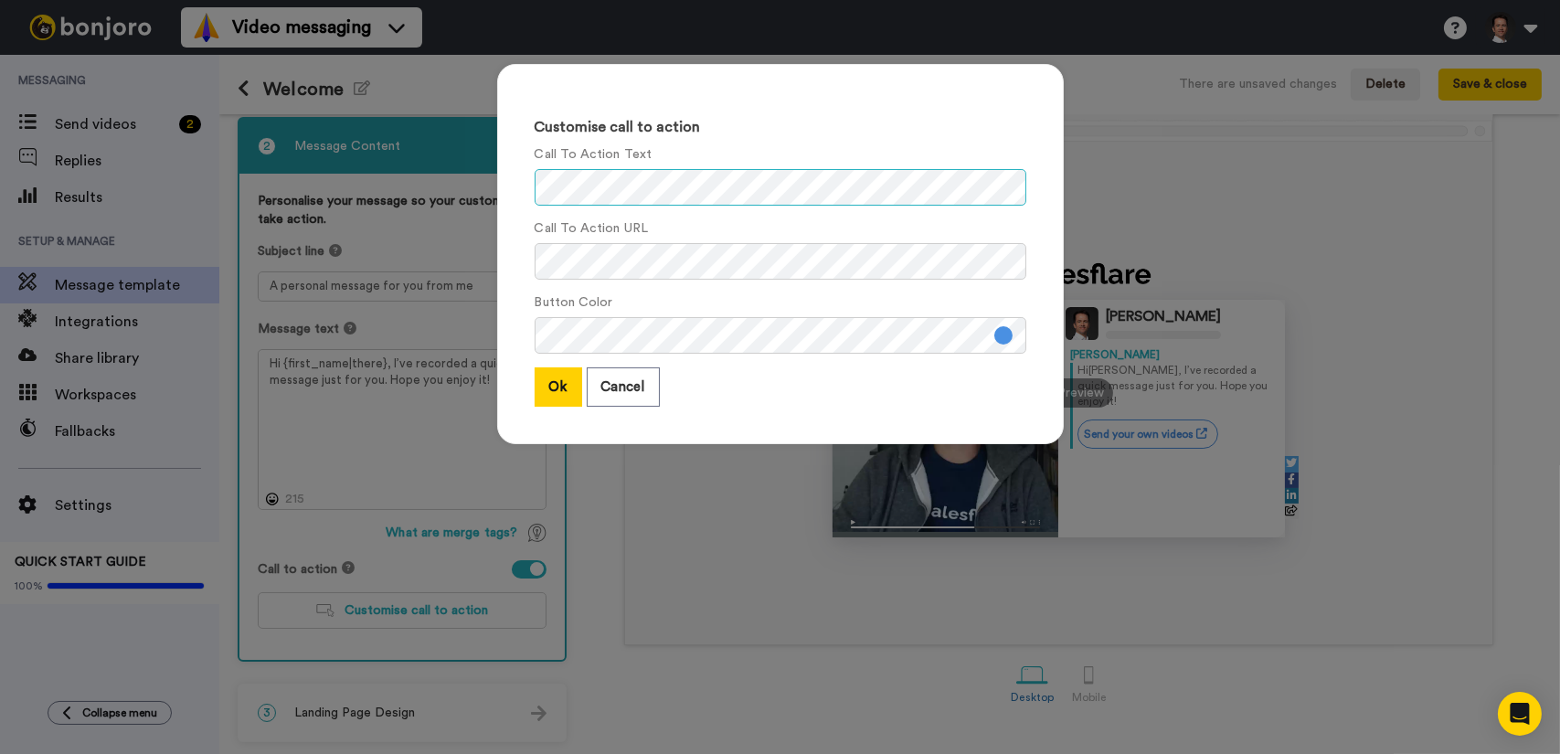
click at [510, 188] on div "Customise call to action Call To Action Text Call To Action URL Button Color Ok…" at bounding box center [780, 254] width 567 height 380
click at [460, 170] on div "Customise call to action Call To Action Text Call To Action URL Button Color Ok…" at bounding box center [780, 377] width 1560 height 754
click at [409, 262] on div "Customise call to action Call To Action Text Call To Action URL Button Color Ok…" at bounding box center [780, 377] width 1560 height 754
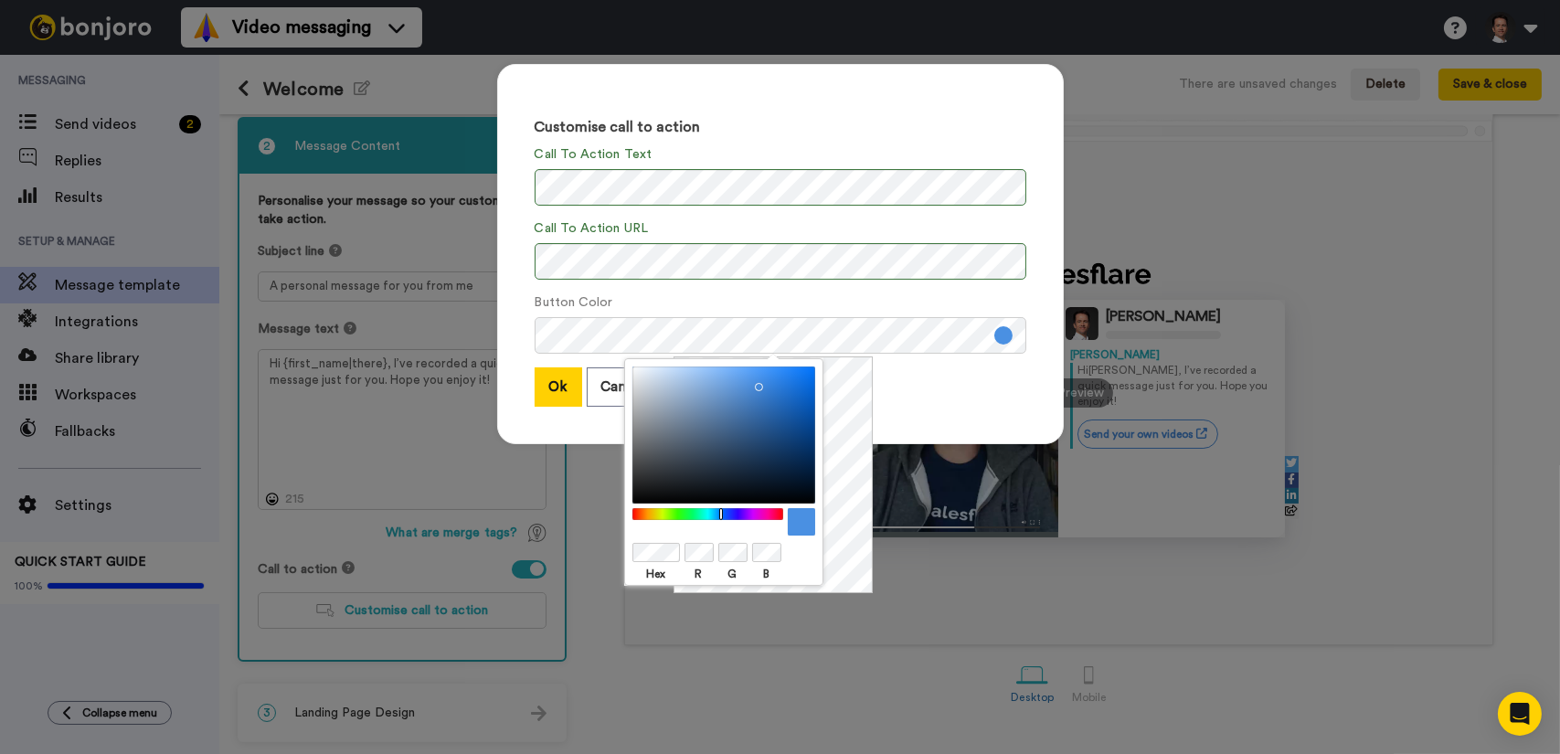
click at [976, 409] on div "Customise call to action Call To Action Text Call To Action URL Button Color Ok…" at bounding box center [780, 254] width 567 height 380
click at [548, 387] on button "Ok" at bounding box center [559, 386] width 48 height 39
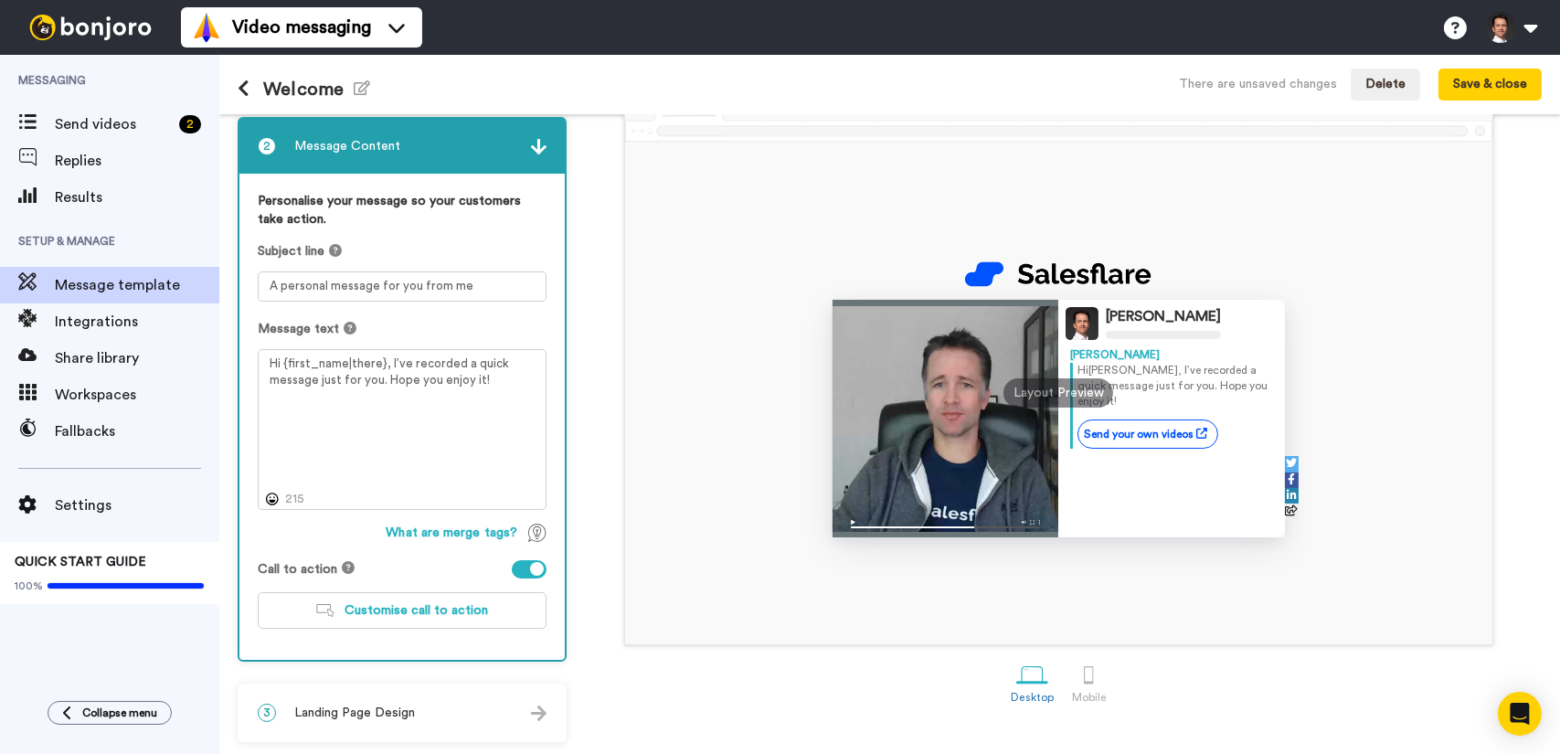
click at [313, 708] on span "Landing Page Design" at bounding box center [354, 713] width 121 height 18
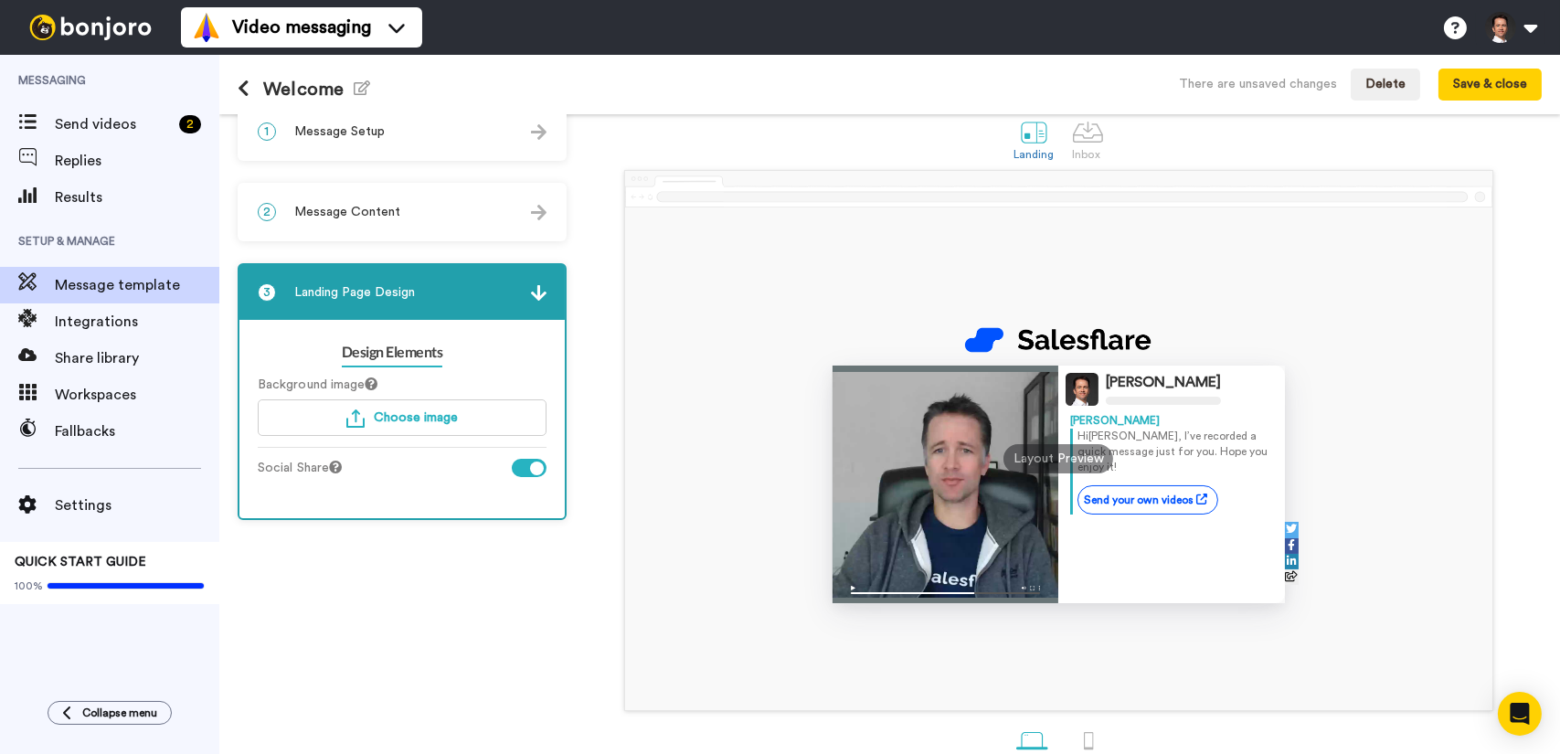
scroll to position [0, 0]
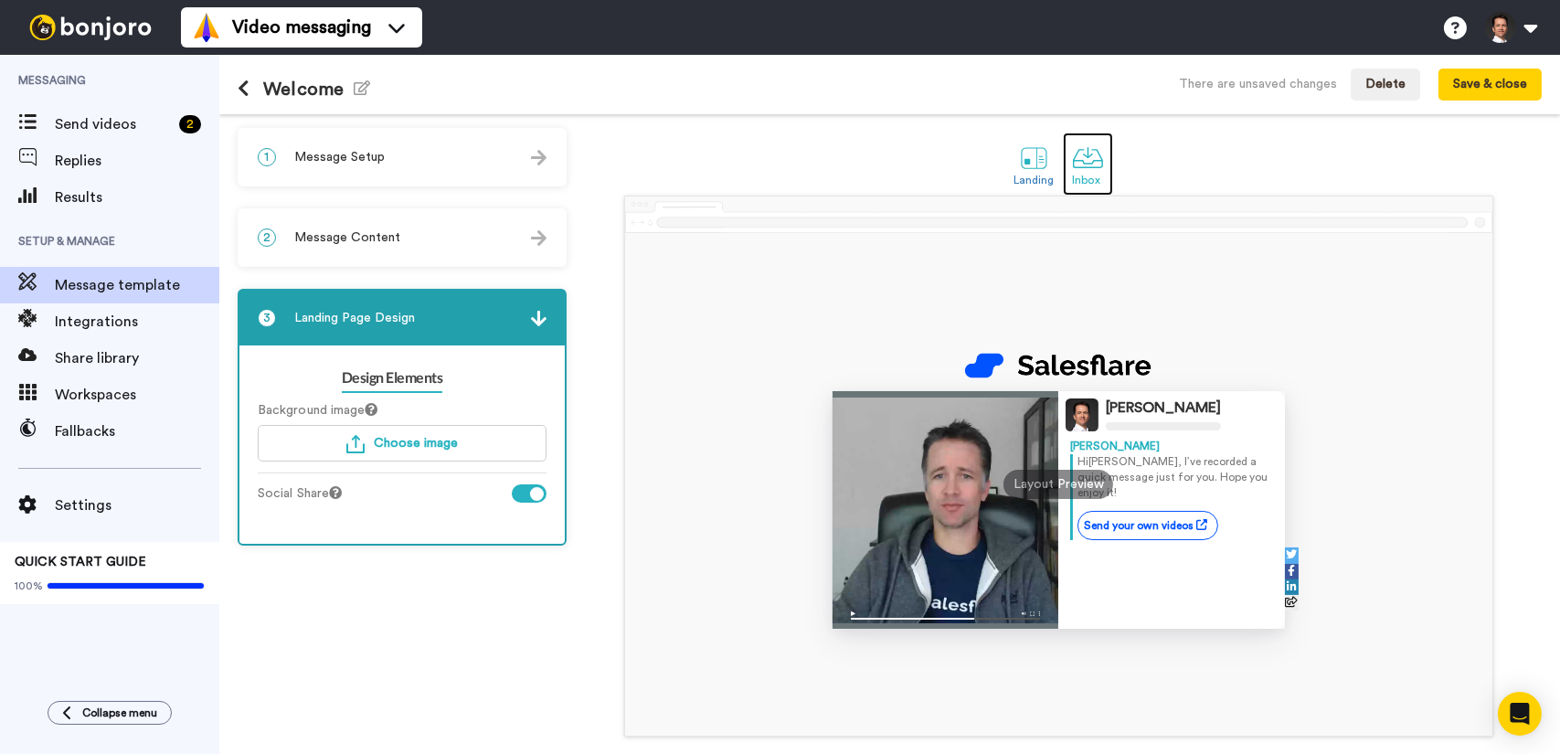
click at [1076, 168] on div at bounding box center [1088, 158] width 32 height 32
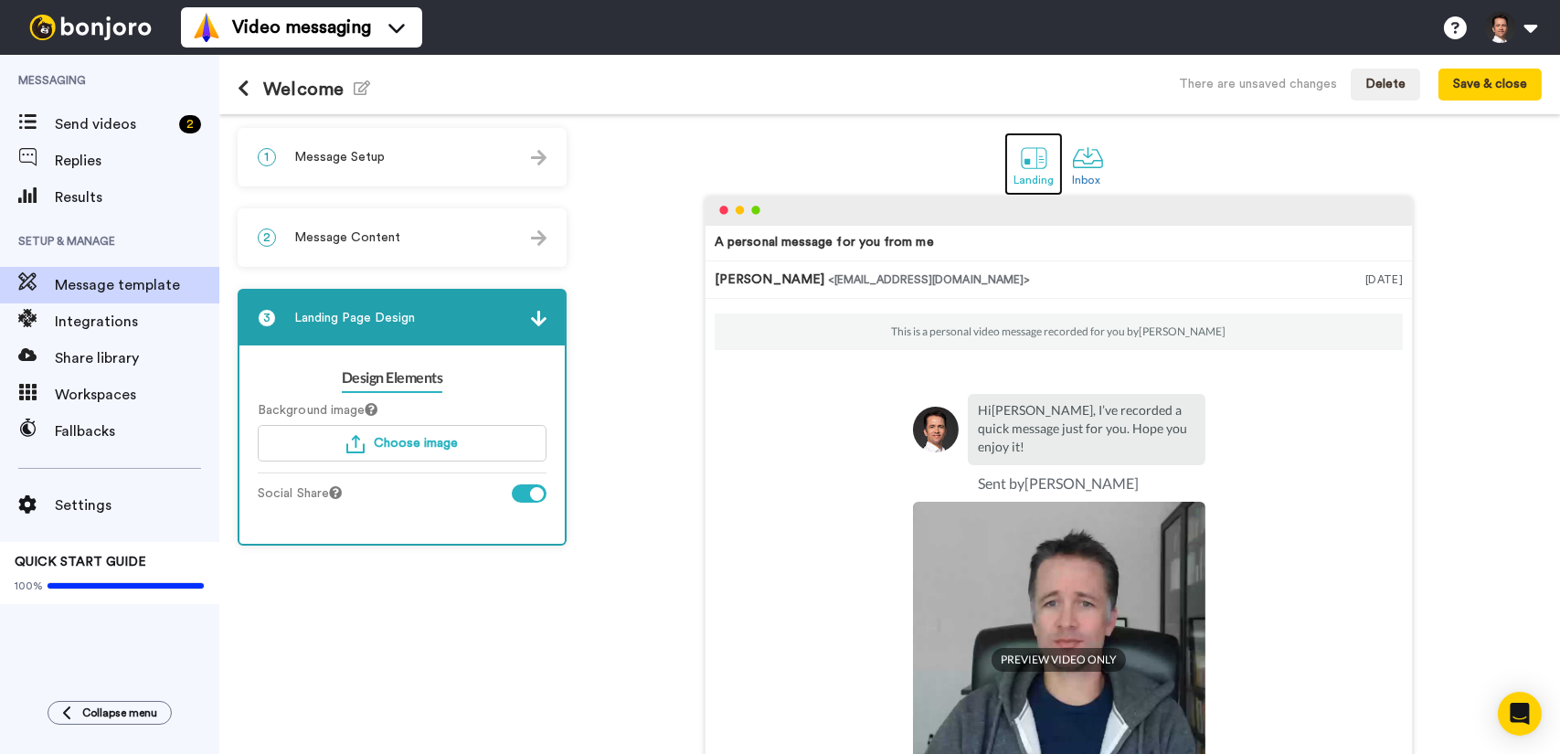
click at [1018, 162] on div at bounding box center [1034, 158] width 32 height 32
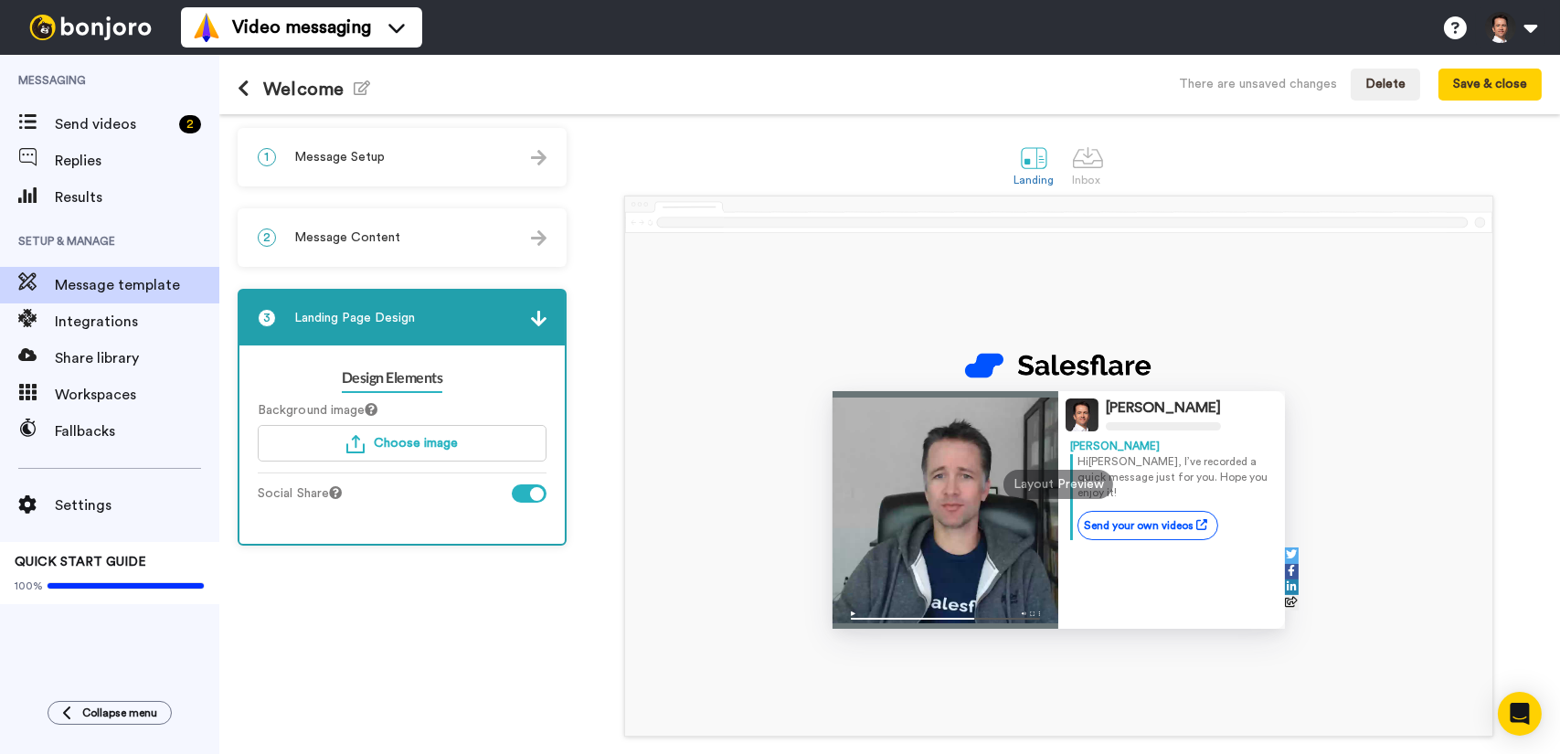
click at [532, 490] on div at bounding box center [537, 494] width 14 height 14
click at [404, 238] on div "2 Message Content" at bounding box center [401, 237] width 325 height 55
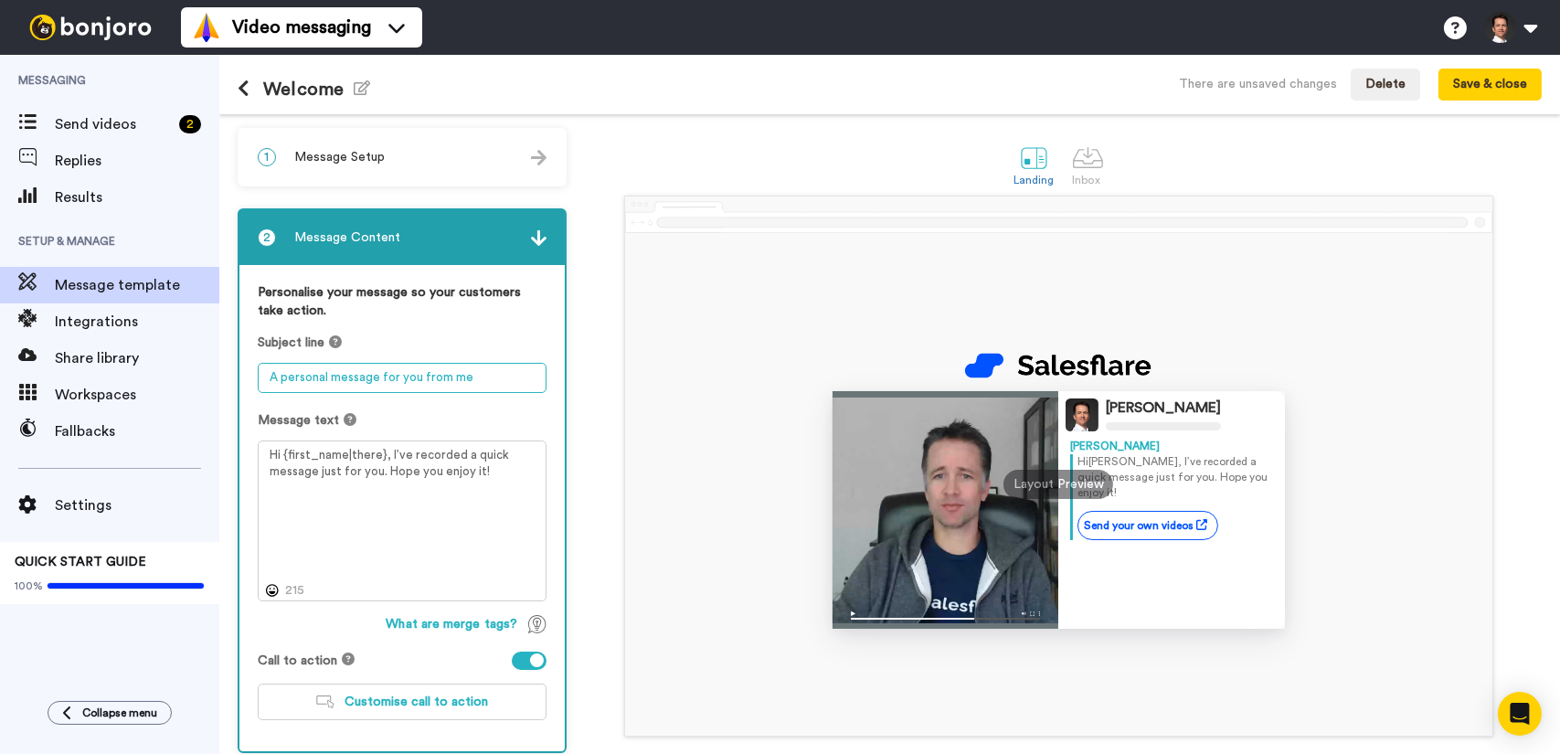
drag, startPoint x: 270, startPoint y: 378, endPoint x: 509, endPoint y: 387, distance: 238.7
click at [509, 387] on textarea "A personal message for you from me" at bounding box center [402, 378] width 289 height 30
type textarea "I"
type textarea "W"
click at [387, 451] on textarea "Hi {first_name|there}, I’ve recorded a quick message just for you. Hope you enj…" at bounding box center [402, 520] width 289 height 161
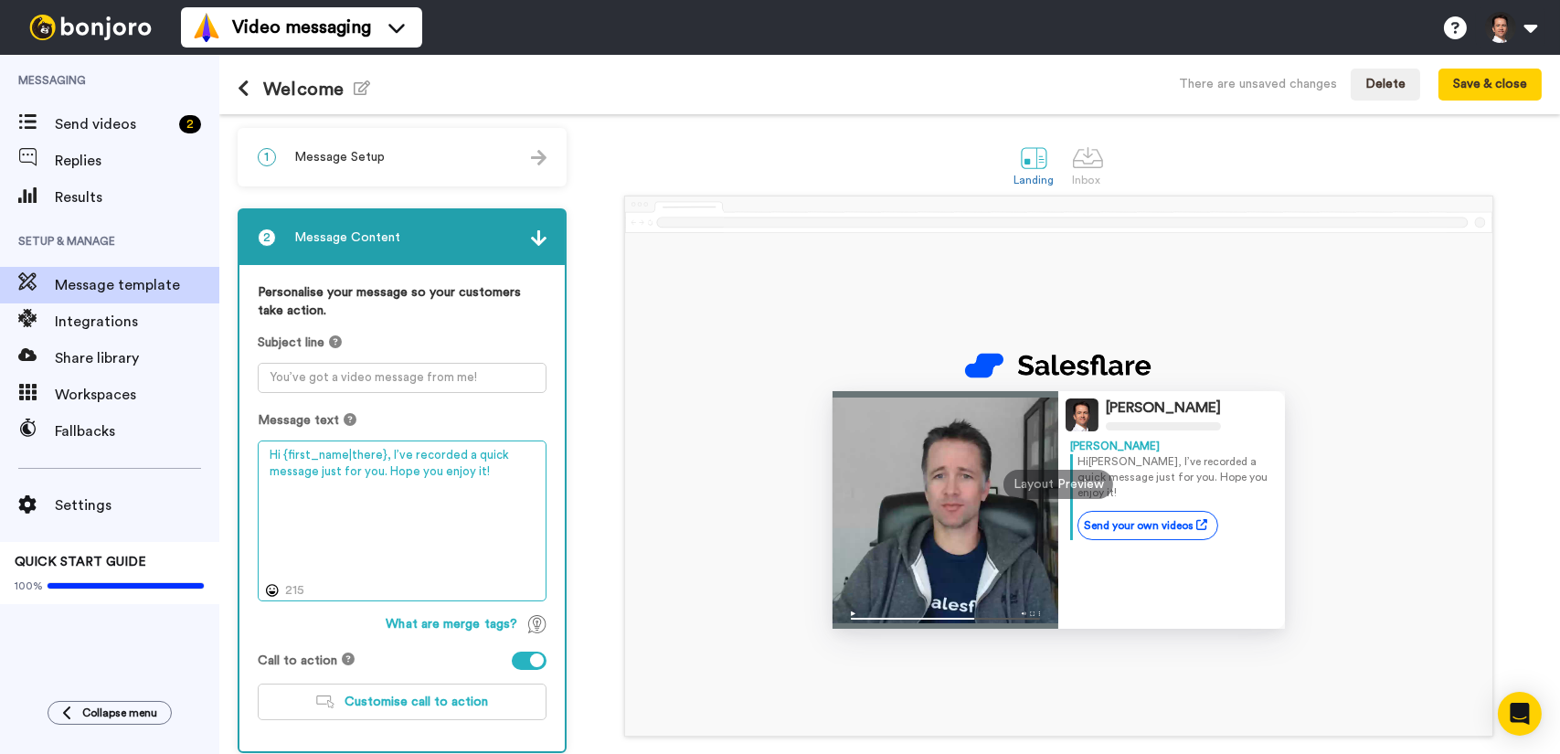
click at [385, 451] on textarea "Hi {first_name|there}, I’ve recorded a quick message just for you. Hope you enj…" at bounding box center [402, 520] width 289 height 161
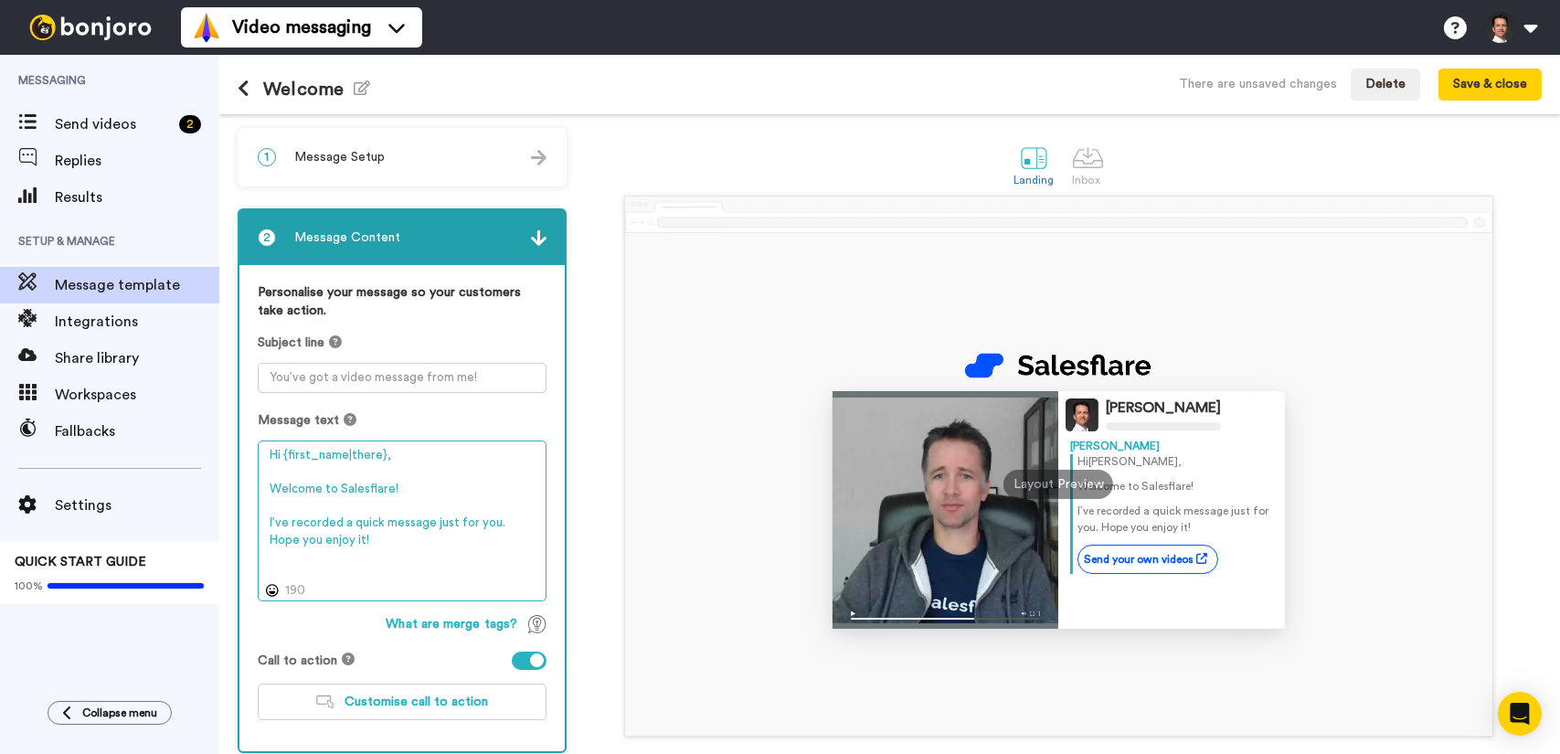
drag, startPoint x: 336, startPoint y: 542, endPoint x: 257, endPoint y: 544, distance: 79.5
click at [256, 544] on div "Personalise your message so your customers take action. Subject line Message te…" at bounding box center [401, 508] width 325 height 487
click at [503, 518] on textarea "Hi {first_name|there}, Welcome to Salesflare! I’ve recorded a quick message jus…" at bounding box center [402, 520] width 289 height 161
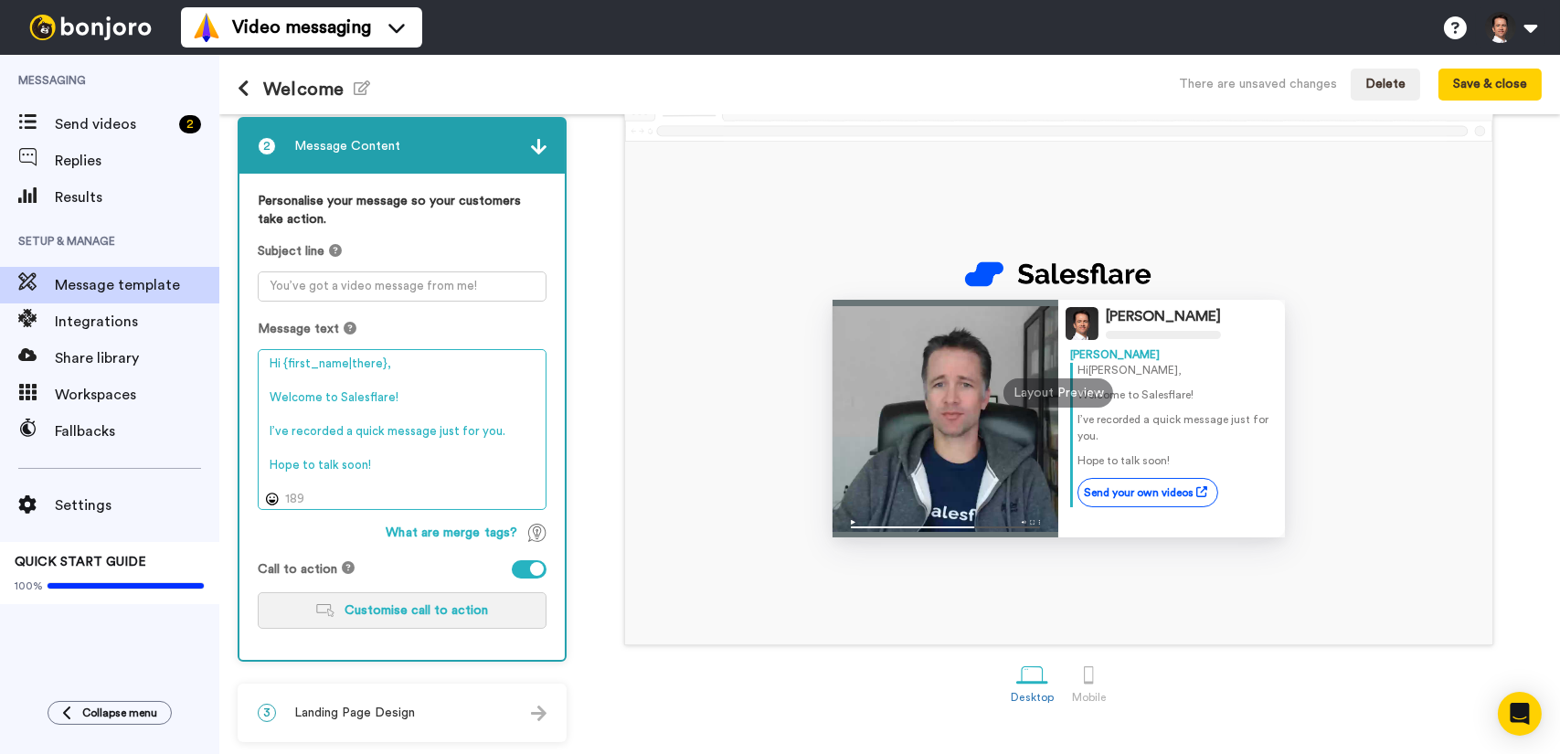
type textarea "Hi {first_name|there}, Welcome to Salesflare! I’ve recorded a quick message jus…"
click at [429, 604] on span "Customise call to action" at bounding box center [416, 610] width 143 height 13
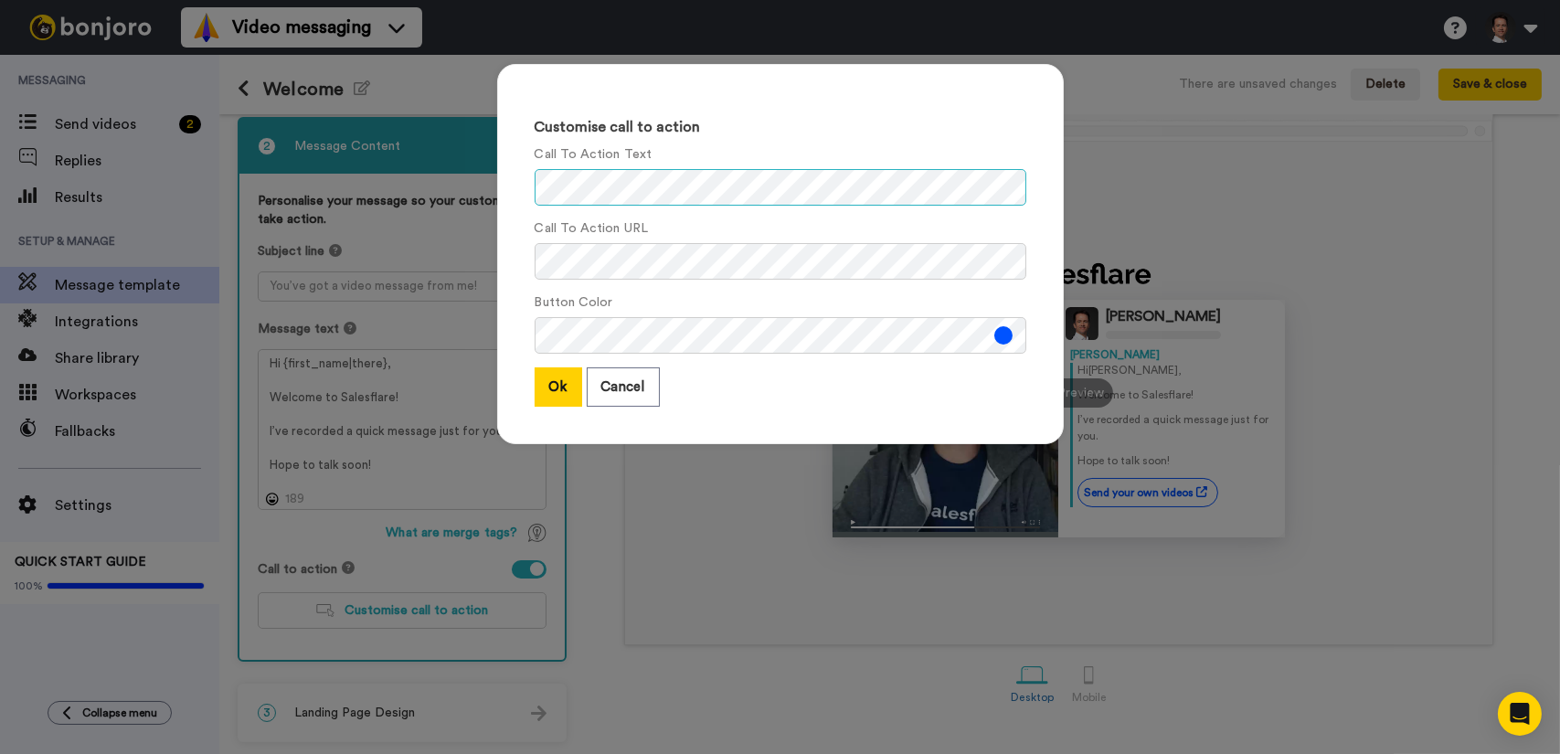
click at [411, 184] on div "Customise call to action Call To Action Text Call To Action URL Button Color Ok…" at bounding box center [780, 377] width 1560 height 754
click at [554, 383] on button "Ok" at bounding box center [559, 386] width 48 height 39
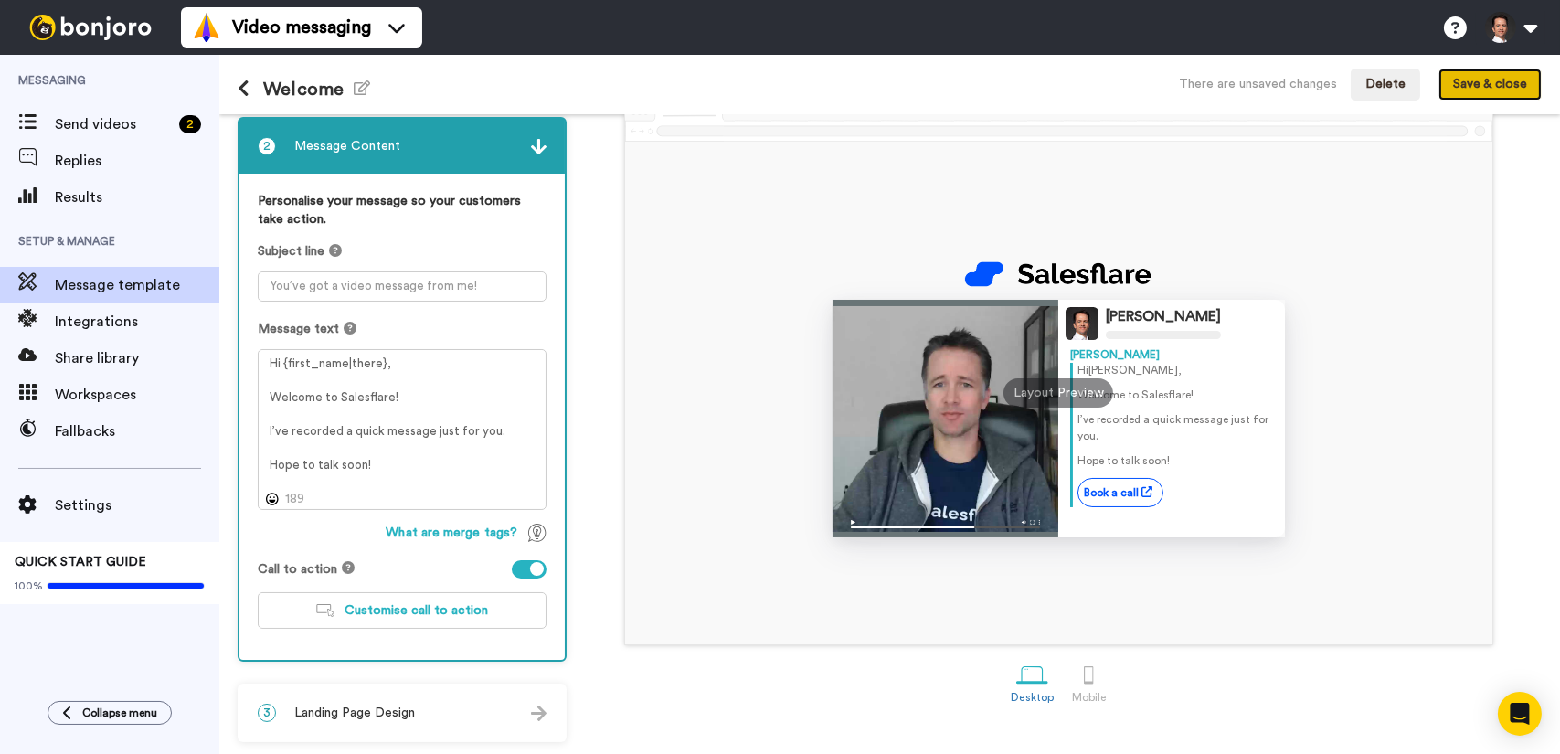
click at [1500, 77] on button "Save & close" at bounding box center [1489, 85] width 103 height 33
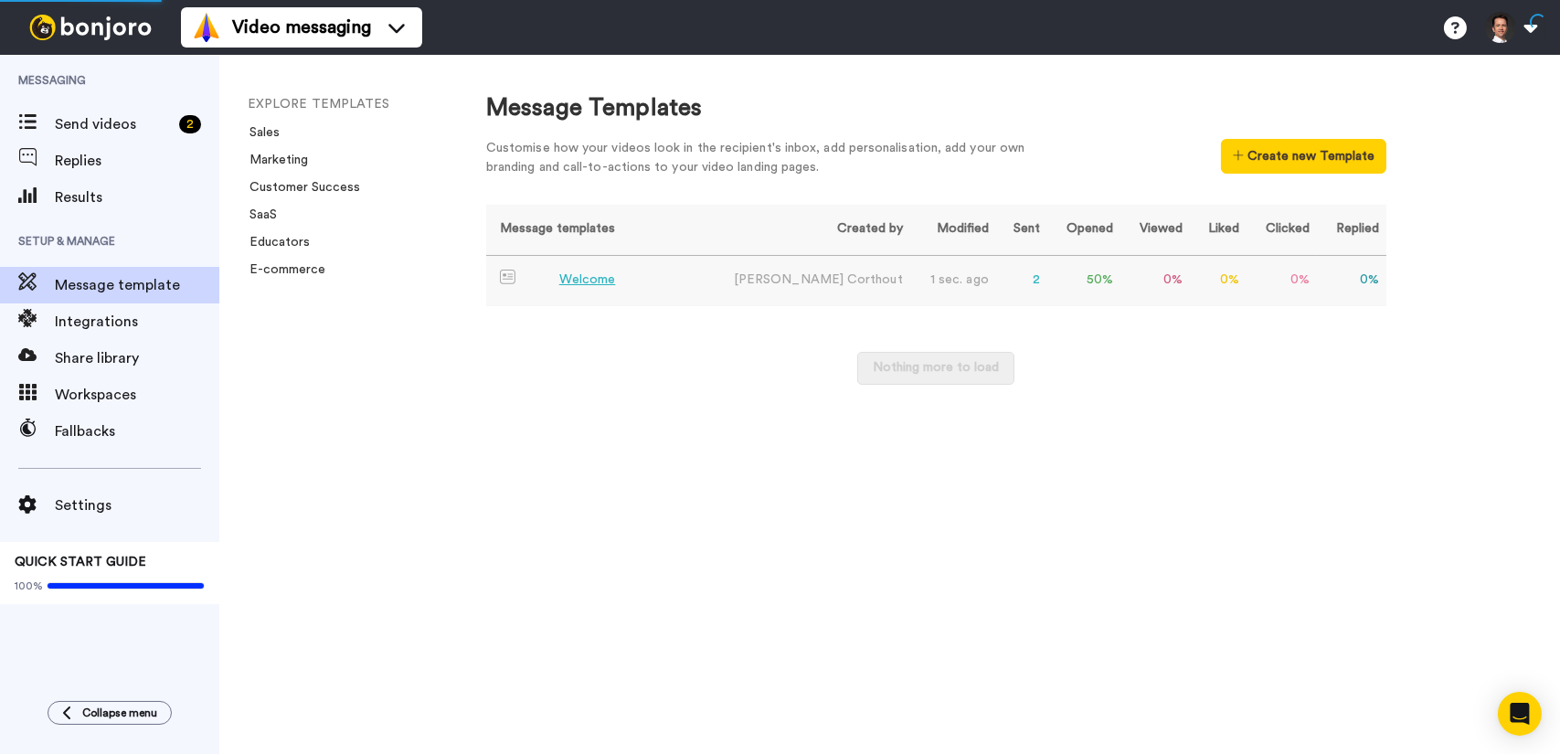
click at [580, 281] on div "Welcome" at bounding box center [587, 279] width 57 height 19
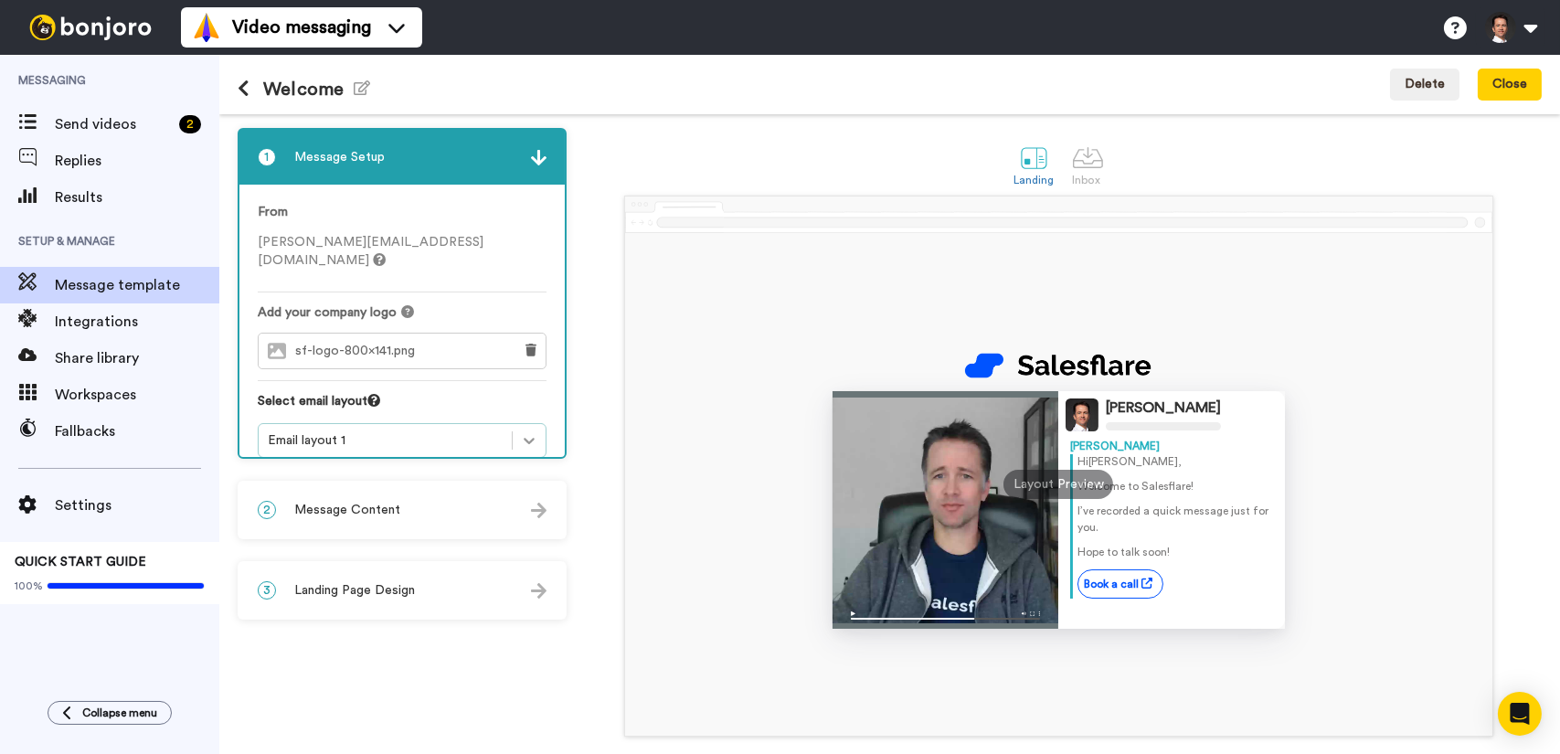
click at [535, 431] on icon at bounding box center [529, 440] width 18 height 18
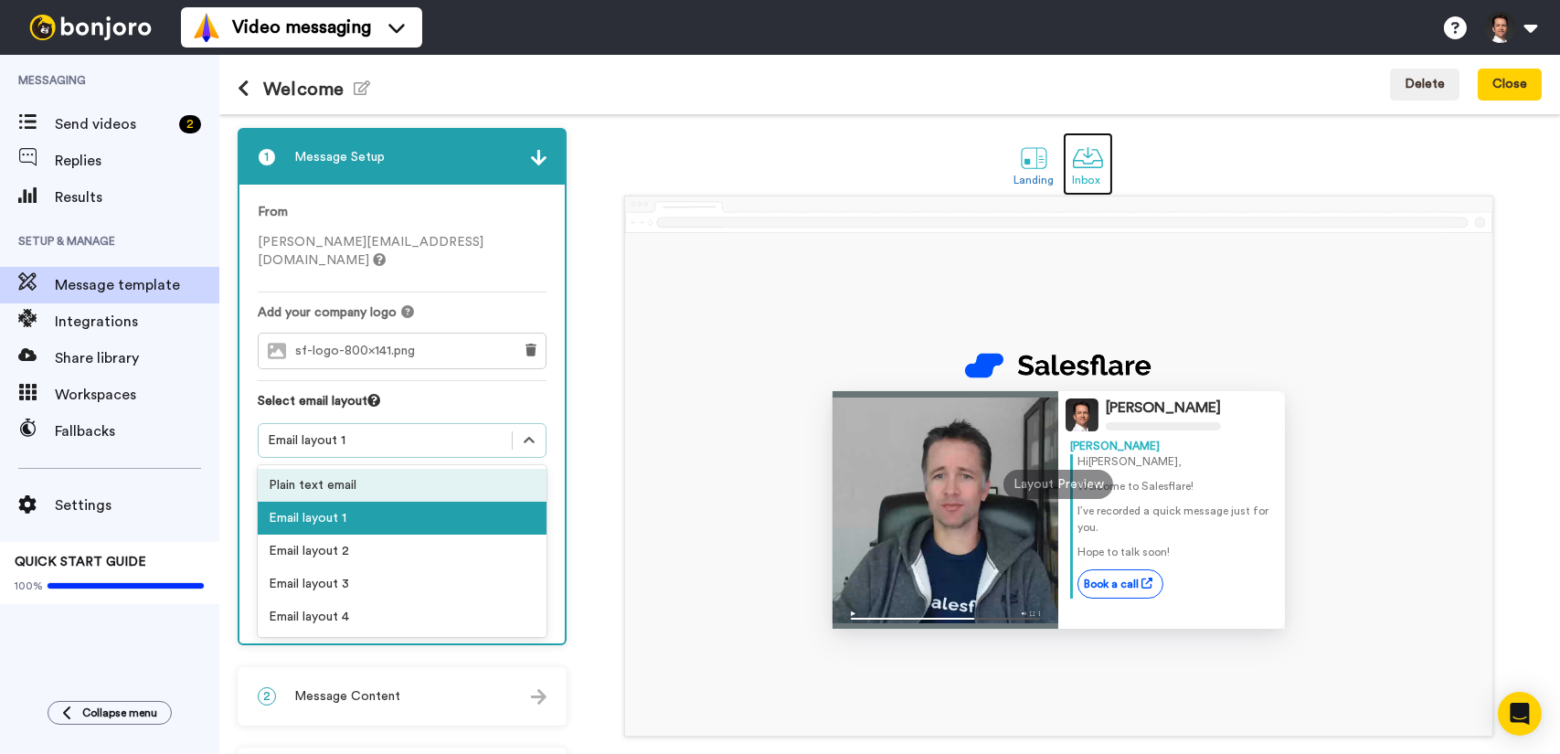
click at [1088, 157] on div at bounding box center [1088, 158] width 32 height 32
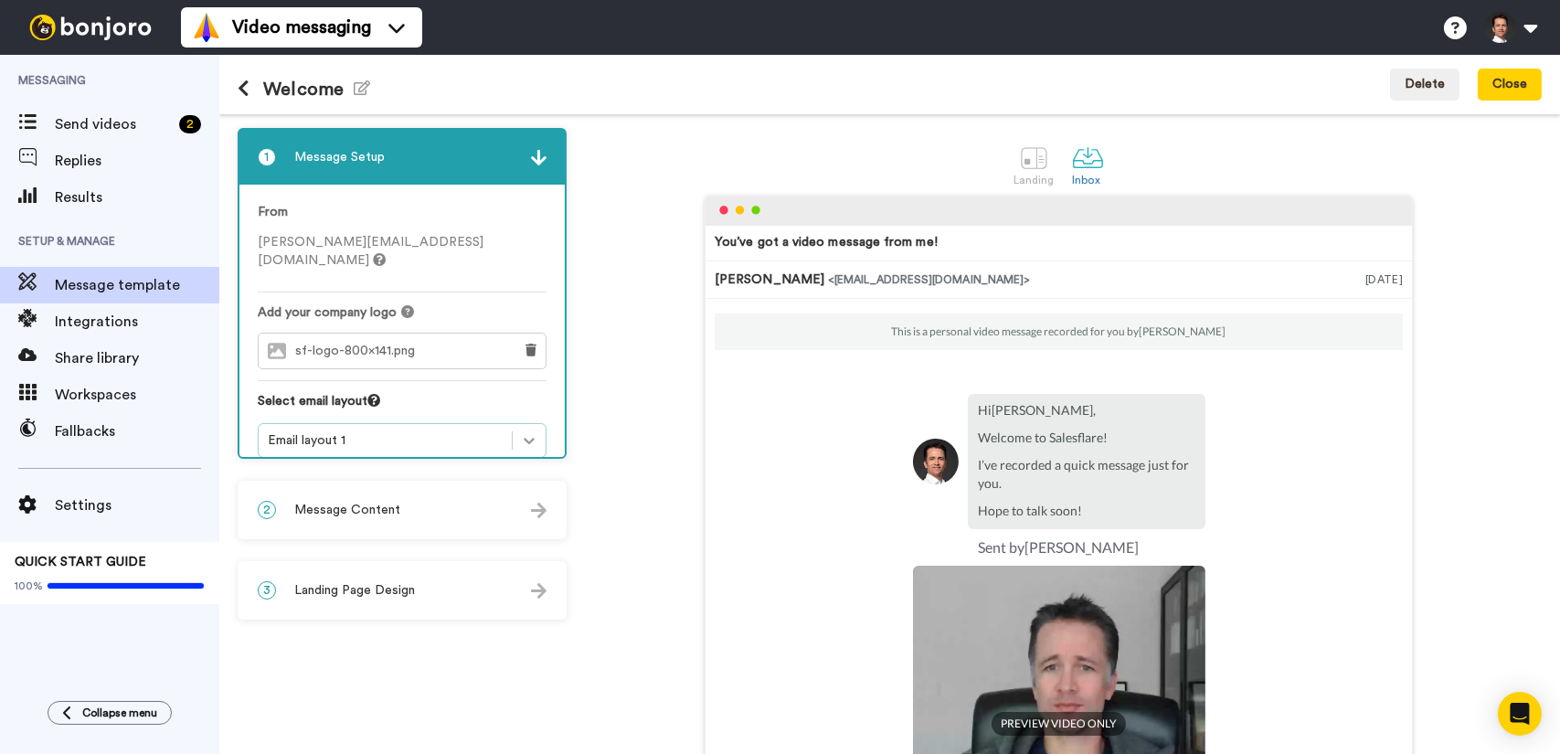
click at [533, 431] on icon at bounding box center [529, 440] width 18 height 18
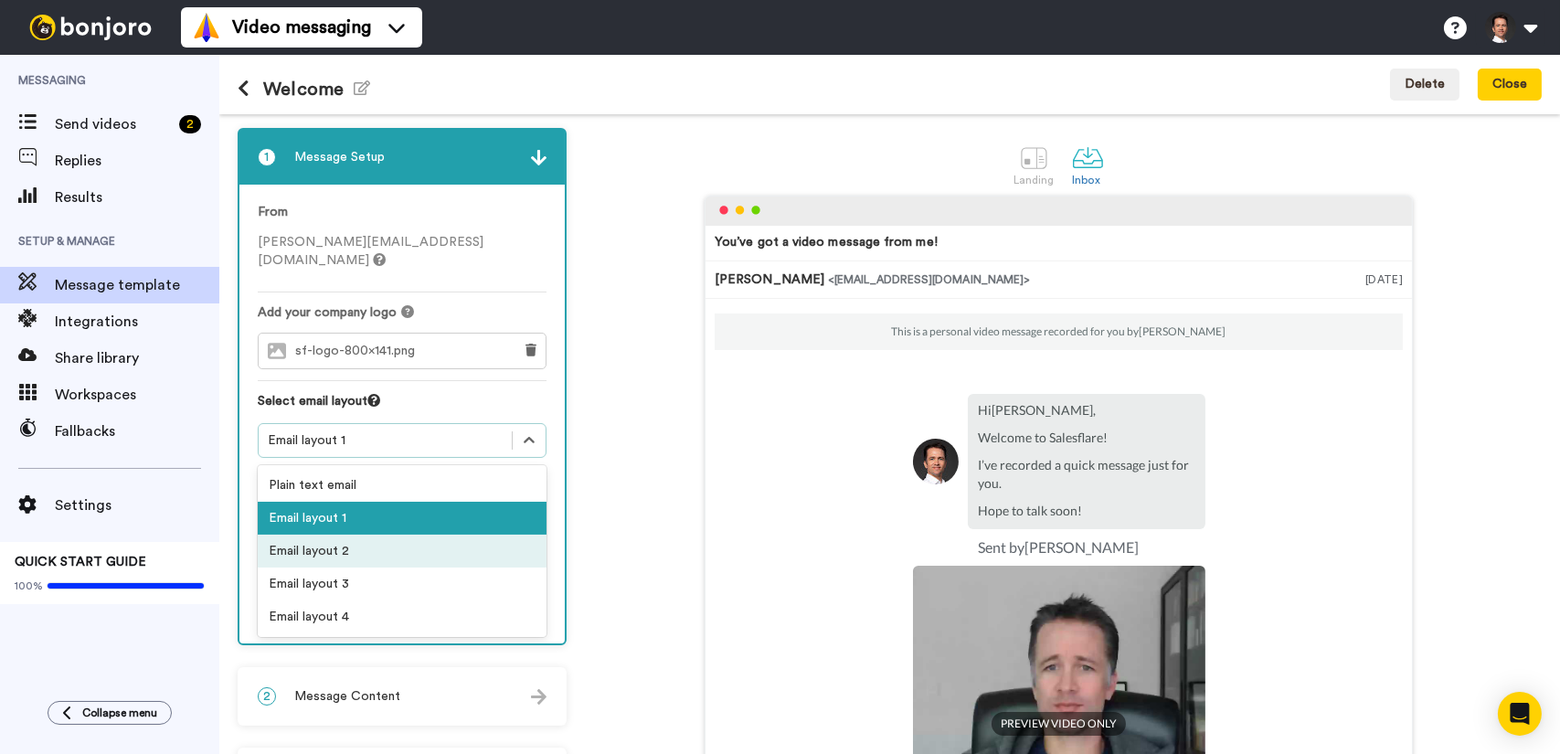
click at [435, 535] on div "Email layout 2" at bounding box center [402, 551] width 289 height 33
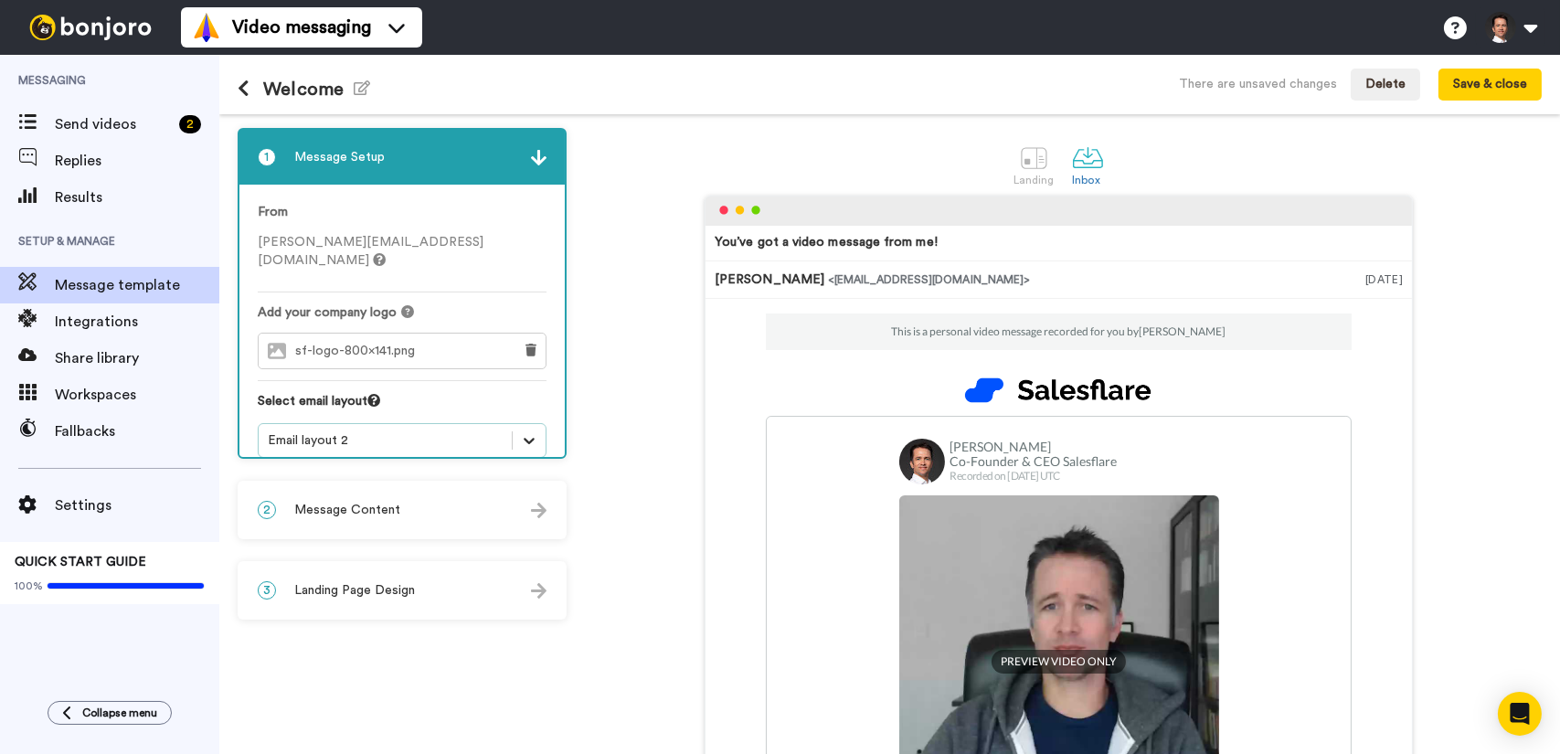
click at [527, 431] on icon at bounding box center [529, 440] width 18 height 18
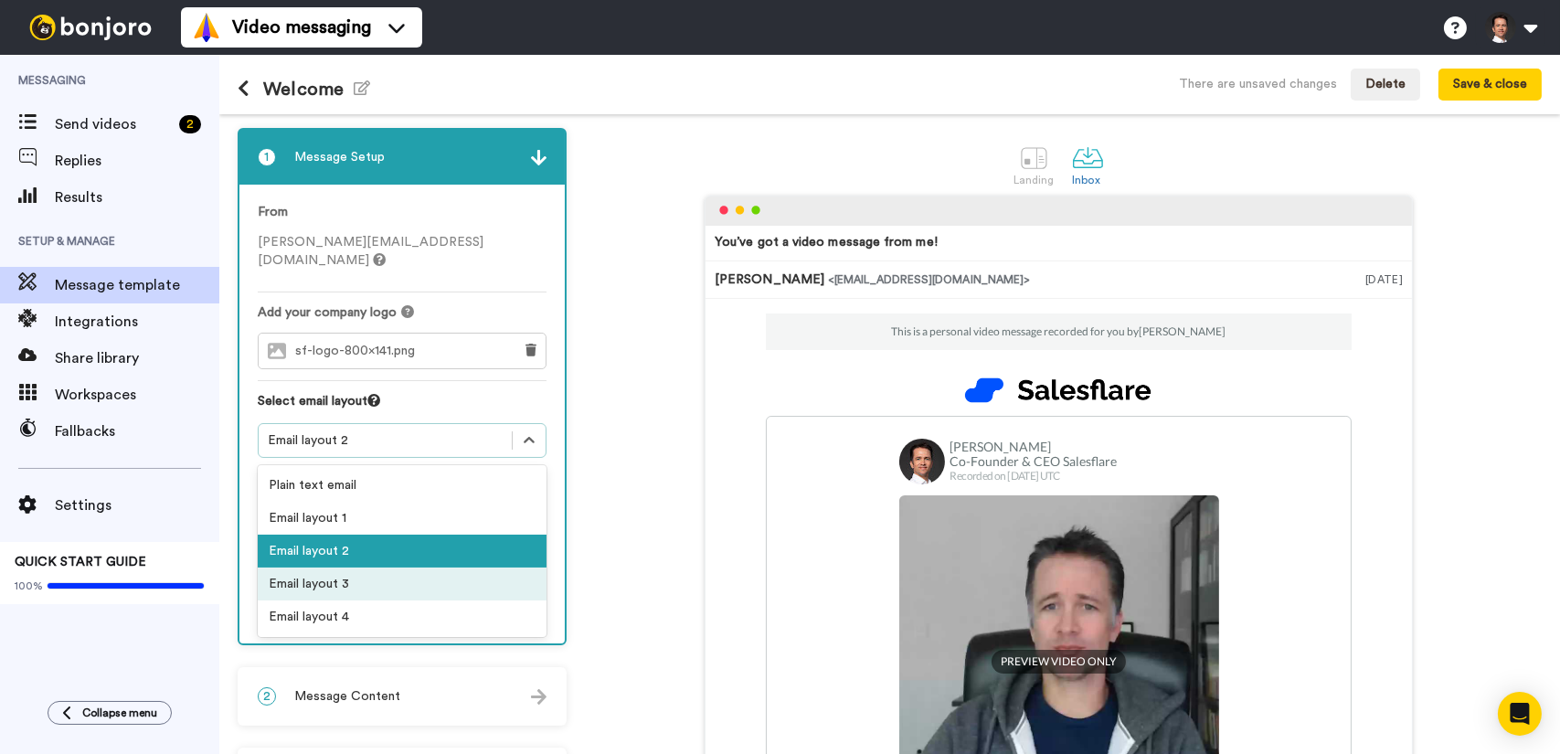
click at [401, 567] on div "Email layout 3" at bounding box center [402, 583] width 289 height 33
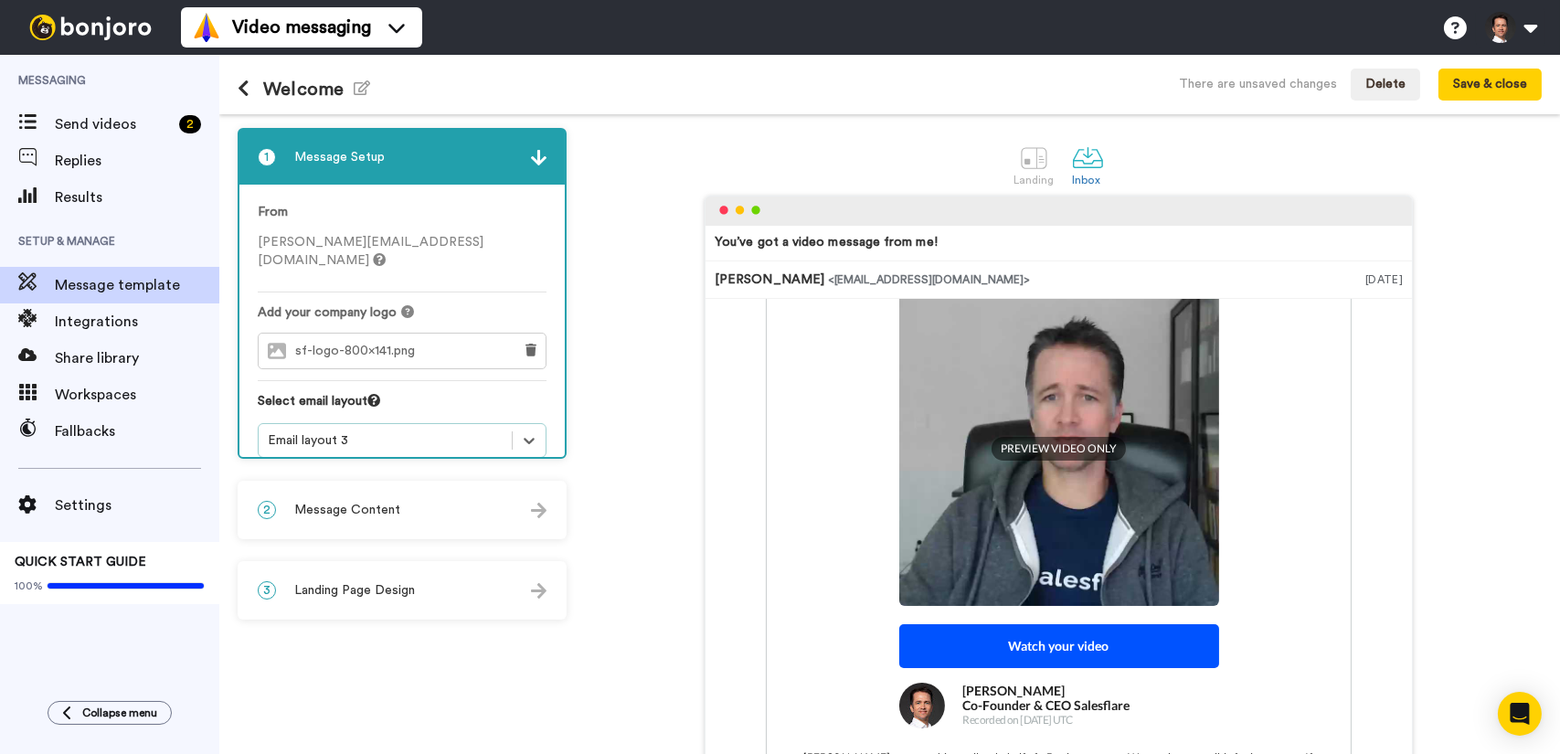
scroll to position [274, 0]
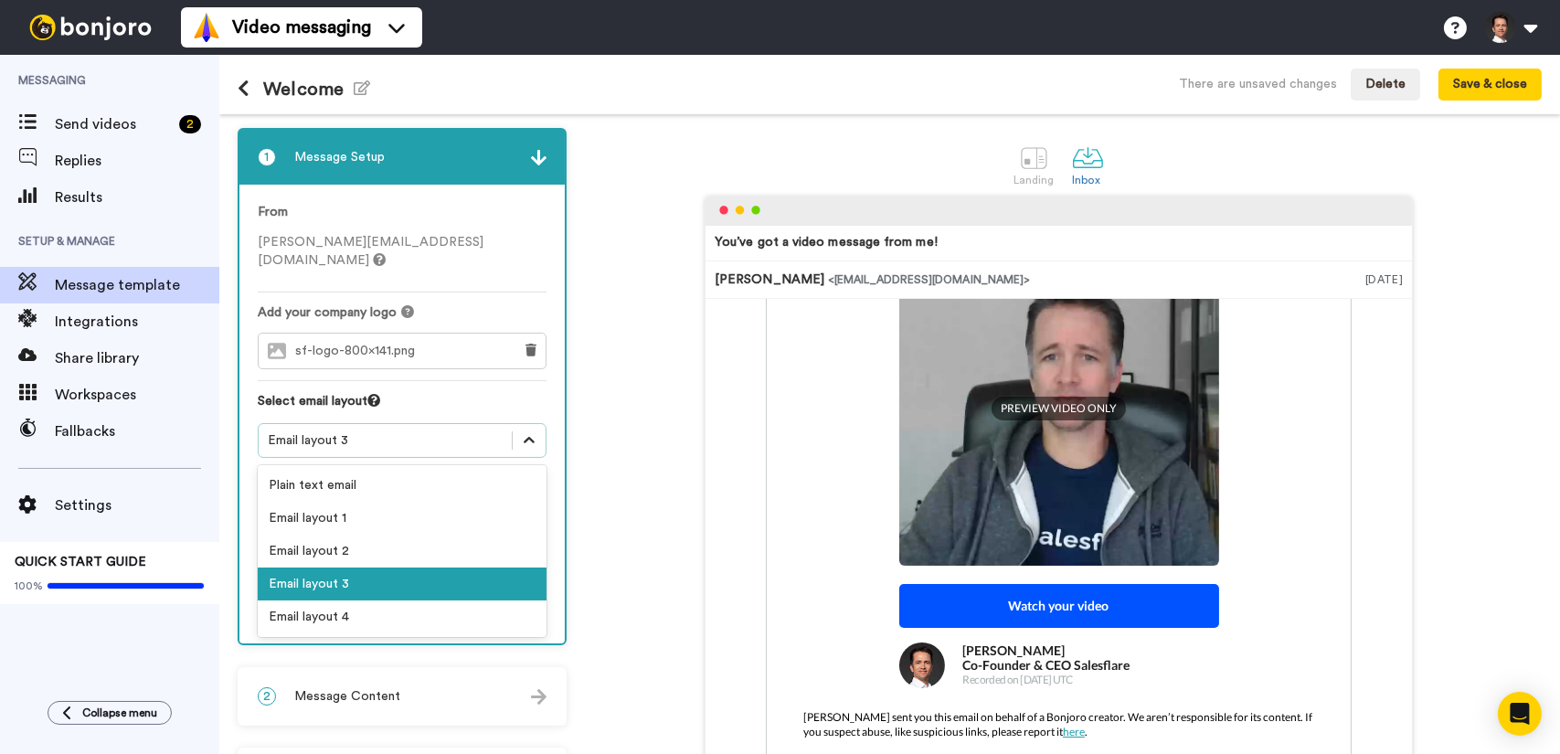
click at [529, 432] on div at bounding box center [529, 440] width 33 height 33
click at [424, 600] on div "Email layout 4" at bounding box center [402, 616] width 289 height 33
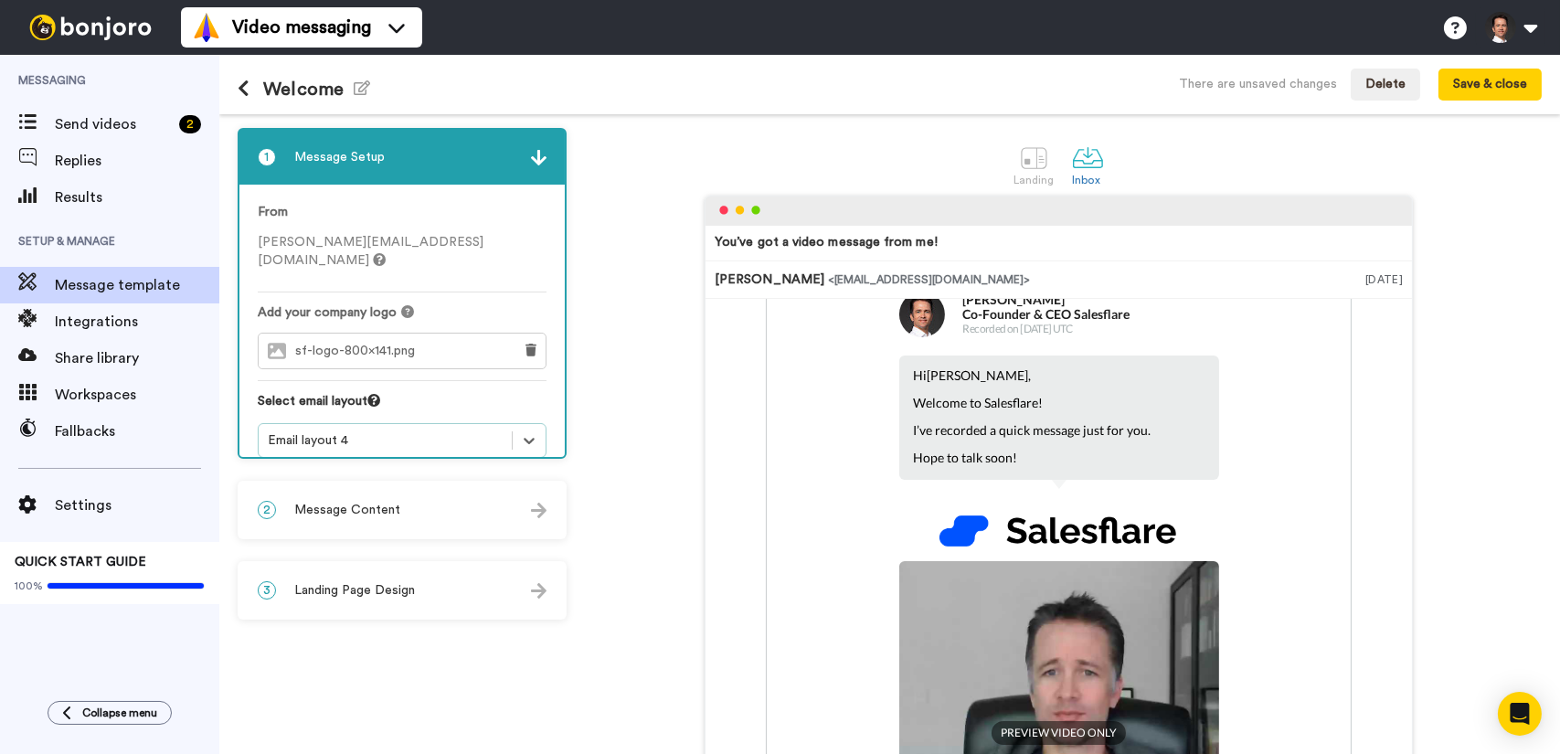
scroll to position [0, 0]
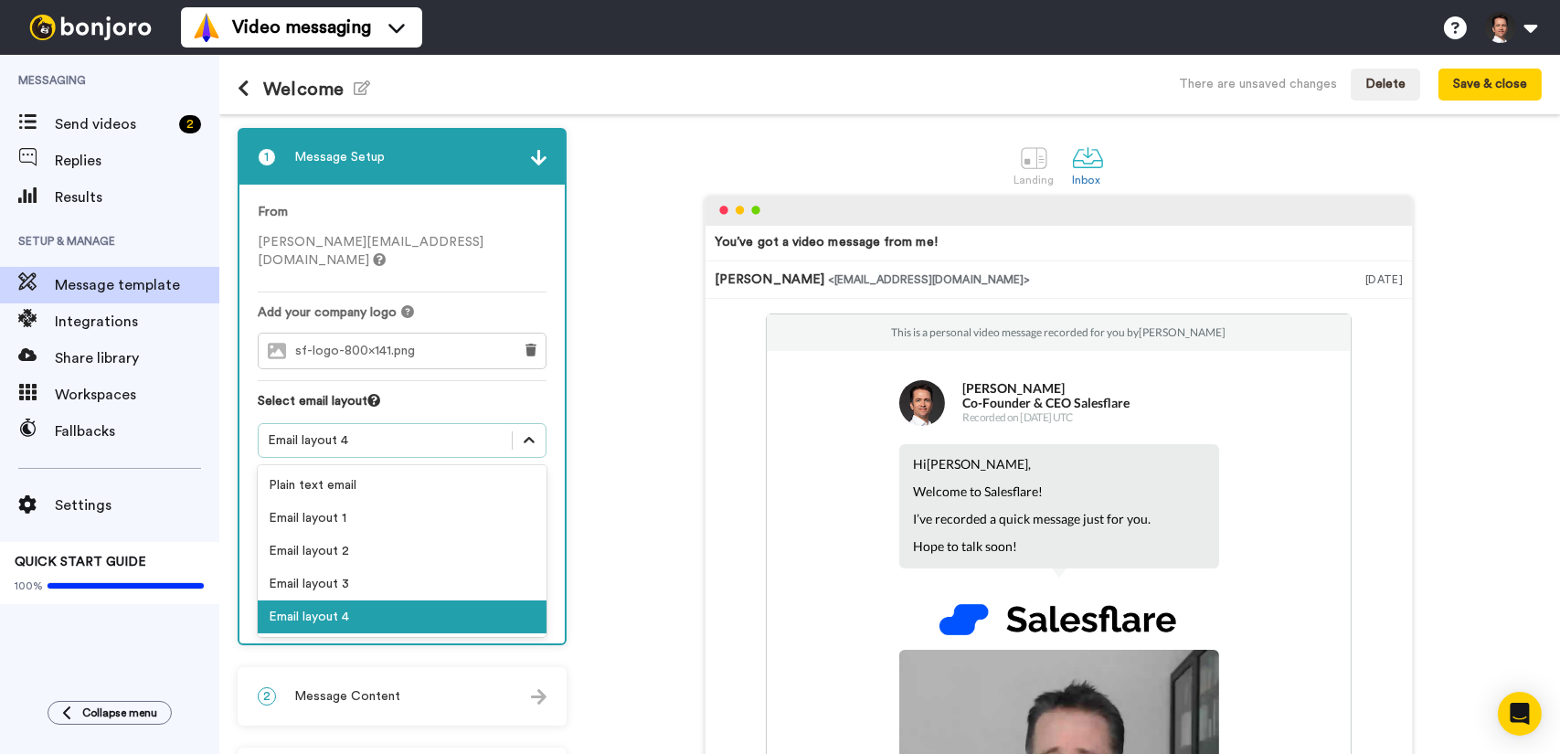
click at [520, 436] on div at bounding box center [529, 440] width 33 height 33
click at [458, 536] on div "Email layout 2" at bounding box center [402, 551] width 289 height 33
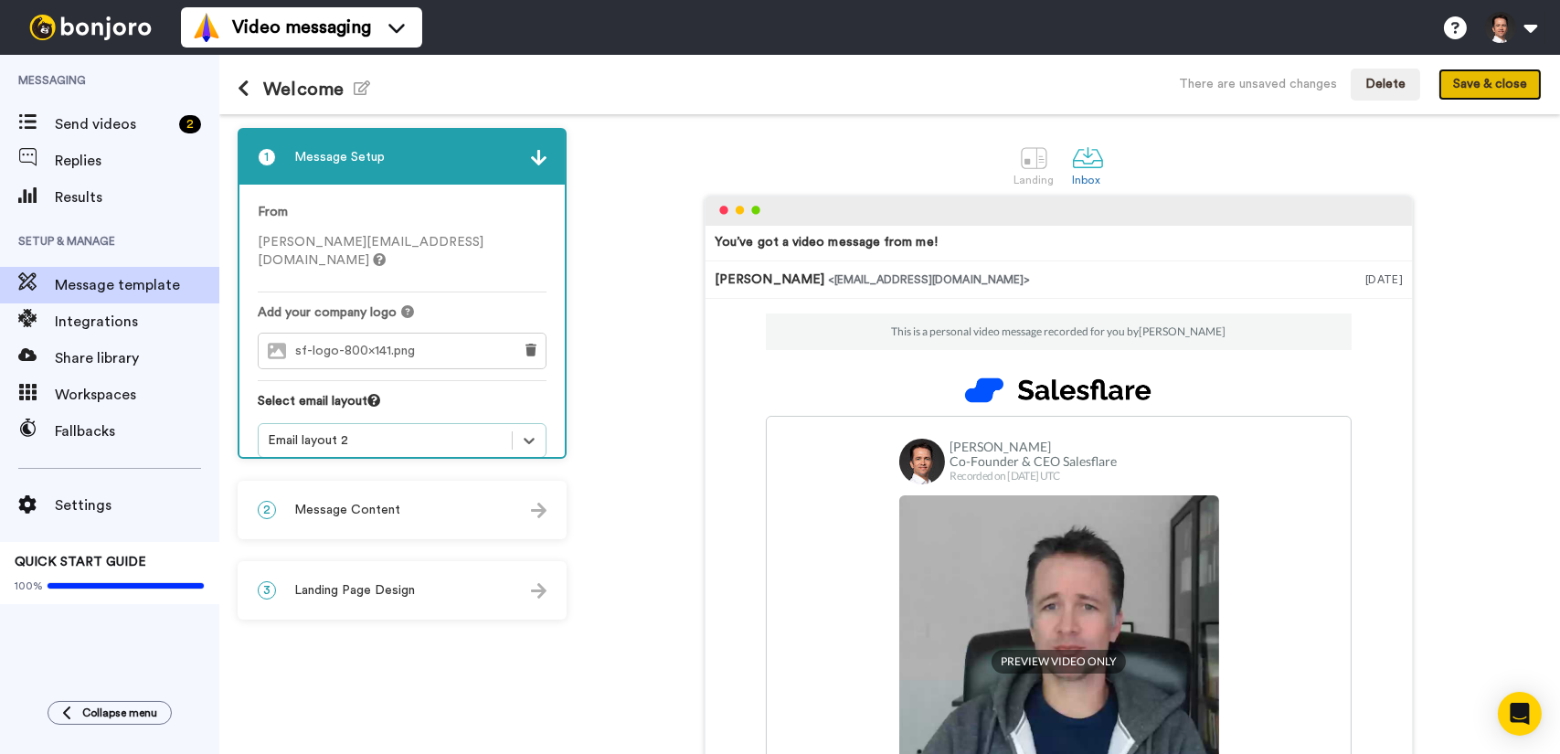
click at [1488, 88] on button "Save & close" at bounding box center [1489, 85] width 103 height 33
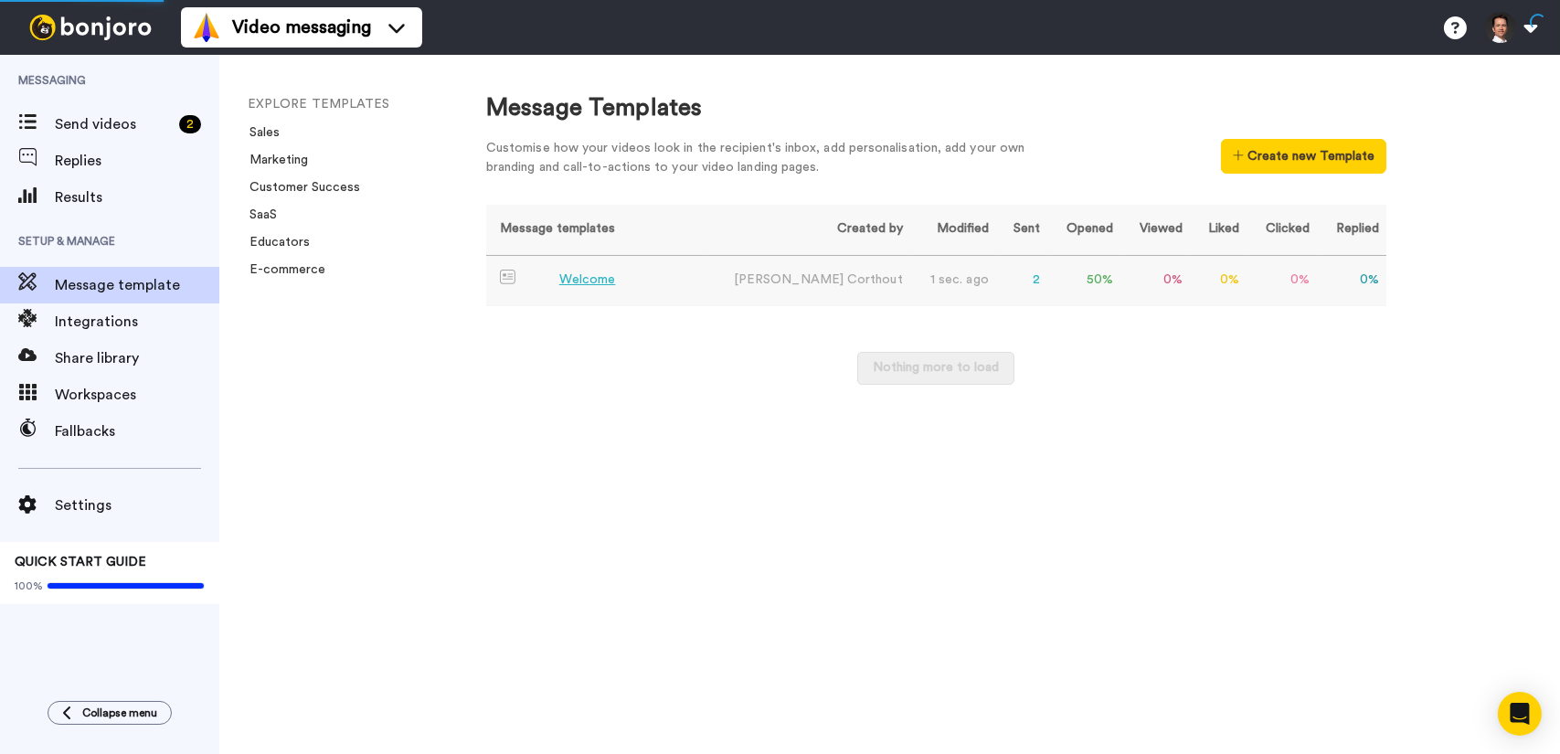
click at [589, 288] on div "Welcome" at bounding box center [587, 279] width 57 height 19
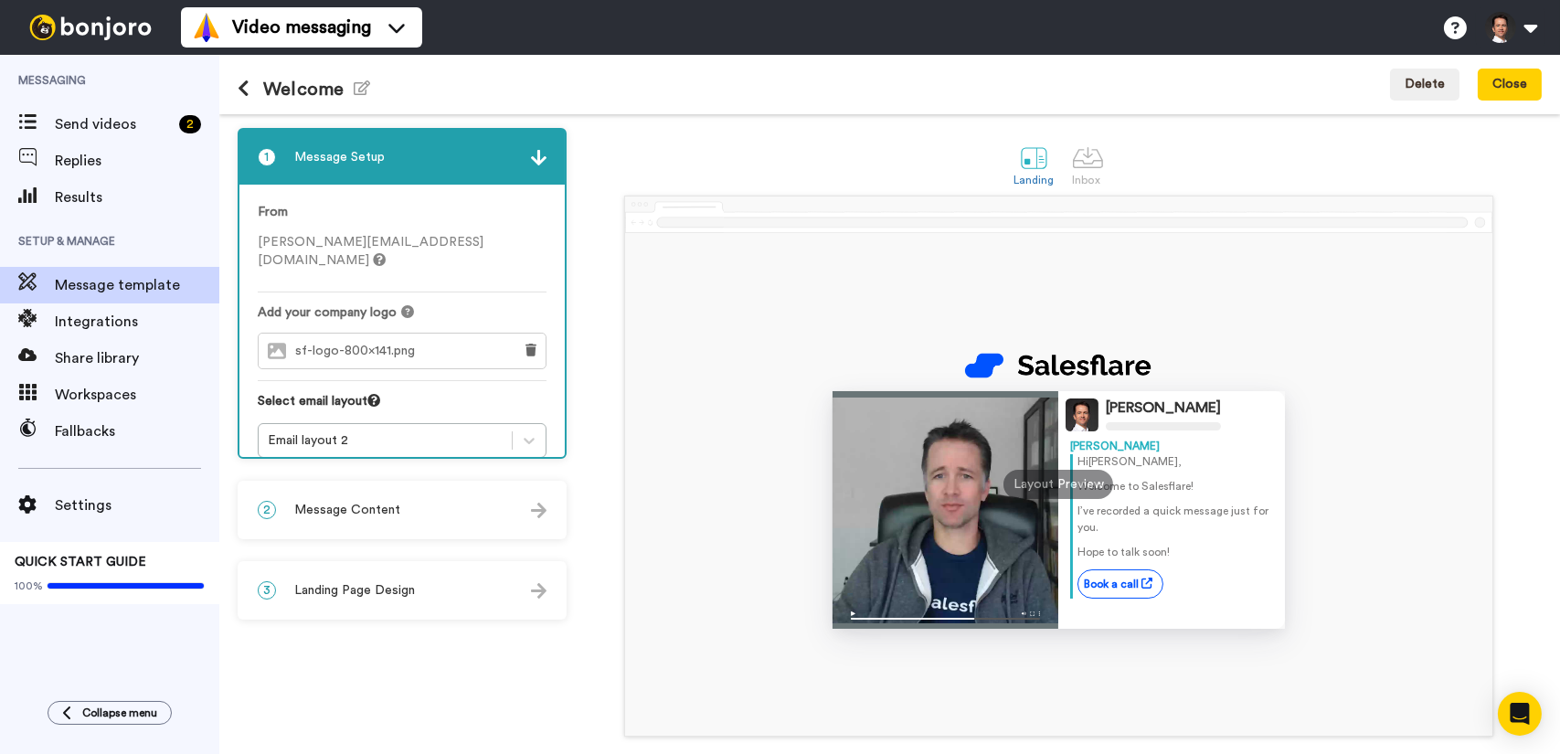
click at [544, 508] on img at bounding box center [539, 511] width 16 height 16
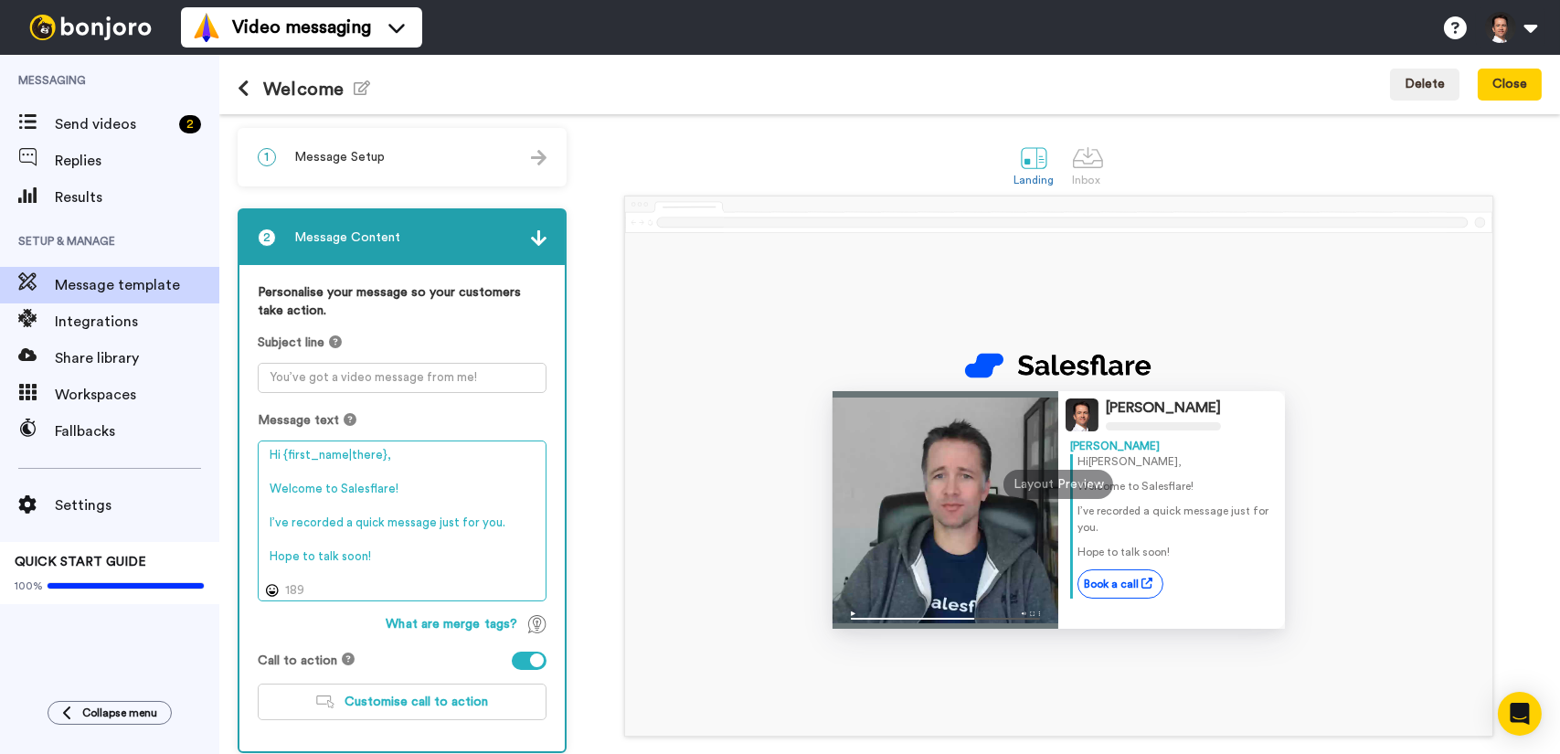
drag, startPoint x: 455, startPoint y: 522, endPoint x: 433, endPoint y: 521, distance: 22.0
click at [433, 521] on textarea "Hi {first_name|there}, Welcome to Salesflare! I’ve recorded a quick message jus…" at bounding box center [402, 520] width 289 height 161
drag, startPoint x: 382, startPoint y: 524, endPoint x: 432, endPoint y: 522, distance: 50.3
click at [432, 522] on textarea "Hi {first_name|there}, Welcome to Salesflare! I’ve recorded a quick, personal m…" at bounding box center [402, 520] width 289 height 161
click at [533, 509] on textarea "Hi {first_name|there}, Welcome to Salesflare! I’ve recorded a quick message for…" at bounding box center [402, 520] width 289 height 161
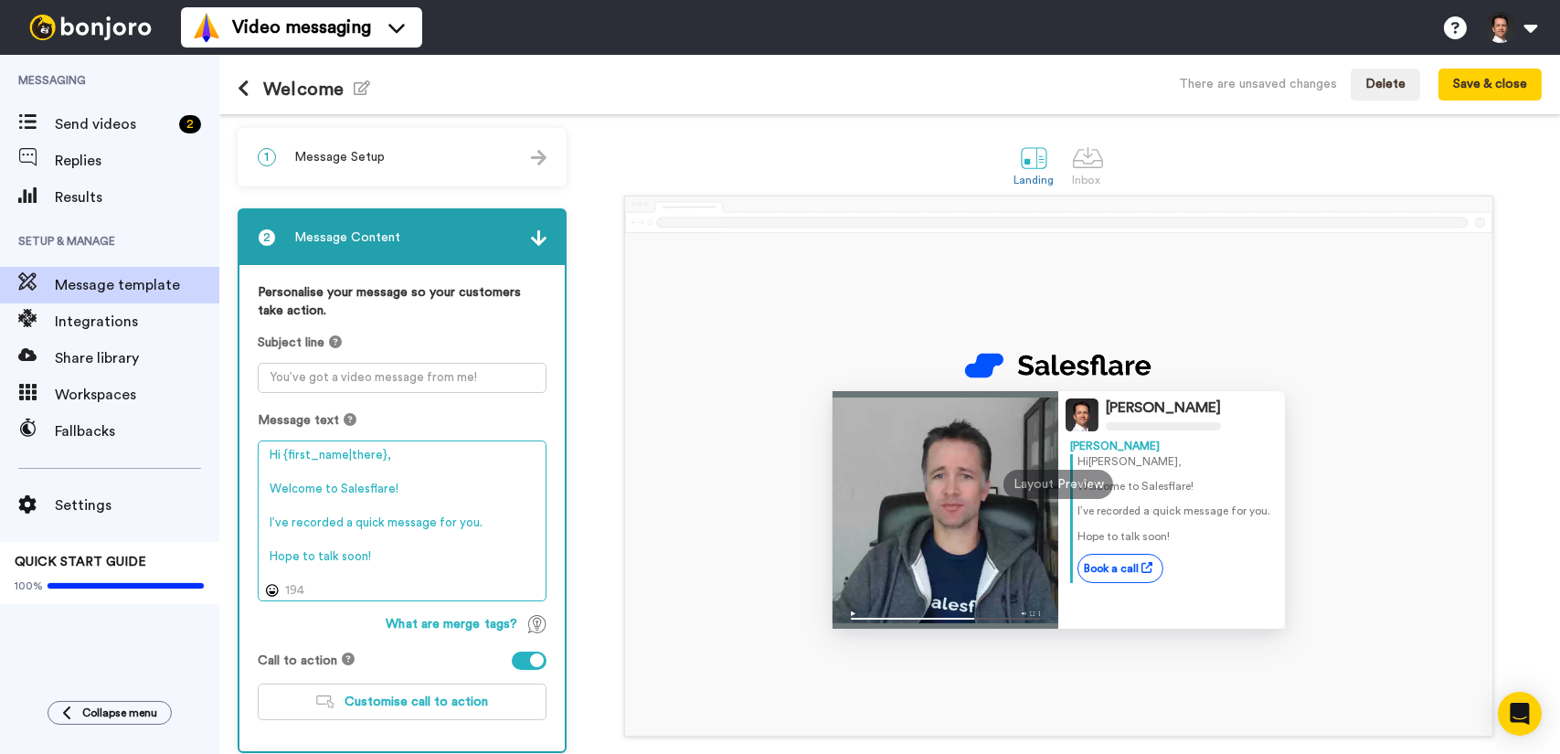
click at [495, 524] on textarea "Hi {first_name|there}, Welcome to Salesflare! I’ve recorded a quick message for…" at bounding box center [402, 520] width 289 height 161
drag, startPoint x: 399, startPoint y: 487, endPoint x: 377, endPoint y: 485, distance: 22.0
click at [377, 485] on textarea "Hi {first_name|there}, Welcome to Salesflare! I’ve recorded a quick message for…" at bounding box center [402, 520] width 289 height 161
click at [478, 518] on textarea "Hi {first_name|there}, Welcome to Salesflare! I’ve recorded a quick message for…" at bounding box center [402, 520] width 289 height 161
click at [386, 521] on textarea "Hi {first_name|there}, Welcome to Salesflare! I’ve recorded a quick message for…" at bounding box center [402, 520] width 289 height 161
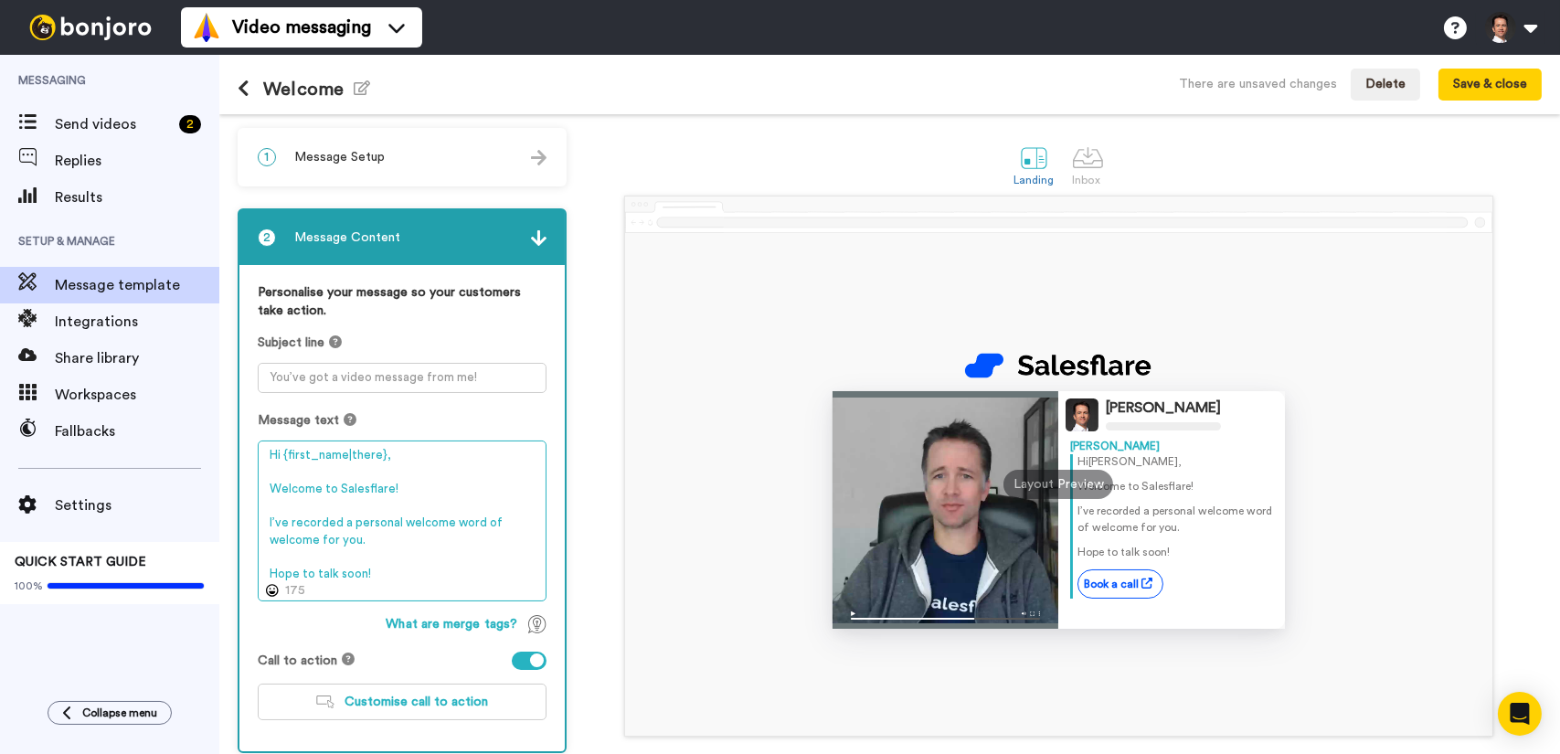
drag, startPoint x: 451, startPoint y: 526, endPoint x: 398, endPoint y: 526, distance: 53.0
click at [398, 526] on textarea "Hi {first_name|there}, Welcome to Salesflare! I’ve recorded a personal welcome …" at bounding box center [402, 520] width 289 height 161
click at [454, 530] on textarea "Hi {first_name|there}, Welcome to Salesflare! I’ve recorded a personal welcome …" at bounding box center [402, 520] width 289 height 161
drag, startPoint x: 453, startPoint y: 524, endPoint x: 317, endPoint y: 545, distance: 137.8
click at [317, 545] on textarea "Hi {first_name|there}, Welcome to Salesflare! I’ve recorded a personal welcome …" at bounding box center [402, 520] width 289 height 161
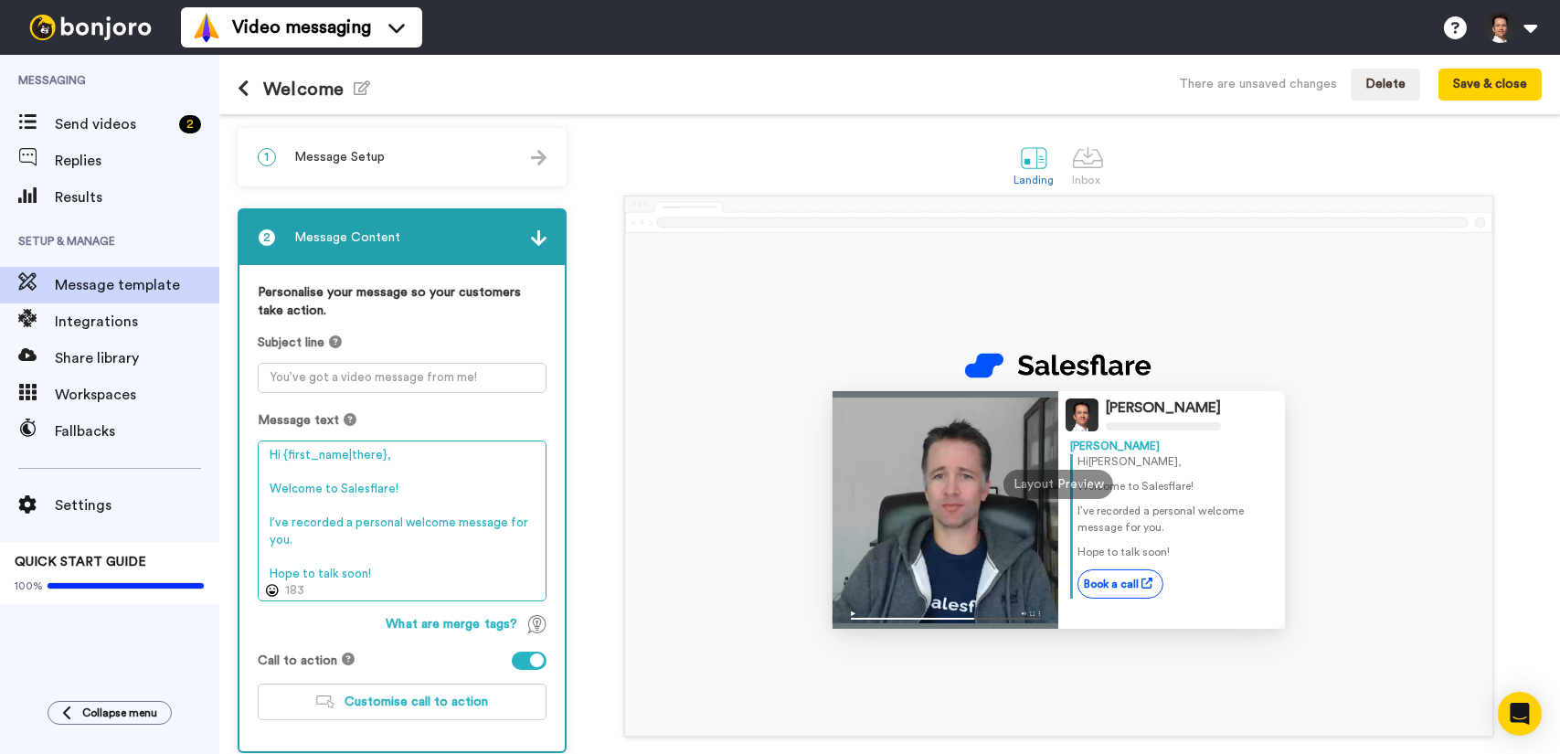
drag, startPoint x: 311, startPoint y: 538, endPoint x: 270, endPoint y: 523, distance: 44.0
click at [270, 523] on textarea "Hi {first_name|there}, Welcome to Salesflare! I’ve recorded a personal welcome …" at bounding box center [402, 520] width 289 height 161
drag, startPoint x: 471, startPoint y: 524, endPoint x: 524, endPoint y: 524, distance: 53.0
click at [524, 524] on textarea "Hi {first_name|there}, Welcome to Salesflare! I wanted to make this extra speci…" at bounding box center [402, 520] width 289 height 161
click at [498, 518] on textarea "Hi {first_name|there}, Welcome to Salesflare! I wanted to make this extra speci…" at bounding box center [402, 520] width 289 height 161
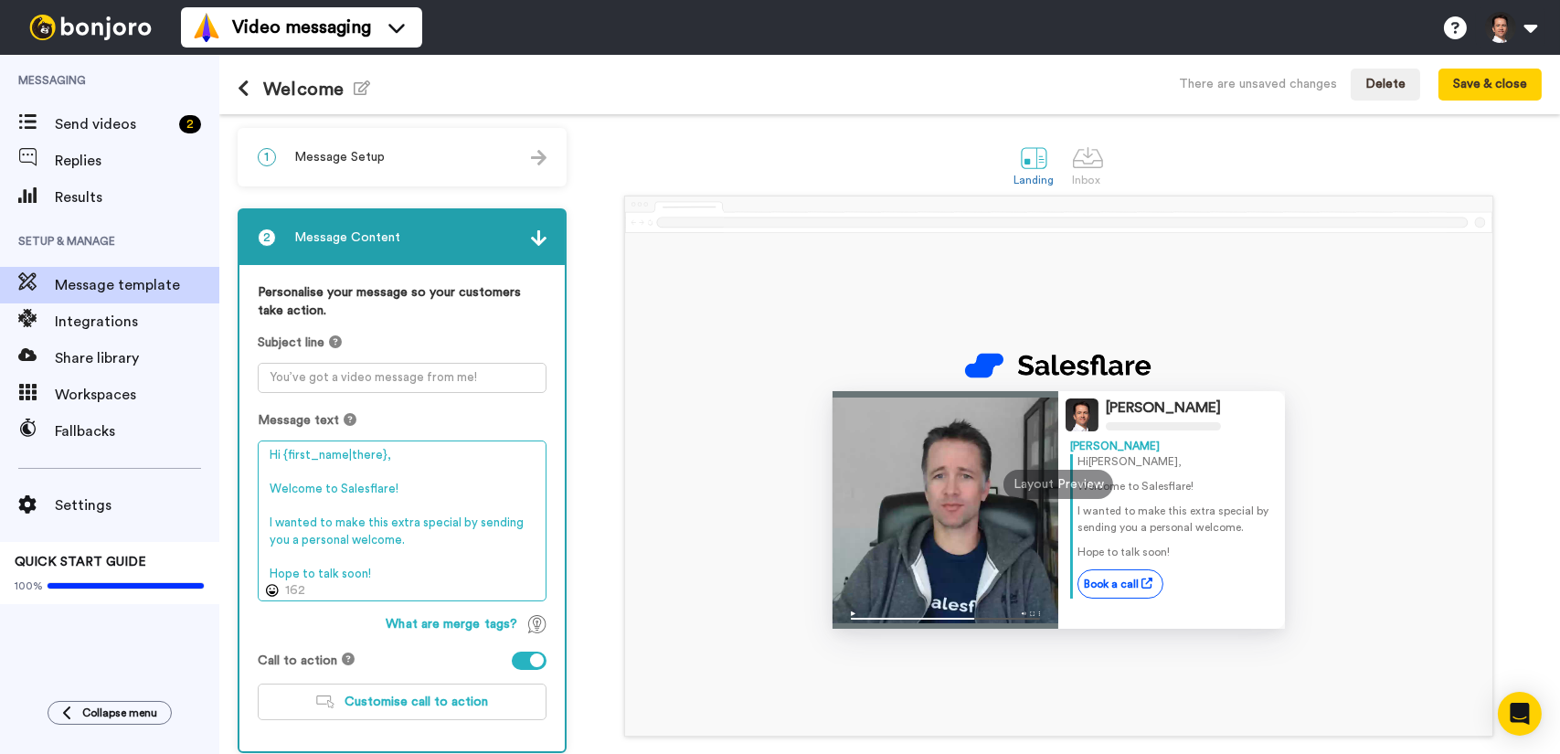
click at [396, 542] on textarea "Hi {first_name|there}, Welcome to Salesflare! I wanted to make this extra speci…" at bounding box center [402, 520] width 289 height 161
click at [408, 500] on textarea "Hi {first_name|there}, Welcome to Salesflare! I wanted to make this extra speci…" at bounding box center [402, 520] width 289 height 161
click at [416, 486] on textarea "Hi {first_name|there}, Welcome to Salesflare! I wanted to make this extra speci…" at bounding box center [402, 520] width 289 height 161
click at [430, 487] on textarea "Hi {first_name|there}, Welcome to Salesflare! 👋 I wanted to make this extra spe…" at bounding box center [402, 520] width 289 height 161
type textarea "Hi {first_name|there}, Welcome to Salesflare! I wanted to make this extra speci…"
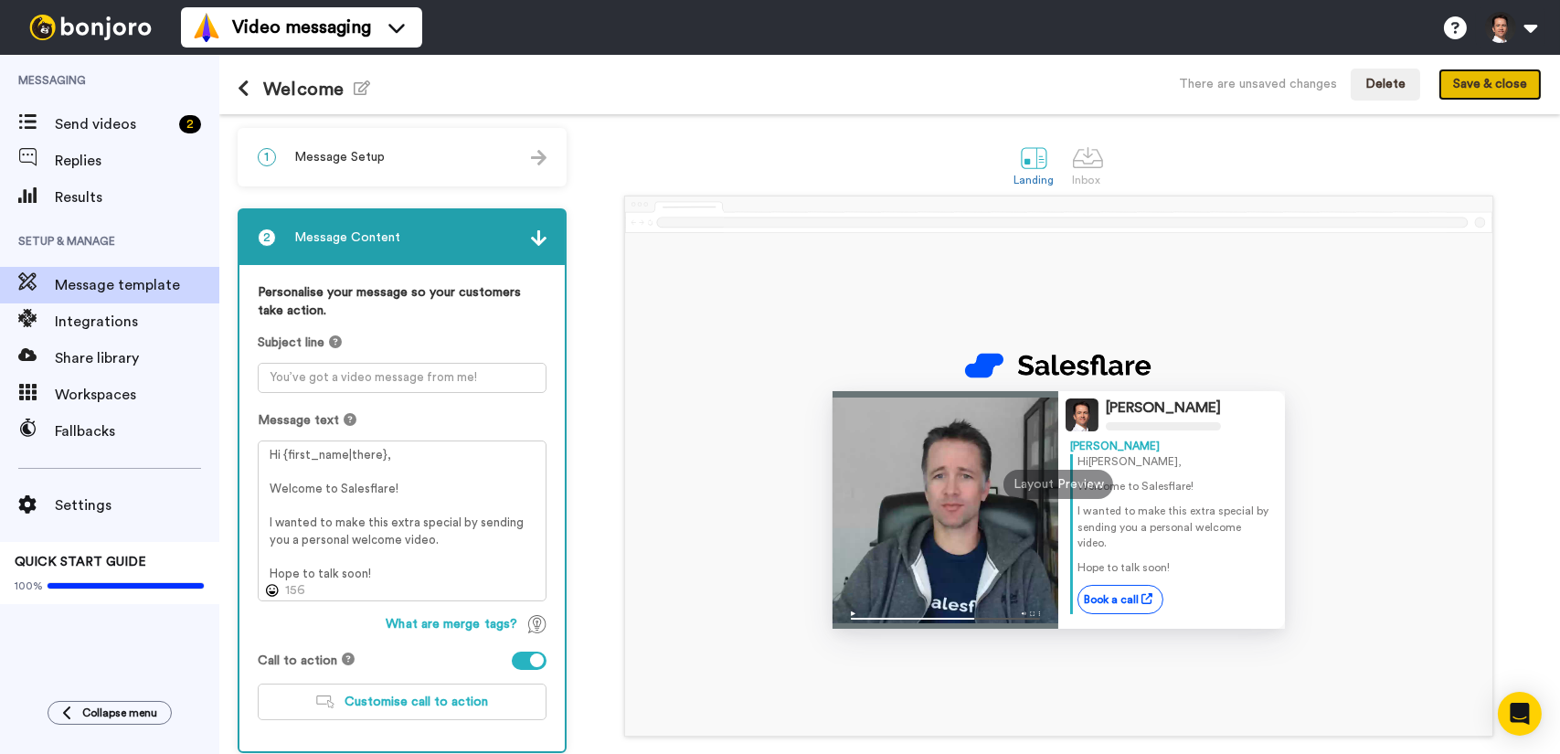
click at [1490, 81] on button "Save & close" at bounding box center [1489, 85] width 103 height 33
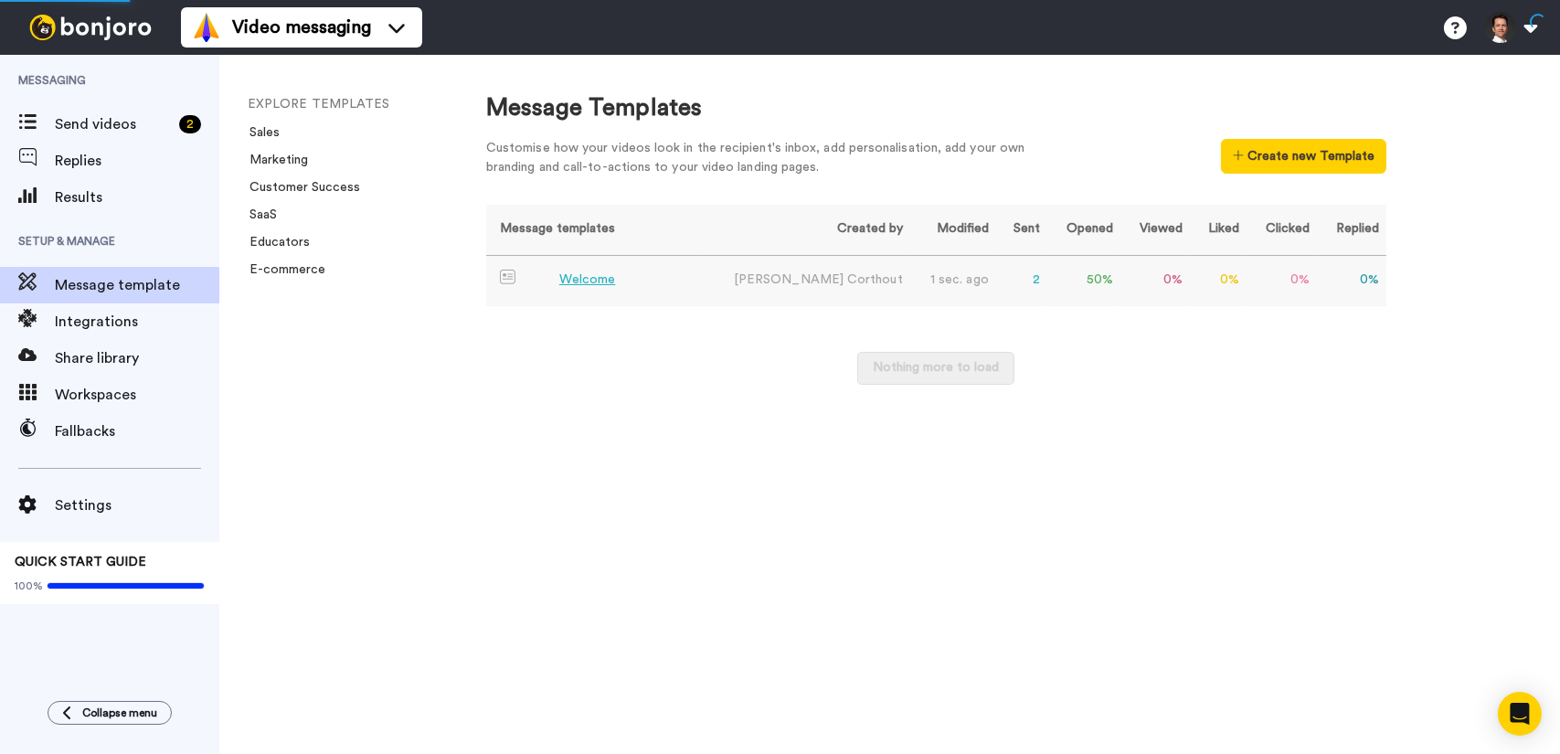
click at [610, 285] on div "Welcome" at bounding box center [587, 279] width 57 height 19
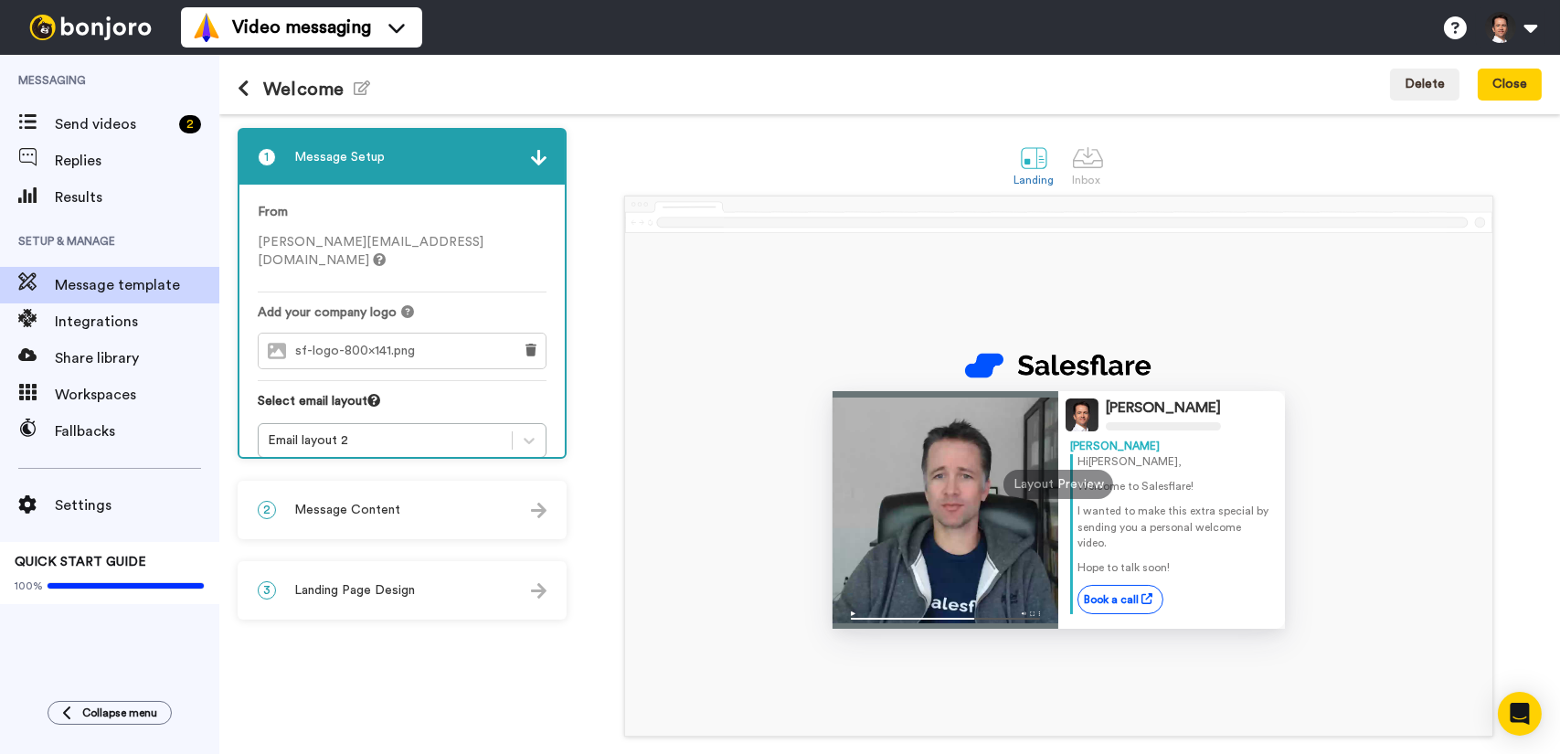
click at [468, 502] on div "2 Message Content" at bounding box center [401, 509] width 325 height 55
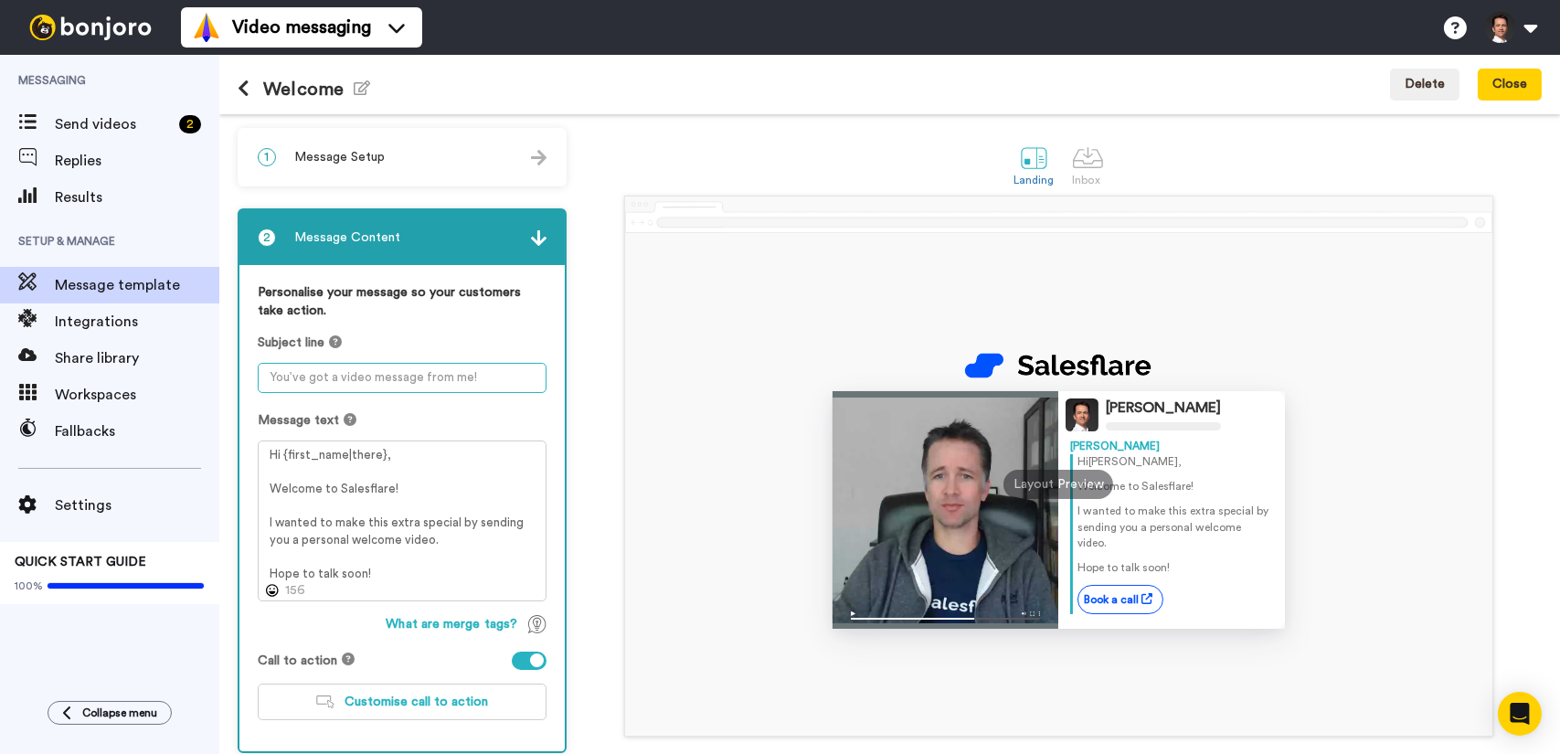
click at [429, 368] on textarea at bounding box center [402, 378] width 289 height 30
type textarea "W"
click at [446, 382] on textarea "Personal video welcome!" at bounding box center [402, 378] width 289 height 30
type textarea "Personal video welcome"
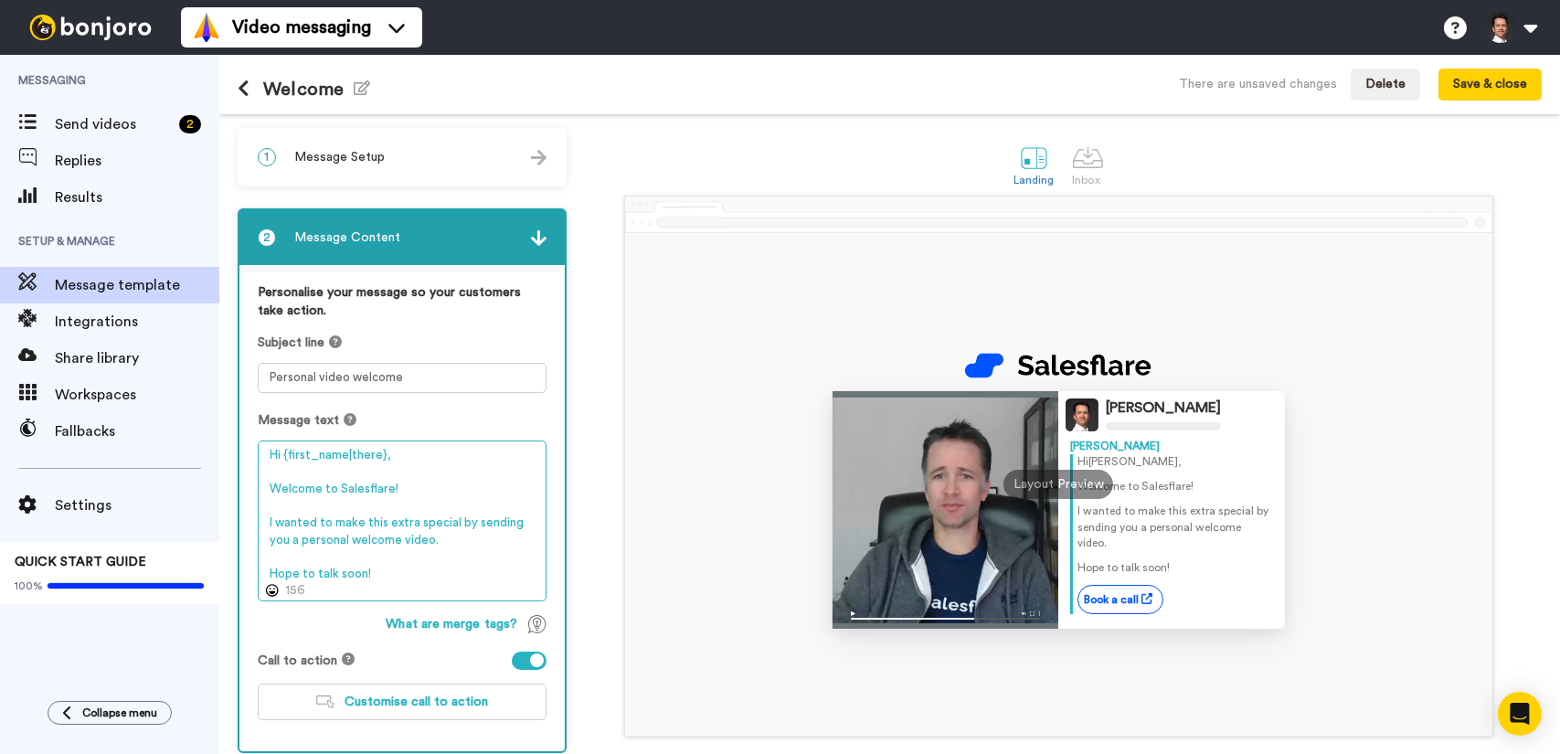
click at [467, 502] on textarea "Hi {first_name|there}, Welcome to Salesflare! I wanted to make this extra speci…" at bounding box center [402, 520] width 289 height 161
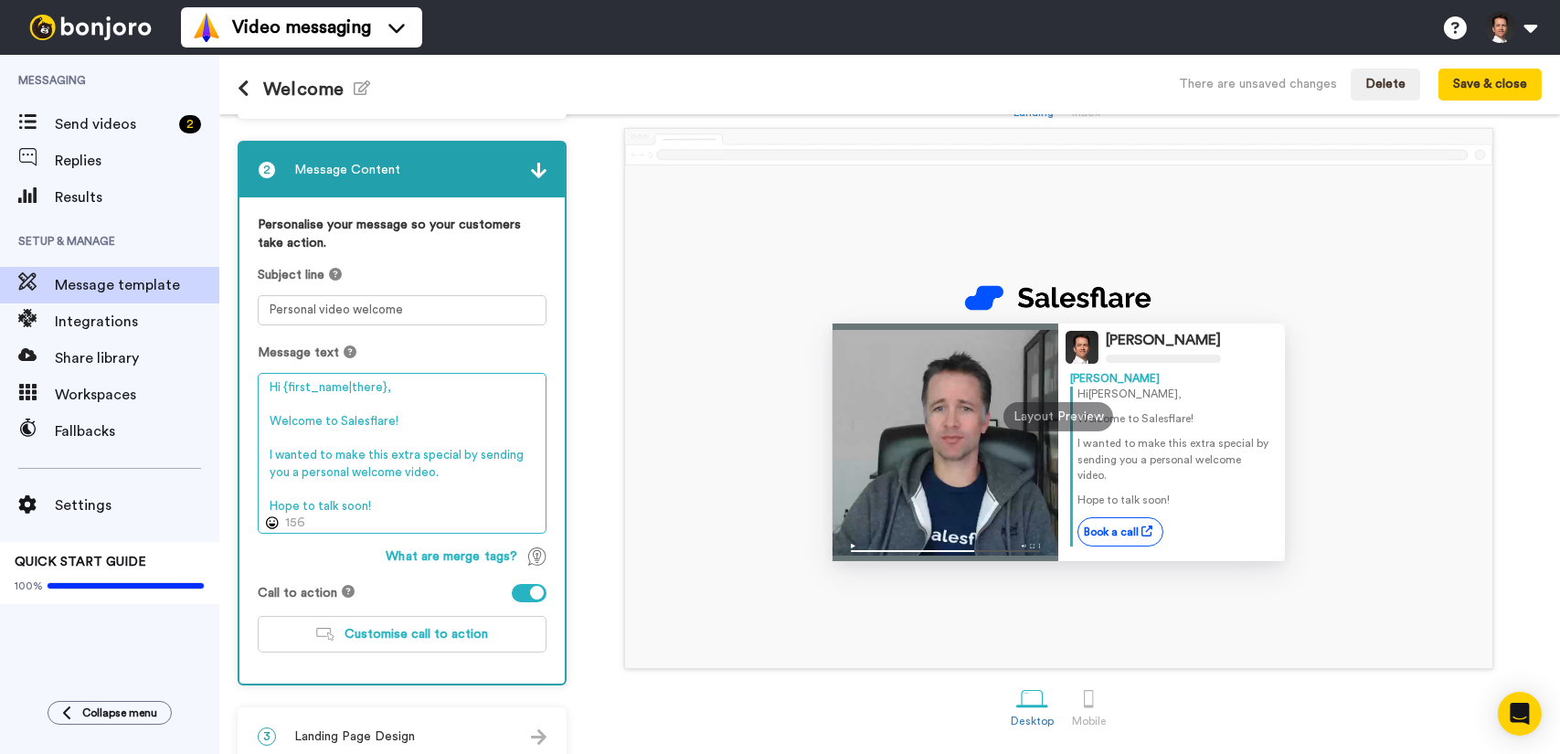
scroll to position [91, 0]
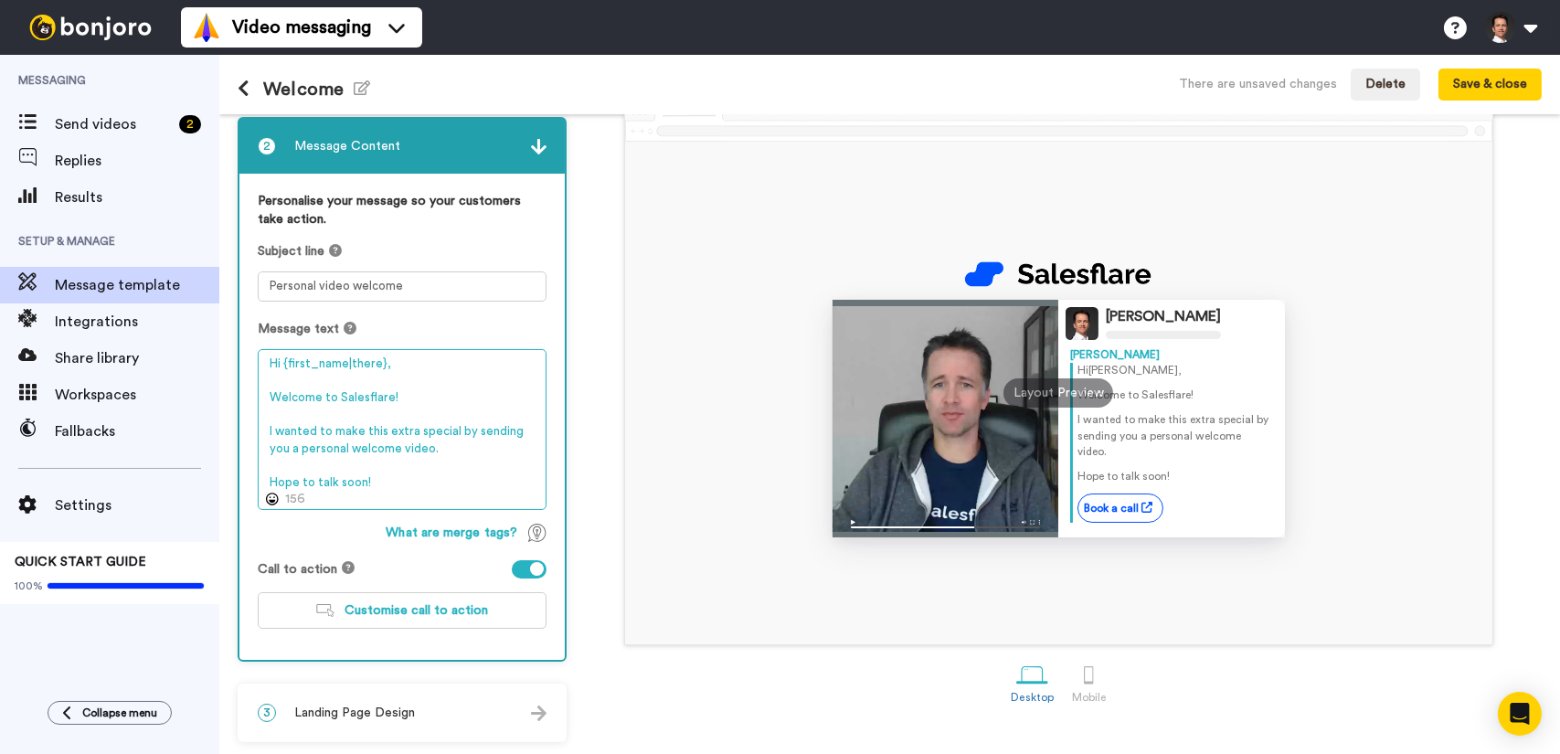
click at [420, 472] on textarea "Hi {first_name|there}, Welcome to Salesflare! I wanted to make this extra speci…" at bounding box center [402, 429] width 289 height 161
click at [420, 479] on textarea "Hi {first_name|there}, Welcome to Salesflare! I wanted to make this extra speci…" at bounding box center [402, 429] width 289 height 161
drag, startPoint x: 351, startPoint y: 444, endPoint x: 401, endPoint y: 448, distance: 50.4
click at [401, 448] on textarea "Hi {first_name|there}, Welcome to Salesflare! I wanted to make this extra speci…" at bounding box center [402, 429] width 289 height 161
click at [464, 452] on textarea "Hi {first_name|there}, Welcome to Salesflare! I wanted to make this extra speci…" at bounding box center [402, 429] width 289 height 161
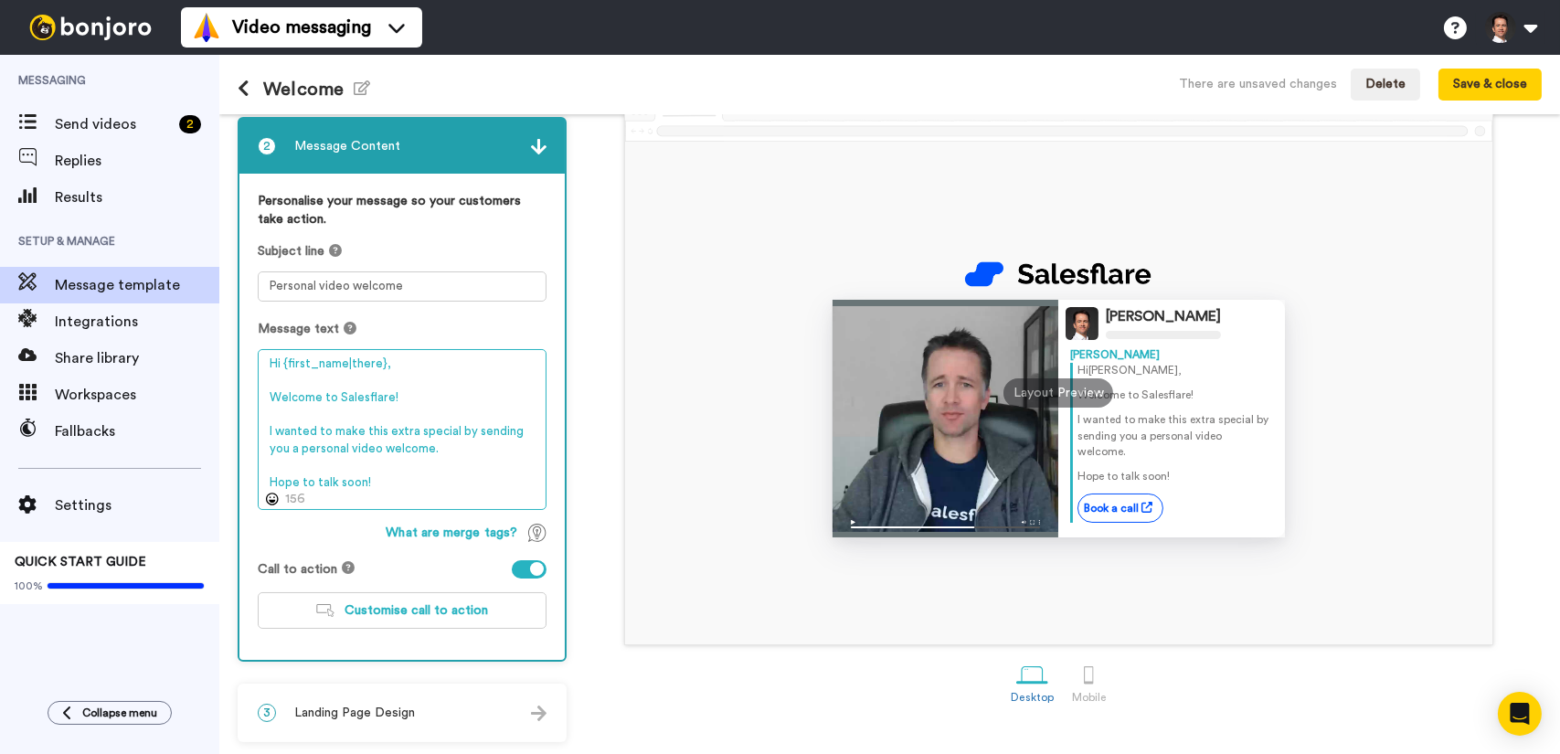
drag, startPoint x: 381, startPoint y: 364, endPoint x: 329, endPoint y: 361, distance: 52.2
click at [329, 361] on textarea "Hi {first_name|there}, Welcome to Salesflare! I wanted to make this extra speci…" at bounding box center [402, 429] width 289 height 161
type textarea "Hi {first_name|there}, Welcome to Salesflare! I wanted to make this extra speci…"
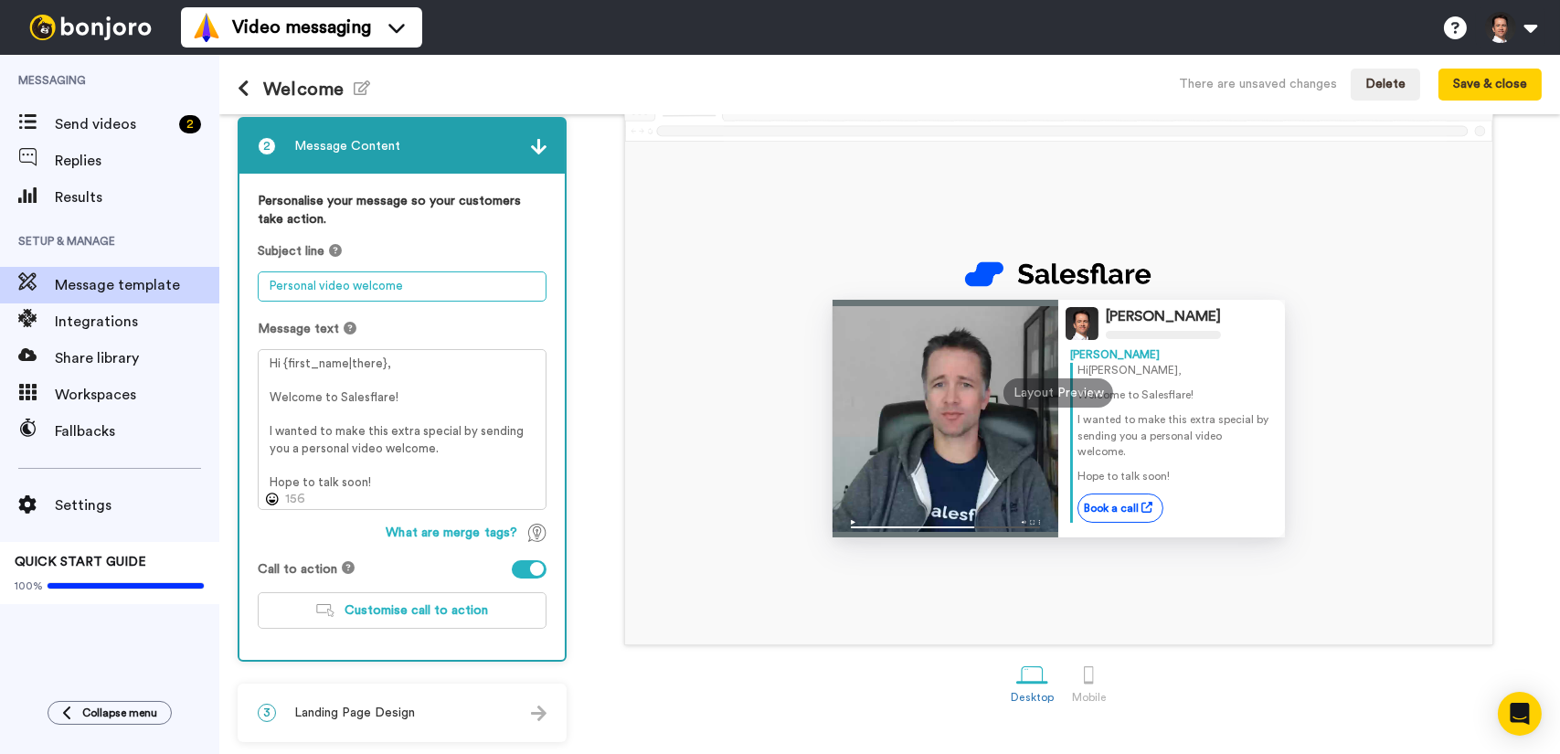
click at [398, 288] on textarea "Personal video welcome" at bounding box center [402, 286] width 289 height 30
click at [618, 148] on div "Jeroen Corthout Jeroen Hi Tom , Welcome to Salesflare! I wanted to make this ex…" at bounding box center [1059, 374] width 966 height 541
click at [465, 282] on textarea "Personal video welcome" at bounding box center [402, 286] width 289 height 30
type textarea "Personal video welcome 👋"
click at [1491, 84] on button "Save & close" at bounding box center [1489, 85] width 103 height 33
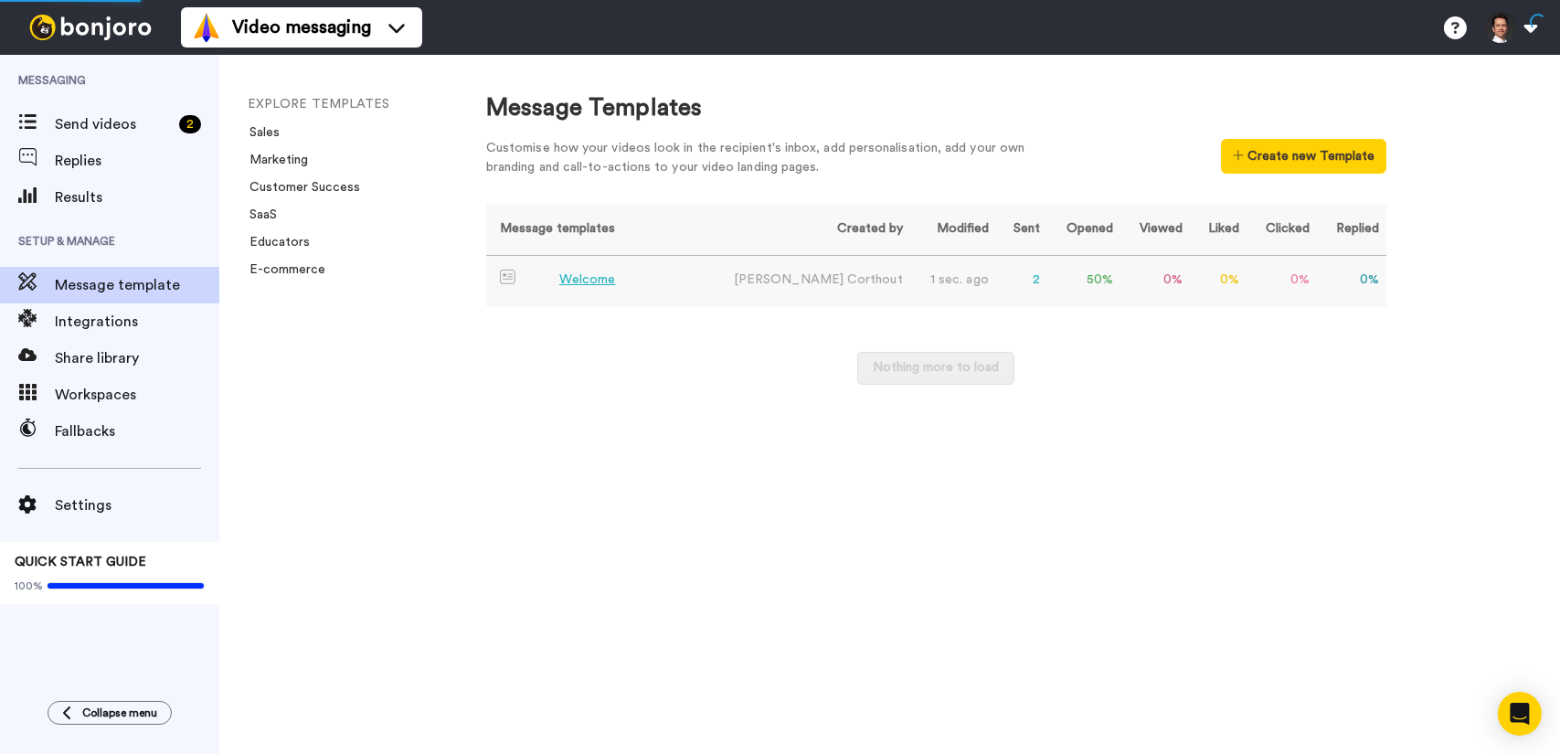
click at [567, 274] on div "Welcome" at bounding box center [587, 279] width 57 height 19
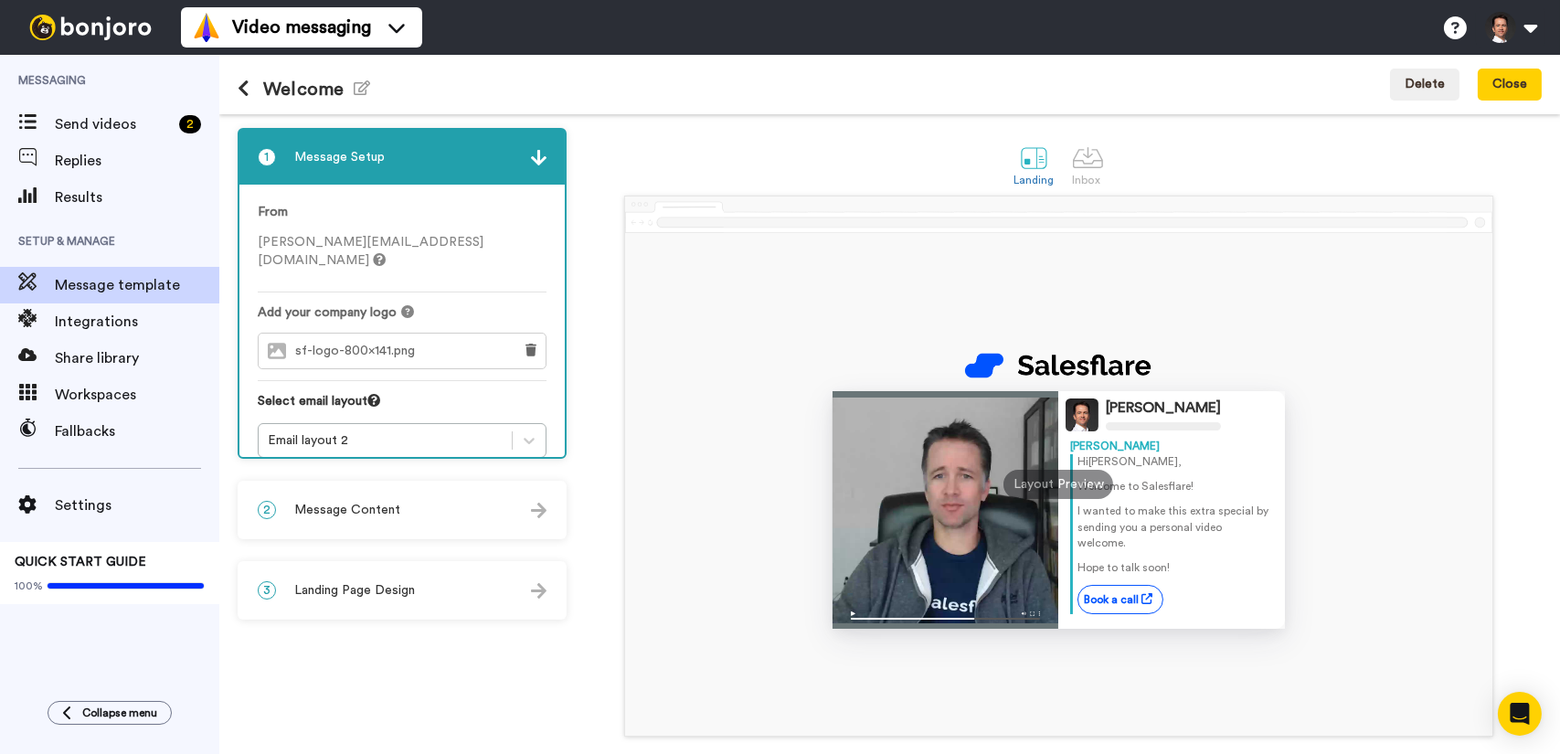
click at [491, 504] on div "2 Message Content" at bounding box center [401, 509] width 325 height 55
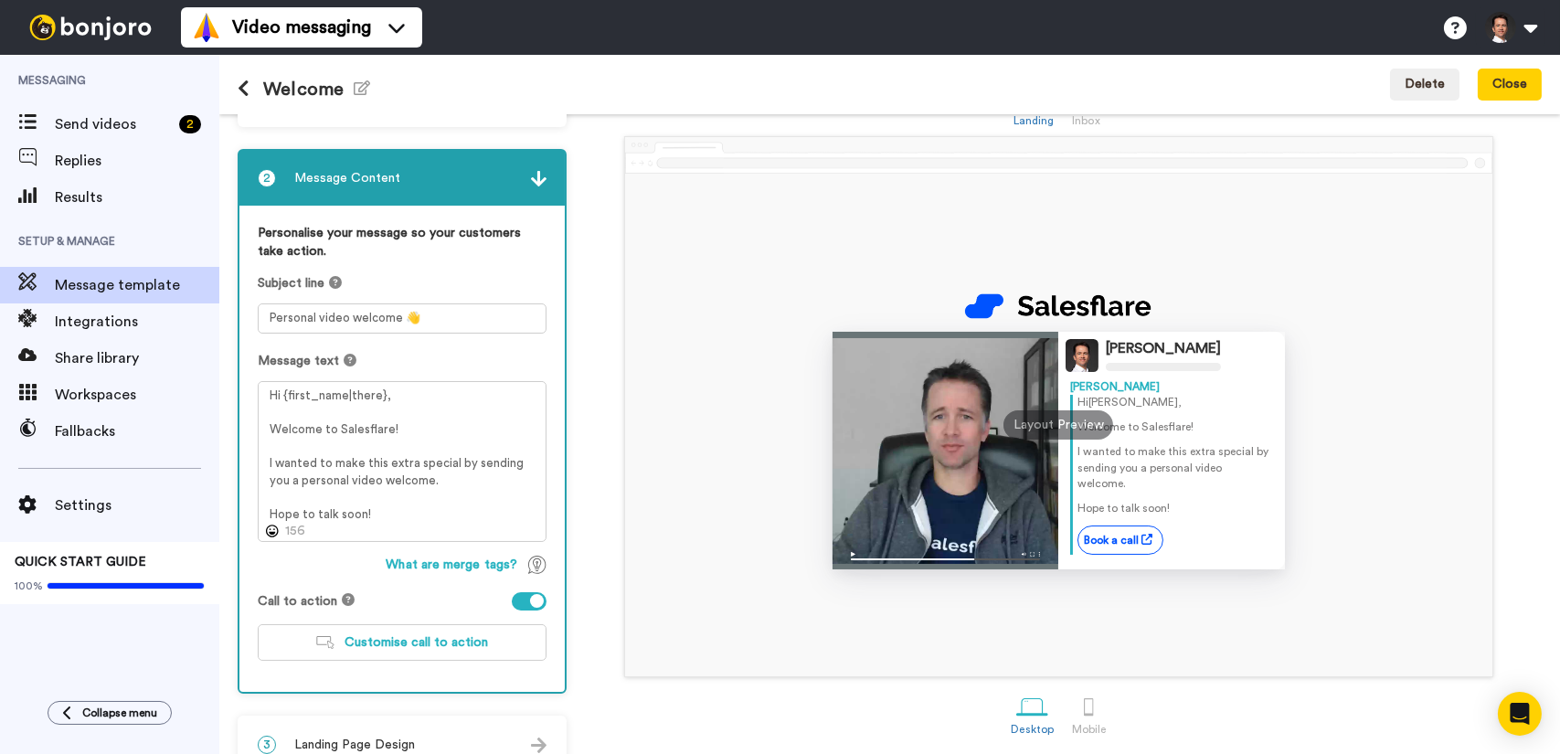
scroll to position [91, 0]
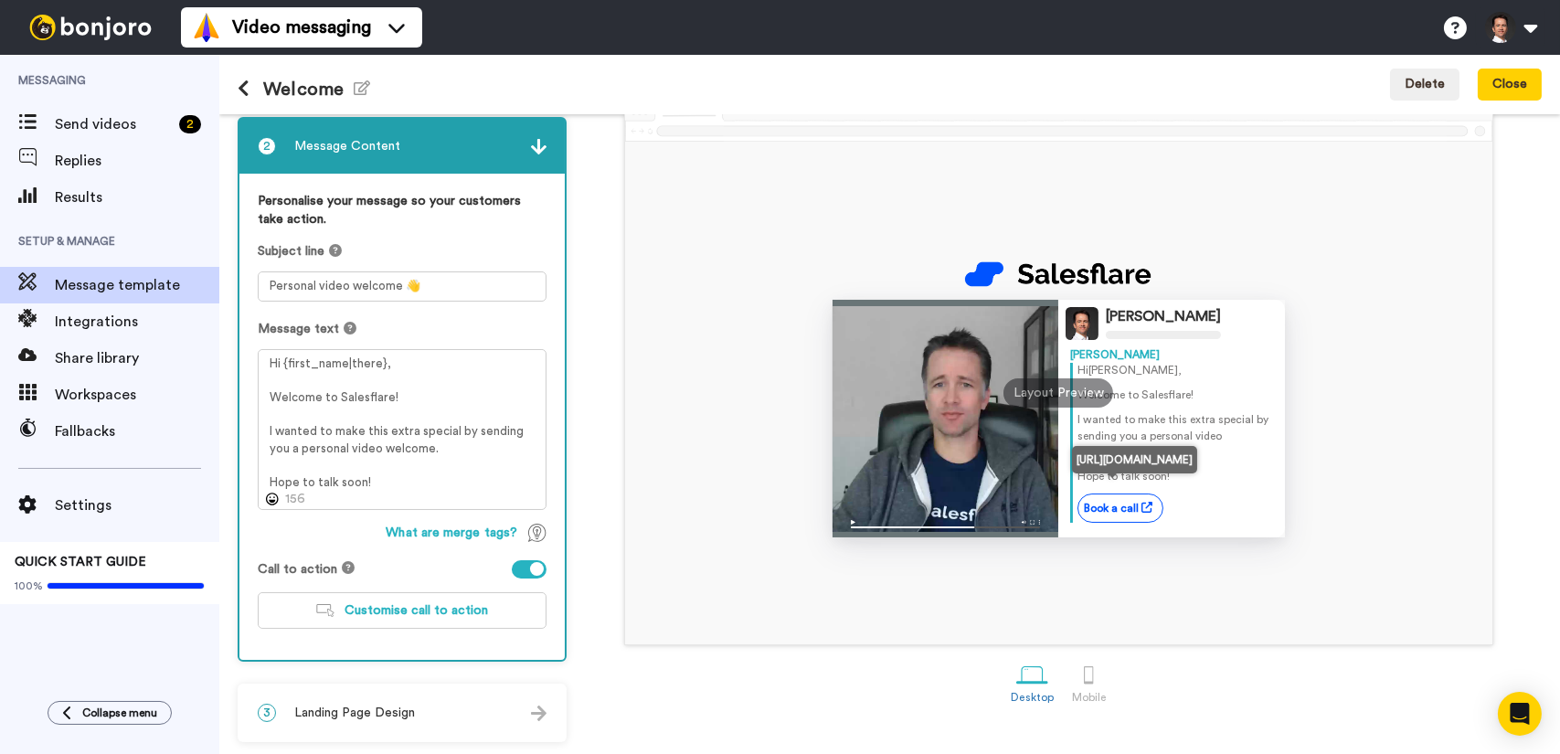
click at [1098, 493] on link "Book a call" at bounding box center [1120, 507] width 86 height 29
click at [1141, 502] on icon at bounding box center [1146, 507] width 11 height 11
click at [413, 733] on div "3 Landing Page Design" at bounding box center [401, 712] width 325 height 55
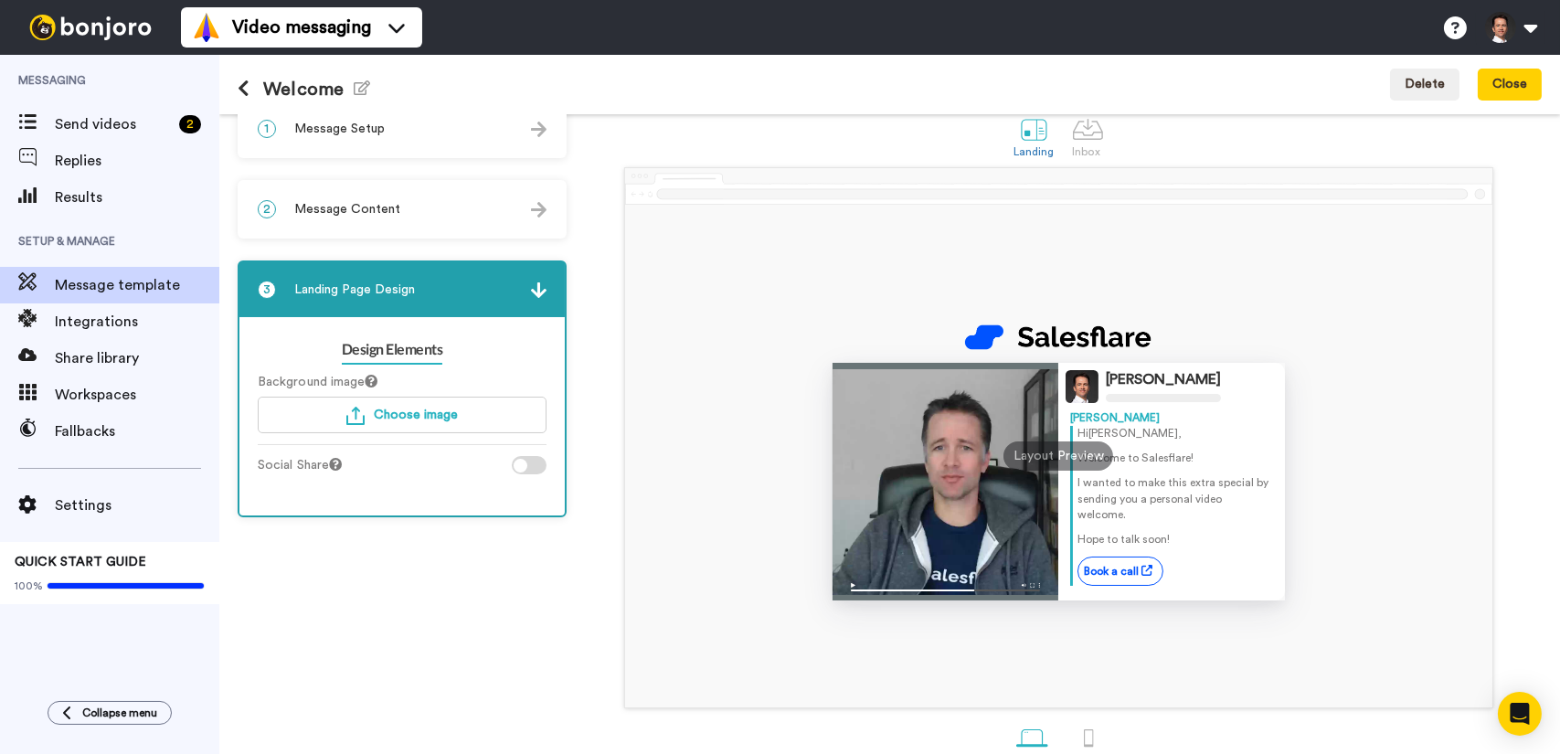
scroll to position [0, 0]
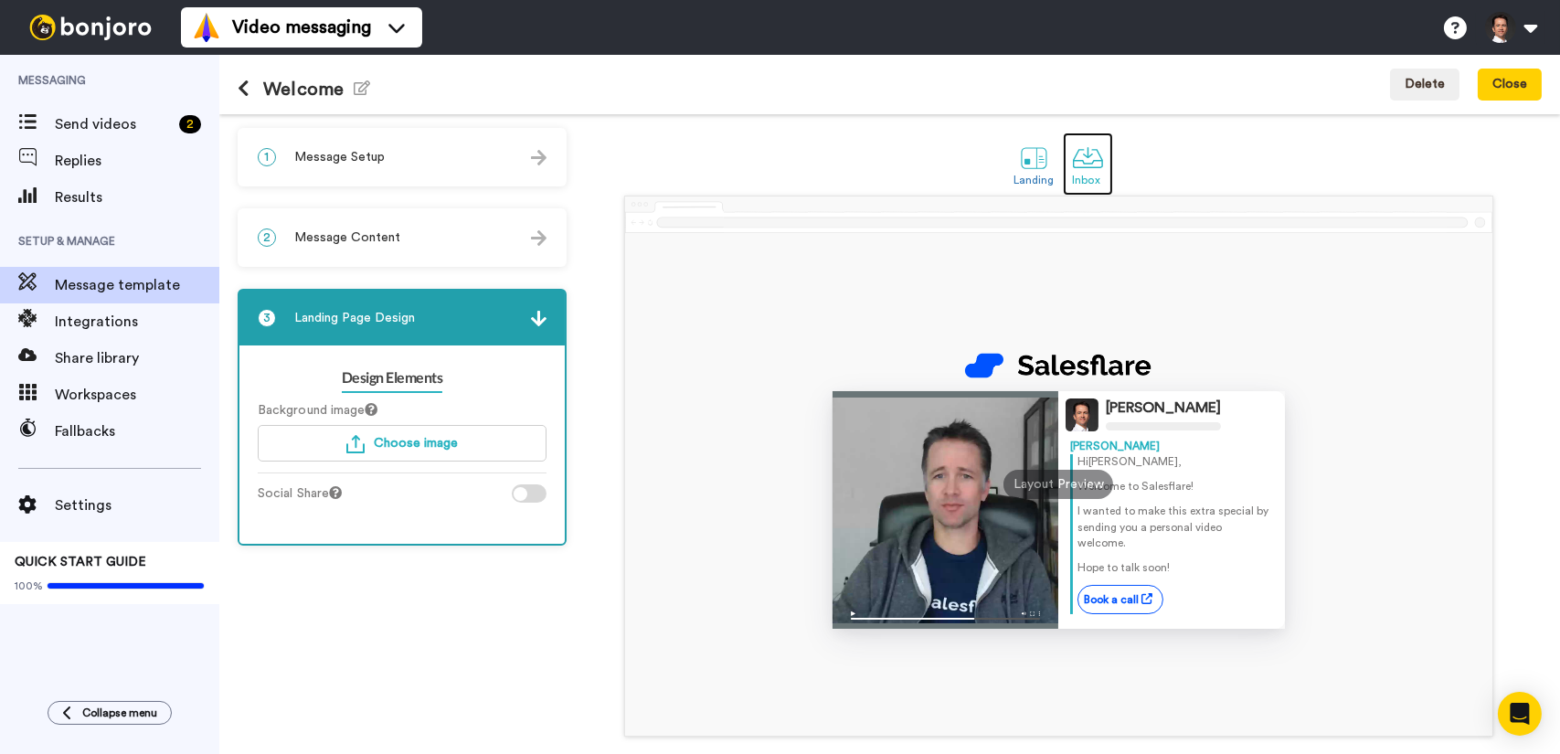
click at [1084, 162] on div at bounding box center [1088, 158] width 32 height 32
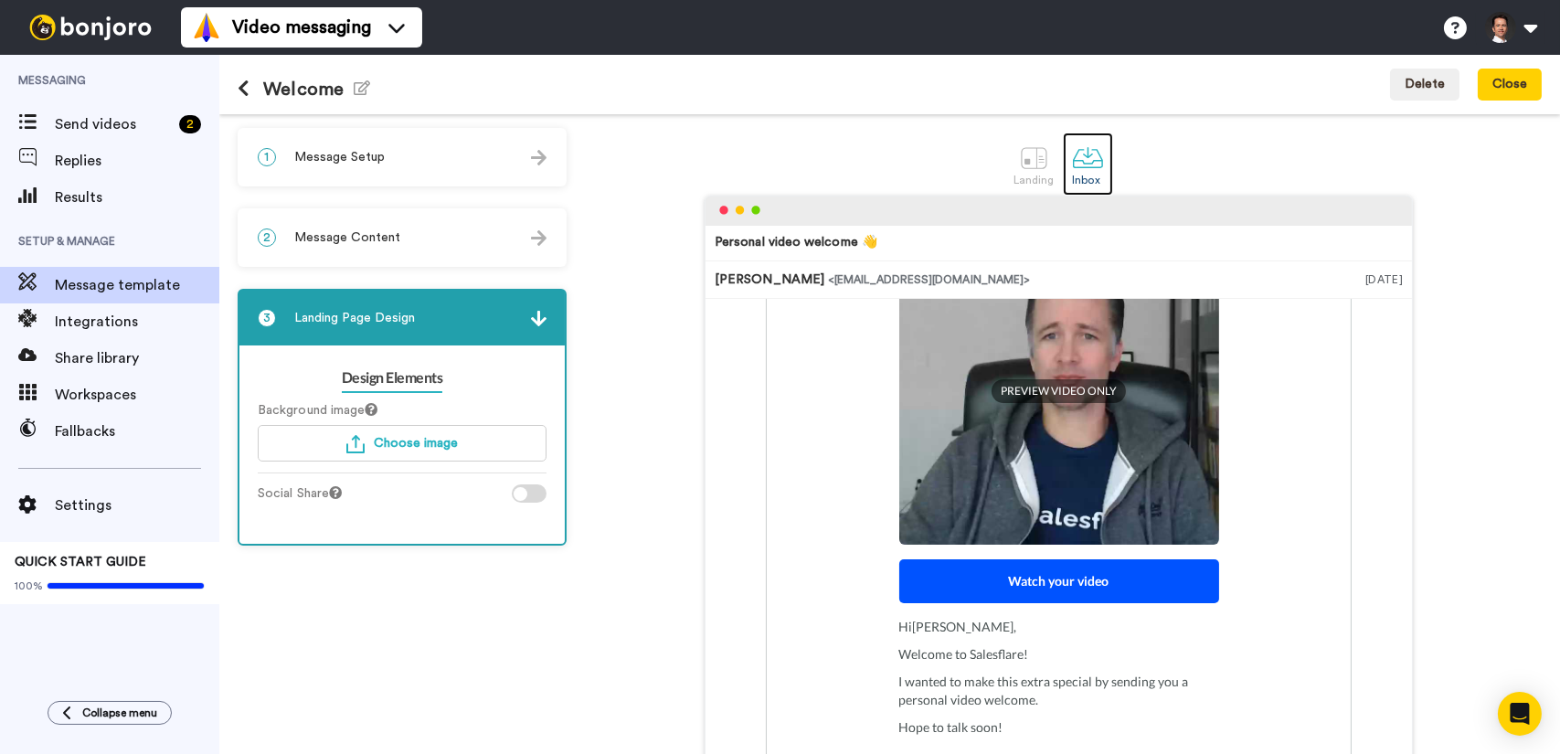
scroll to position [362, 0]
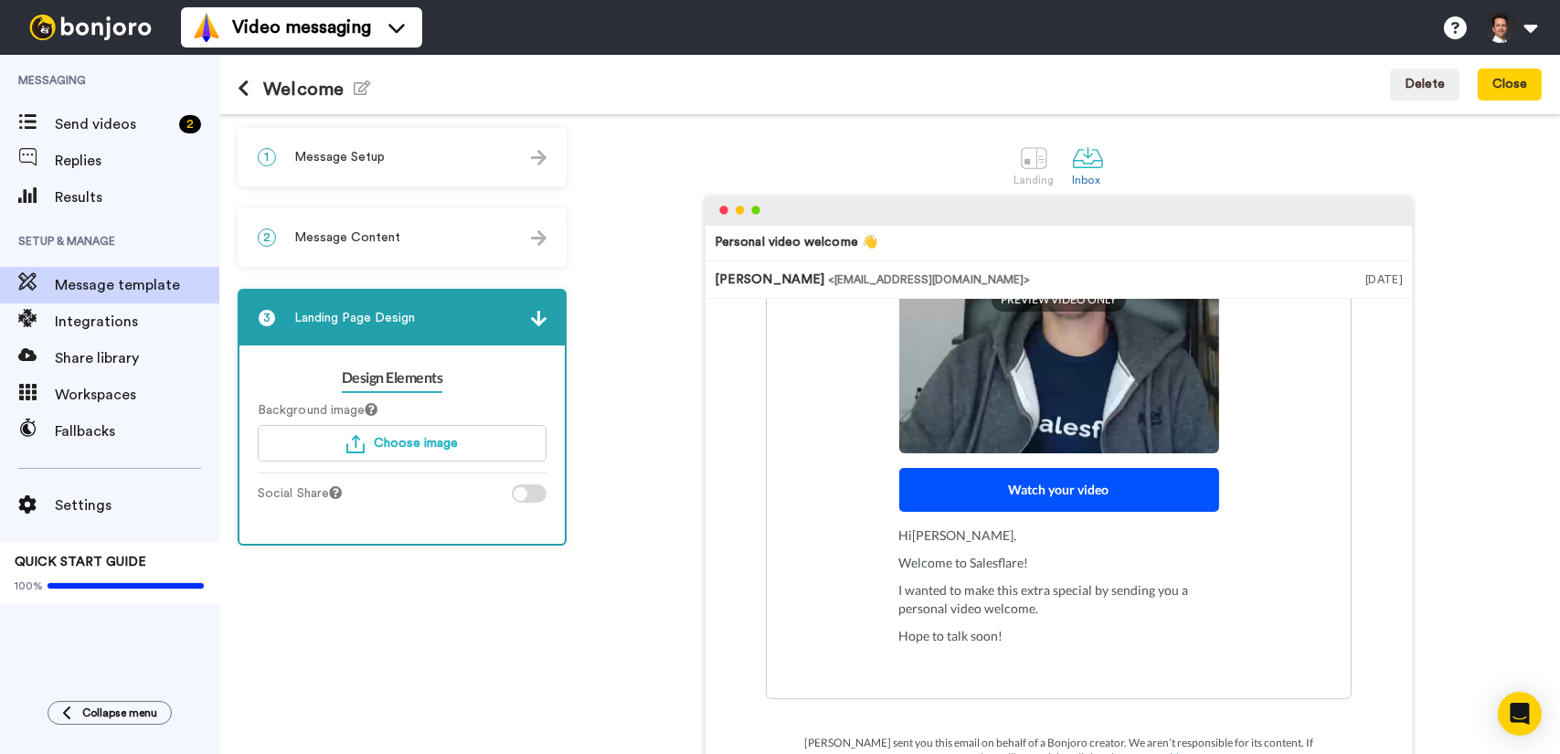
click at [481, 256] on div "2 Message Content" at bounding box center [401, 237] width 325 height 55
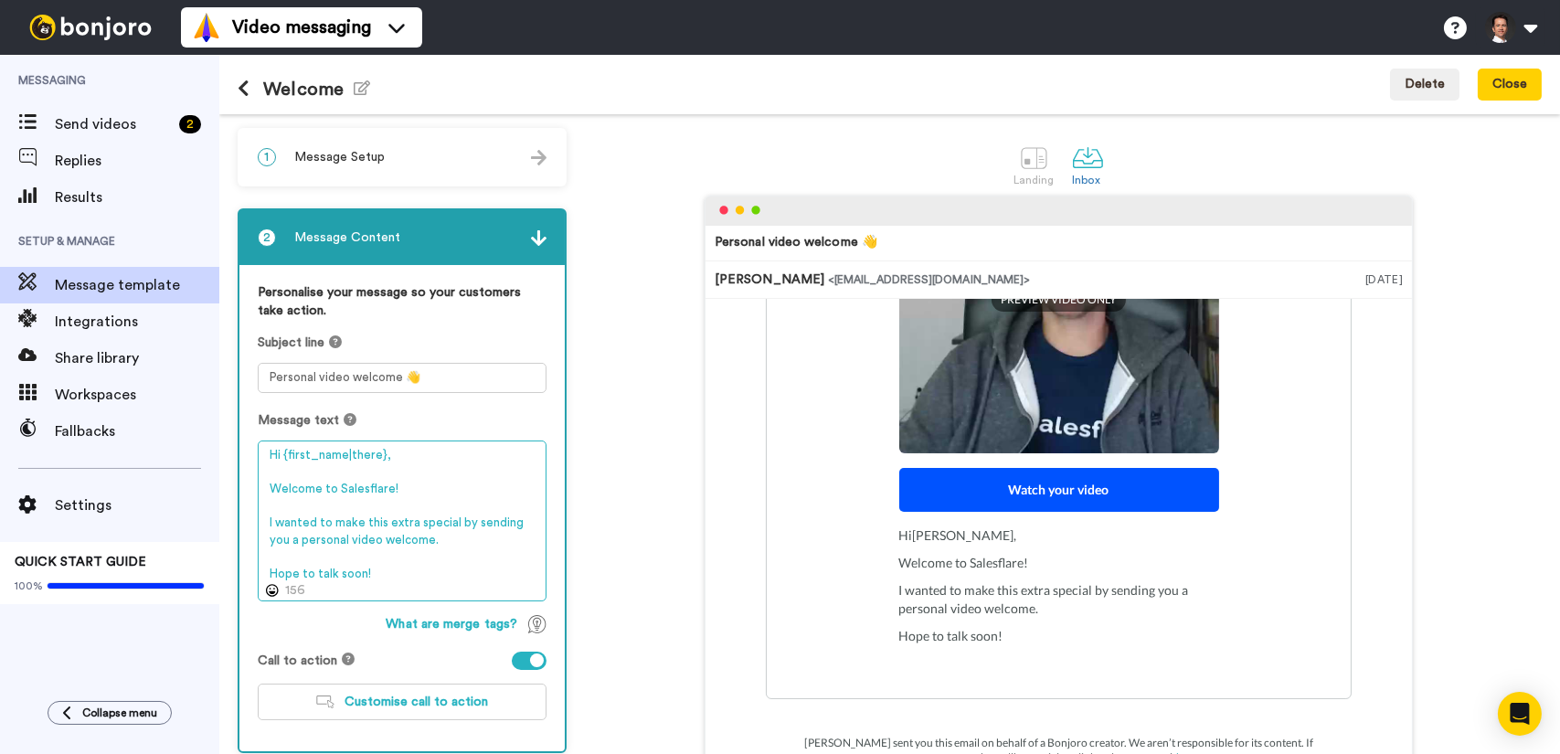
drag, startPoint x: 348, startPoint y: 539, endPoint x: 384, endPoint y: 539, distance: 35.6
click at [384, 539] on textarea "Hi {first_name|there}, Welcome to Salesflare! I wanted to make this extra speci…" at bounding box center [402, 520] width 289 height 161
drag, startPoint x: 473, startPoint y: 523, endPoint x: 514, endPoint y: 523, distance: 41.1
click at [514, 523] on textarea "Hi {first_name|there}, Welcome to Salesflare! I wanted to make this extra speci…" at bounding box center [402, 520] width 289 height 161
click at [437, 542] on textarea "Hi {first_name|there}, Welcome to Salesflare! I wanted to make this extra speci…" at bounding box center [402, 520] width 289 height 161
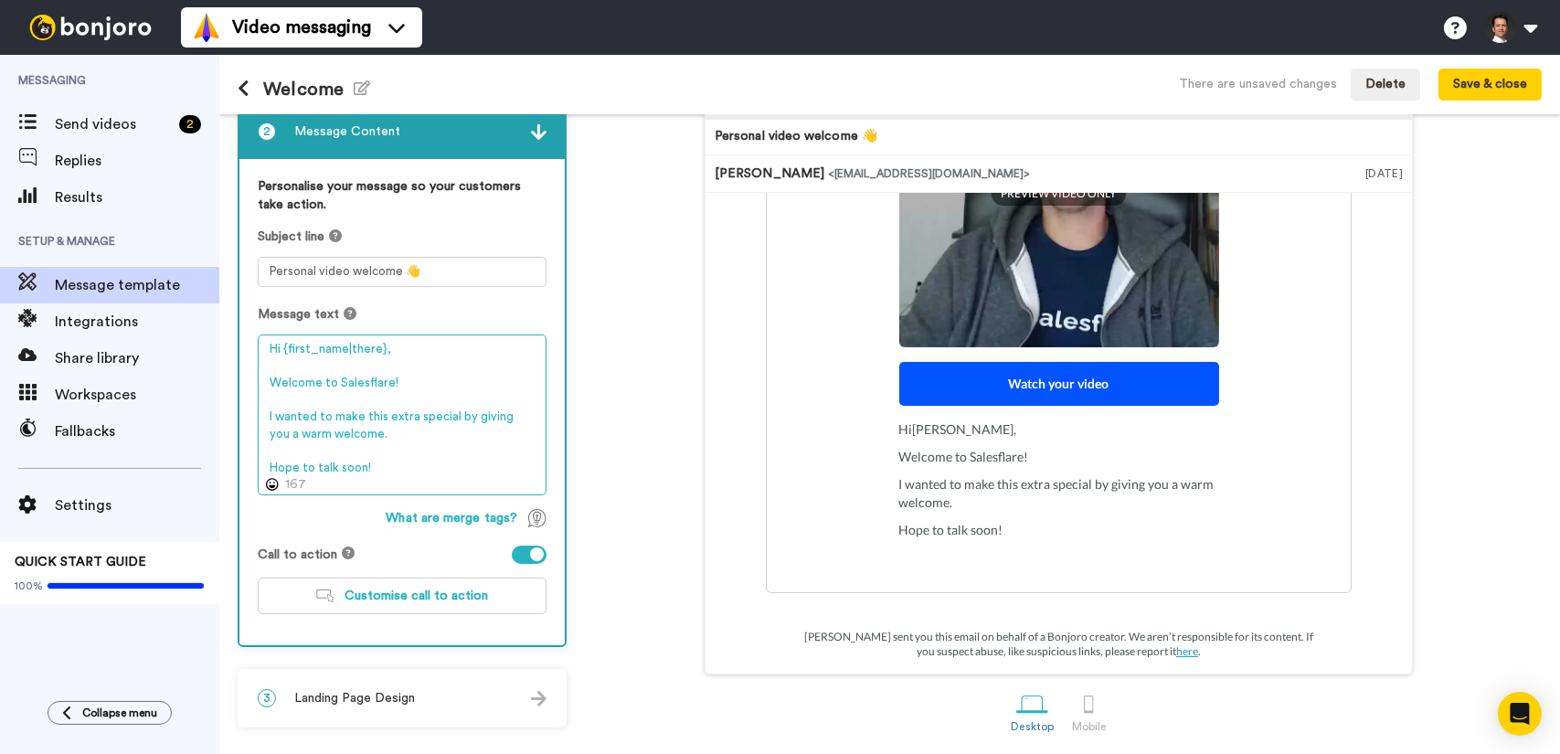
scroll to position [108, 0]
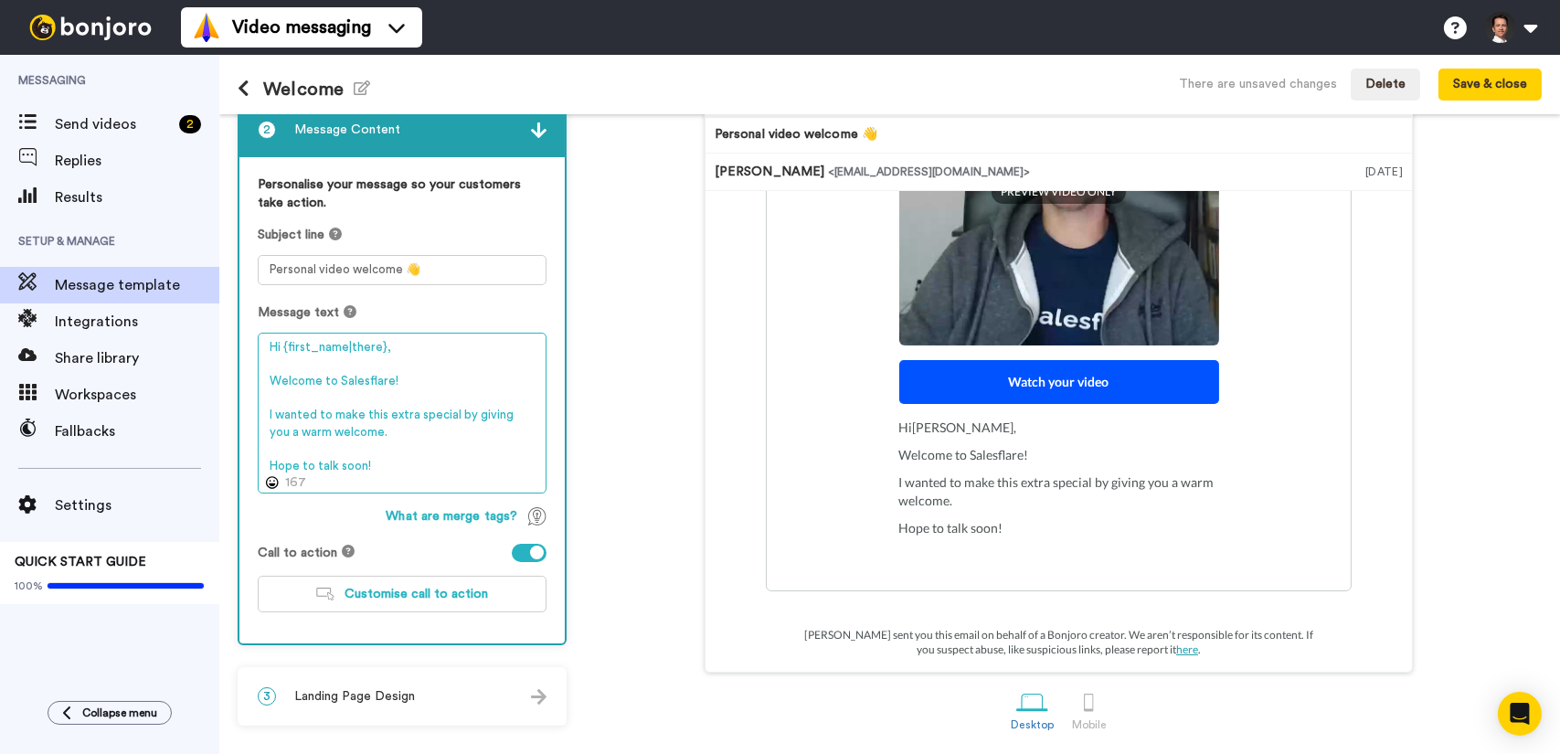
click at [389, 469] on textarea "Hi {first_name|there}, Welcome to Salesflare! I wanted to make this extra speci…" at bounding box center [402, 413] width 289 height 161
click at [392, 431] on textarea "Hi {first_name|there}, Welcome to Salesflare! I wanted to make this extra speci…" at bounding box center [402, 413] width 289 height 161
click at [409, 472] on textarea "Hi {first_name|there}, Welcome to Salesflare! I wanted to make this extra speci…" at bounding box center [402, 413] width 289 height 161
click at [359, 431] on textarea "Hi {first_name|there}, Welcome to Salesflare! I wanted to make this extra speci…" at bounding box center [402, 413] width 289 height 161
drag, startPoint x: 398, startPoint y: 379, endPoint x: 272, endPoint y: 382, distance: 126.1
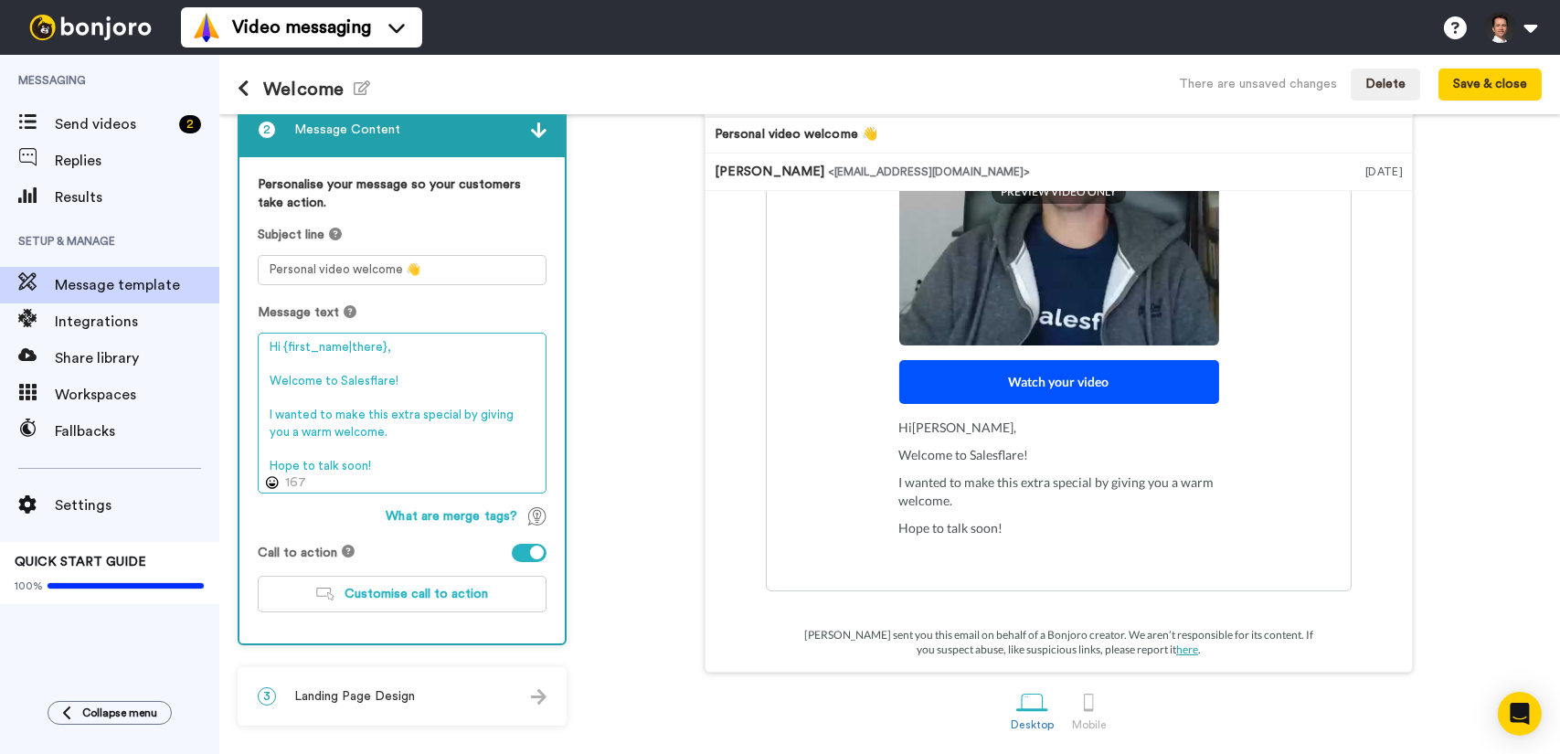
click at [272, 382] on textarea "Hi {first_name|there}, Welcome to Salesflare! I wanted to make this extra speci…" at bounding box center [402, 413] width 289 height 161
click at [355, 427] on textarea "Hi {first_name|there}, Welcome to Salesflare! I wanted to make this extra speci…" at bounding box center [402, 413] width 289 height 161
click at [355, 429] on textarea "Hi {first_name|there}, Welcome to Salesflare! I wanted to make this extra speci…" at bounding box center [402, 413] width 289 height 161
drag, startPoint x: 475, startPoint y: 414, endPoint x: 509, endPoint y: 414, distance: 33.8
click at [509, 414] on textarea "Hi {first_name|there}, Welcome to Salesflare! I wanted to make this extra speci…" at bounding box center [402, 413] width 289 height 161
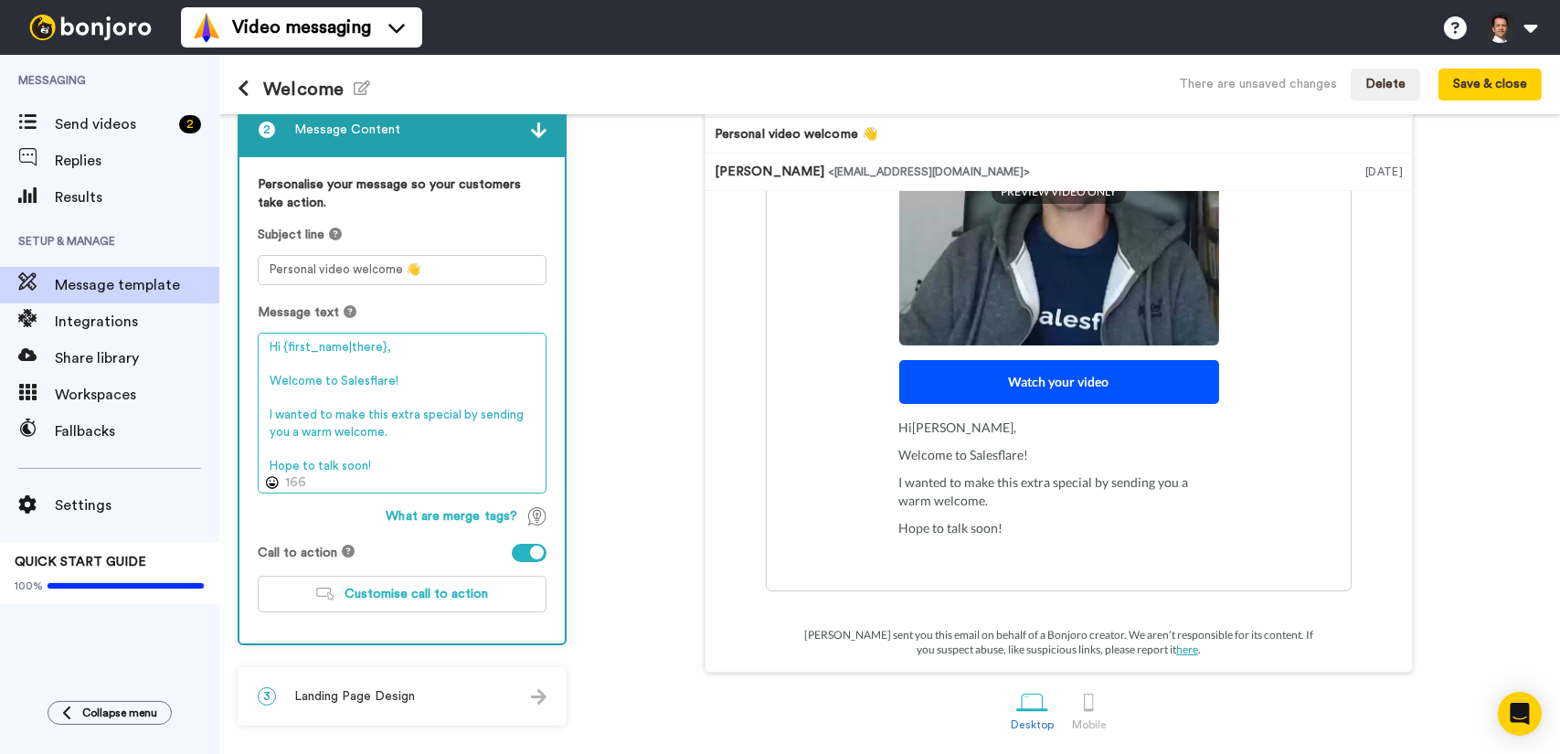
drag, startPoint x: 410, startPoint y: 433, endPoint x: 334, endPoint y: 417, distance: 77.6
click at [334, 417] on textarea "Hi {first_name|there}, Welcome to Salesflare! I wanted to make this extra speci…" at bounding box center [402, 413] width 289 height 161
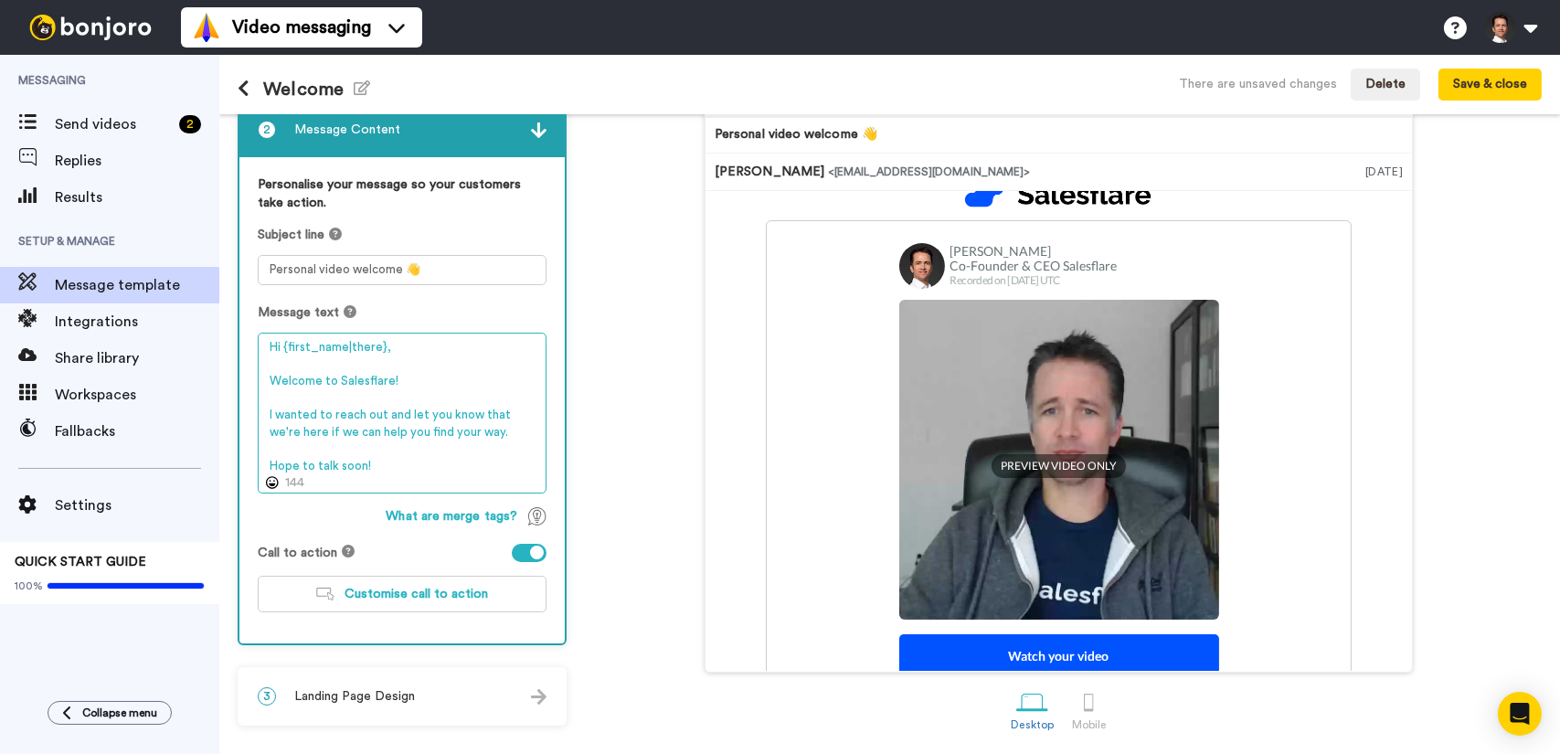
scroll to position [0, 0]
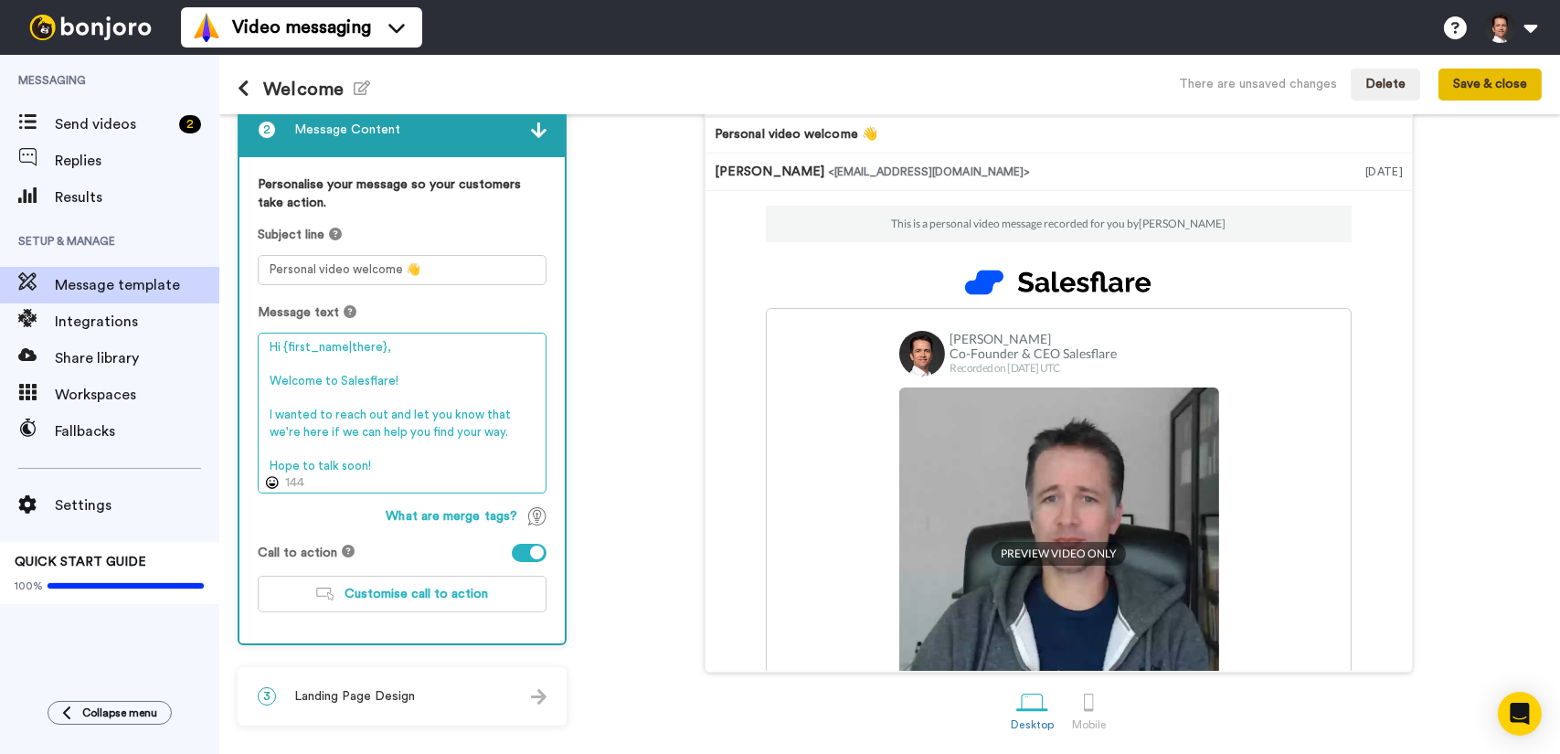
type textarea "Hi {first_name|there}, Welcome to Salesflare! I wanted to reach out and let you…"
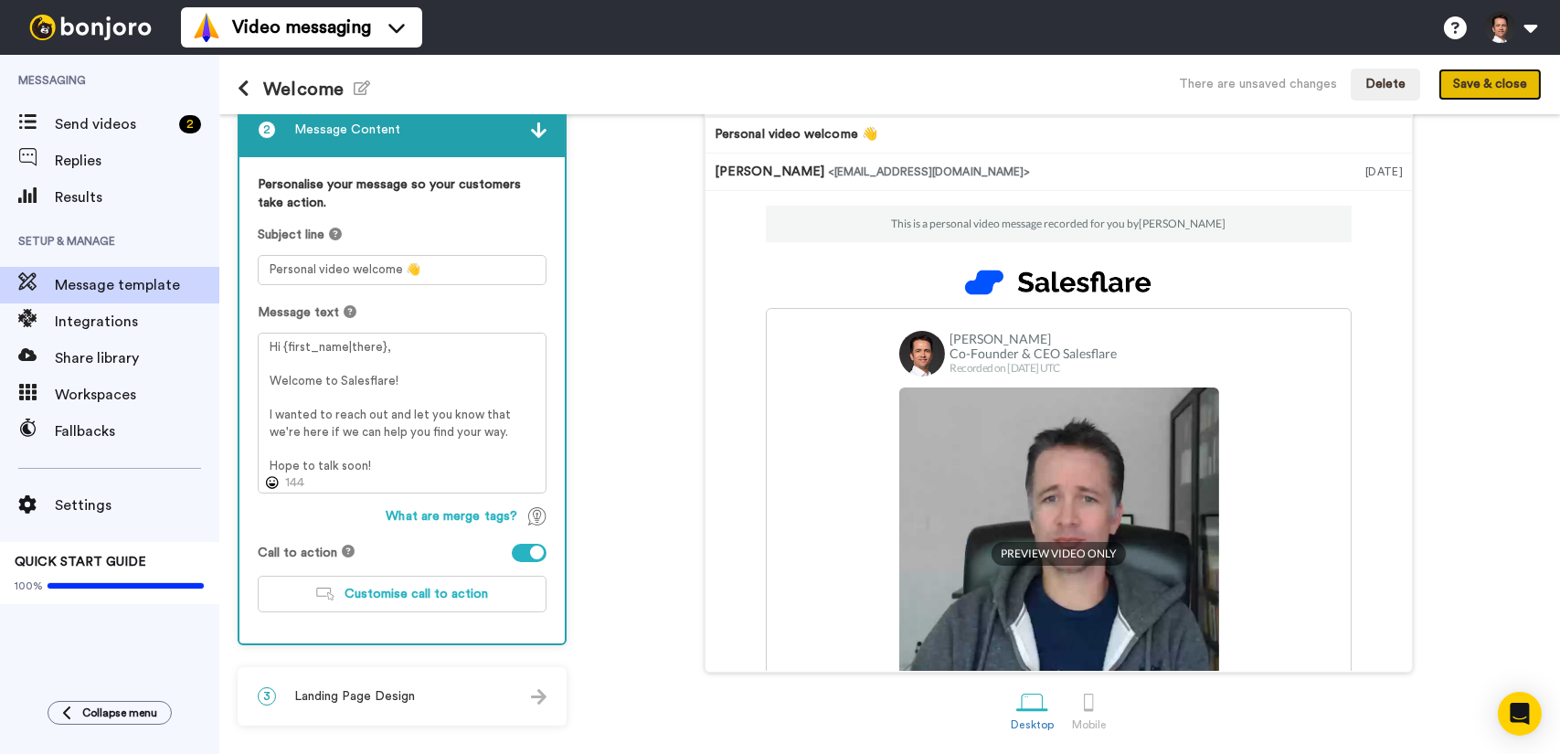
click at [1510, 80] on button "Save & close" at bounding box center [1489, 85] width 103 height 33
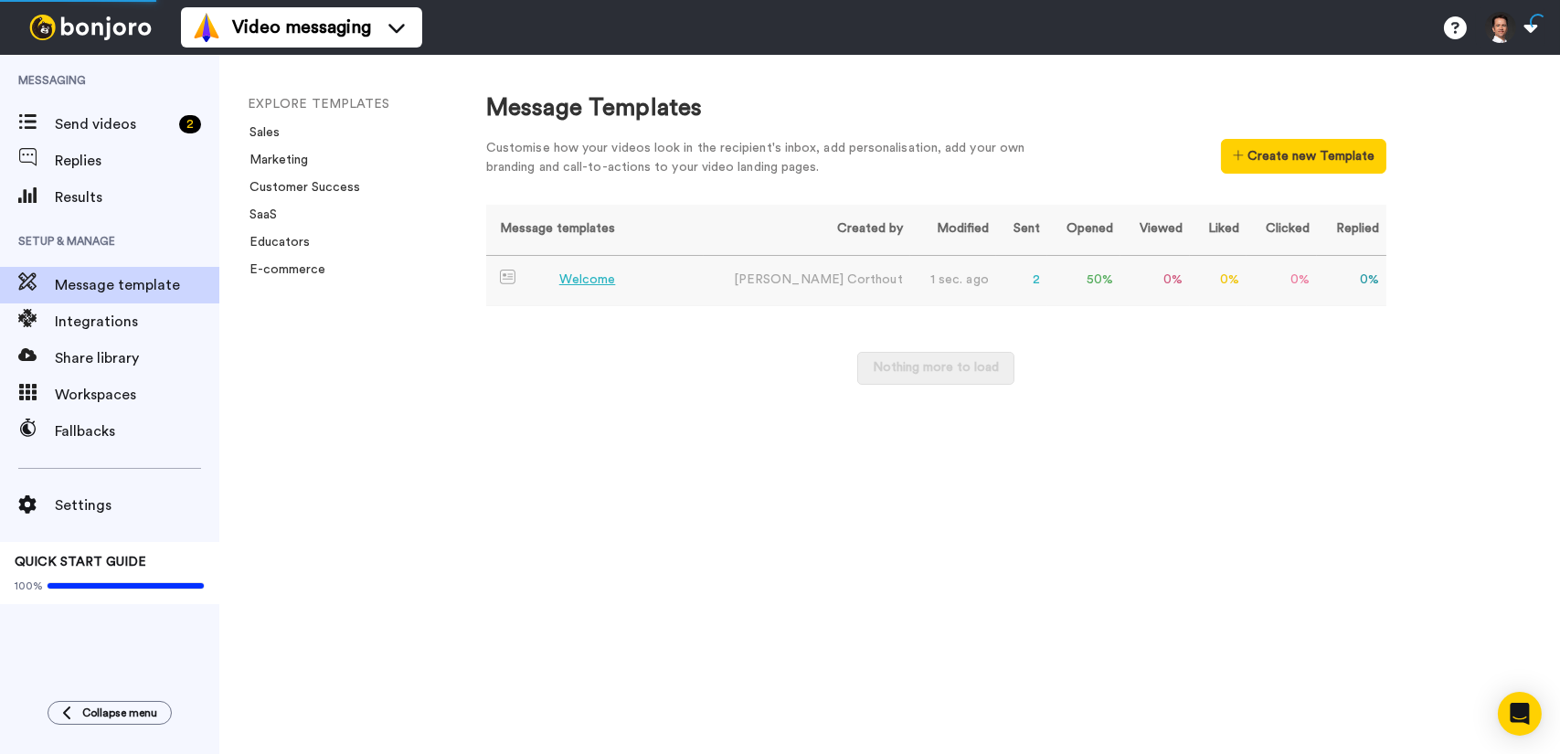
click at [595, 276] on div "Welcome" at bounding box center [587, 279] width 57 height 19
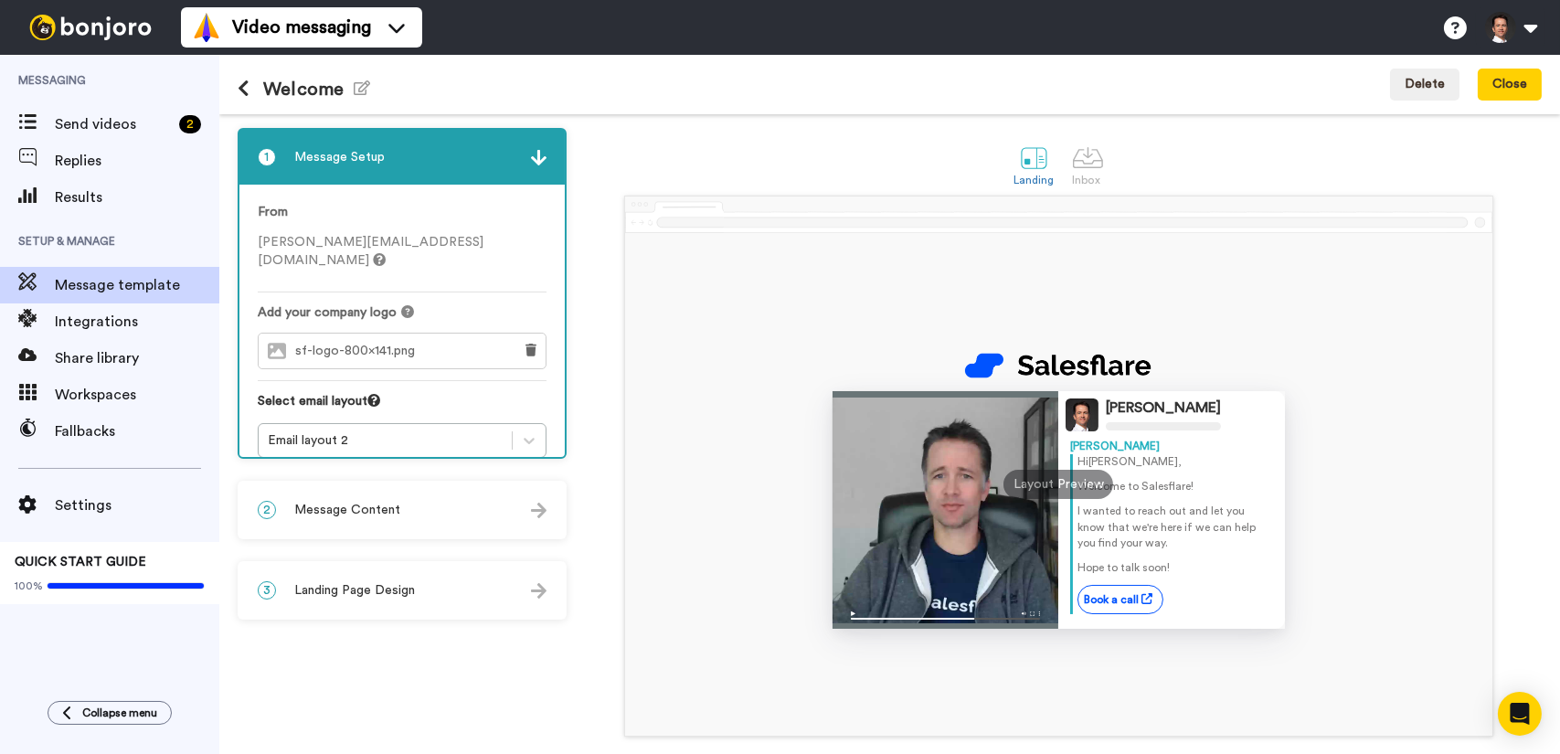
click at [410, 501] on div "2 Message Content" at bounding box center [401, 509] width 325 height 55
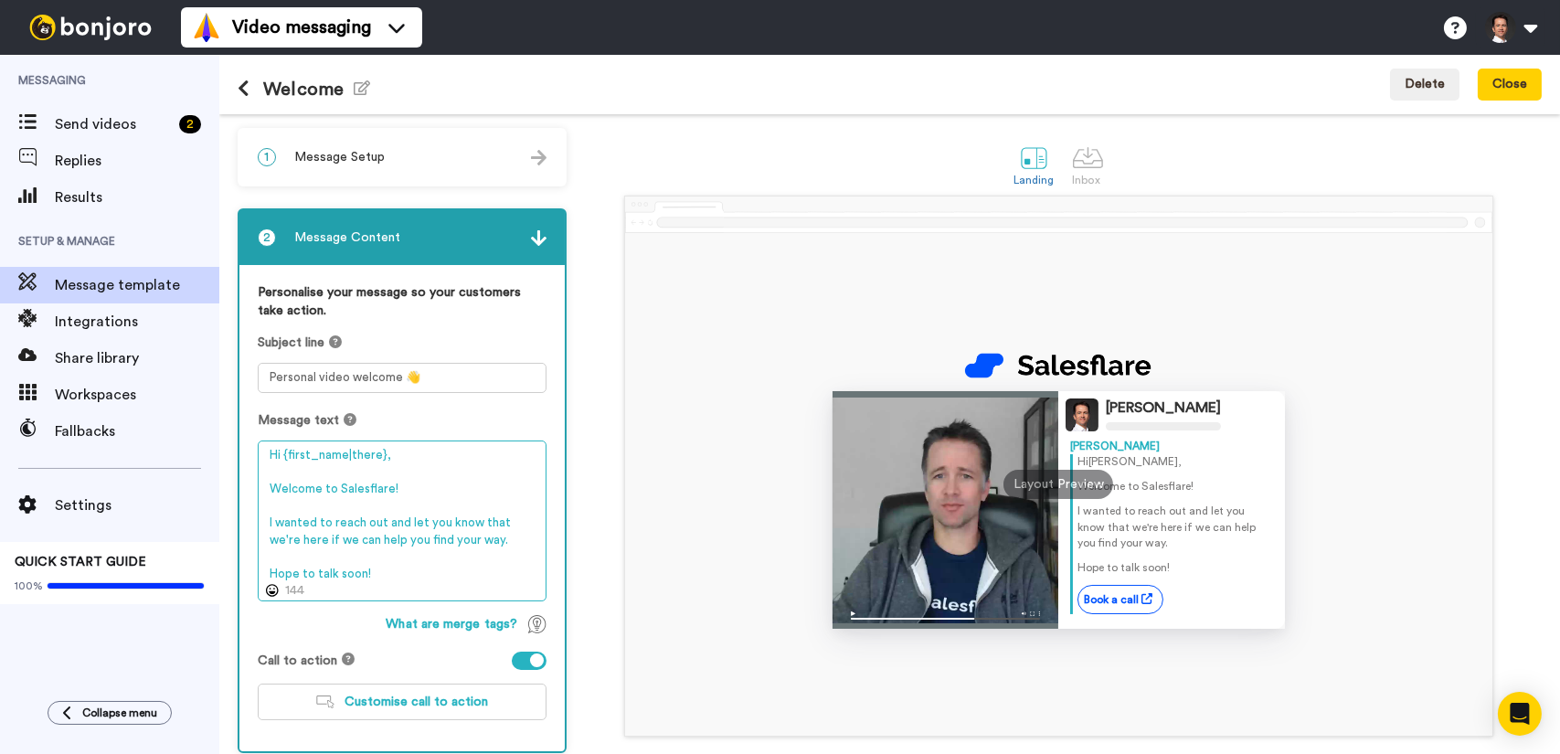
click at [486, 538] on textarea "Hi {first_name|there}, Welcome to Salesflare! I wanted to reach out and let you…" at bounding box center [402, 520] width 289 height 161
click at [460, 567] on textarea "Hi {first_name|there}, Welcome to Salesflare! I wanted to reach out and let you…" at bounding box center [402, 520] width 289 height 161
drag, startPoint x: 504, startPoint y: 522, endPoint x: 532, endPoint y: 526, distance: 27.8
click at [532, 523] on textarea "Hi {first_name|there}, Welcome to Salesflare! I wanted to reach out and let you…" at bounding box center [402, 520] width 289 height 161
drag, startPoint x: 321, startPoint y: 539, endPoint x: 307, endPoint y: 538, distance: 13.7
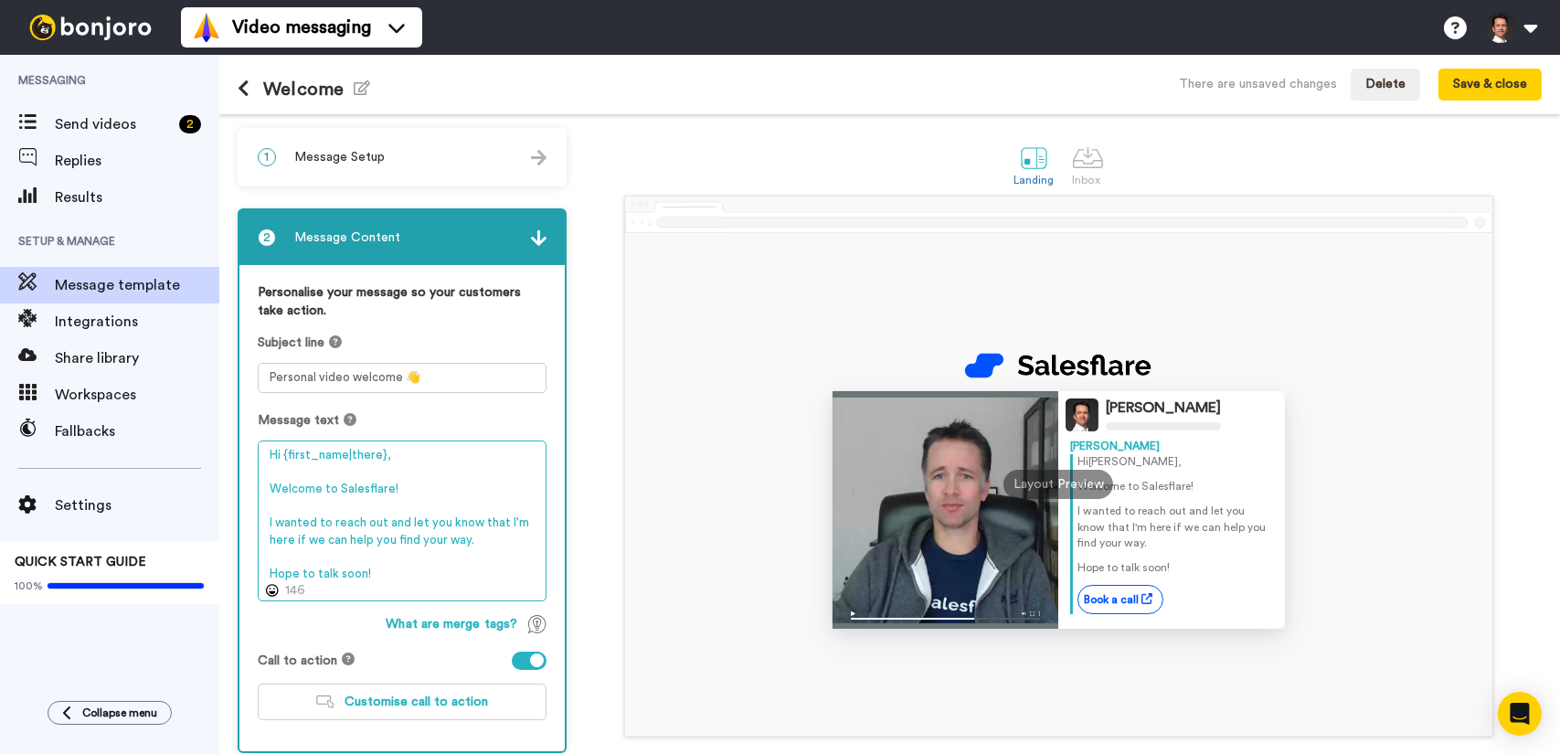
click at [307, 538] on textarea "Hi {first_name|there}, Welcome to Salesflare! I wanted to reach out and let you…" at bounding box center [402, 520] width 289 height 161
type textarea "Hi {first_name|there}, Welcome to Salesflare! I wanted to reach out and let you…"
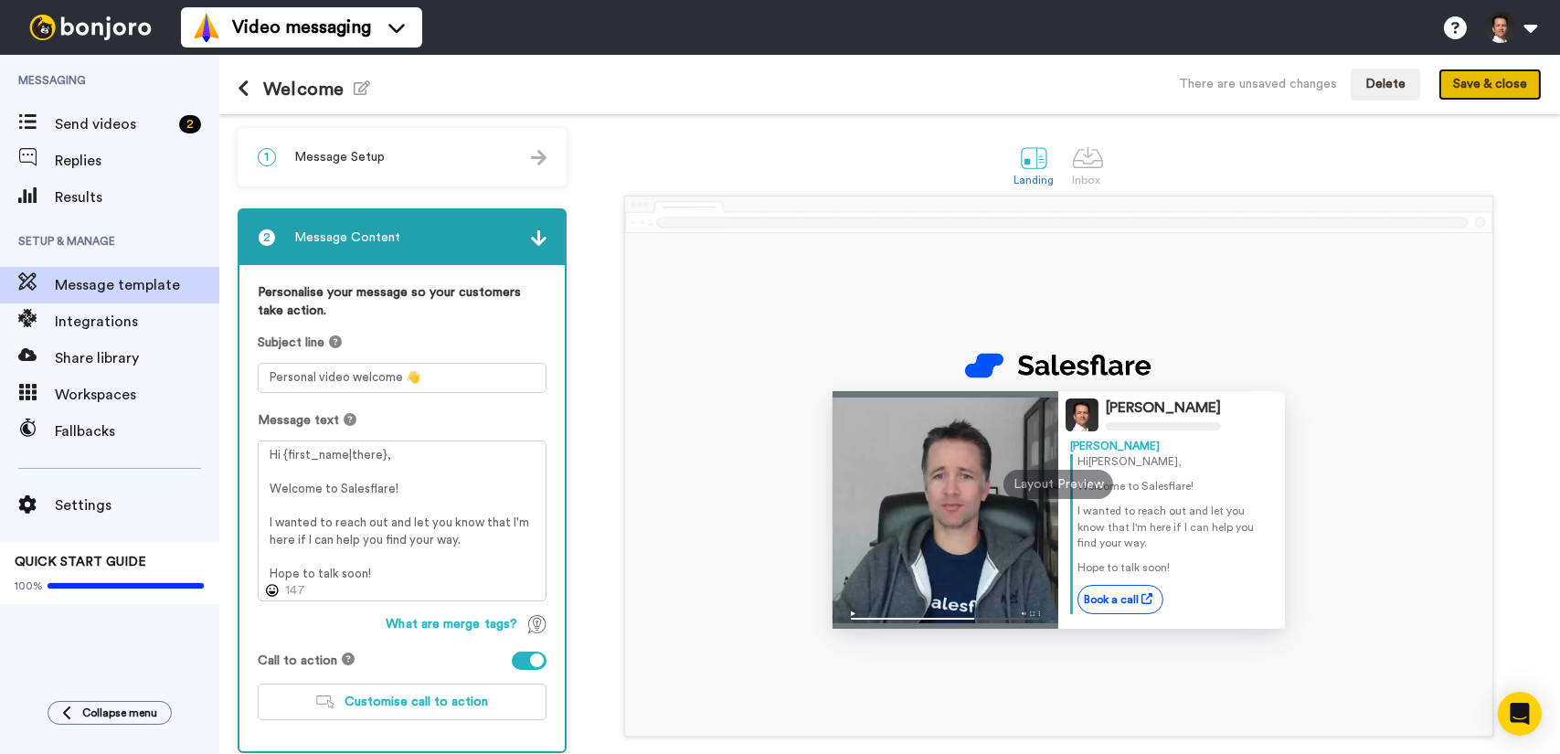
click at [1502, 83] on button "Save & close" at bounding box center [1489, 85] width 103 height 33
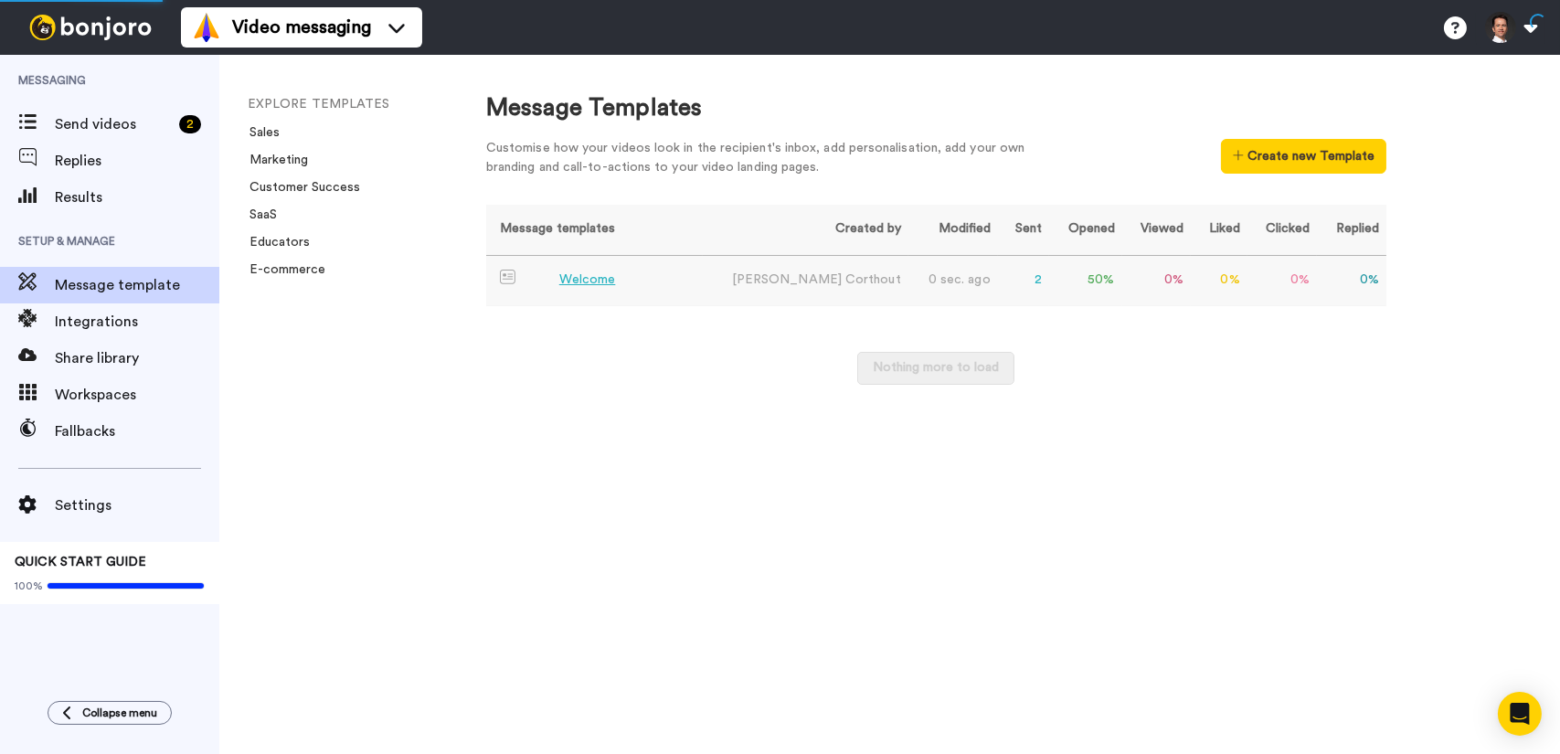
click at [602, 281] on div "Welcome" at bounding box center [587, 279] width 57 height 19
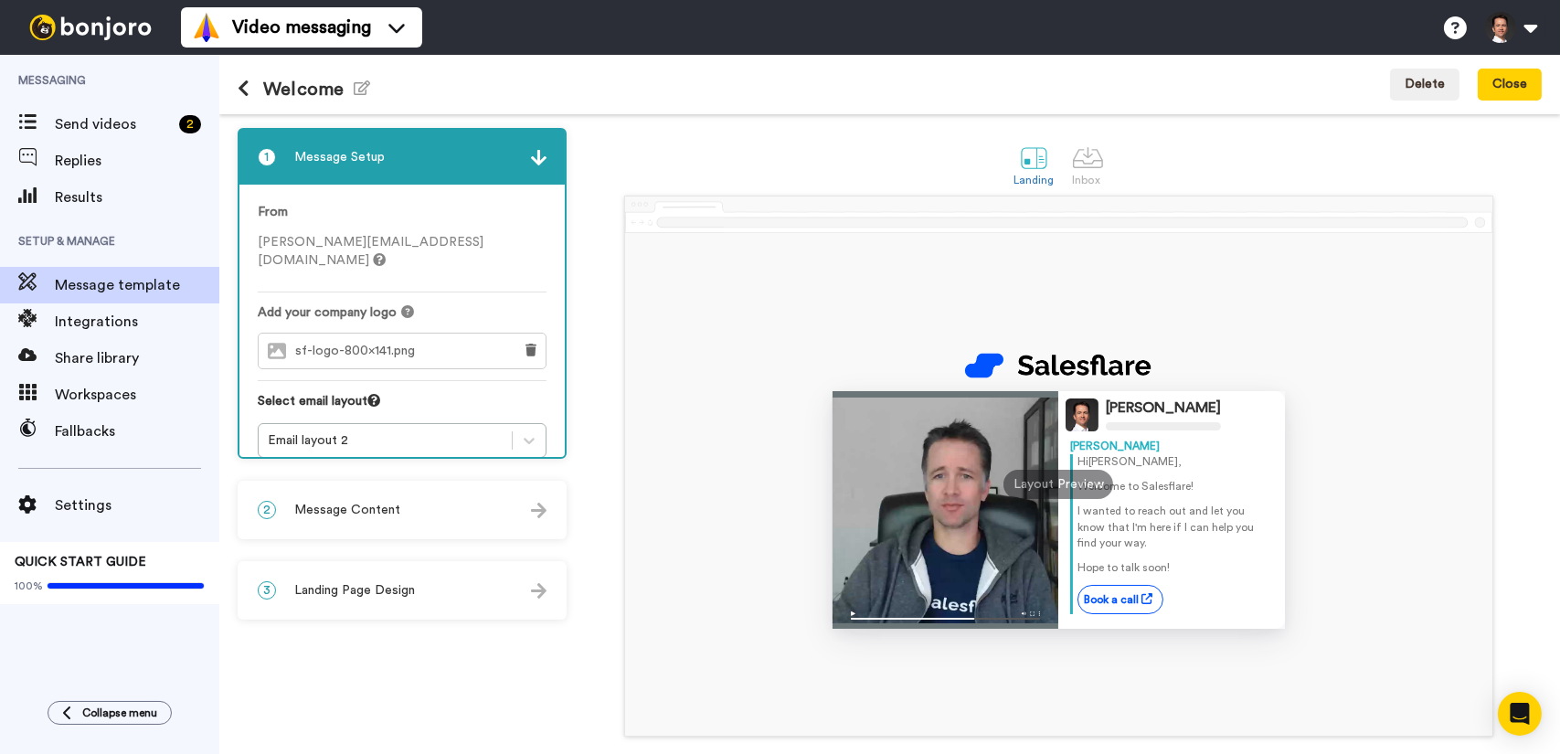
click at [416, 524] on div "2 Message Content" at bounding box center [401, 509] width 325 height 55
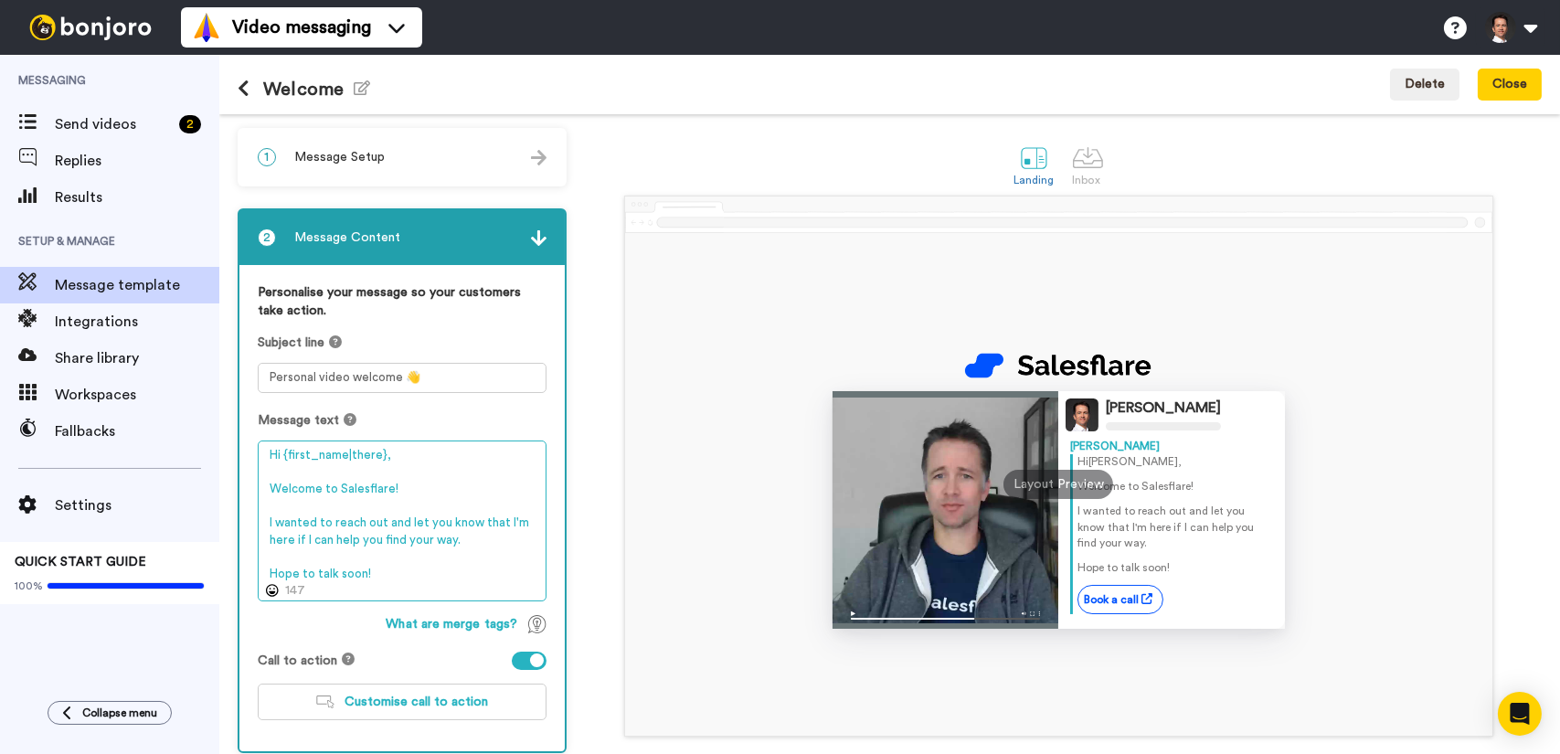
click at [478, 536] on textarea "Hi {first_name|there}, Welcome to Salesflare! I wanted to reach out and let you…" at bounding box center [402, 520] width 289 height 161
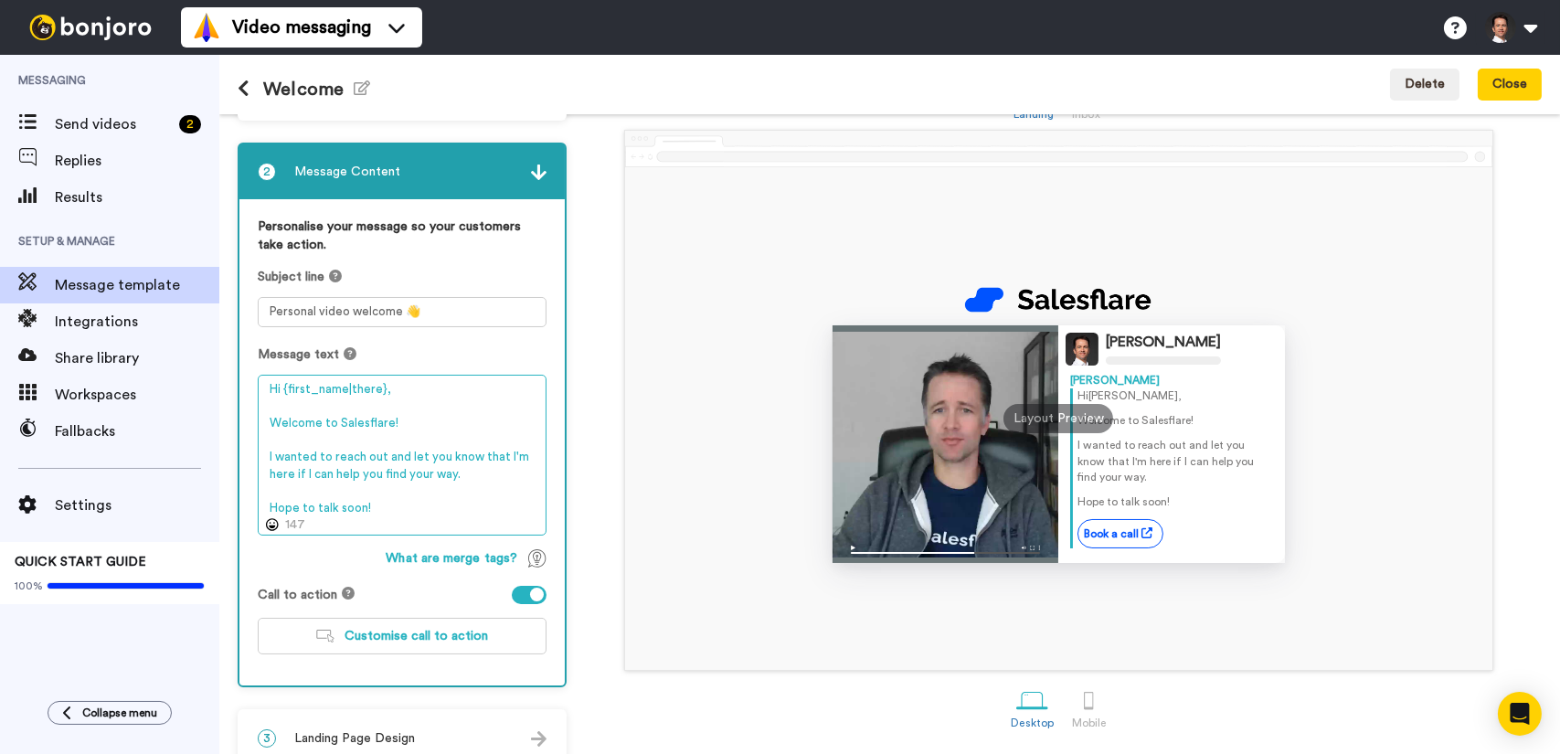
scroll to position [91, 0]
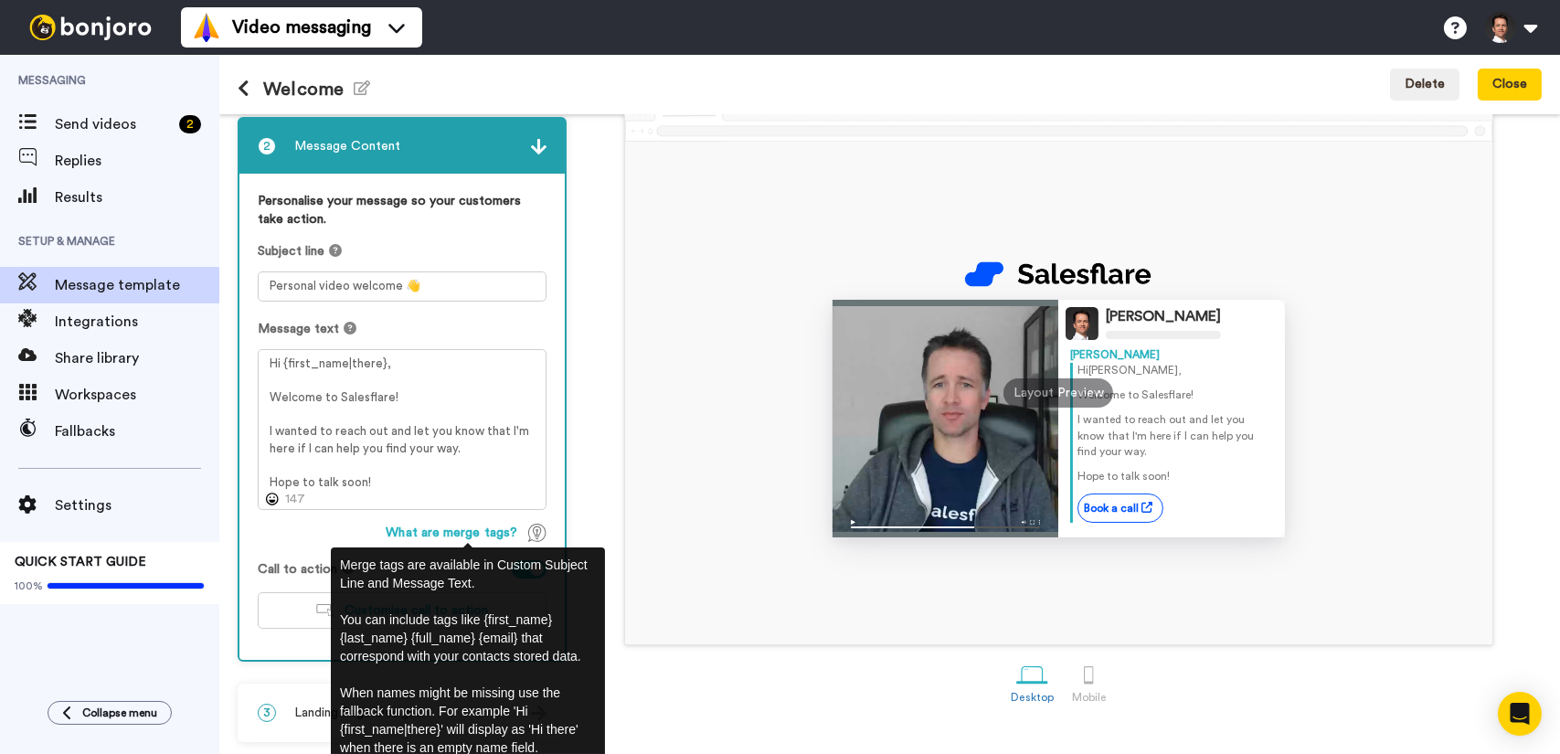
click at [538, 529] on img at bounding box center [537, 533] width 18 height 18
click at [482, 533] on span "What are merge tags?" at bounding box center [452, 533] width 132 height 18
drag, startPoint x: 535, startPoint y: 527, endPoint x: 549, endPoint y: 526, distance: 13.7
click at [536, 527] on img at bounding box center [537, 533] width 18 height 18
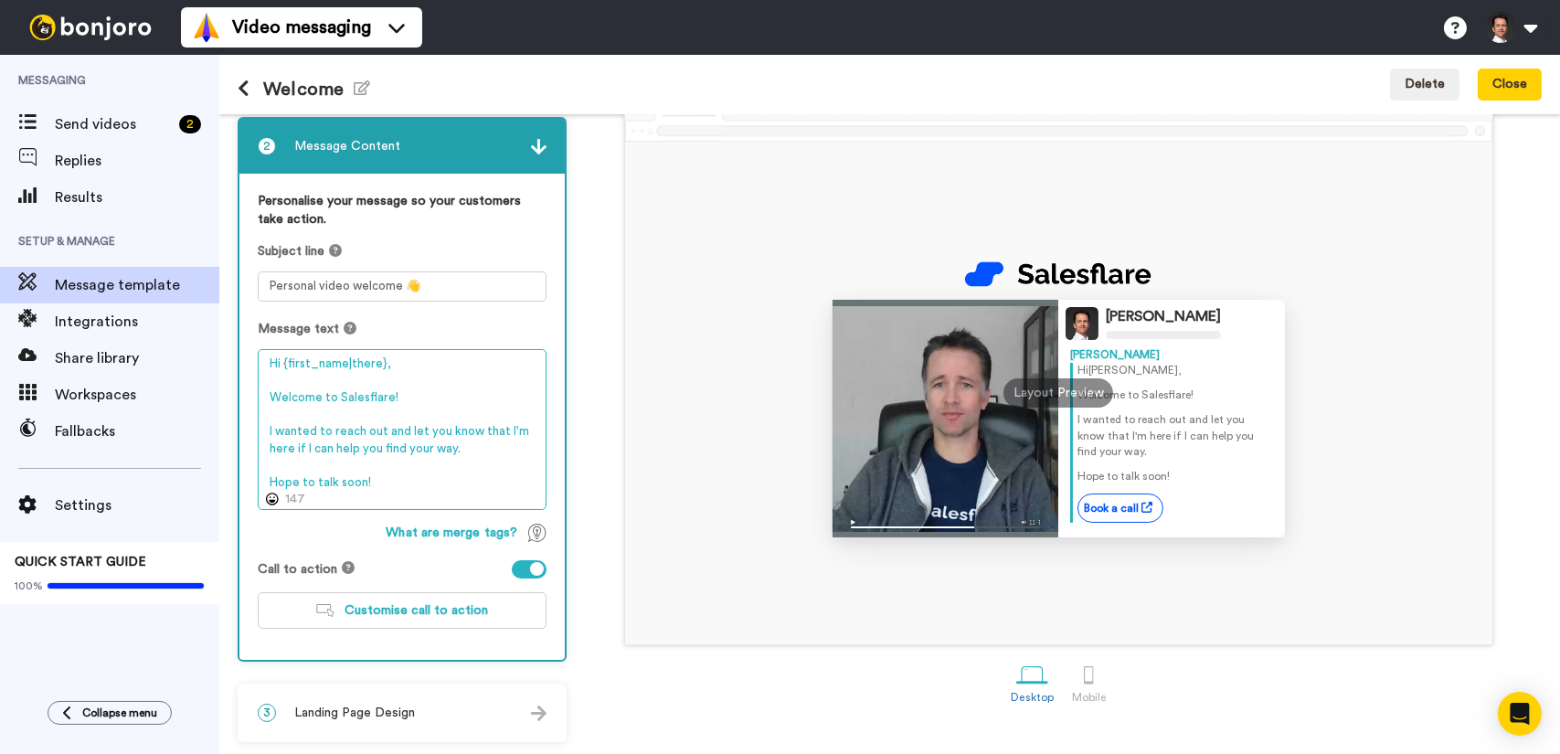
click at [401, 472] on textarea "Hi {first_name|there}, Welcome to Salesflare! I wanted to reach out and let you…" at bounding box center [402, 429] width 289 height 161
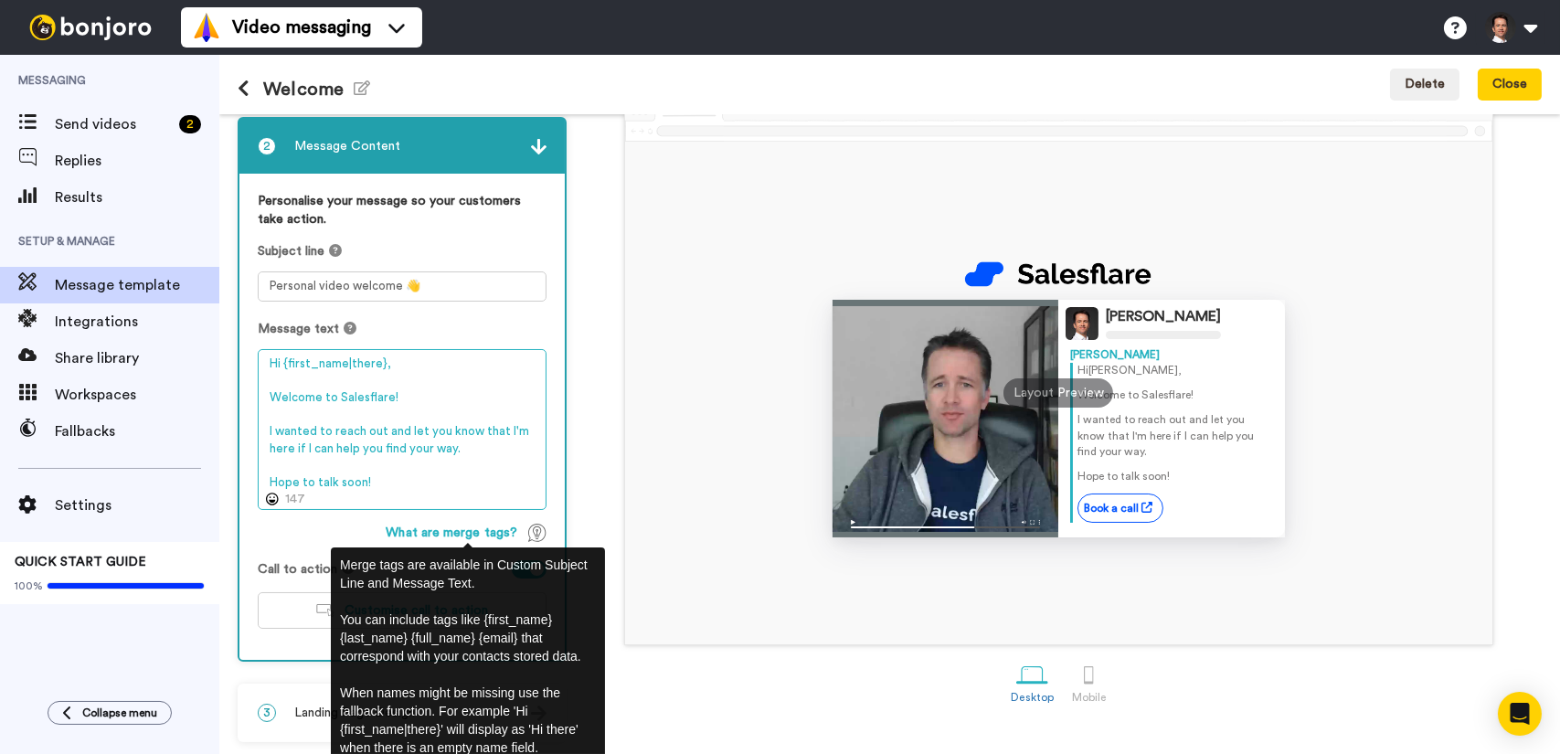
click at [403, 430] on textarea "Hi {first_name|there}, Welcome to Salesflare! I wanted to reach out and let you…" at bounding box center [402, 429] width 289 height 161
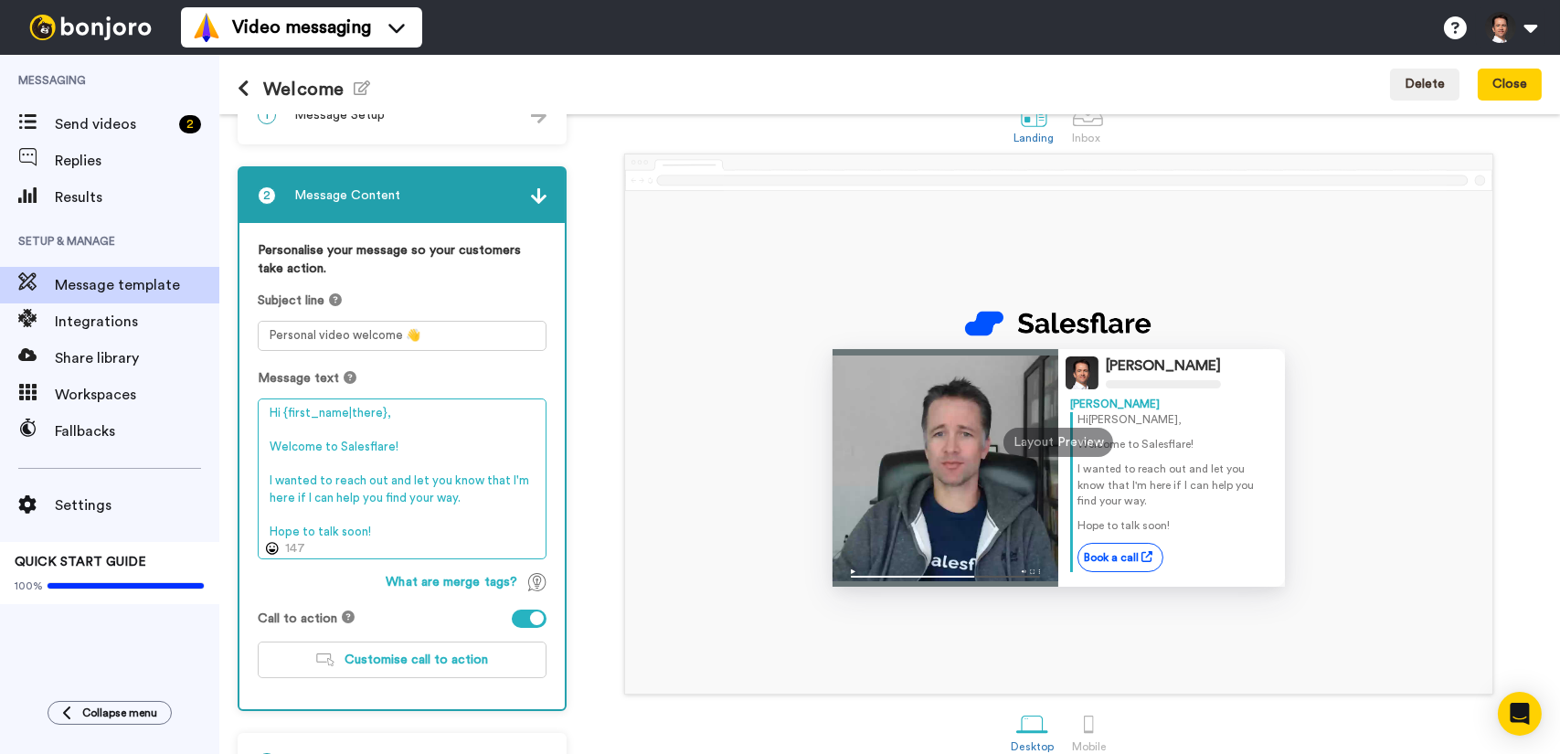
scroll to position [0, 0]
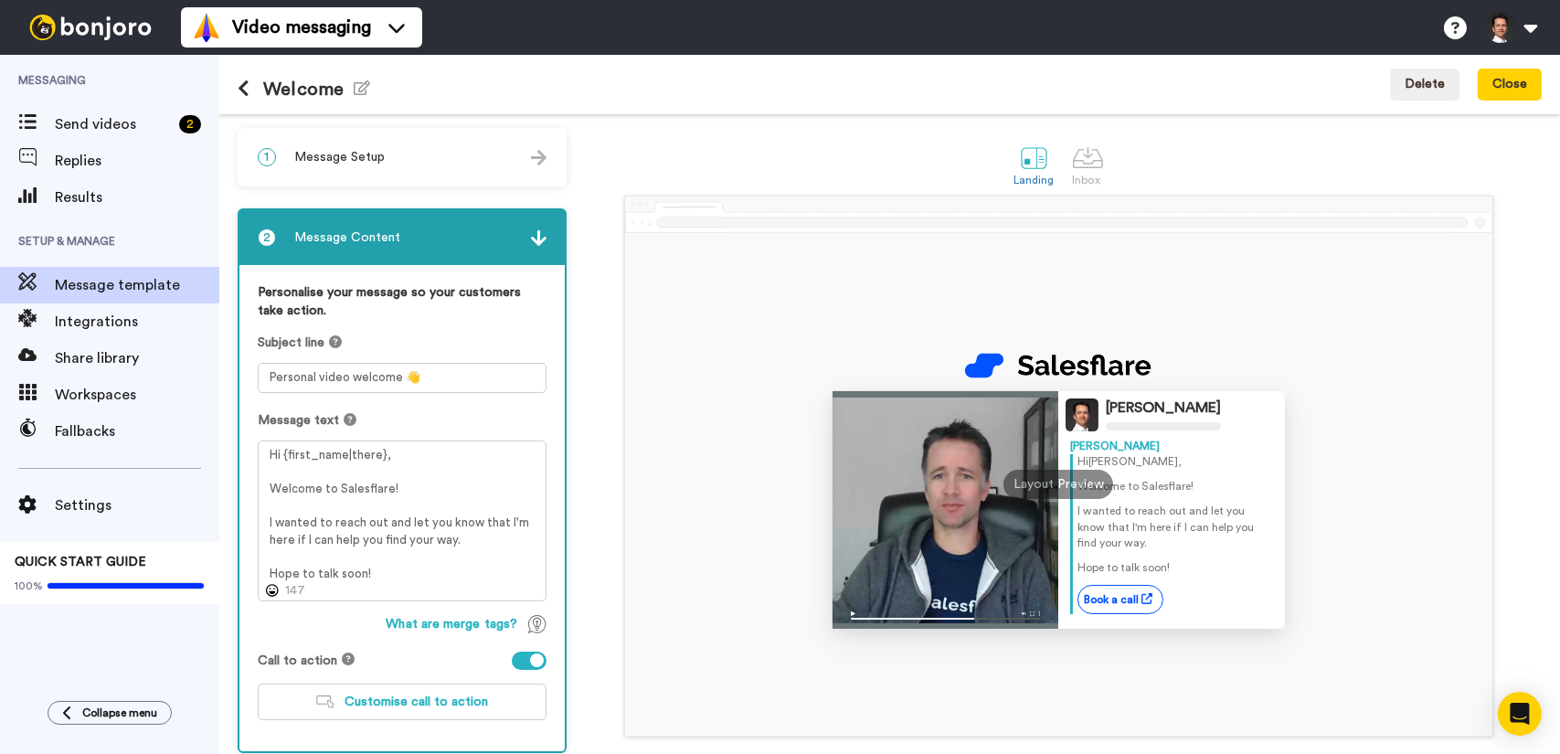
click at [431, 165] on div "1 Message Setup" at bounding box center [401, 157] width 325 height 55
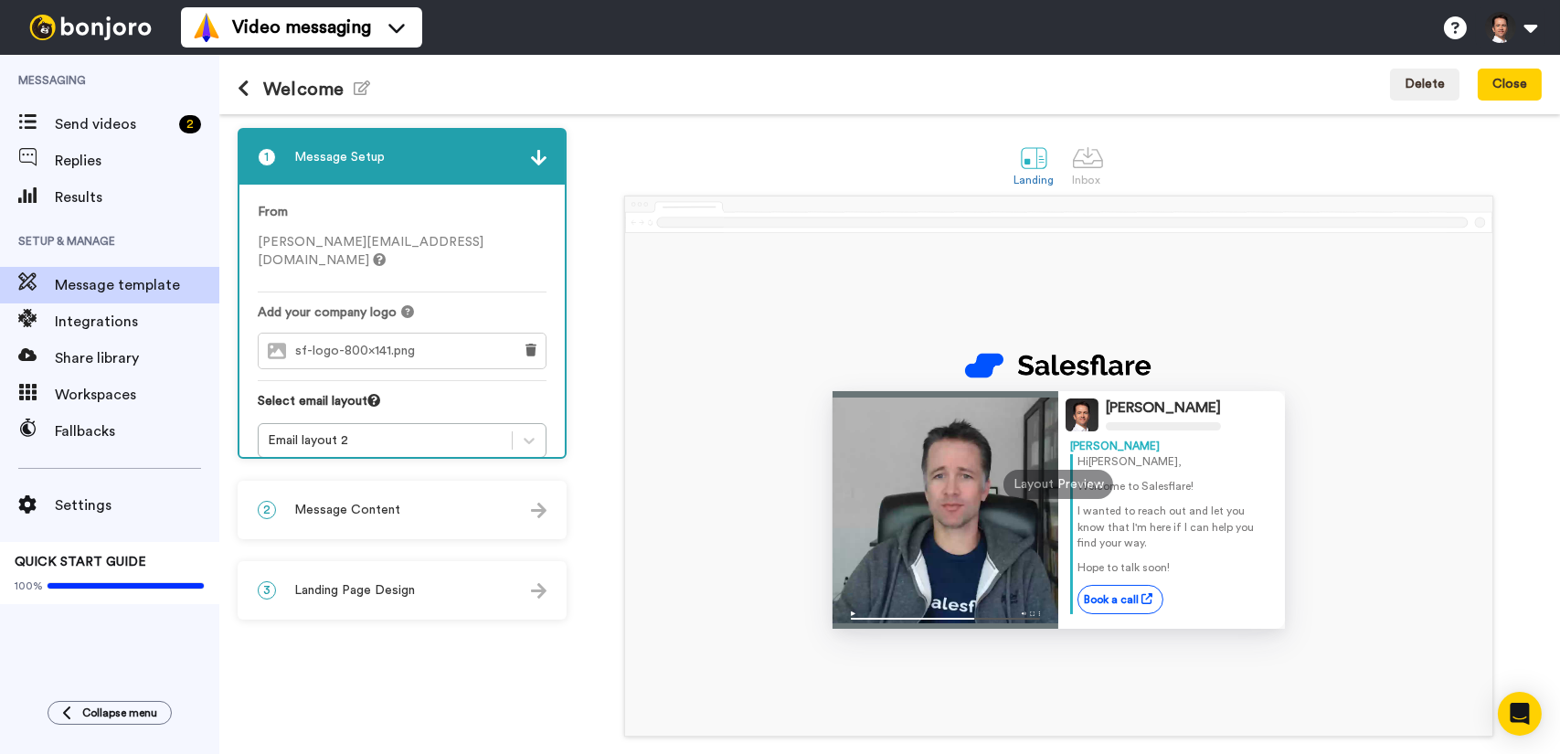
click at [473, 143] on div "1 Message Setup" at bounding box center [401, 157] width 325 height 55
click at [543, 156] on img at bounding box center [539, 158] width 16 height 16
click at [1075, 170] on div at bounding box center [1088, 158] width 32 height 32
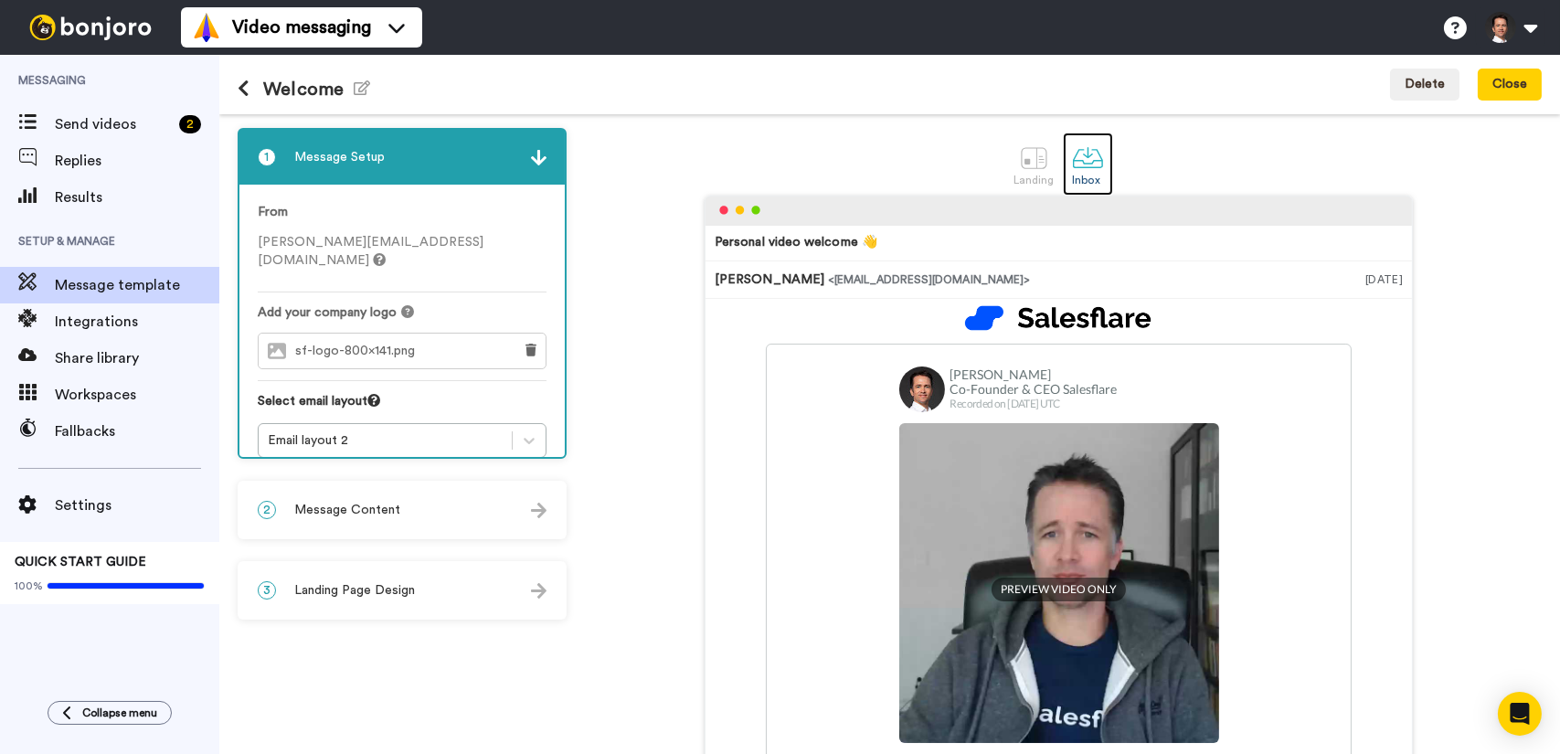
scroll to position [91, 0]
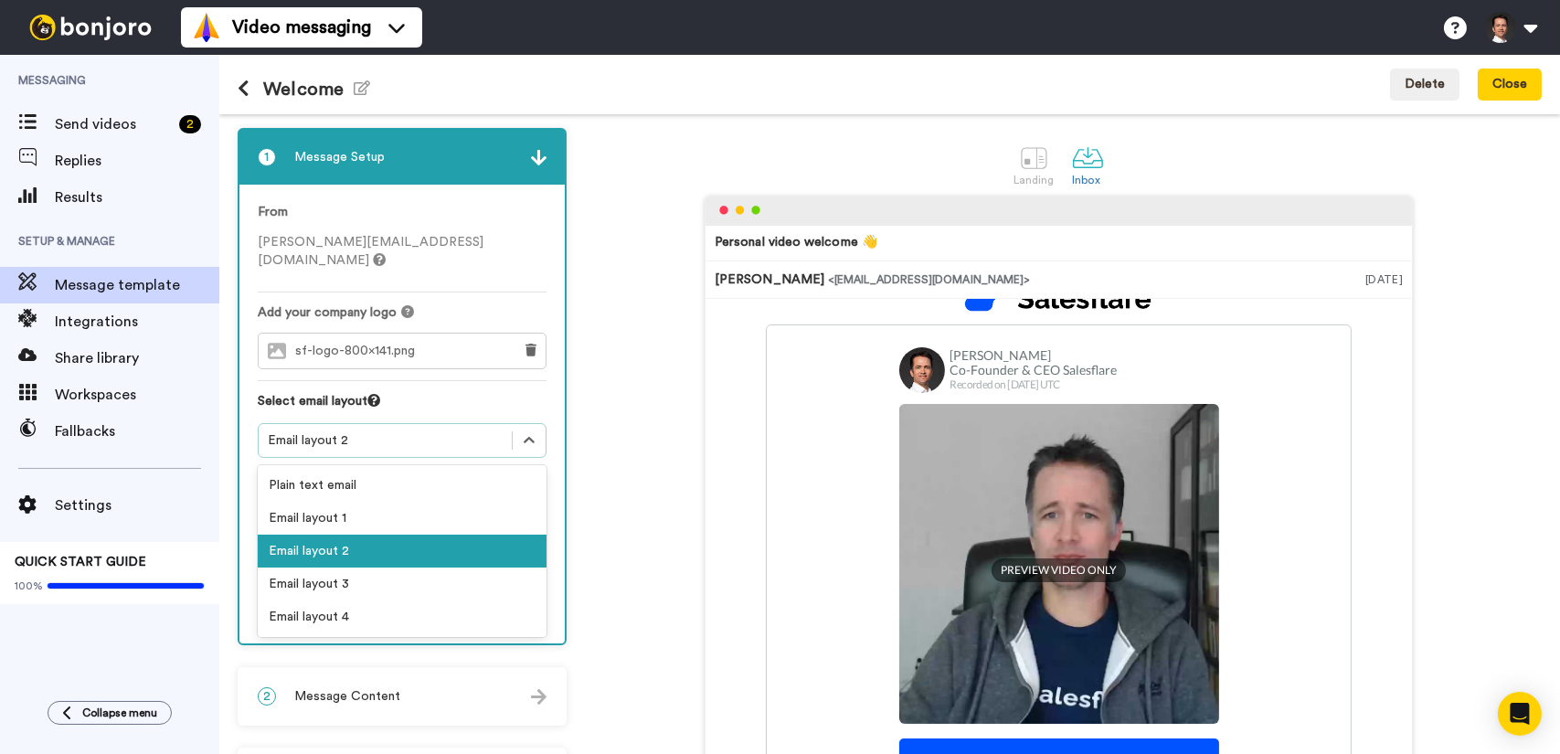
click at [466, 431] on div "Email layout 2" at bounding box center [385, 440] width 235 height 18
click at [409, 513] on div "Email layout 1" at bounding box center [402, 518] width 289 height 33
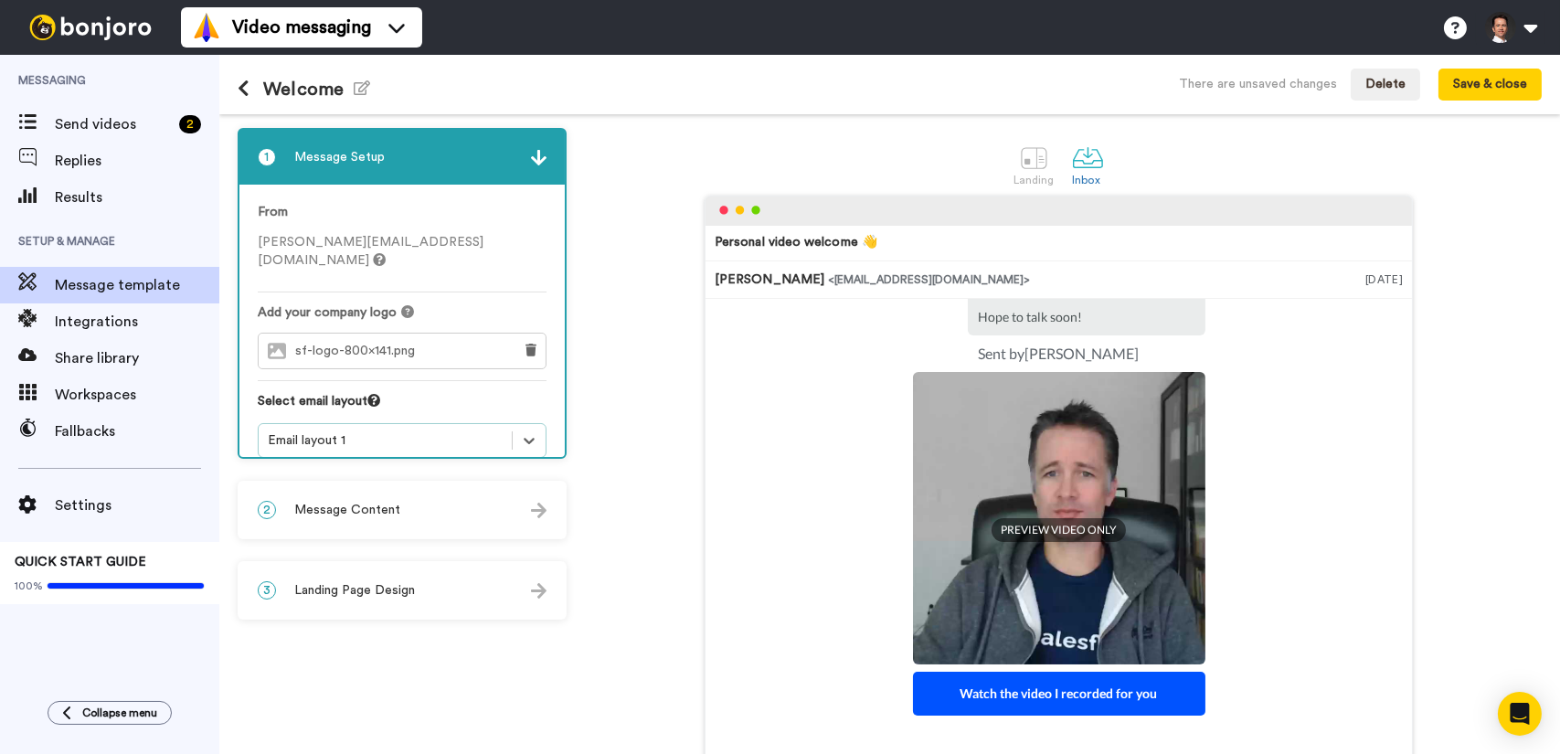
scroll to position [248, 0]
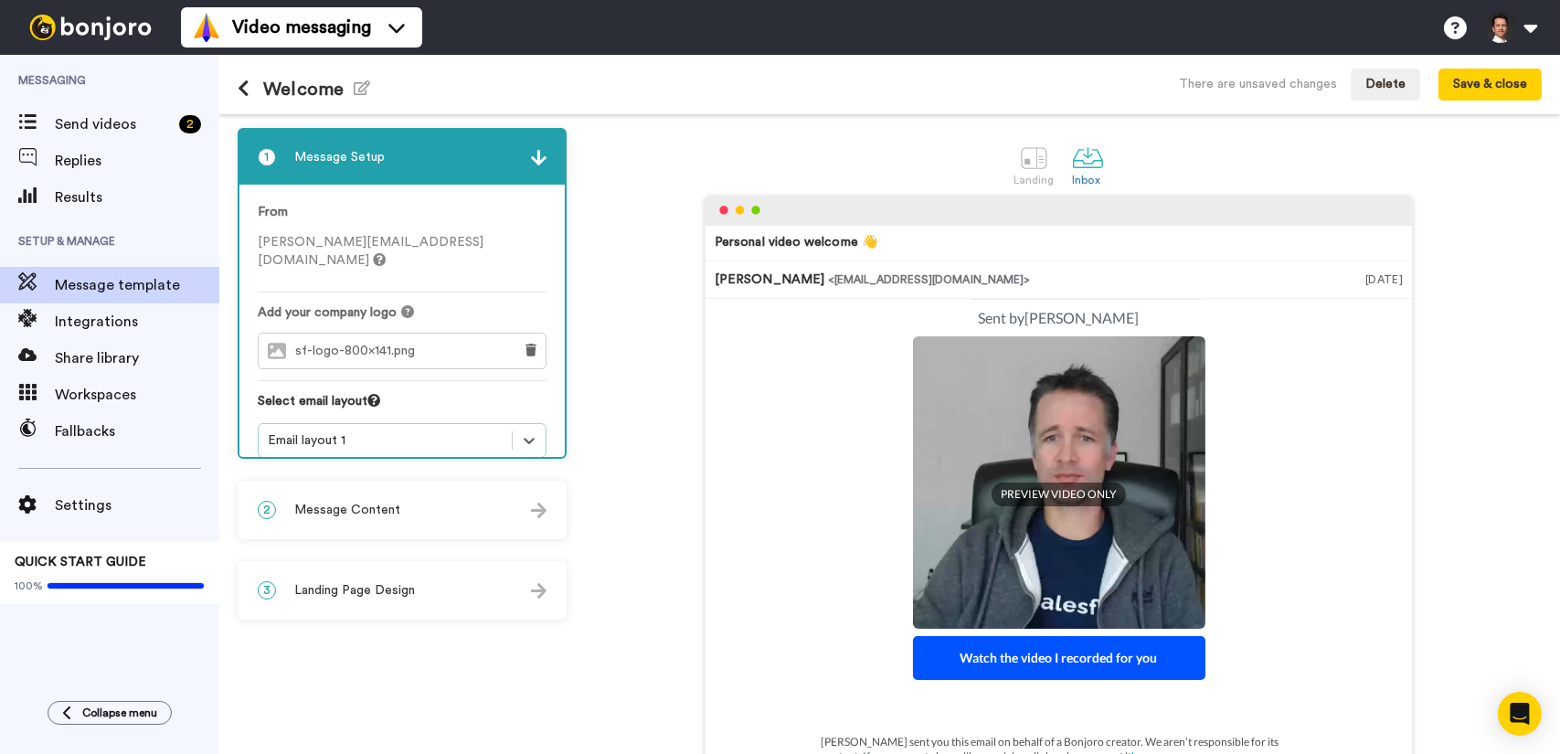
click at [426, 431] on div "Email layout 1" at bounding box center [385, 440] width 235 height 18
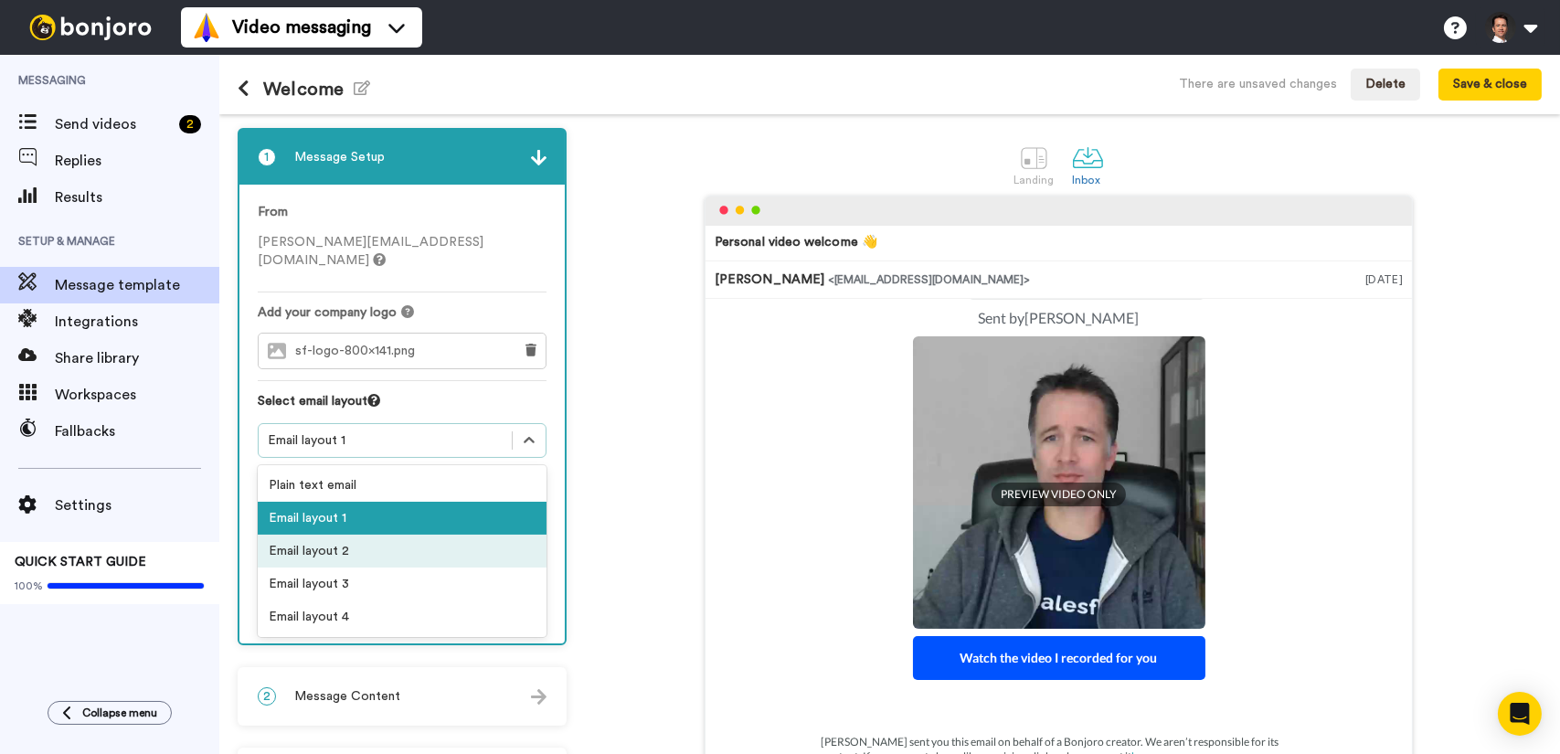
click at [393, 544] on div "Email layout 2" at bounding box center [402, 551] width 289 height 33
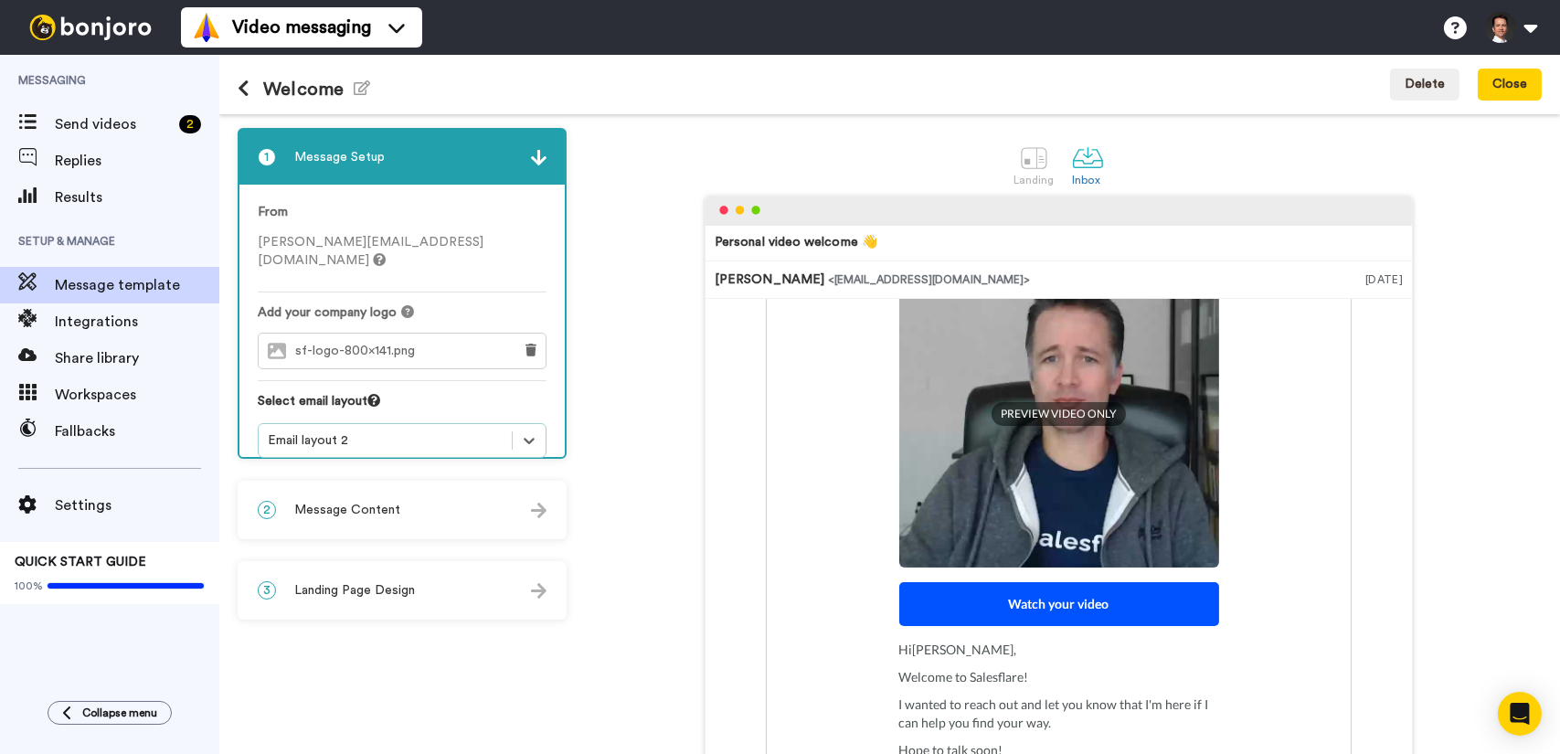
click at [451, 431] on div "Email layout 2" at bounding box center [385, 440] width 235 height 18
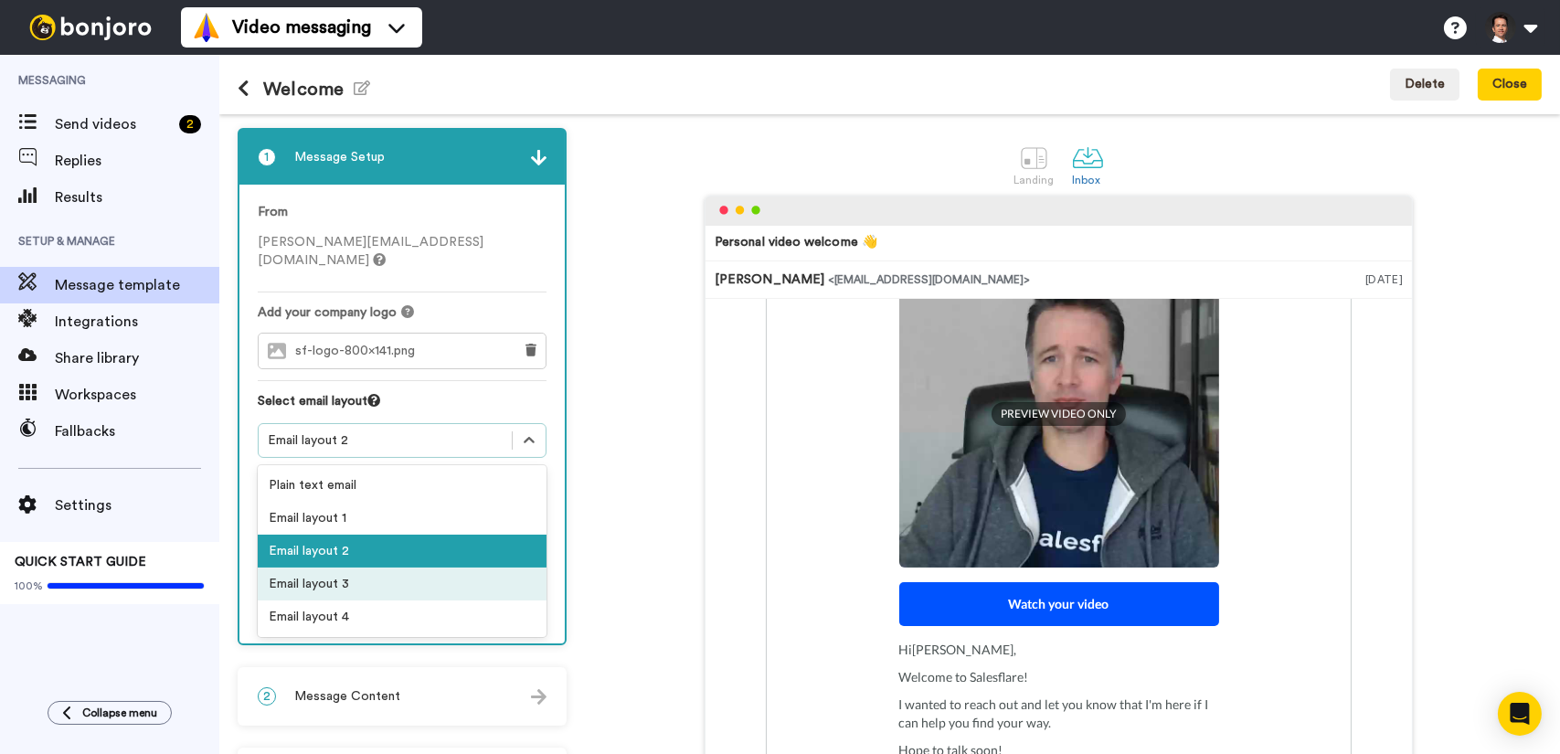
click at [406, 567] on div "Email layout 3" at bounding box center [402, 583] width 289 height 33
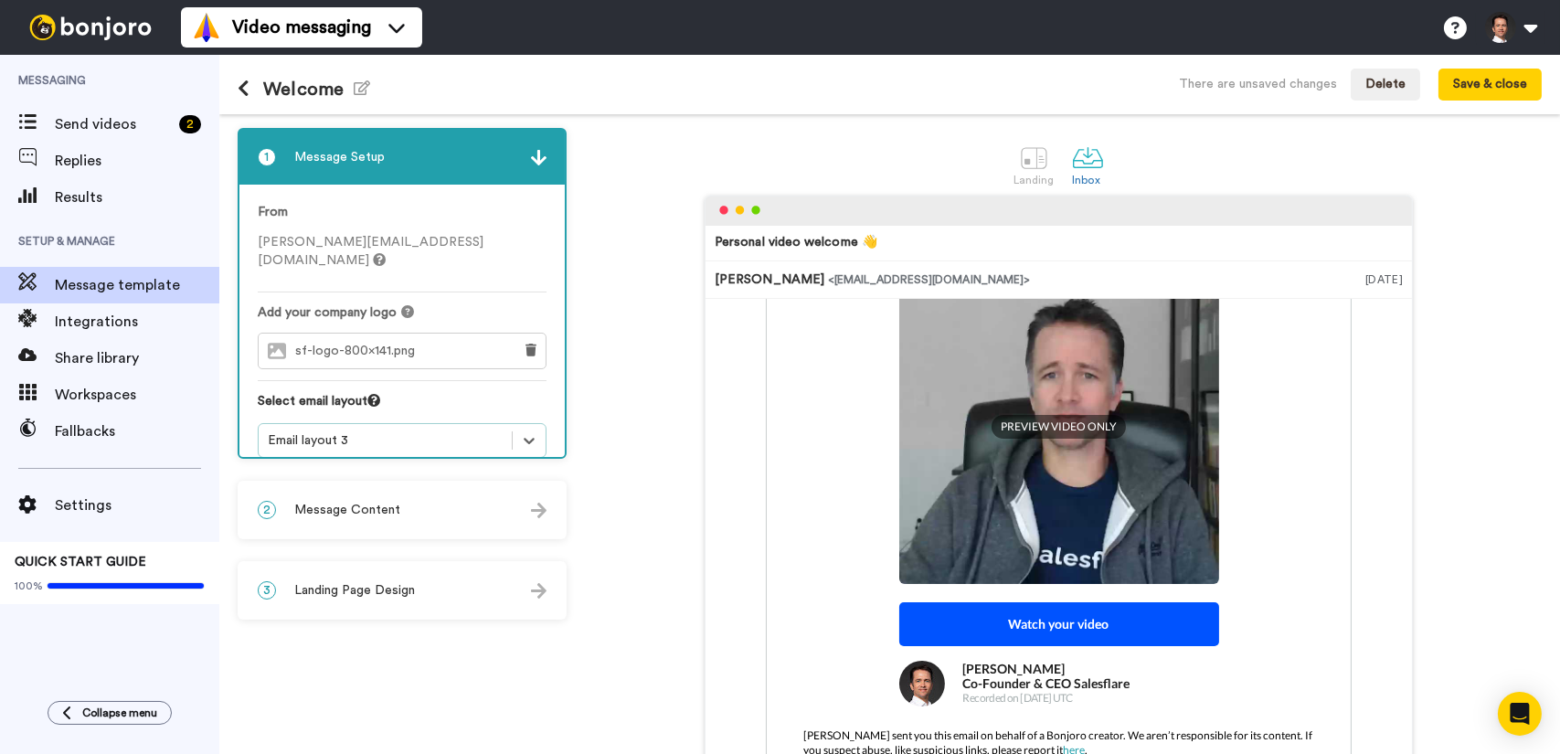
scroll to position [297, 0]
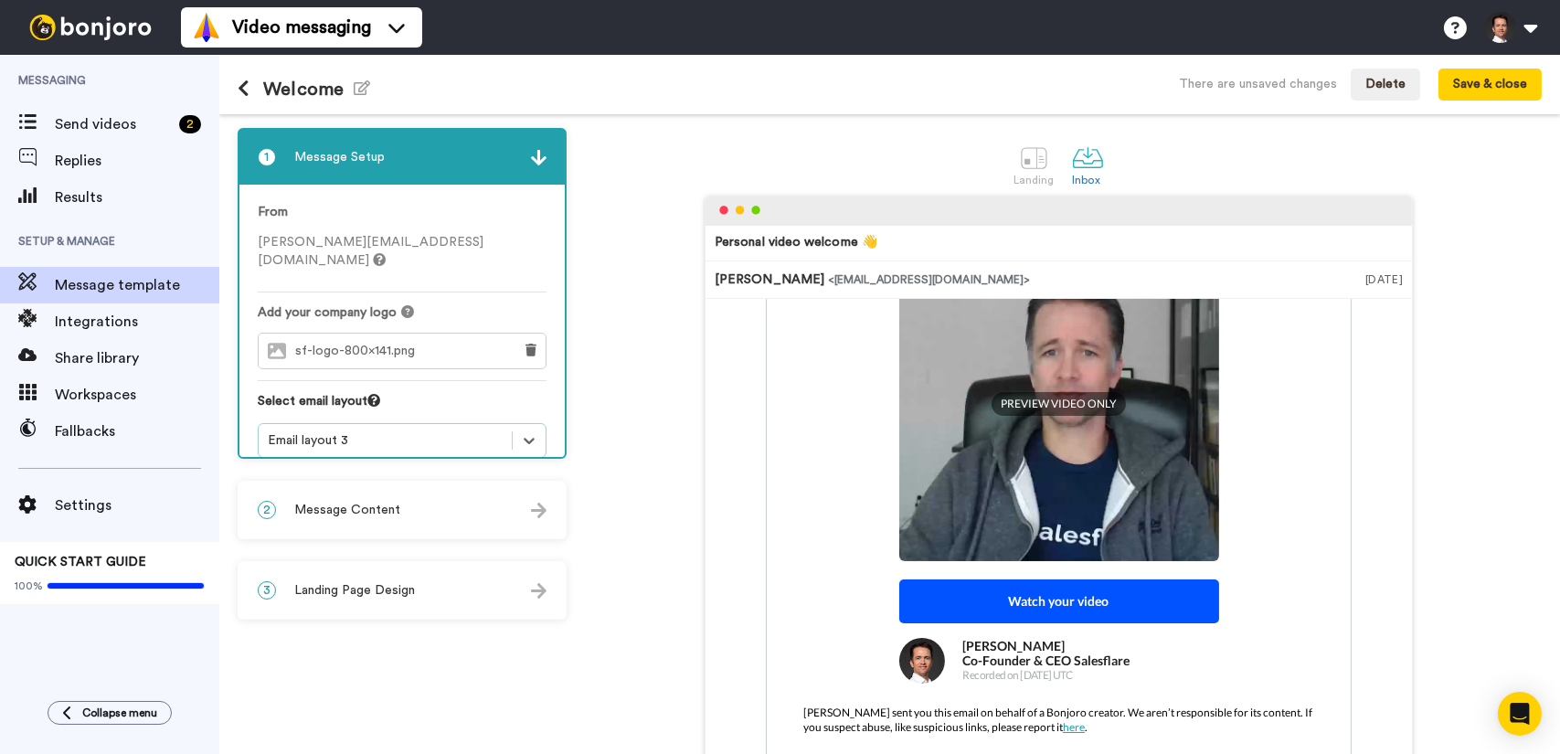
click at [469, 514] on div "2 Message Content" at bounding box center [401, 509] width 325 height 55
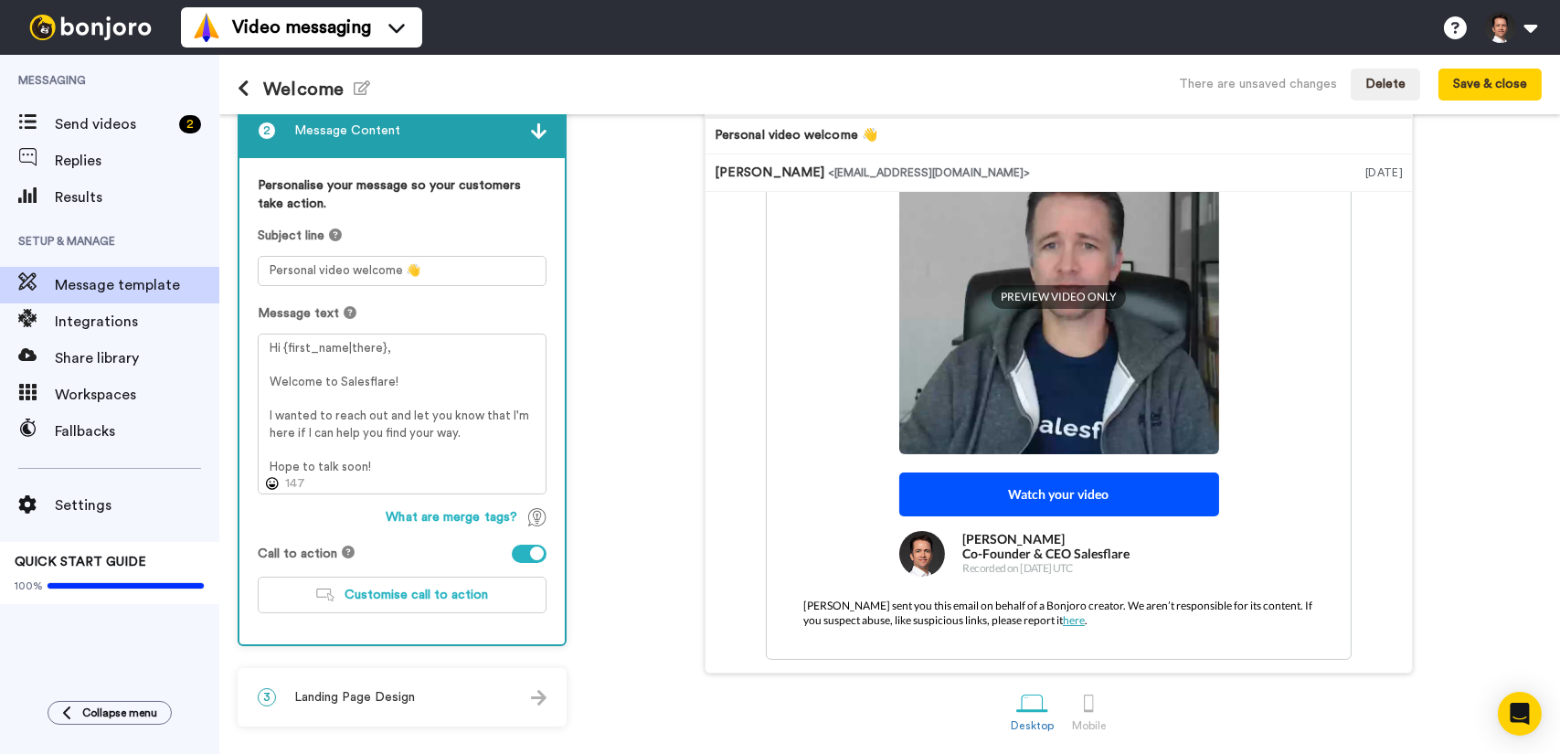
scroll to position [108, 0]
click at [472, 697] on div "3 Landing Page Design" at bounding box center [401, 696] width 325 height 55
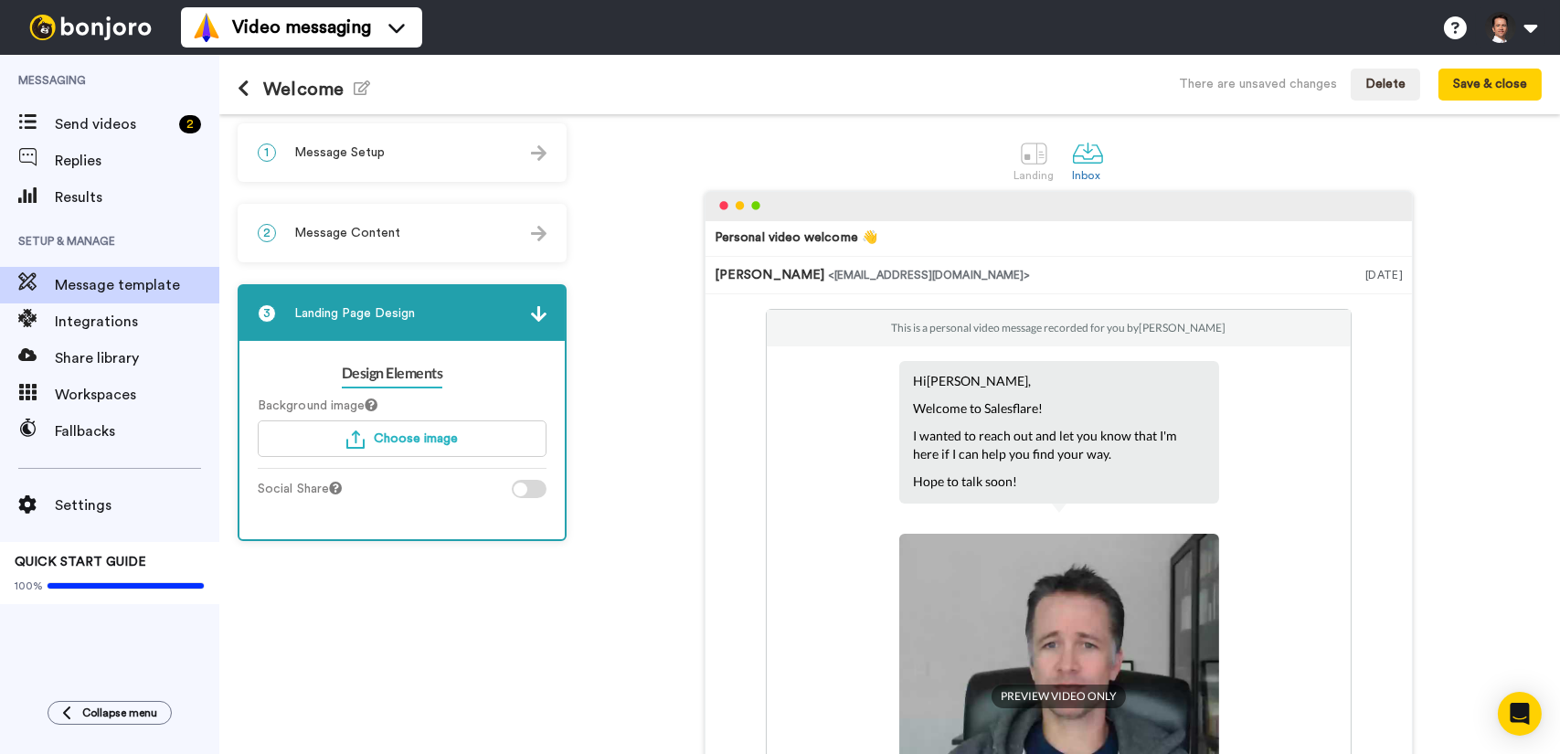
scroll to position [0, 0]
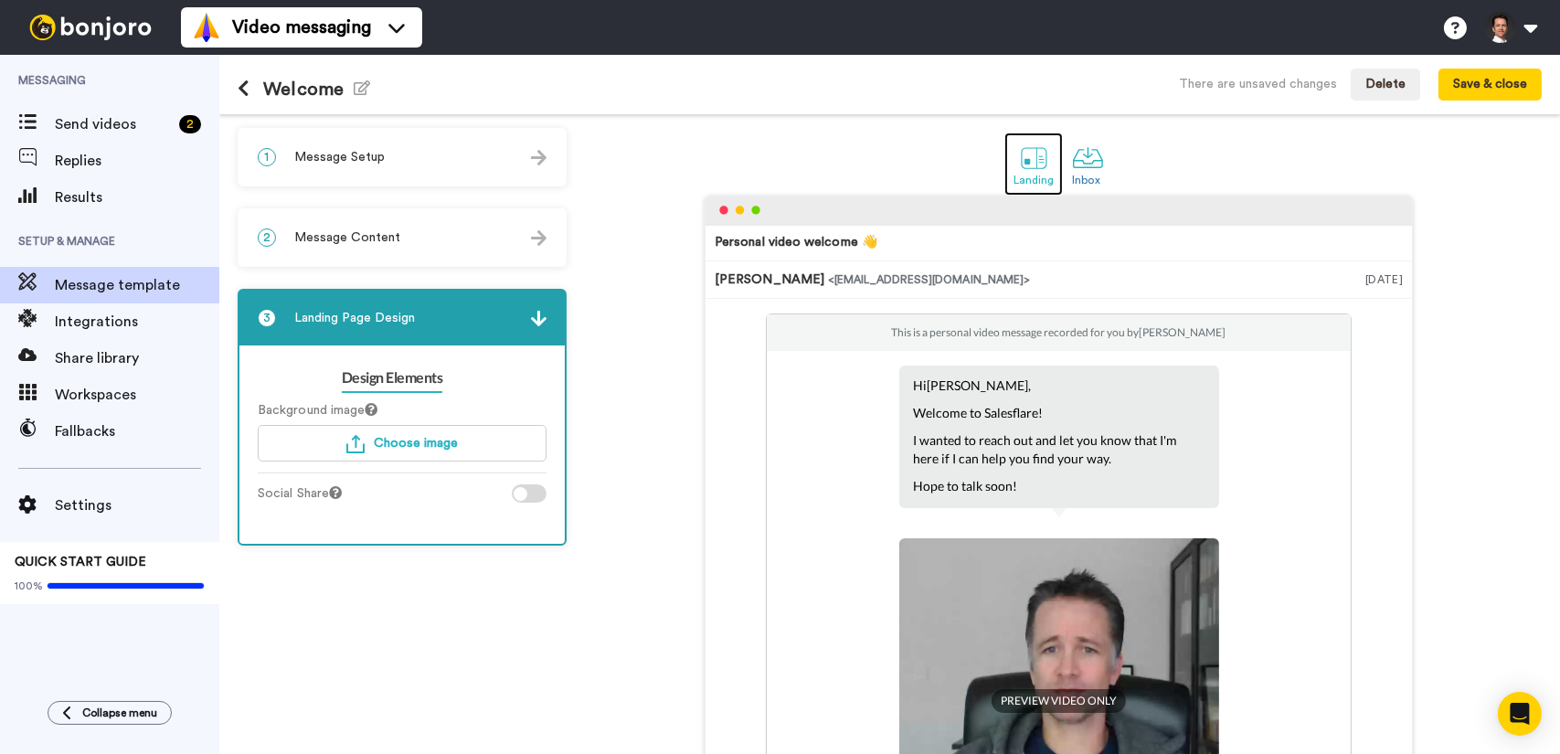
click at [1029, 165] on div at bounding box center [1034, 158] width 32 height 32
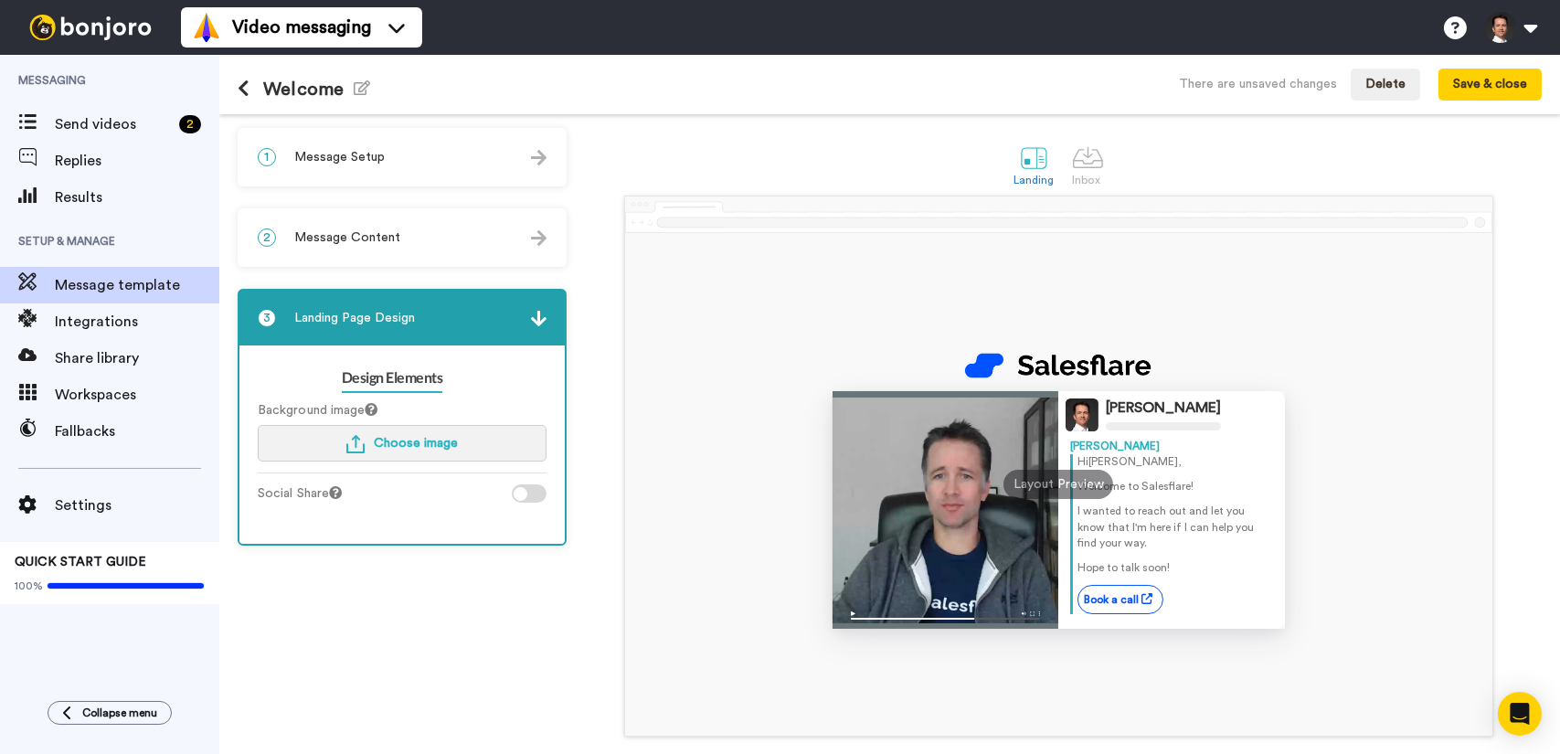
click at [400, 452] on button "Choose image" at bounding box center [402, 443] width 289 height 37
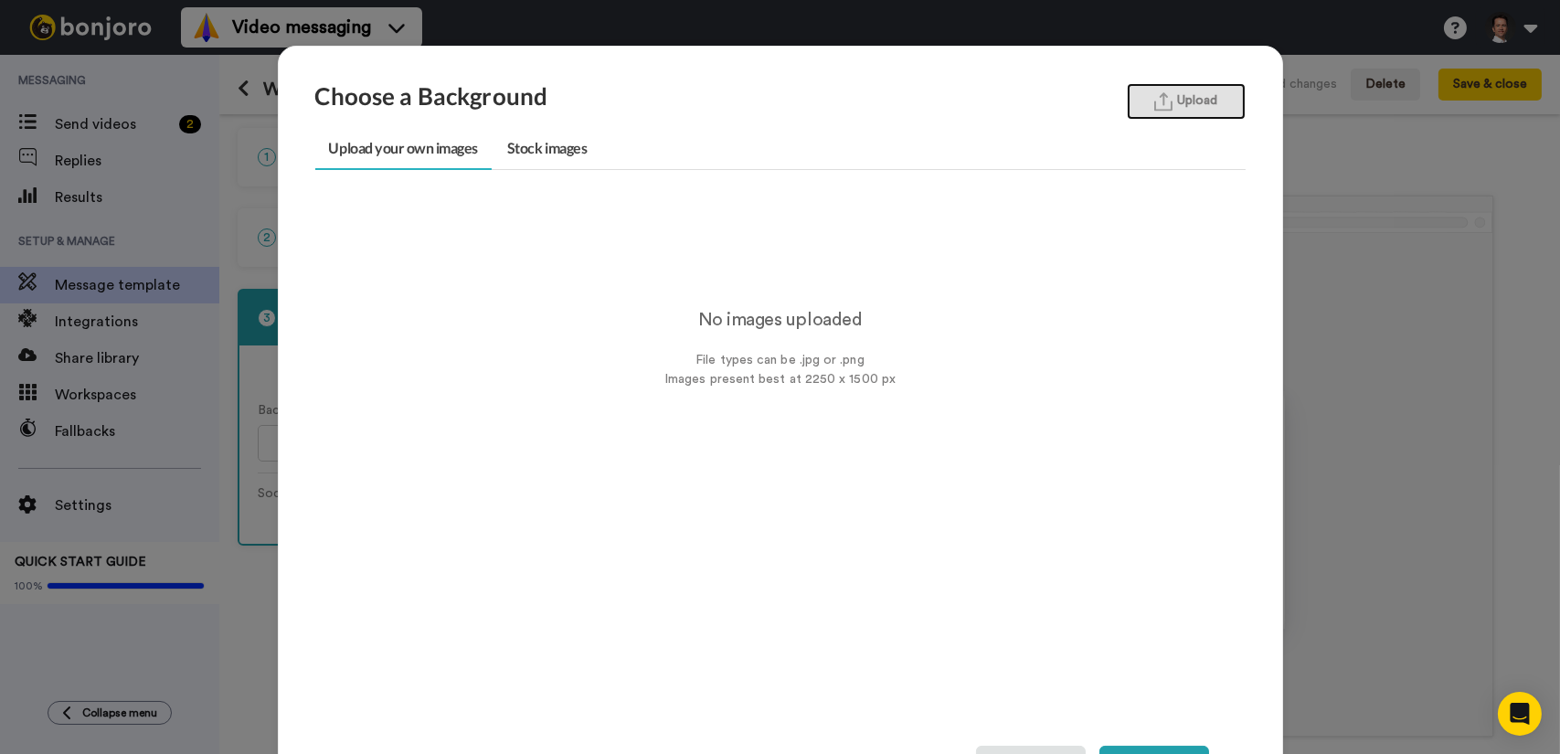
click at [1174, 106] on button "Upload" at bounding box center [1186, 101] width 119 height 37
click at [557, 144] on link "Stock images" at bounding box center [546, 149] width 107 height 41
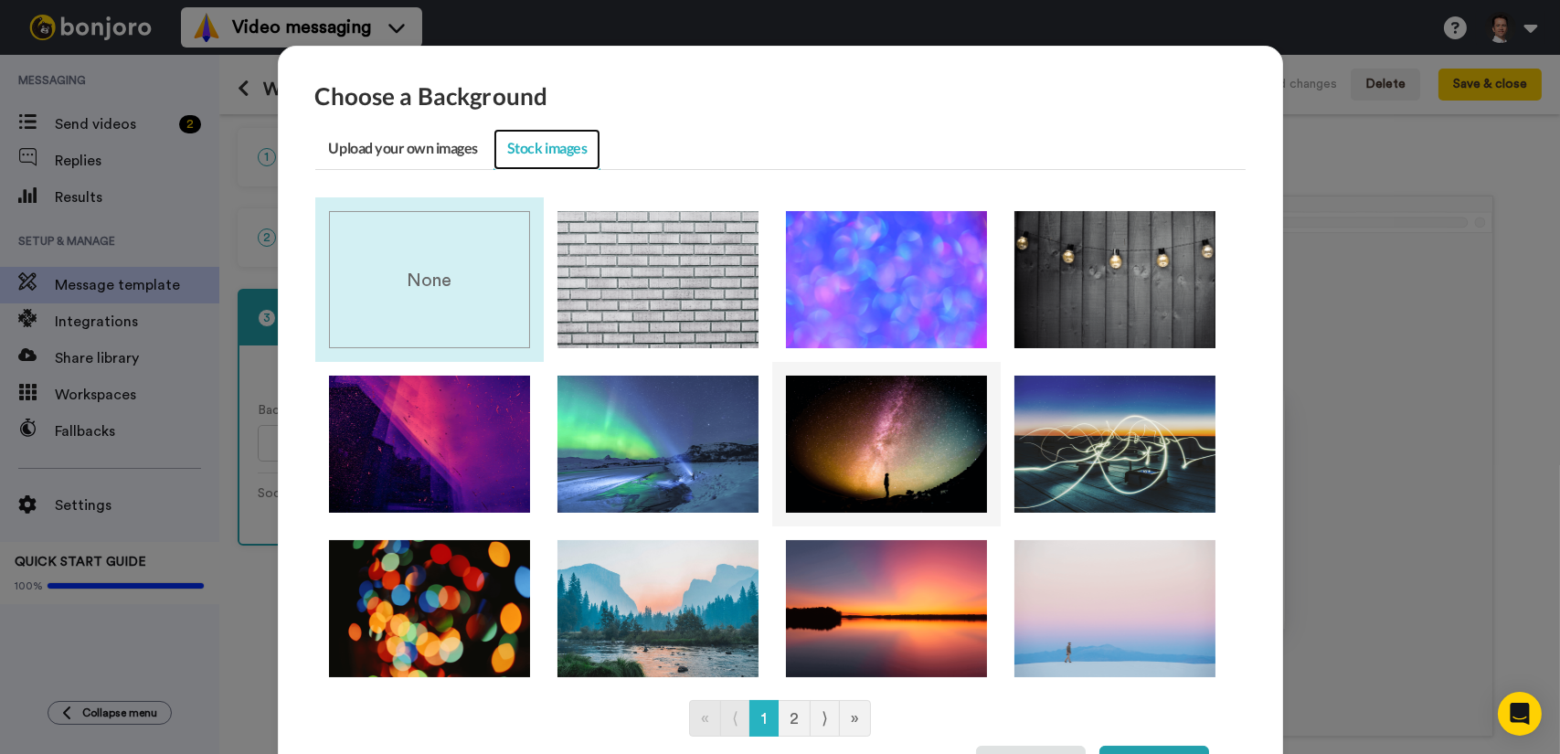
scroll to position [110, 0]
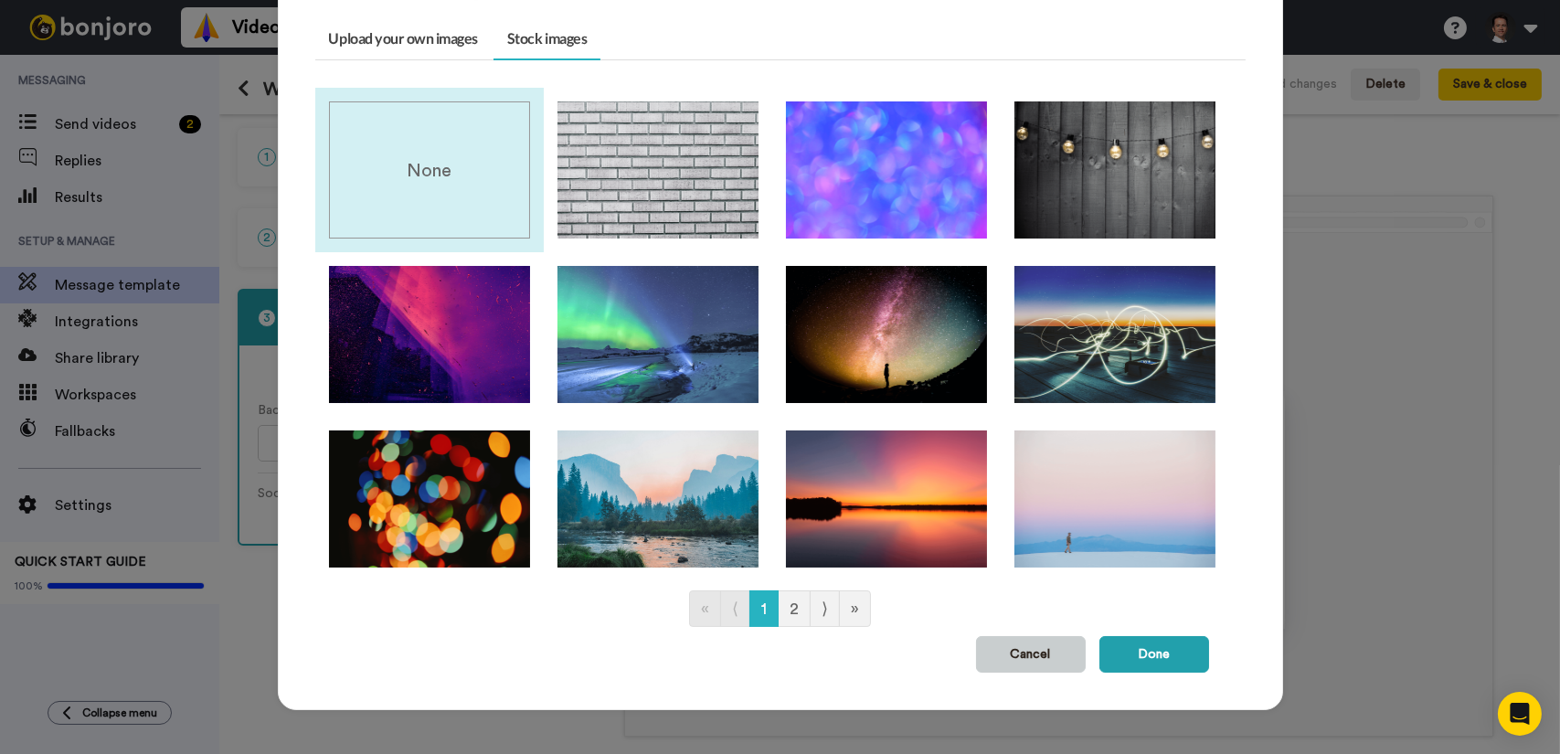
click at [1034, 652] on button "Cancel" at bounding box center [1031, 654] width 110 height 37
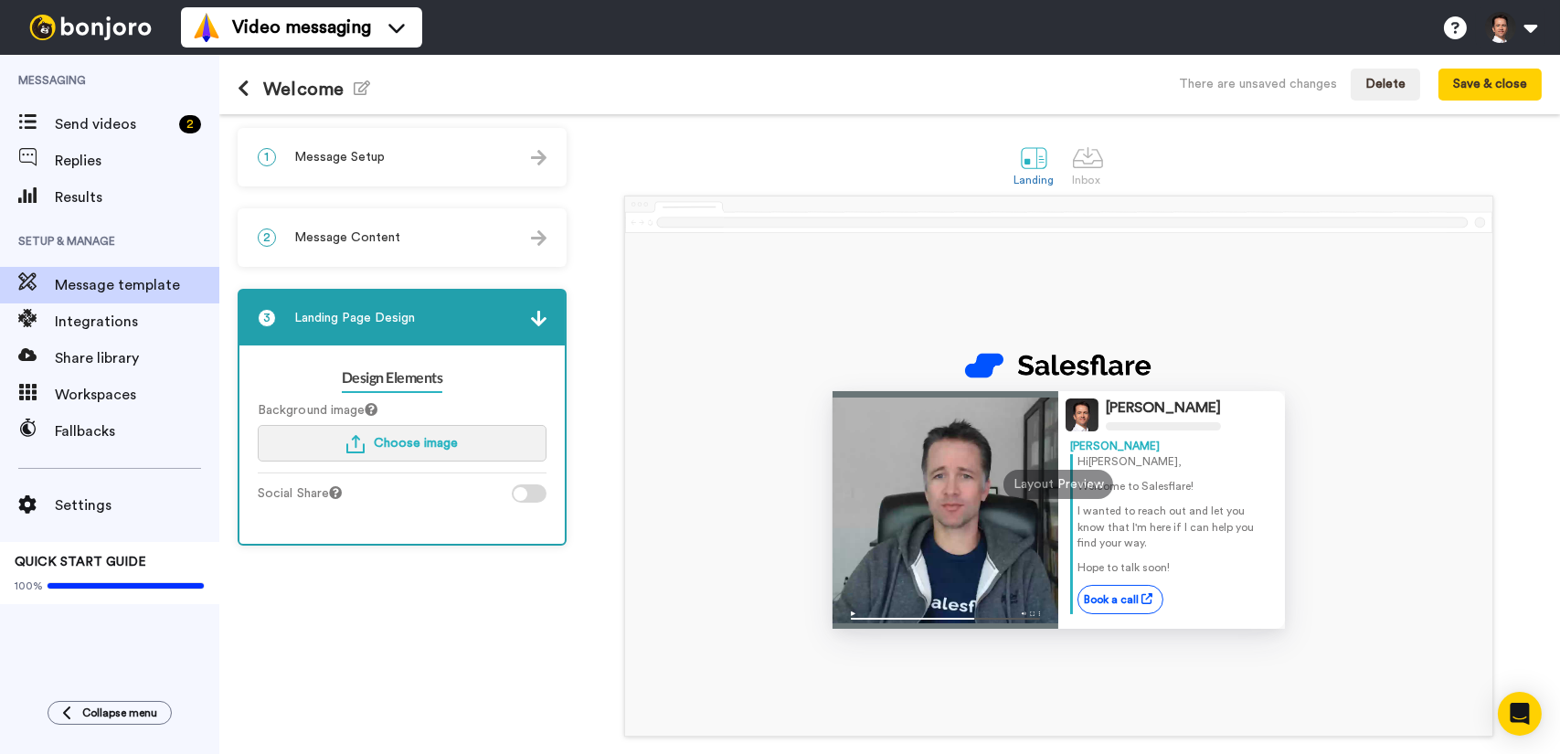
click at [356, 441] on img "button" at bounding box center [355, 444] width 18 height 18
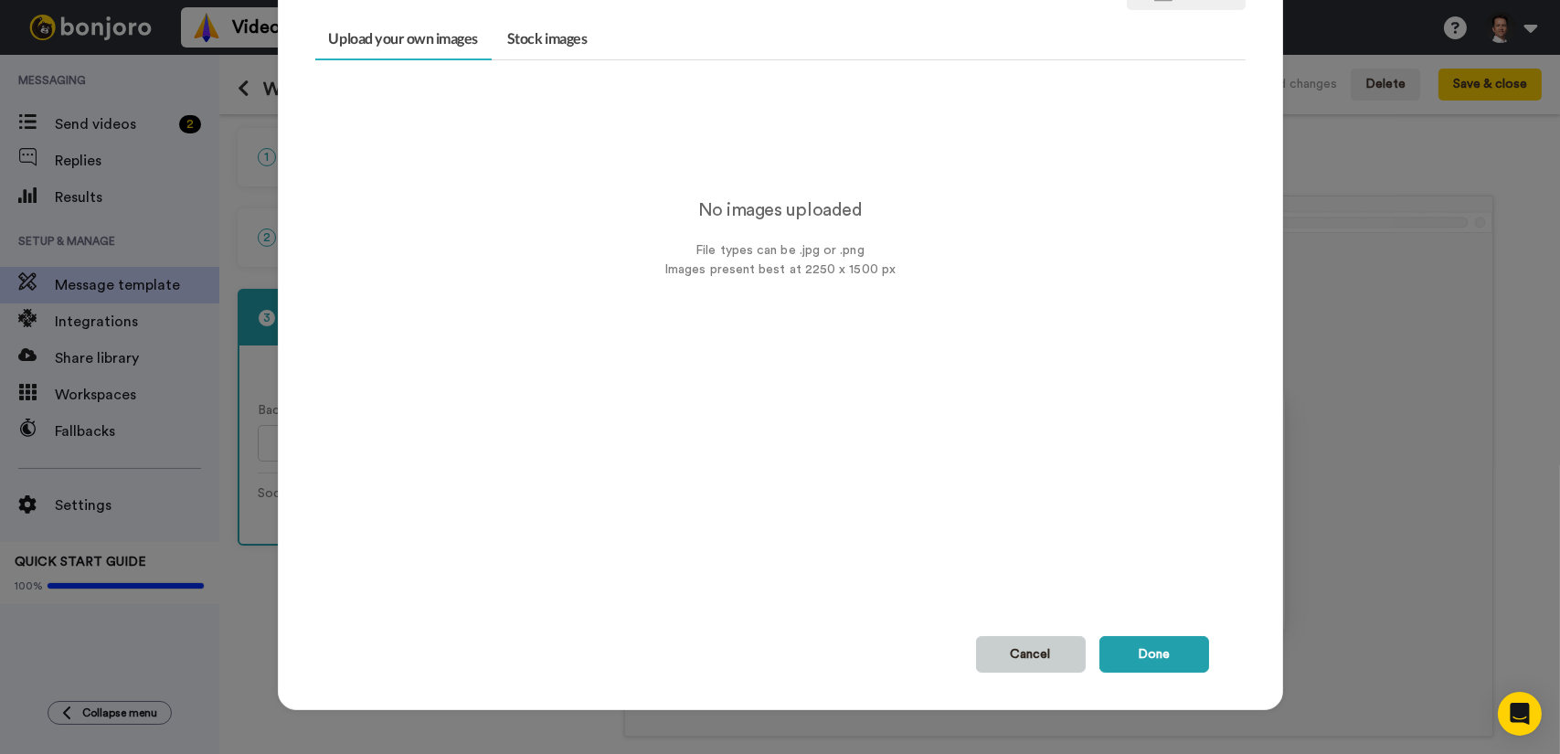
click at [1051, 655] on button "Cancel" at bounding box center [1031, 654] width 110 height 37
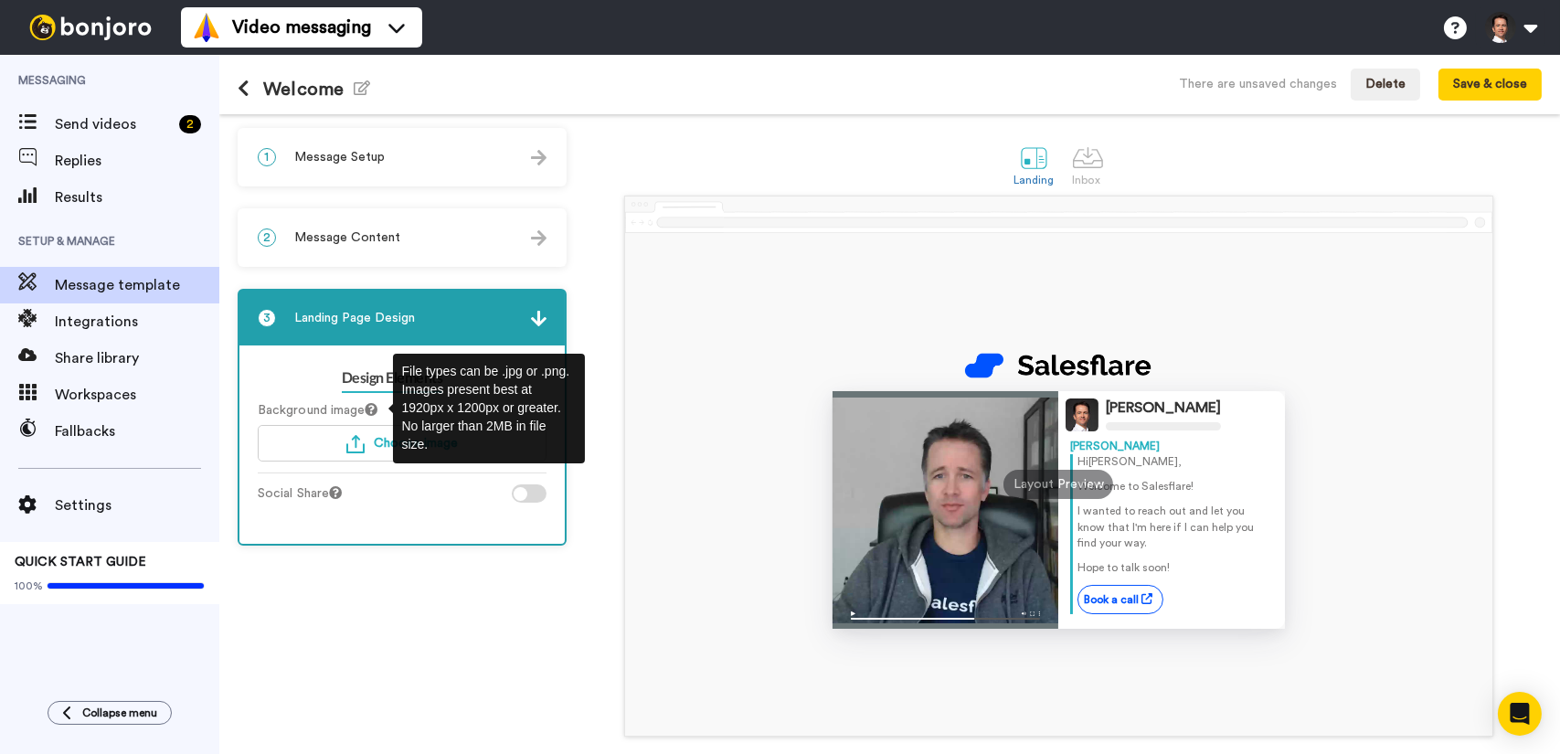
click at [377, 410] on icon at bounding box center [371, 409] width 13 height 13
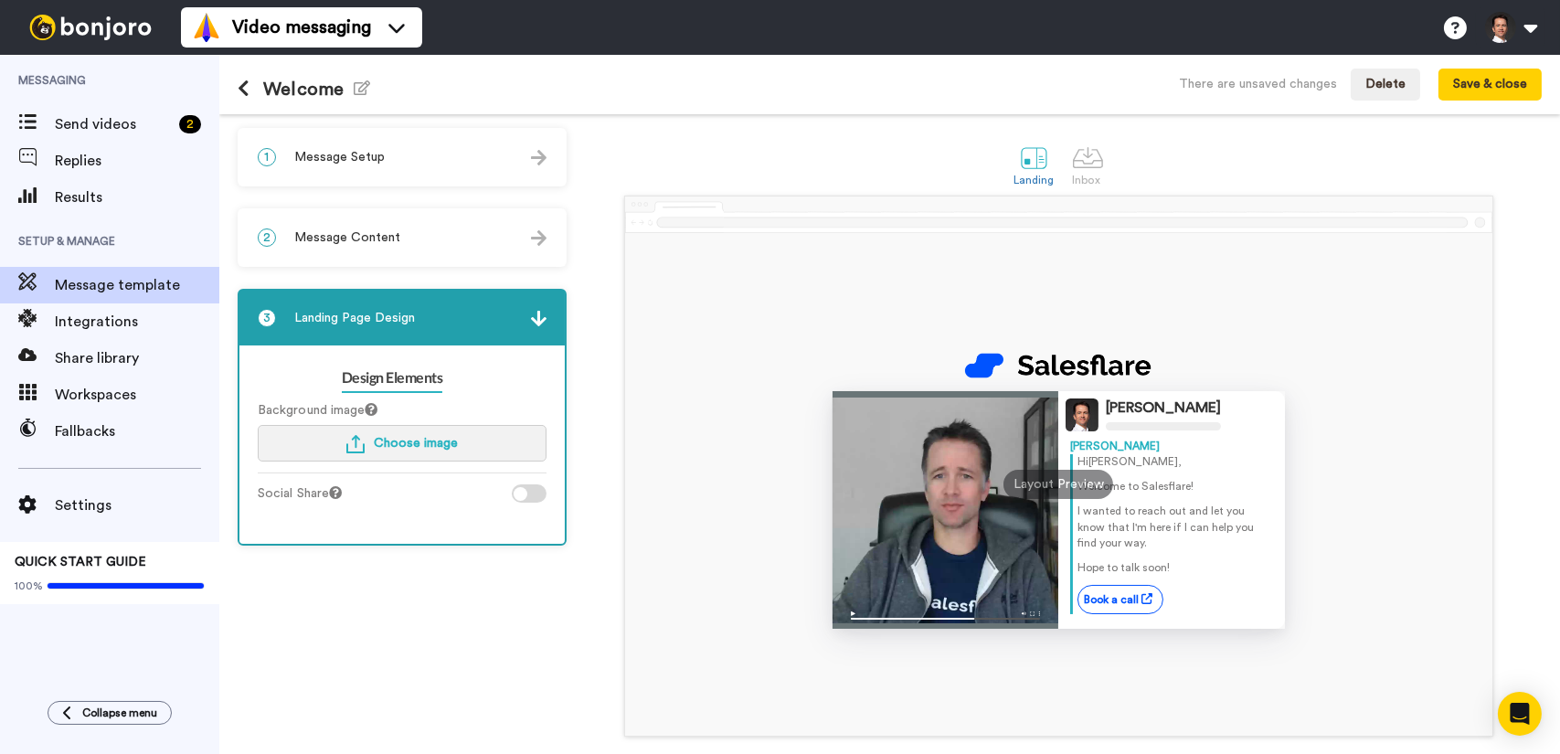
click at [348, 438] on img "button" at bounding box center [355, 444] width 18 height 18
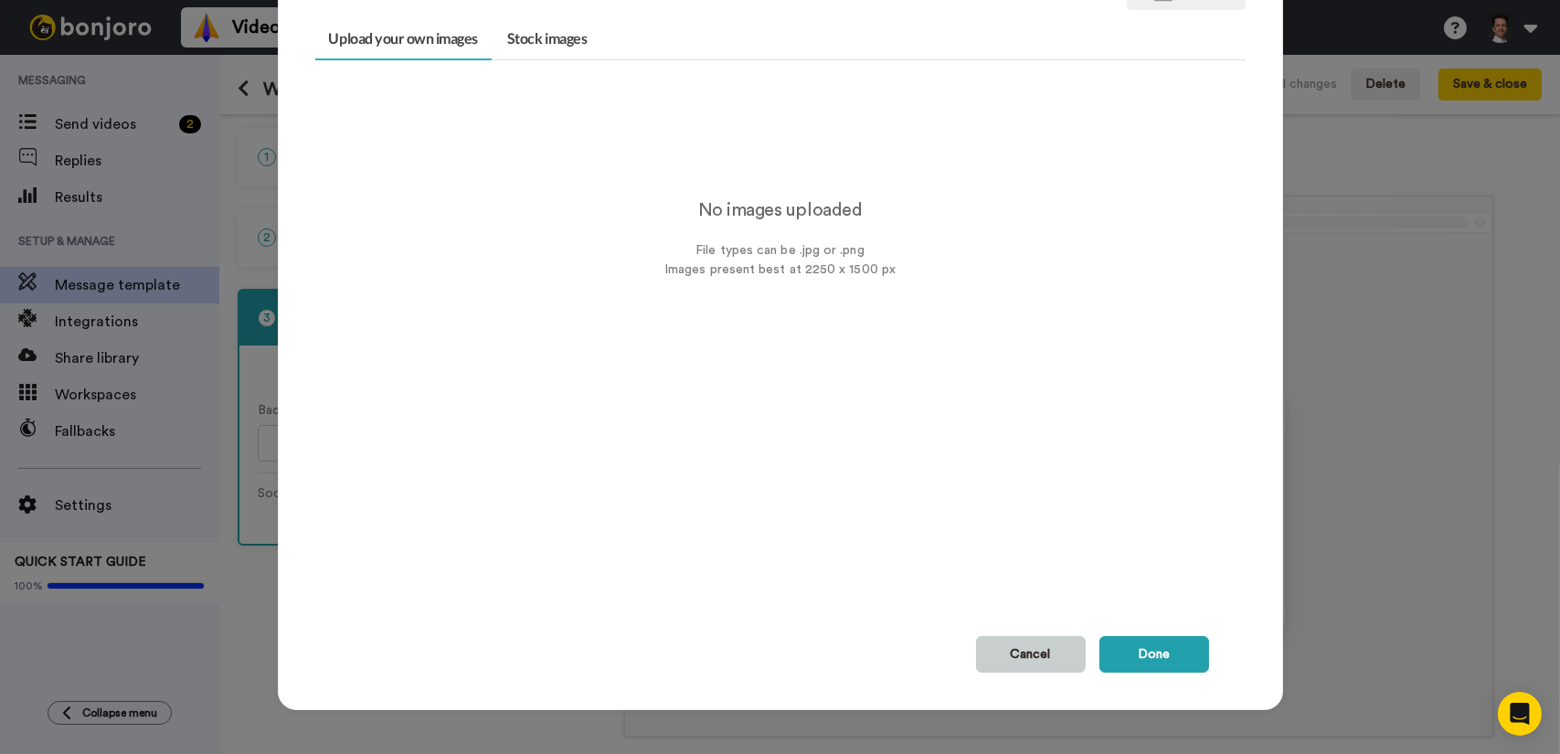
click at [1028, 653] on button "Cancel" at bounding box center [1031, 654] width 110 height 37
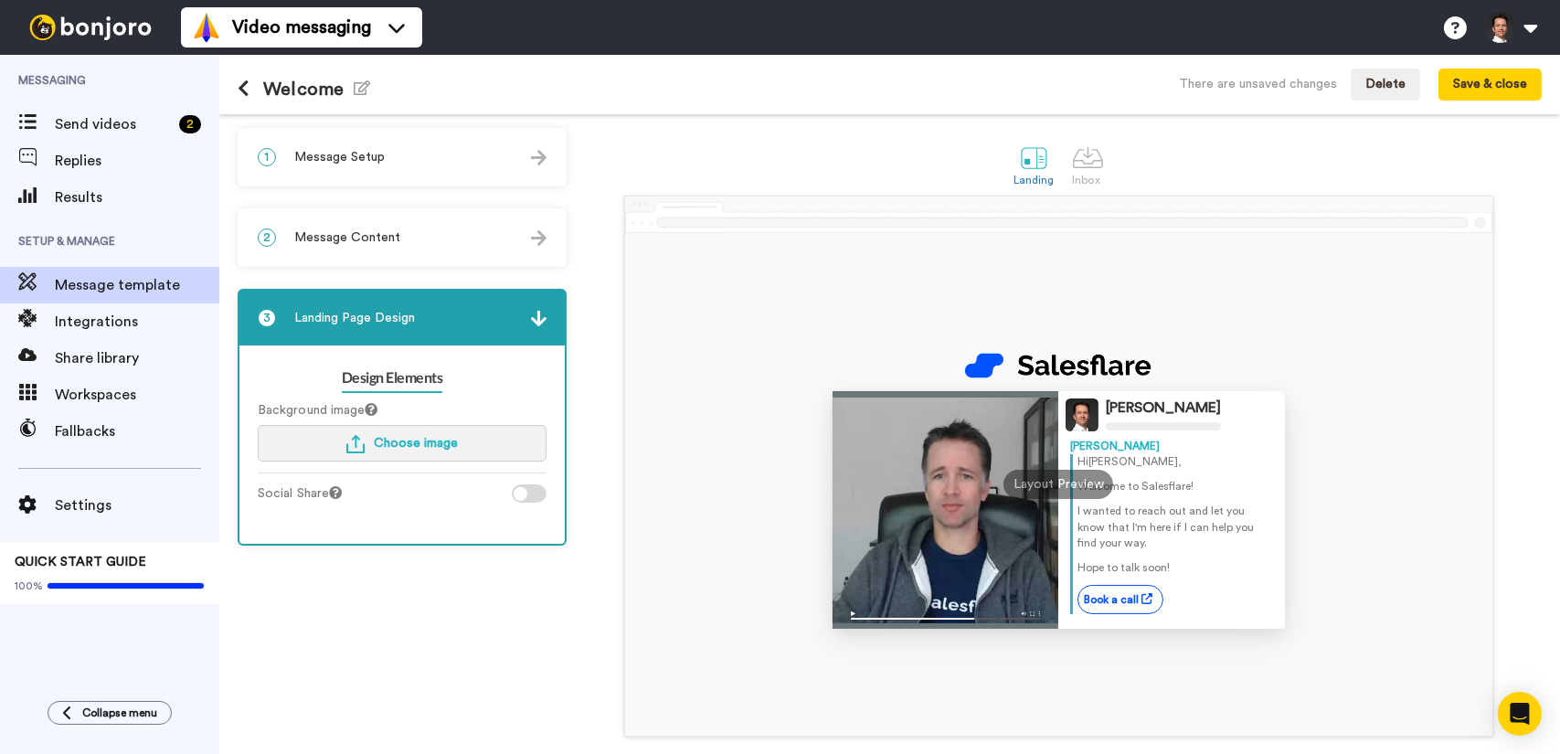
click at [464, 442] on button "Choose image" at bounding box center [402, 443] width 289 height 37
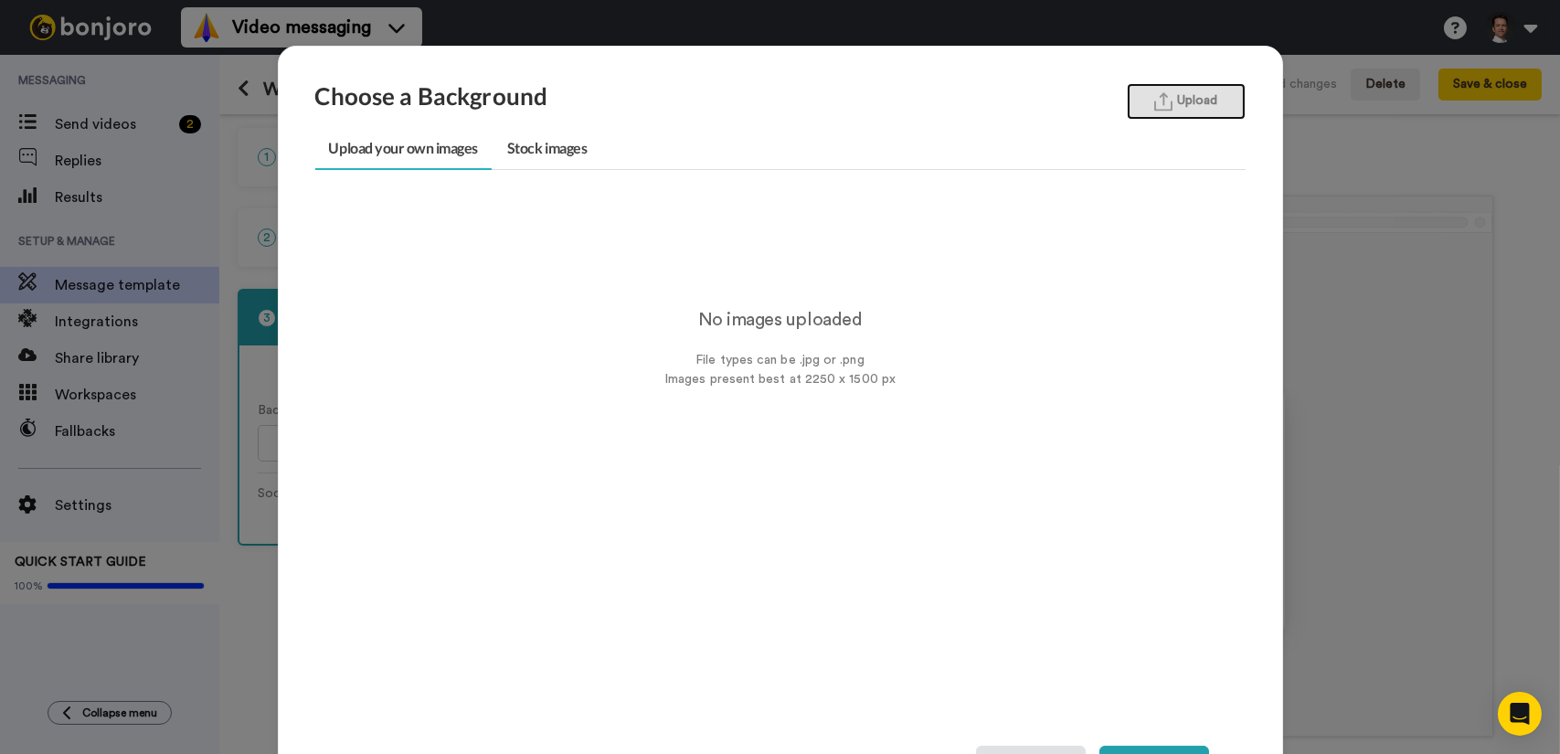
click at [1187, 101] on button "Upload" at bounding box center [1186, 101] width 119 height 37
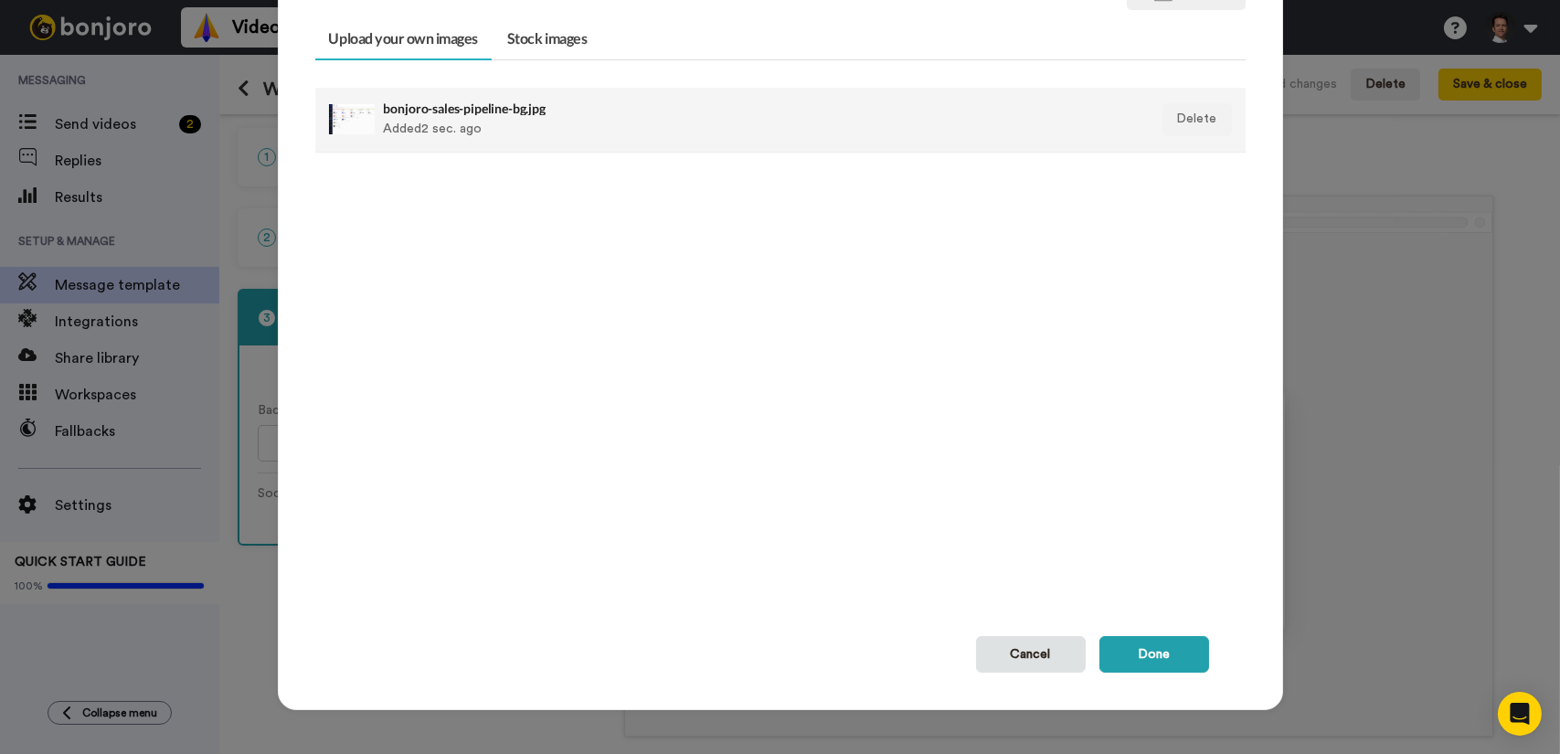
click at [526, 126] on div "bonjoro-sales-pipeline-bg.jpg Added 2 sec. ago" at bounding box center [691, 120] width 614 height 46
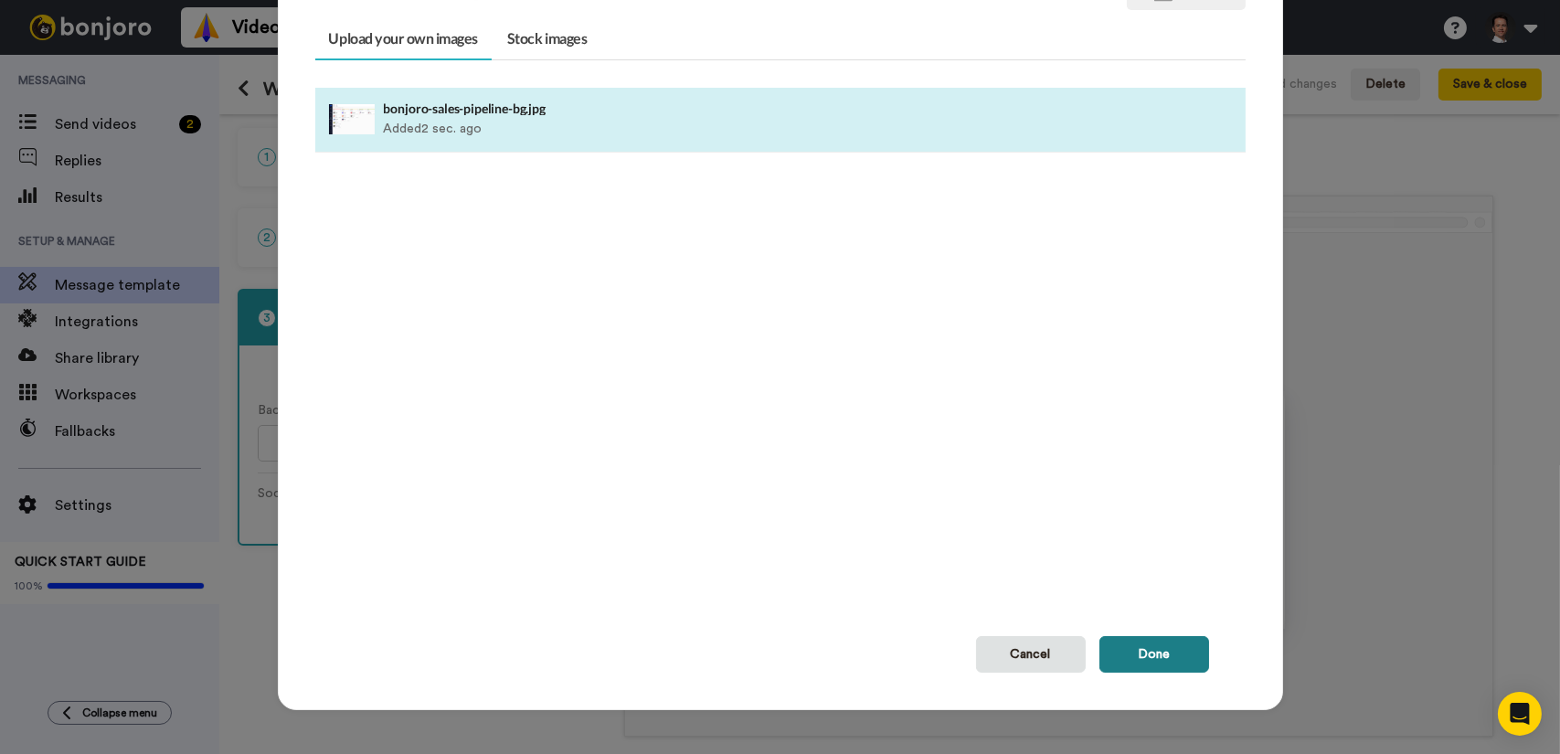
click at [1141, 650] on button "Done" at bounding box center [1154, 654] width 110 height 37
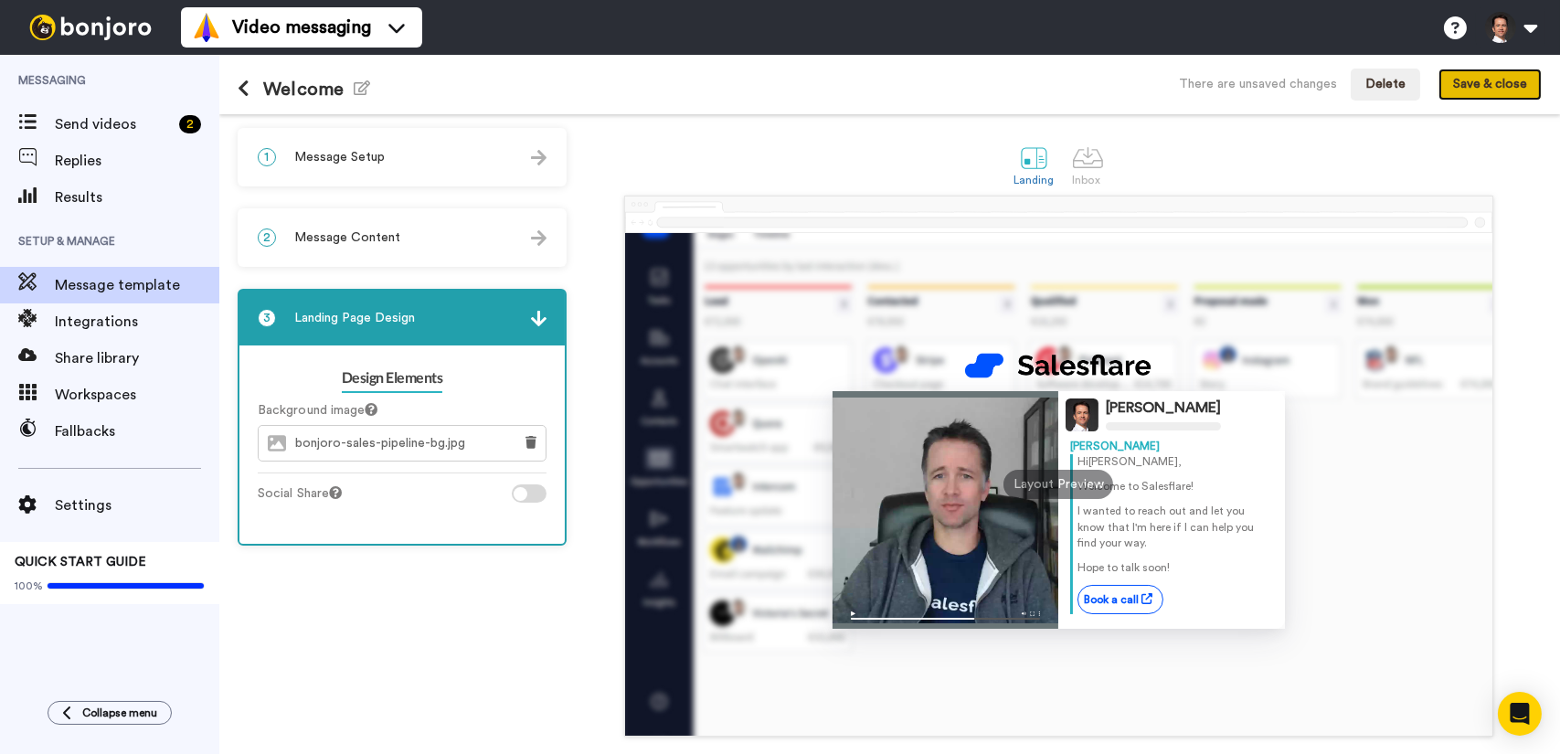
click at [1466, 82] on button "Save & close" at bounding box center [1489, 85] width 103 height 33
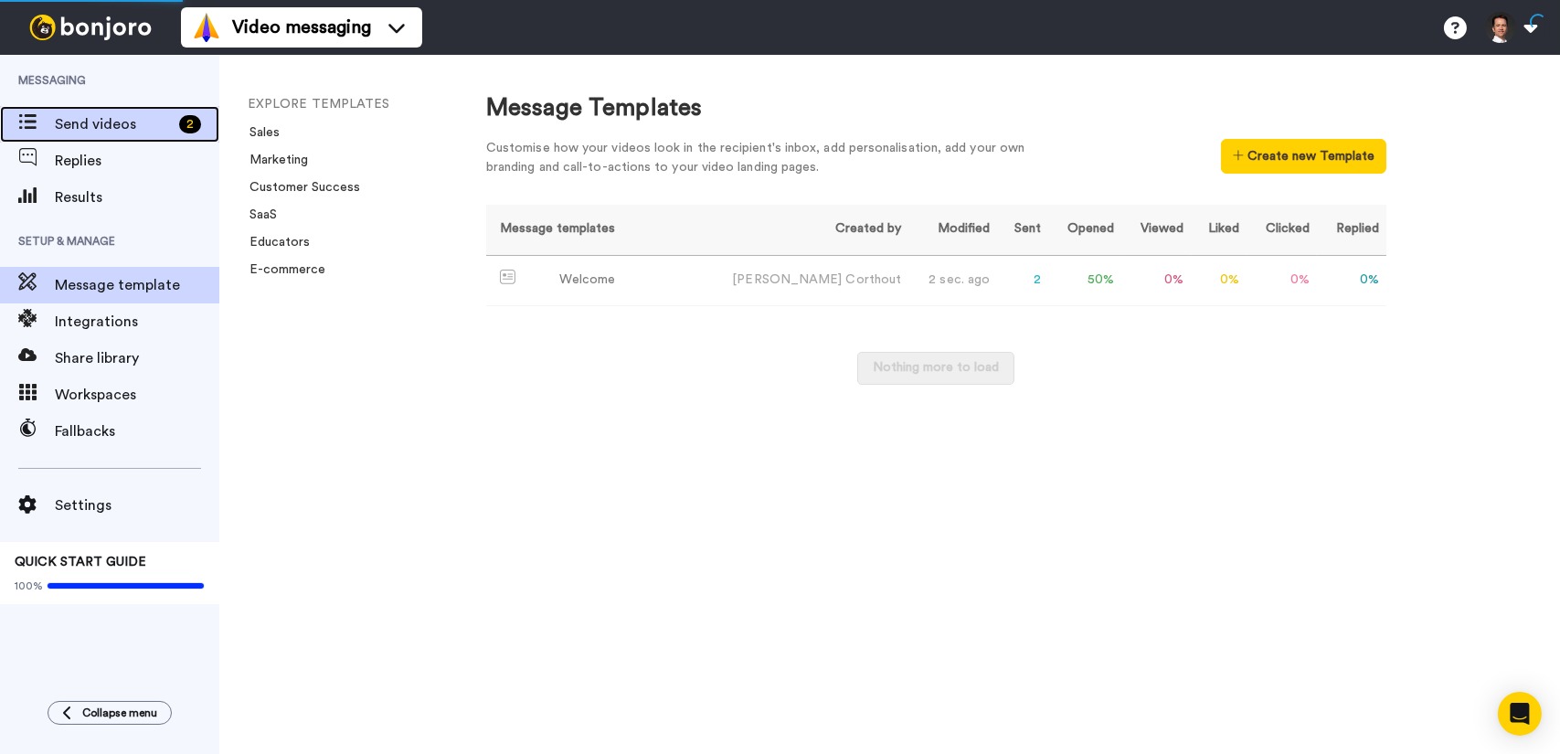
click at [110, 130] on span "Send videos" at bounding box center [113, 124] width 117 height 22
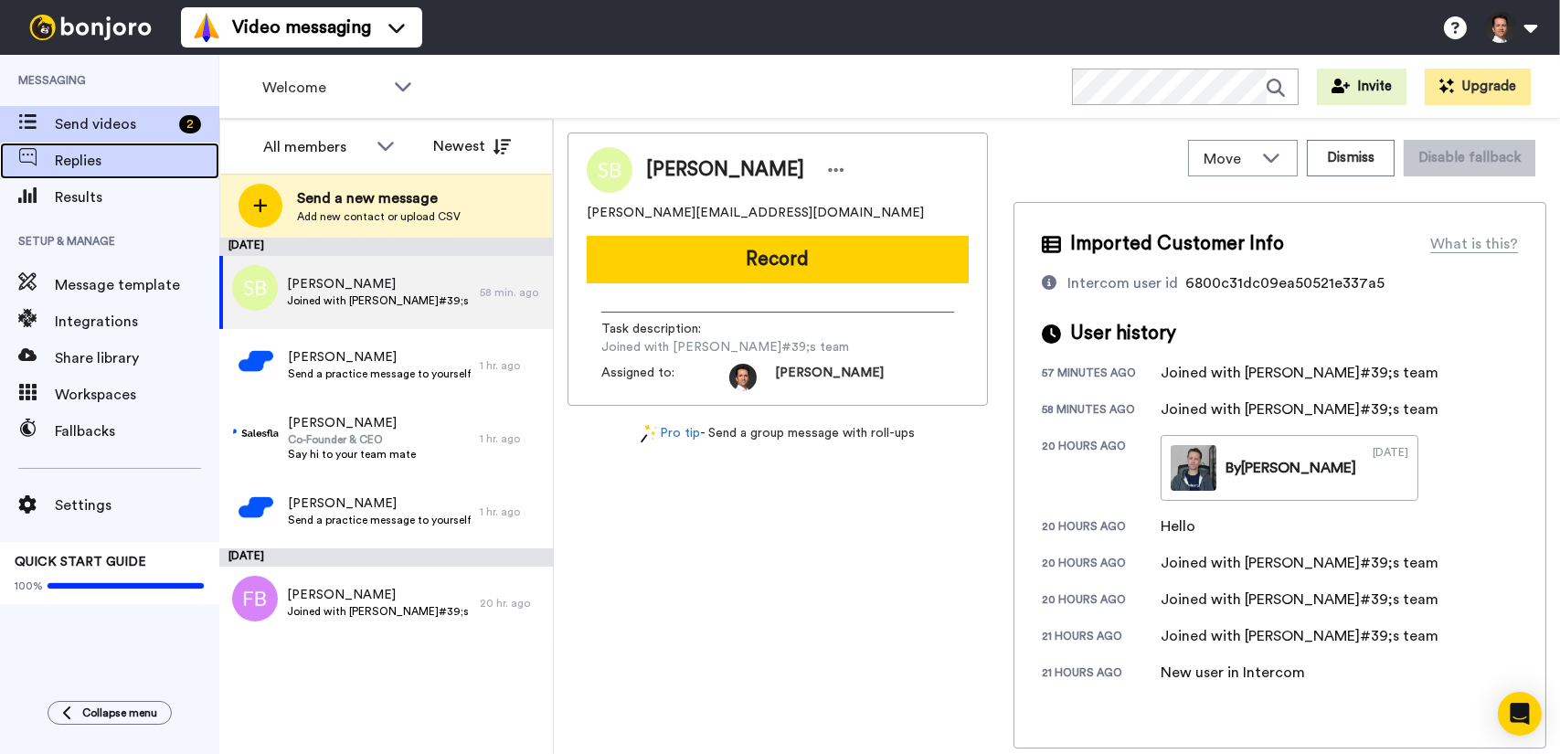
click at [86, 168] on span "Replies" at bounding box center [137, 161] width 164 height 22
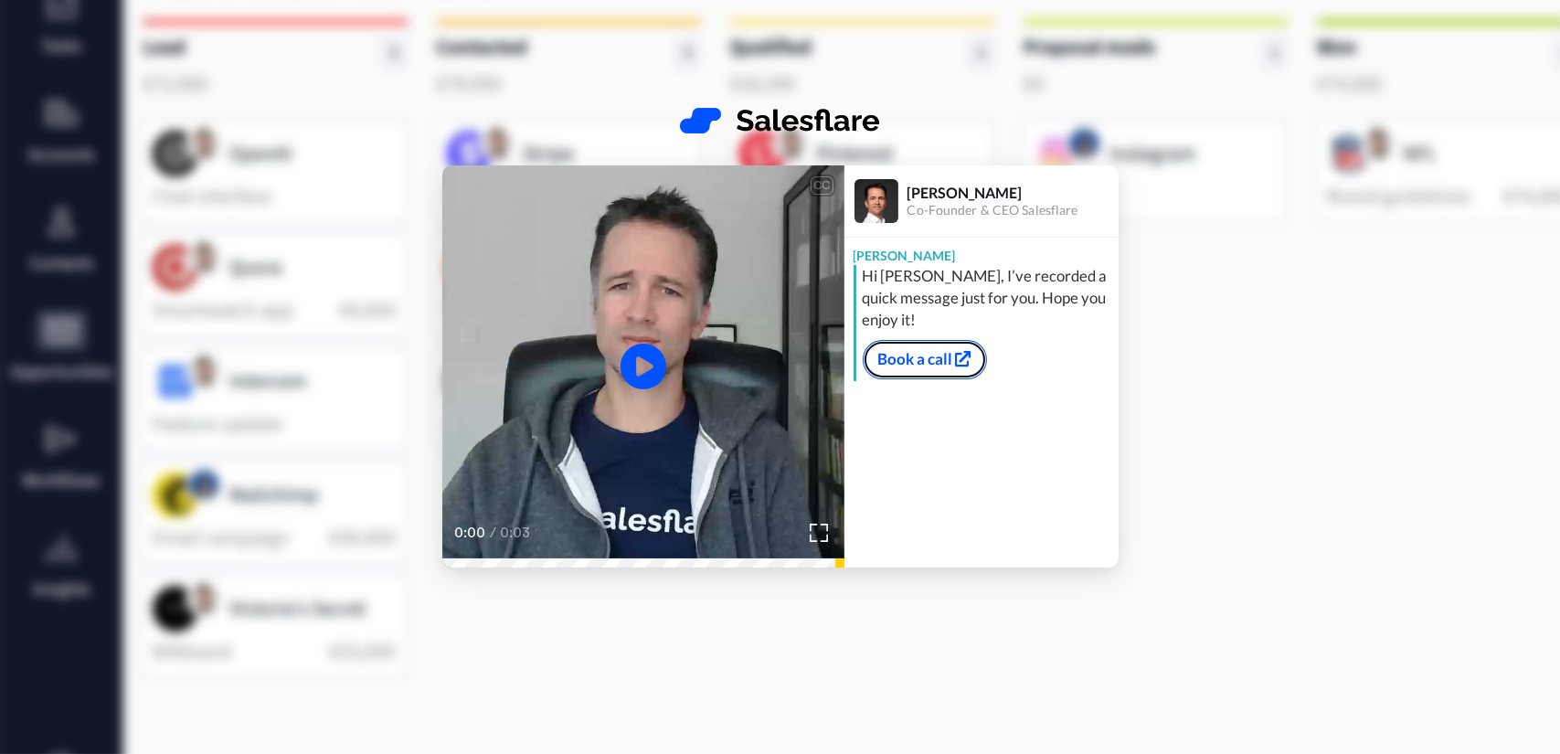
click at [900, 365] on link "Book a call" at bounding box center [925, 359] width 124 height 38
click at [680, 368] on video at bounding box center [643, 366] width 402 height 402
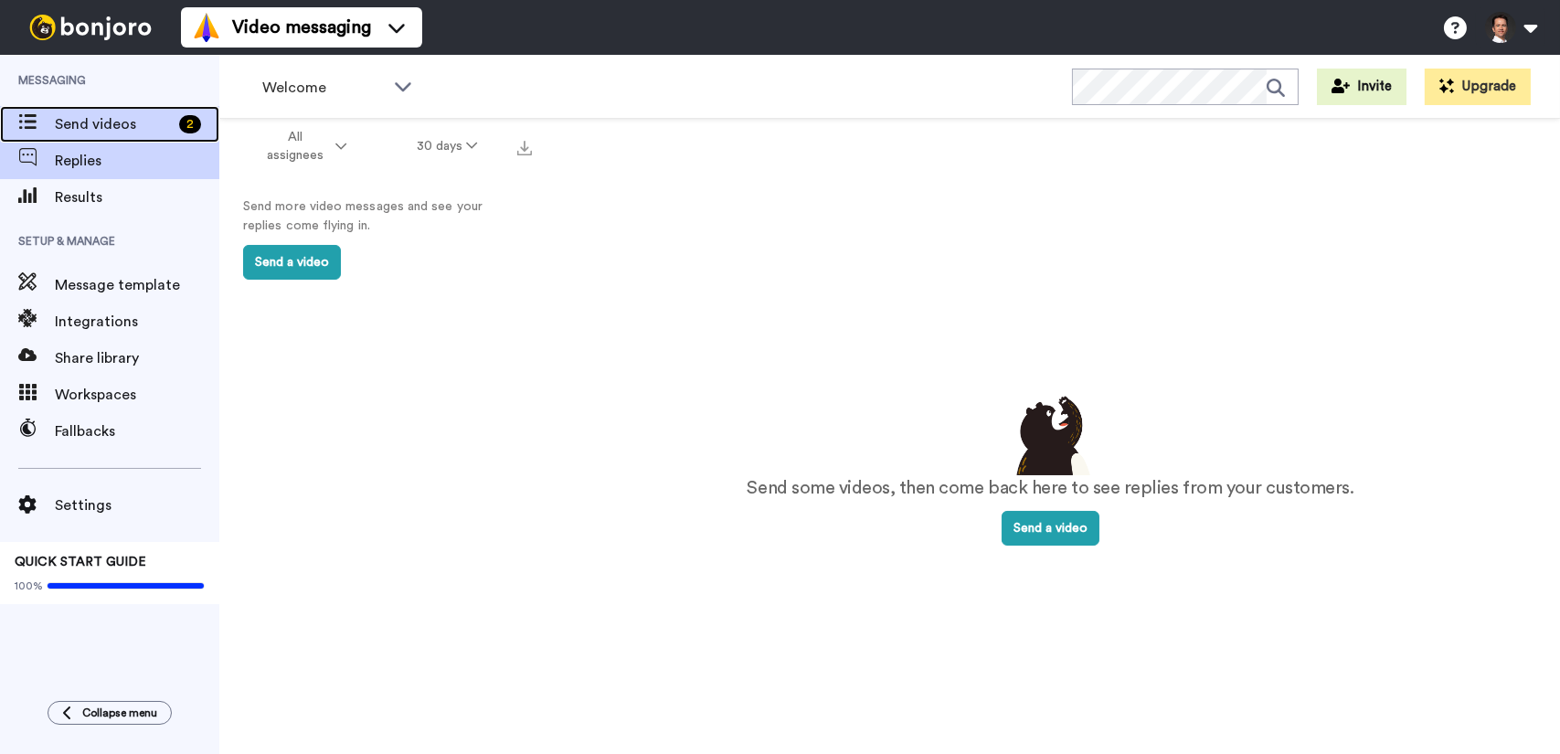
click at [126, 130] on span "Send videos" at bounding box center [113, 124] width 117 height 22
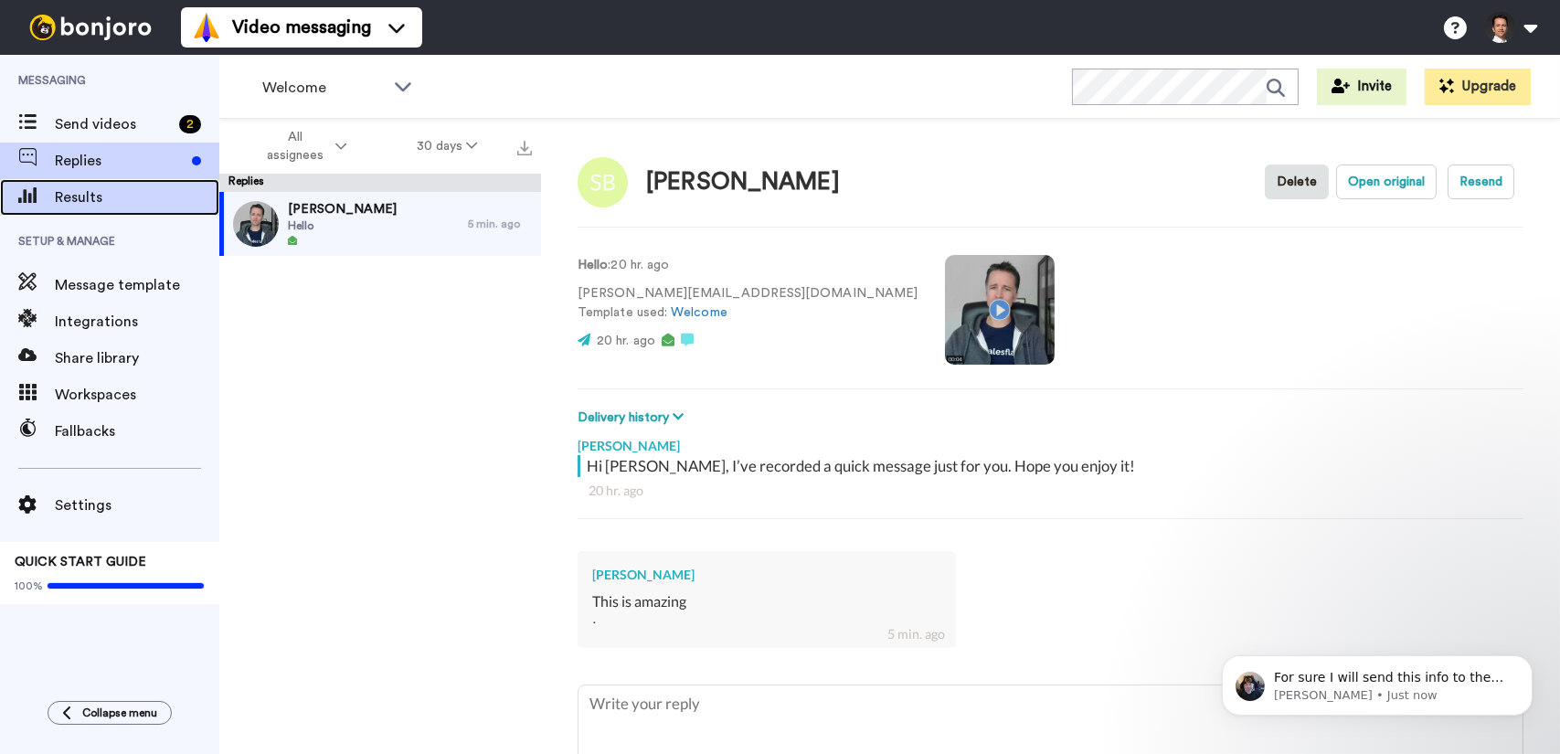
click at [134, 188] on span "Results" at bounding box center [137, 197] width 164 height 22
type textarea "x"
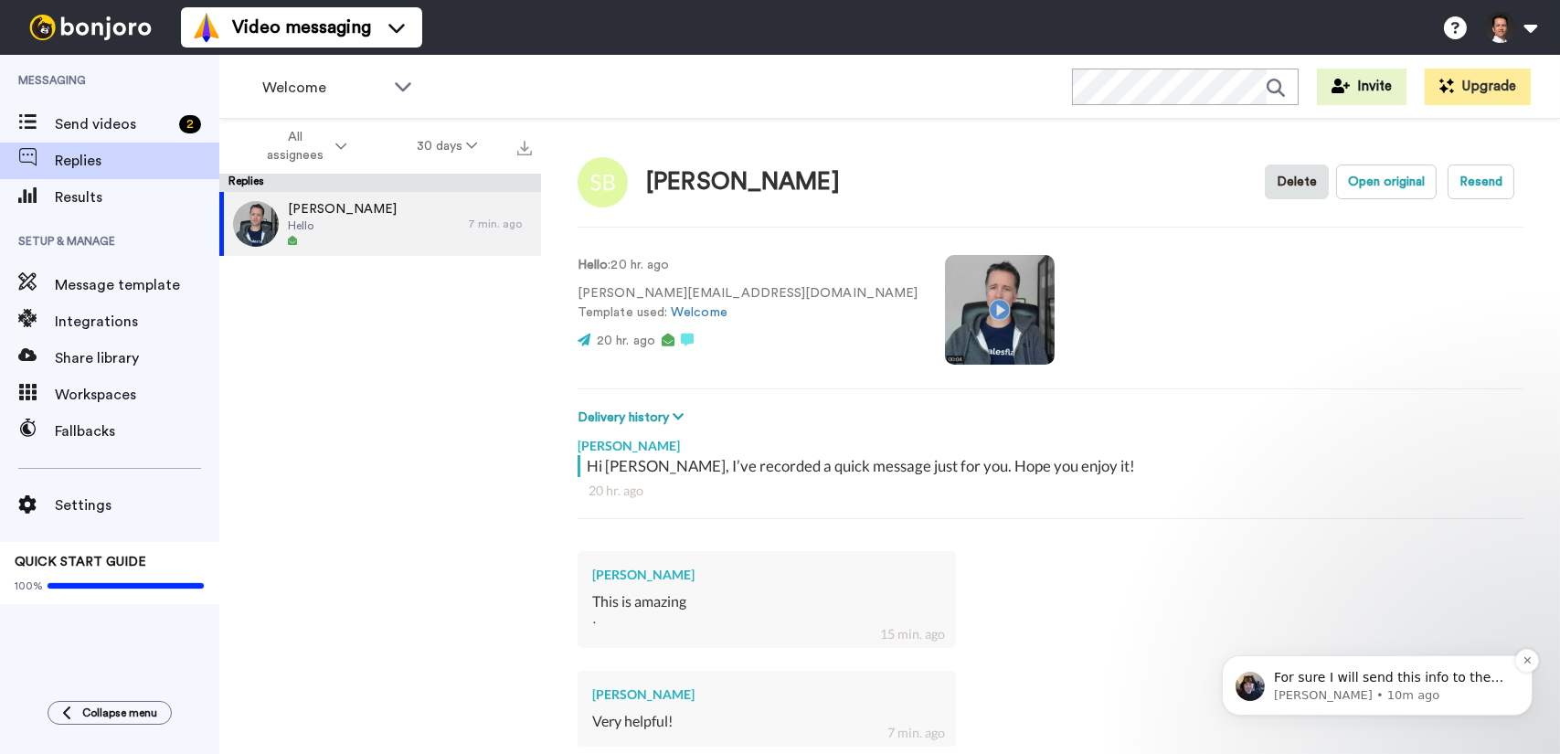
click at [1369, 692] on p "Johann • 10m ago" at bounding box center [1391, 694] width 236 height 16
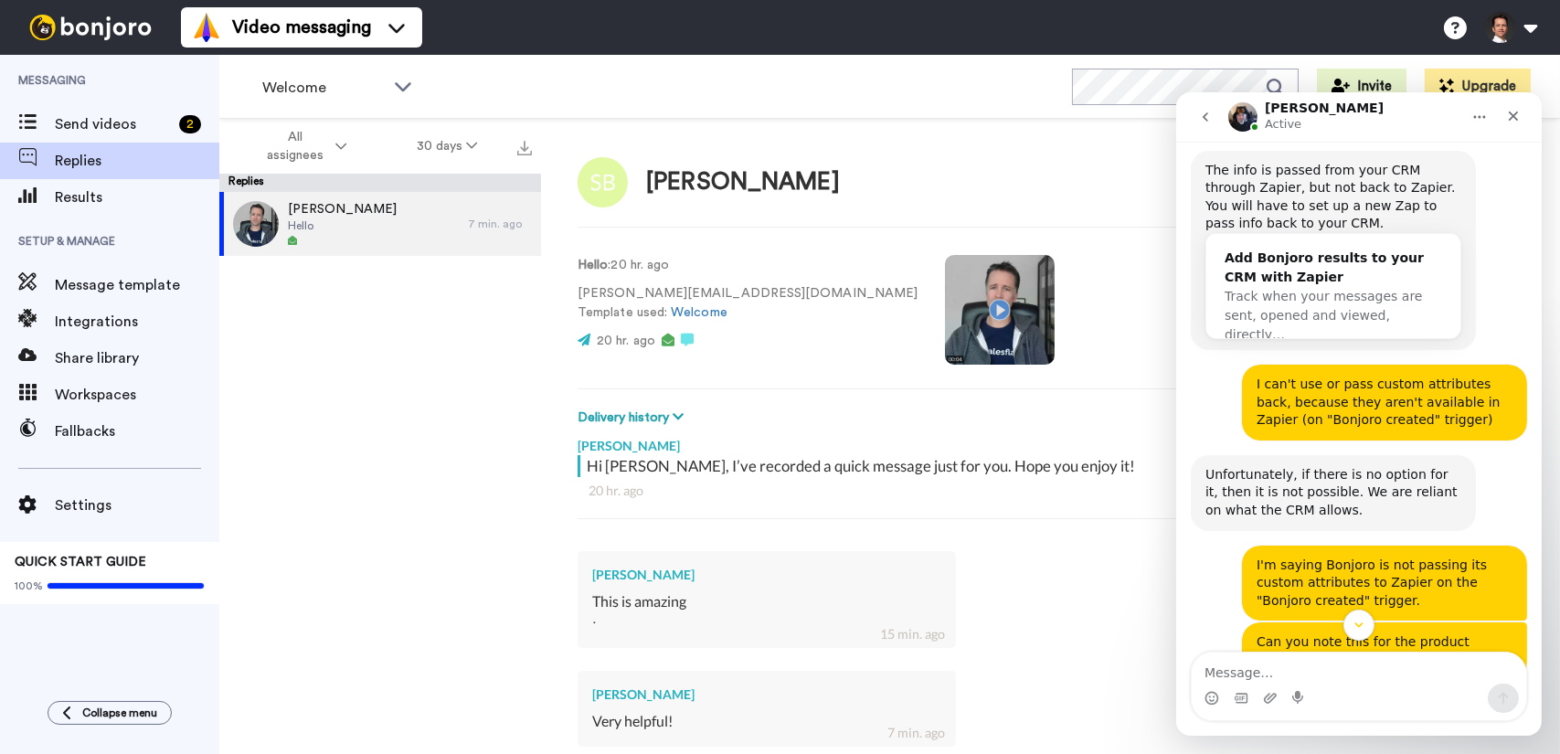
scroll to position [5073, 0]
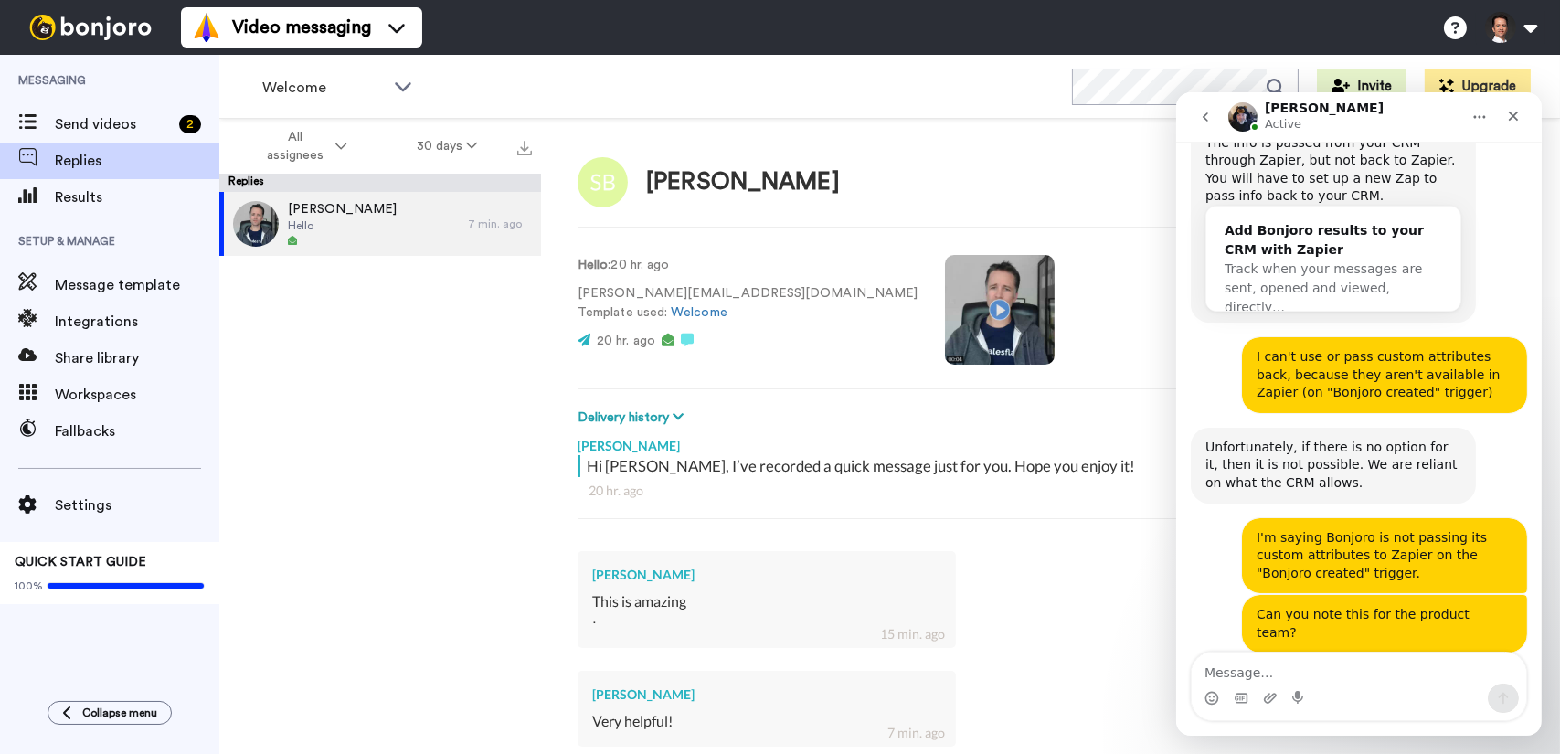
type textarea "x"
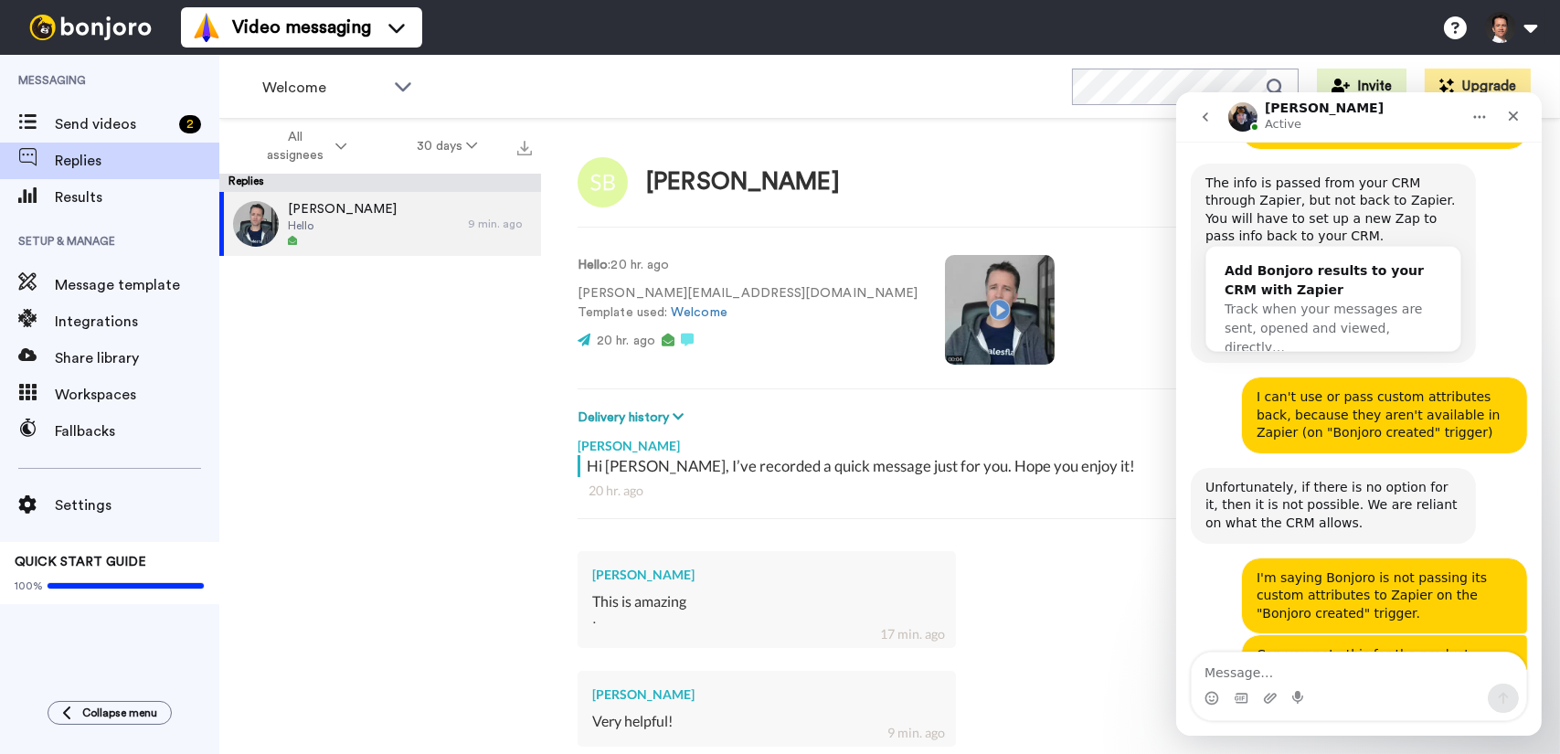
scroll to position [5042, 0]
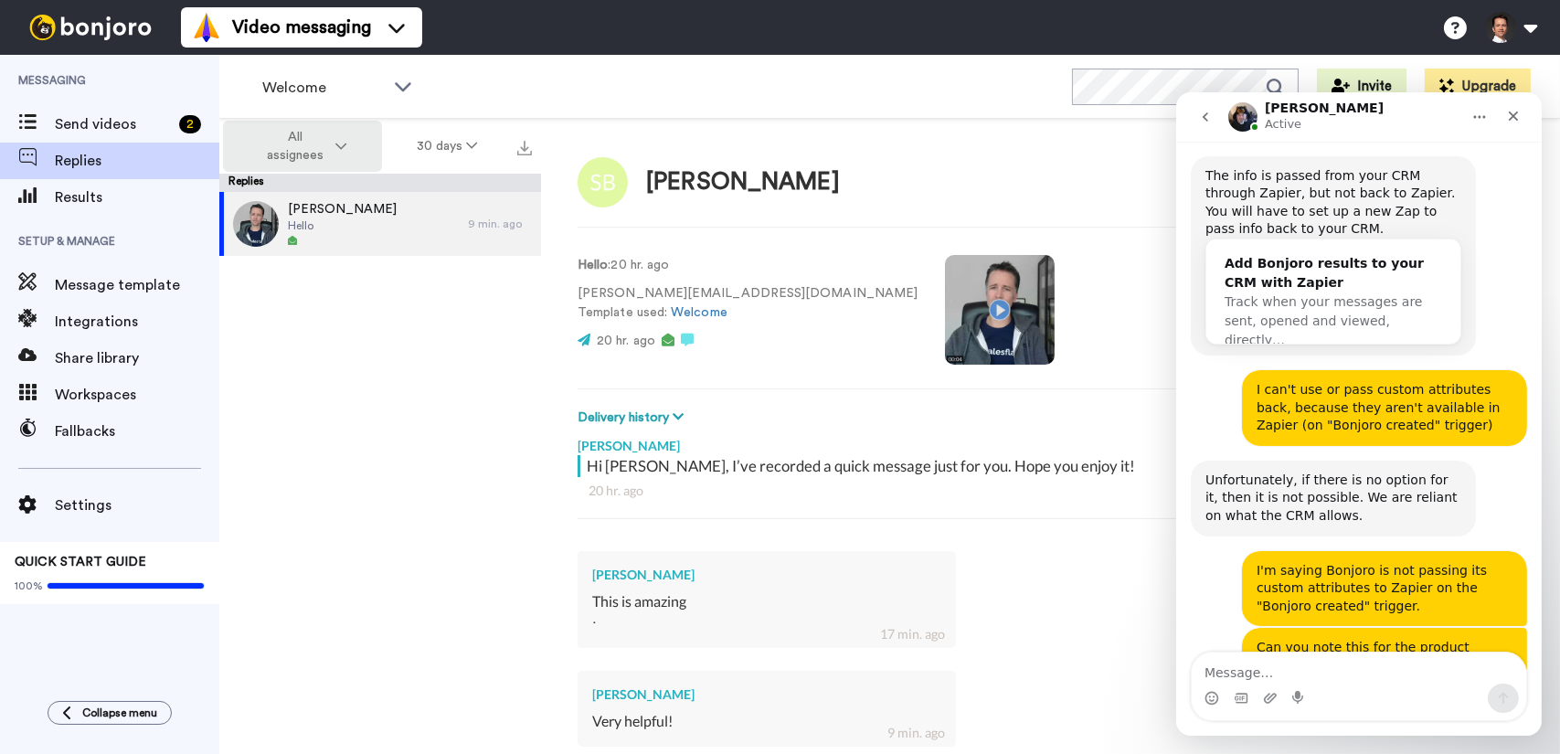
click at [331, 150] on span "All assignees" at bounding box center [295, 146] width 74 height 37
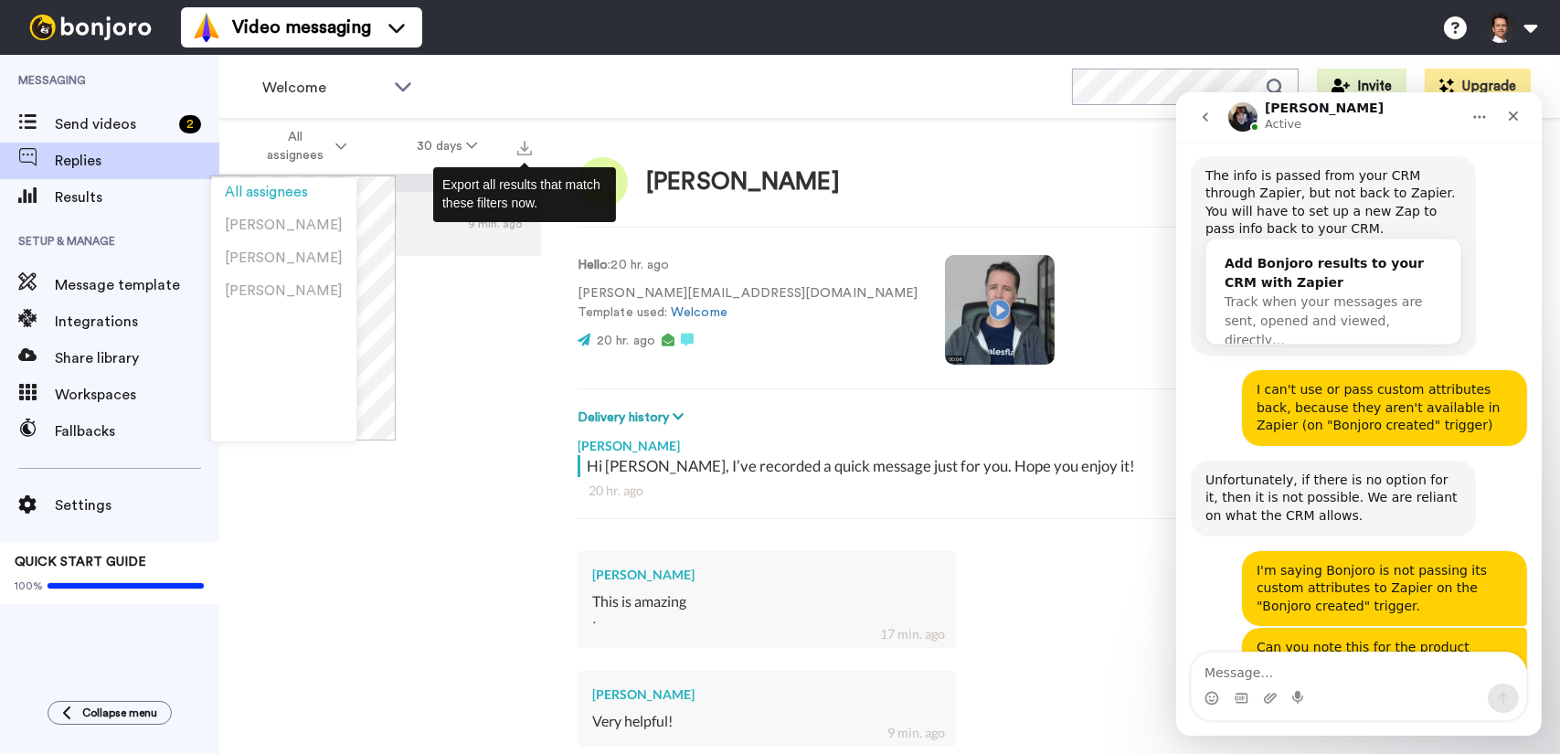
click at [753, 131] on div "[PERSON_NAME] Delete Open original Resend Hello : 20 hr. ago [PERSON_NAME][EMAI…" at bounding box center [1050, 468] width 1019 height 699
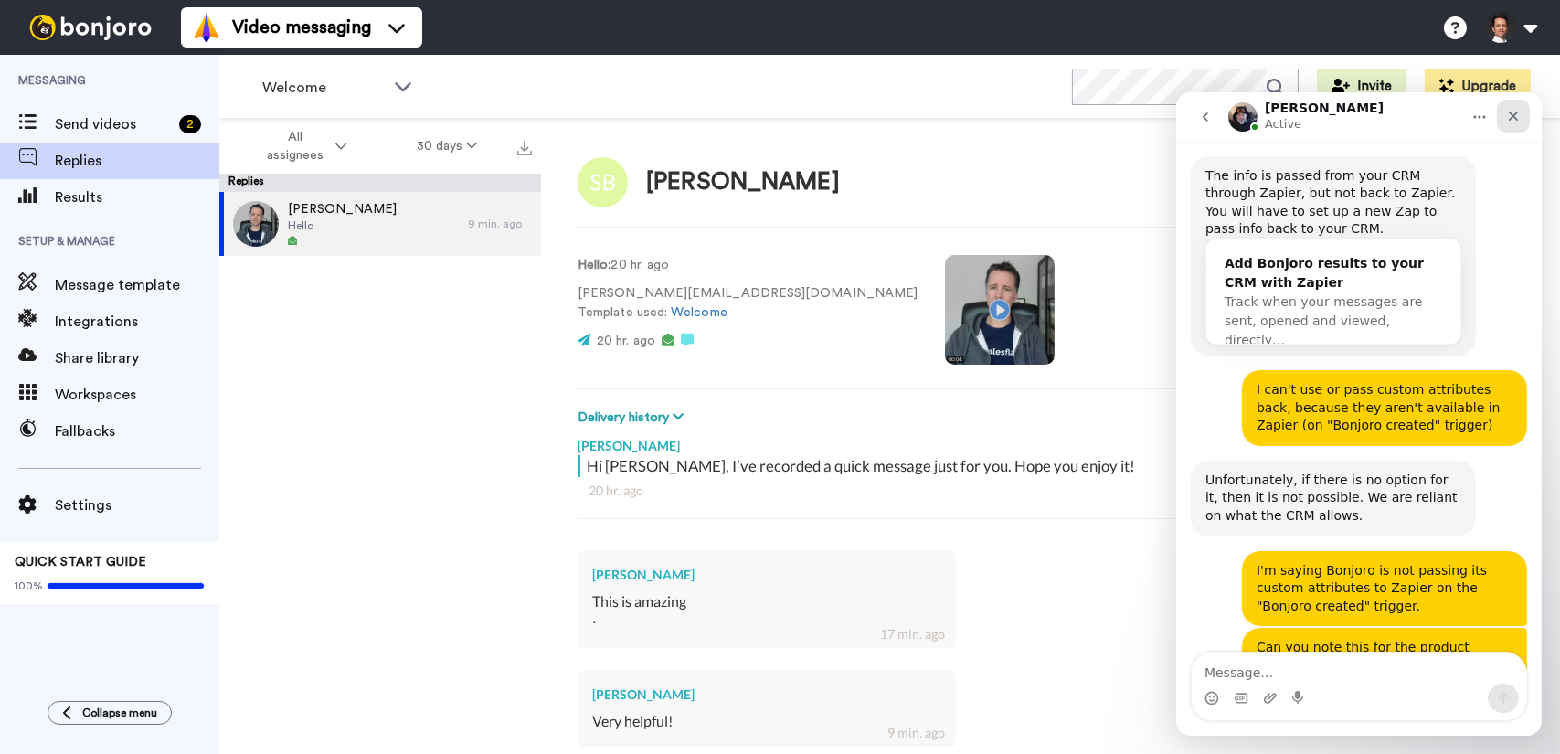
click at [1522, 122] on div "Close" at bounding box center [1512, 116] width 33 height 33
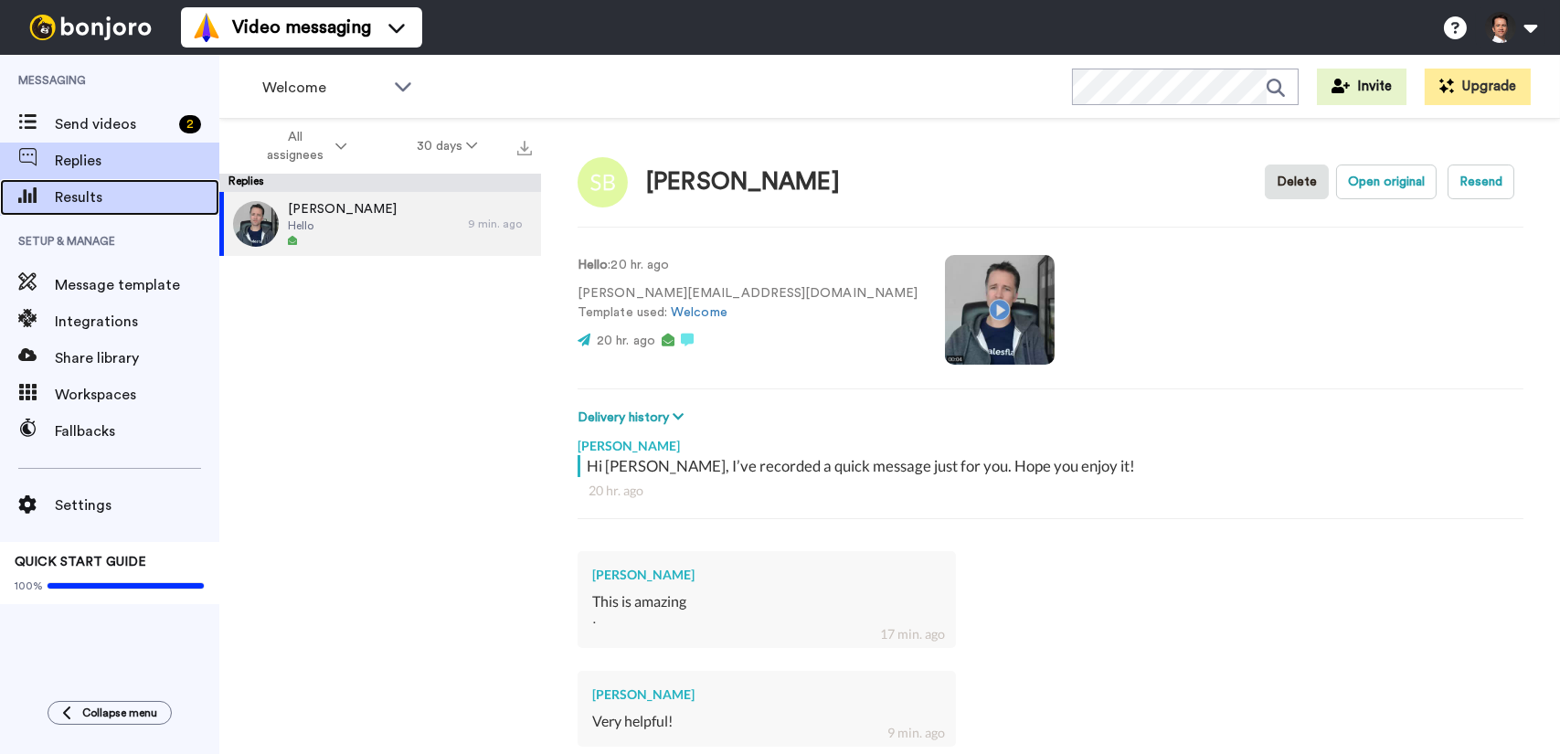
click at [113, 212] on div "Results" at bounding box center [109, 197] width 219 height 37
type textarea "x"
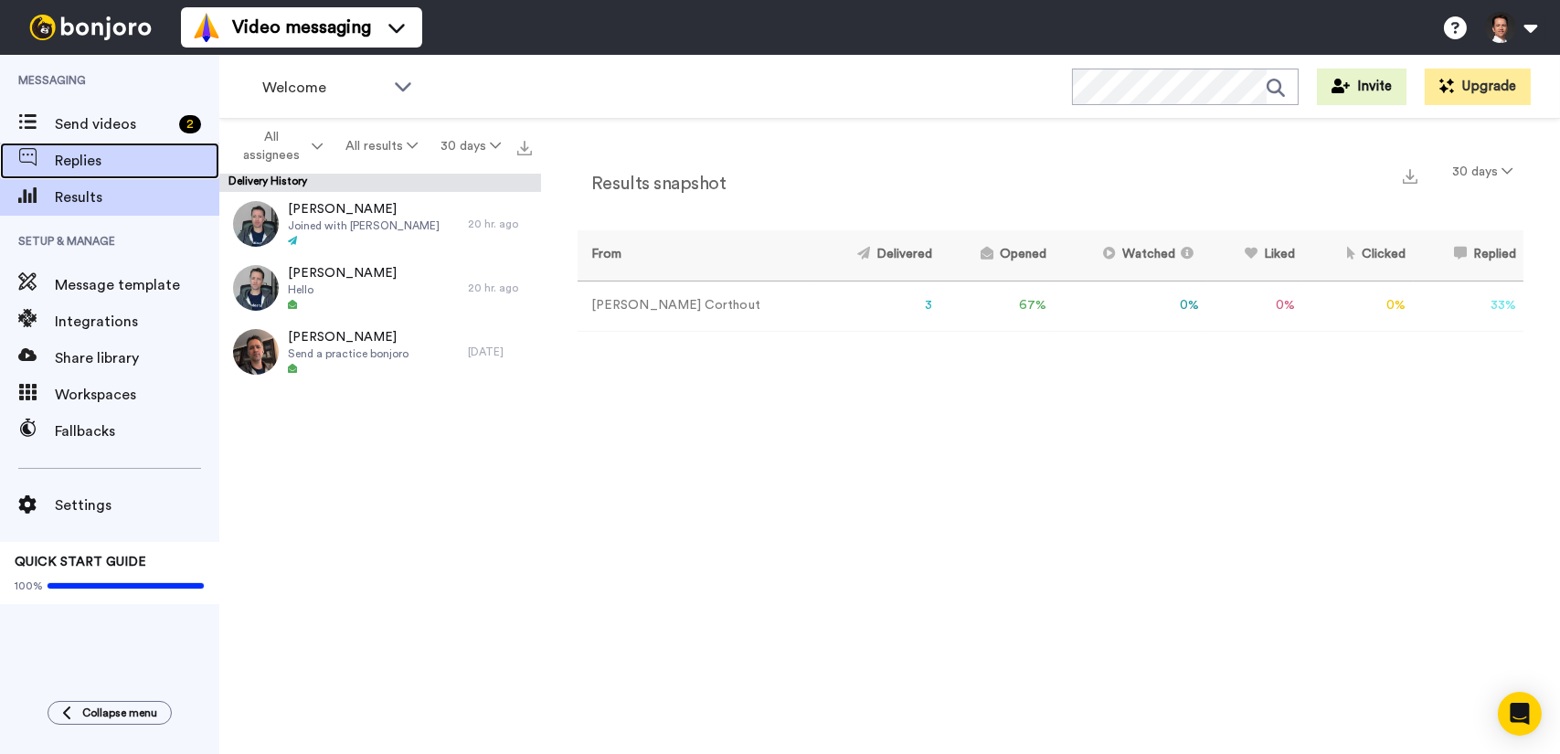
click at [147, 152] on span "Replies" at bounding box center [137, 161] width 164 height 22
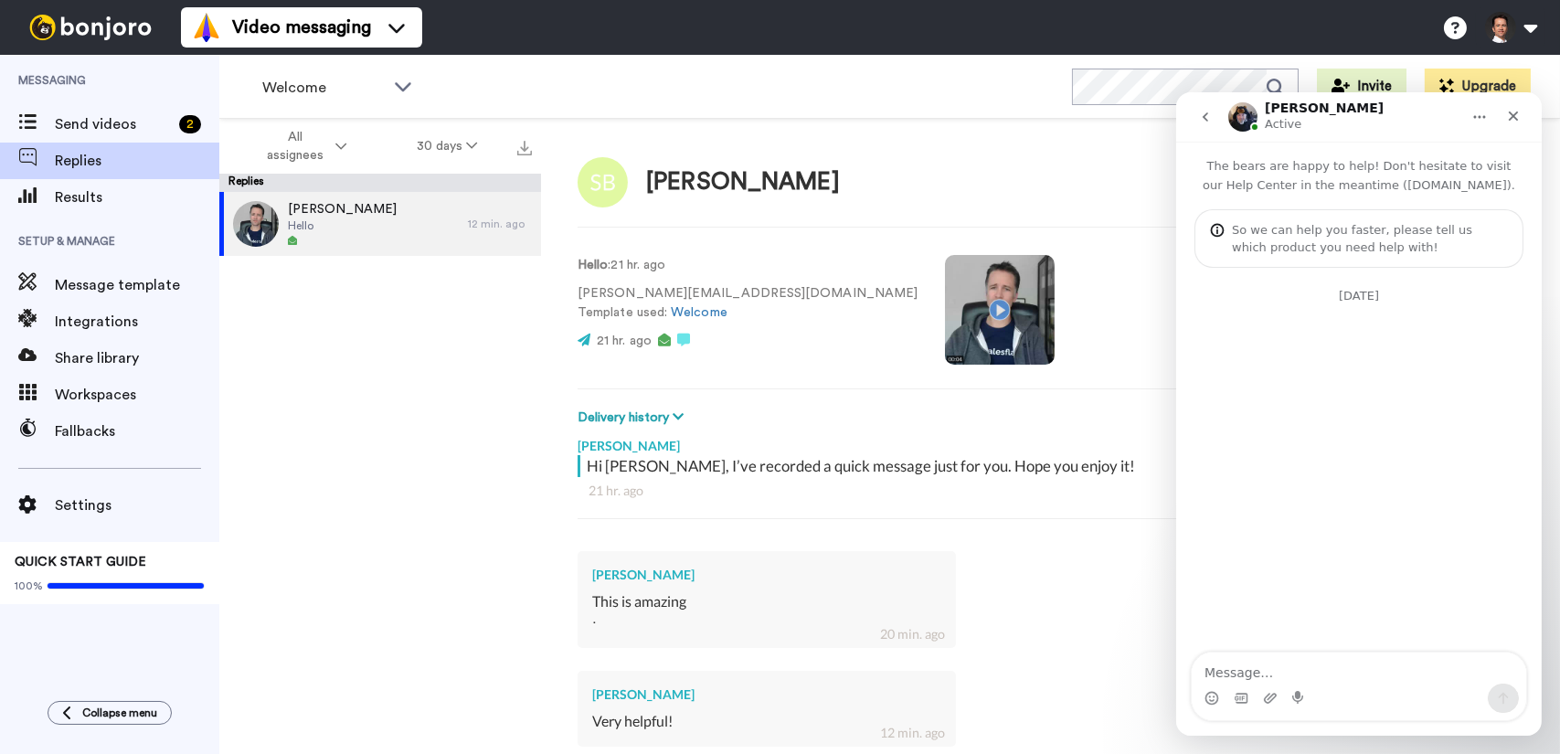
type textarea "x"
